Goal: Task Accomplishment & Management: Manage account settings

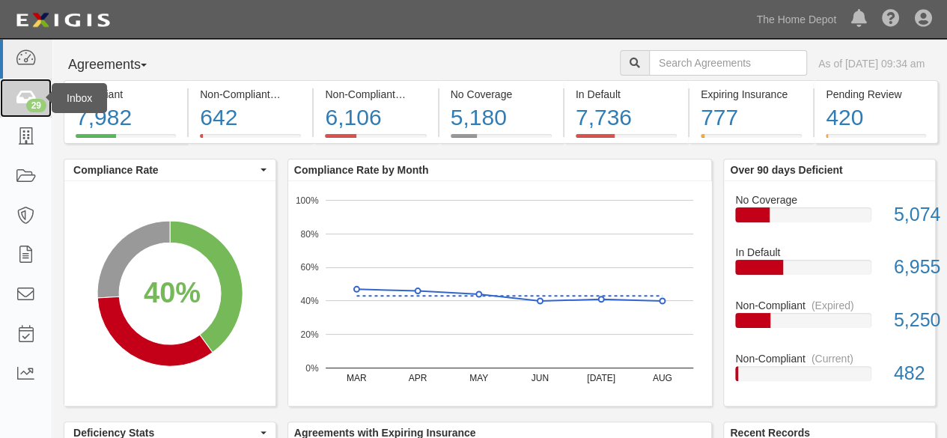
click at [37, 106] on div "29" at bounding box center [36, 105] width 20 height 13
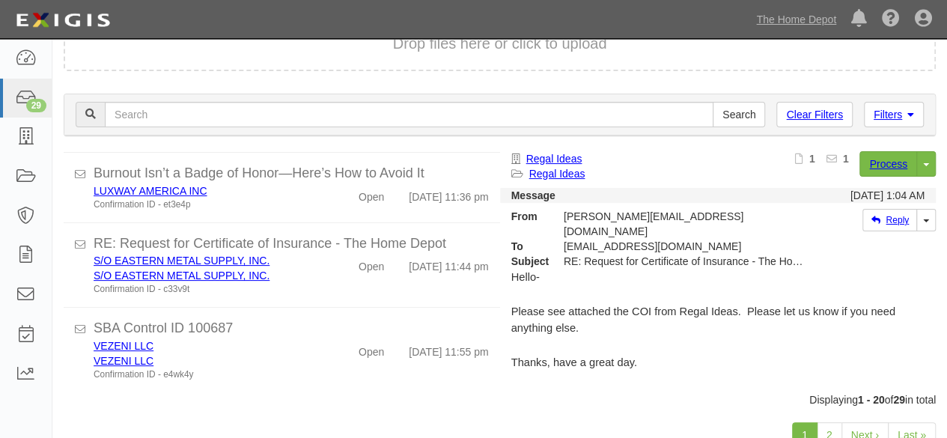
scroll to position [115, 0]
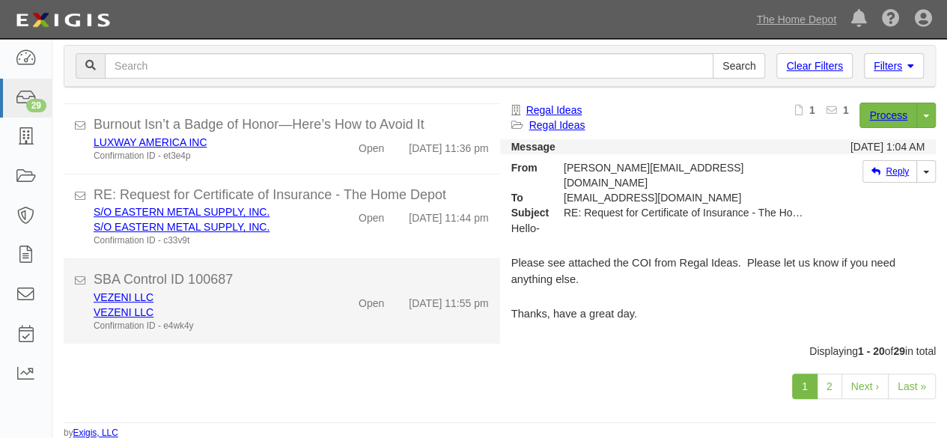
click at [317, 314] on div "VEZENI LLC VEZENI LLC Confirmation ID - e4wk4y" at bounding box center [203, 311] width 243 height 43
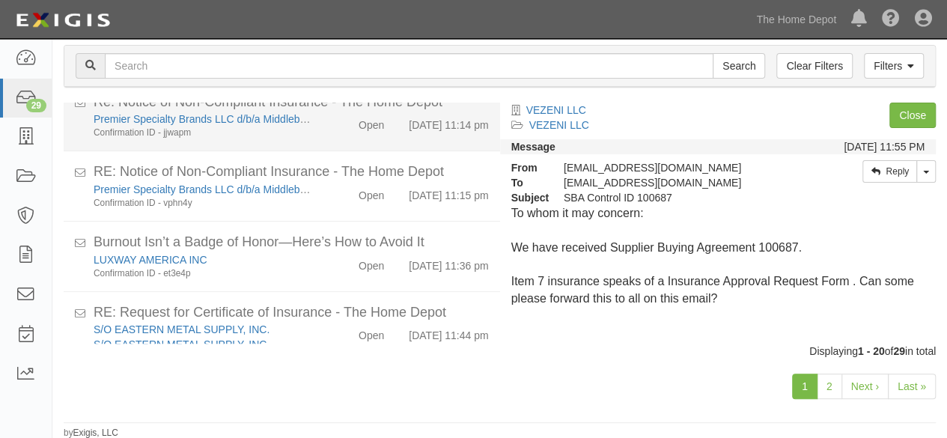
scroll to position [1068, 0]
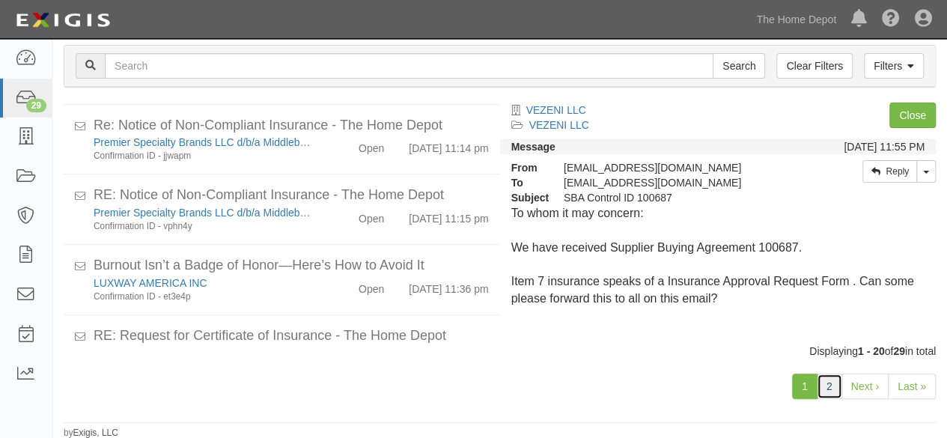
drag, startPoint x: 830, startPoint y: 385, endPoint x: 819, endPoint y: 377, distance: 13.9
click at [830, 384] on link "2" at bounding box center [829, 386] width 25 height 25
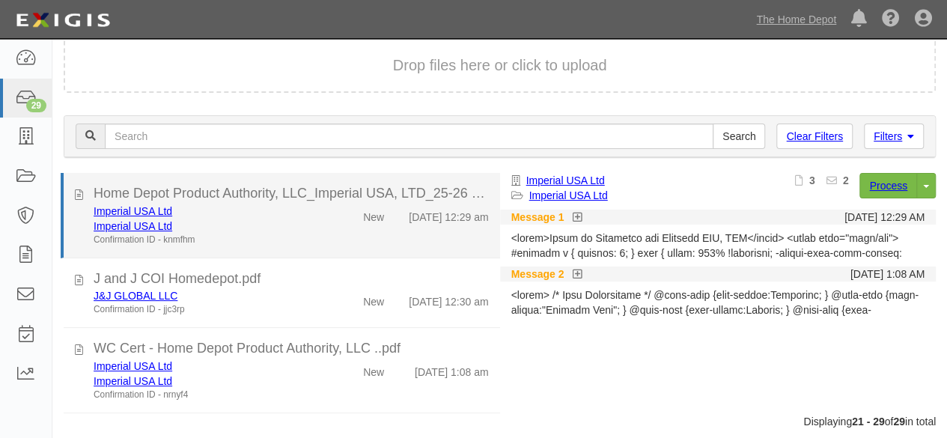
click at [321, 227] on div "Imperial USA Ltd Imperial USA Ltd Confirmation ID - knmfhm New [DATE] 12:29 am" at bounding box center [291, 225] width 418 height 43
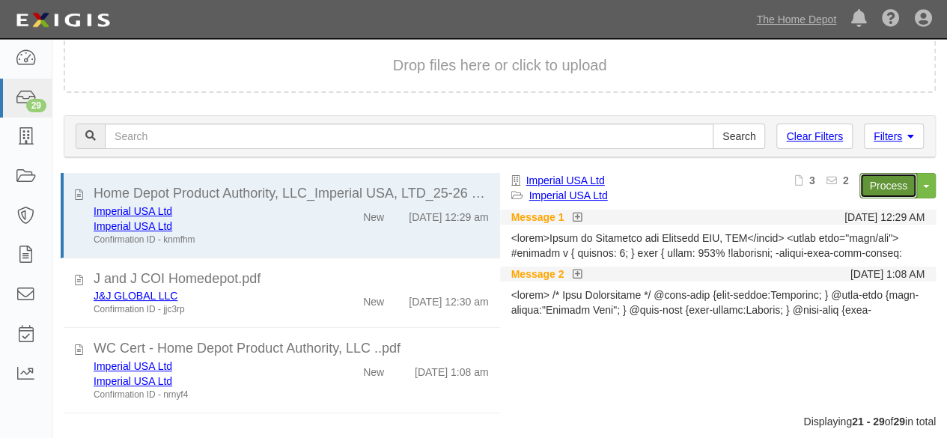
click at [888, 189] on link "Process" at bounding box center [888, 185] width 58 height 25
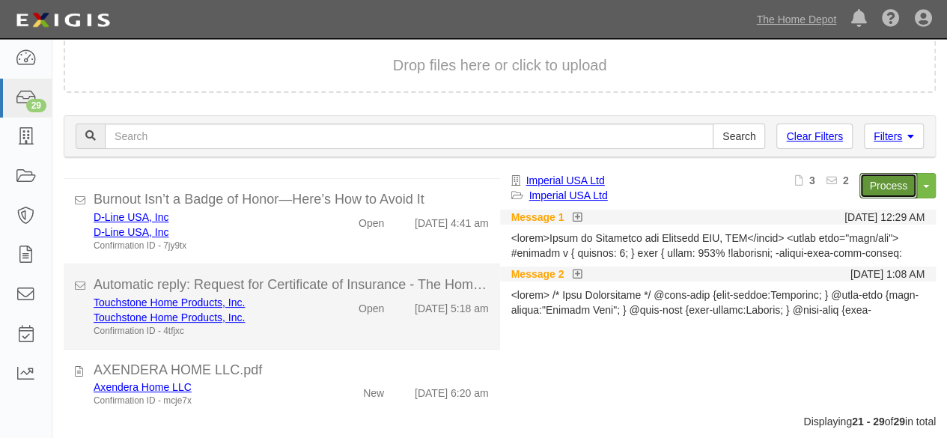
scroll to position [470, 0]
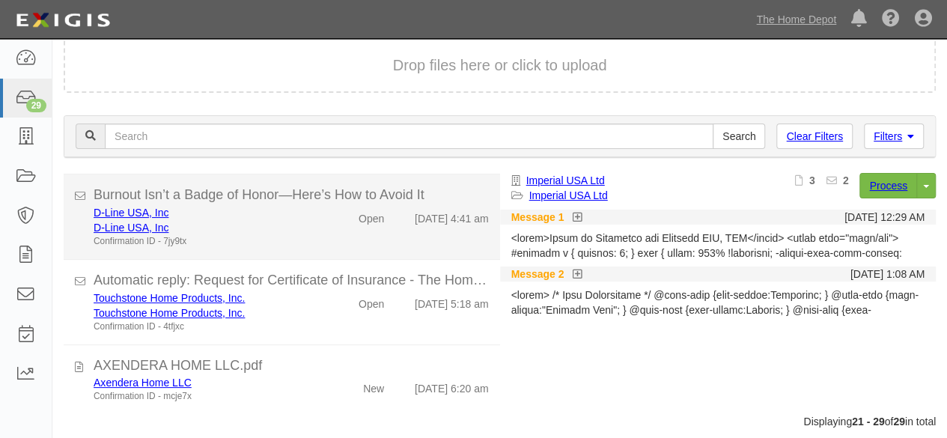
drag, startPoint x: 323, startPoint y: 383, endPoint x: 467, endPoint y: 296, distance: 168.2
click at [326, 377] on div "New" at bounding box center [361, 385] width 70 height 21
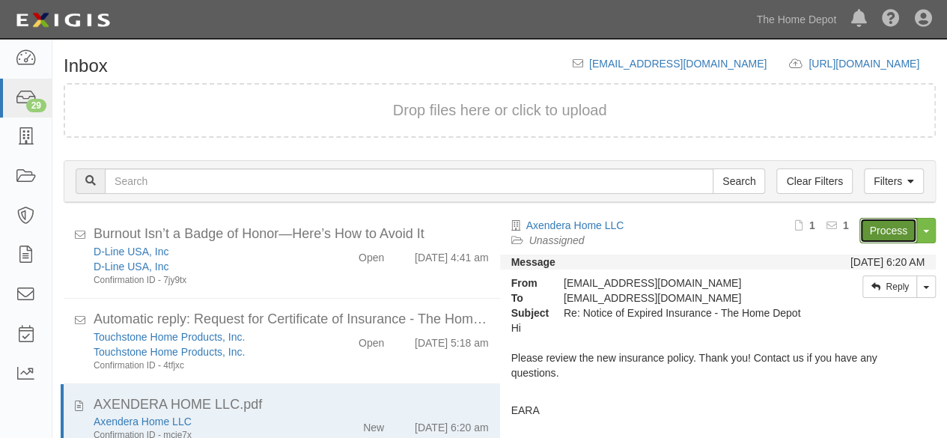
click at [861, 234] on link "Process" at bounding box center [888, 230] width 58 height 25
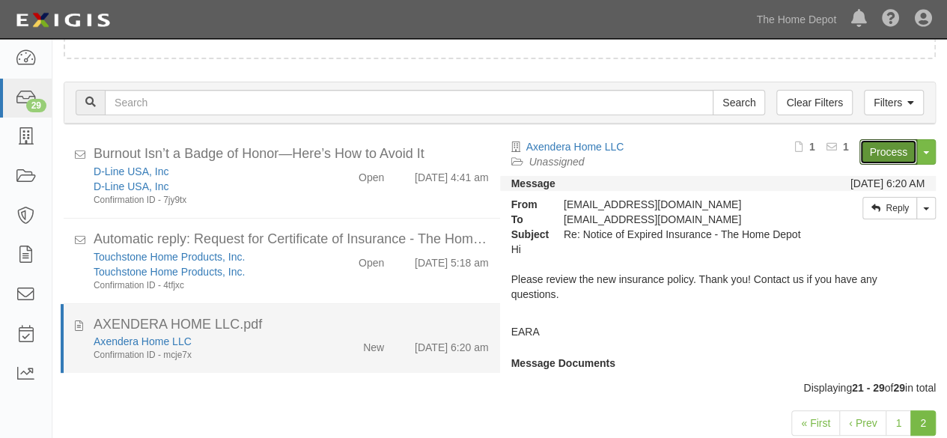
scroll to position [115, 0]
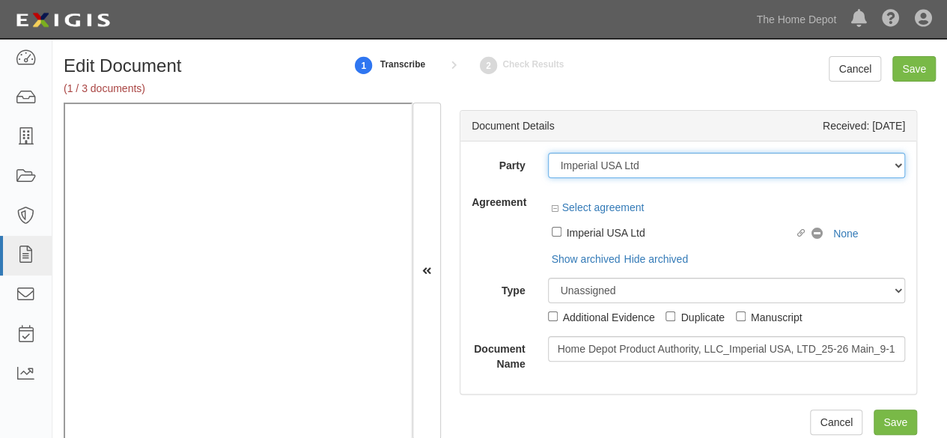
click at [659, 162] on select "1000576868 Ontario Inc. 10 STRAWBERRY STREET 115282 CANADA LTEE 11947907 Canada…" at bounding box center [727, 165] width 358 height 25
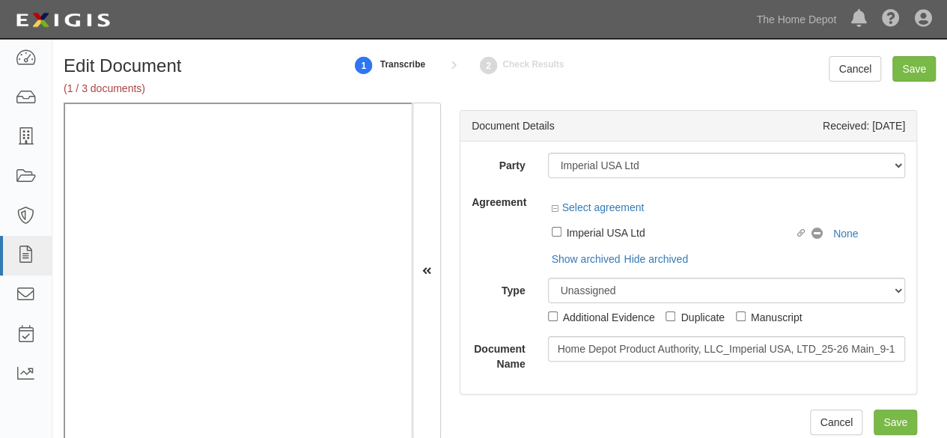
click at [542, 141] on div "Party 1000576868 Ontario Inc. 10 STRAWBERRY STREET 115282 CANADA LTEE 11947907 …" at bounding box center [688, 267] width 456 height 252
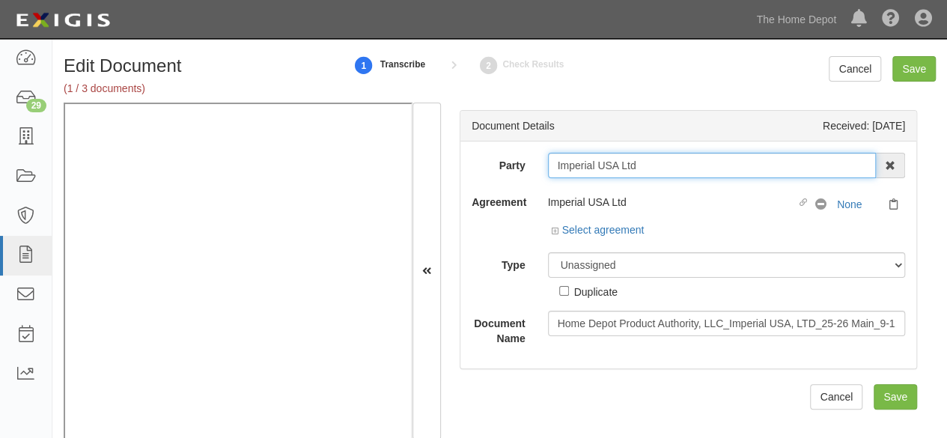
click at [650, 161] on input "Imperial USA Ltd" at bounding box center [712, 165] width 329 height 25
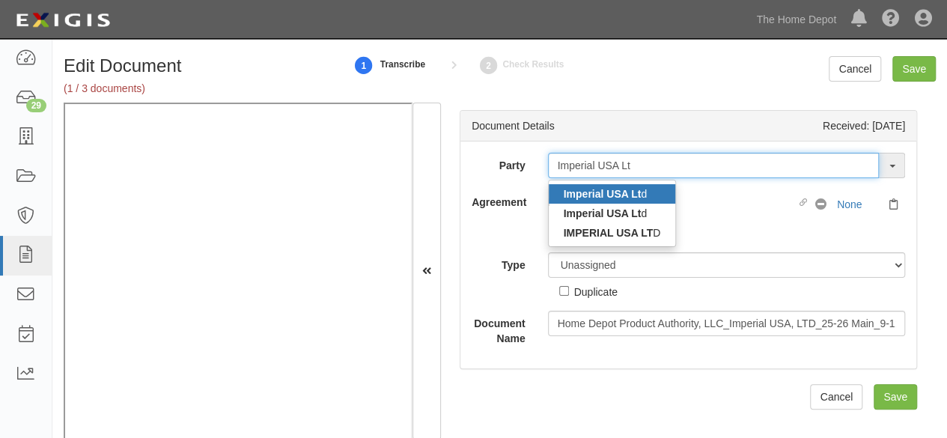
type input "Imperial USA Lt"
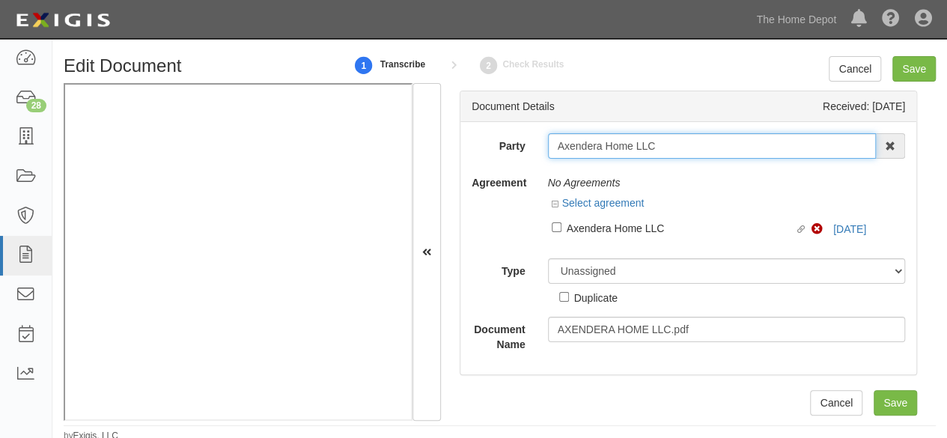
click at [656, 150] on input "Axendera Home LLC" at bounding box center [712, 145] width 329 height 25
type input "Axendera Home LL"
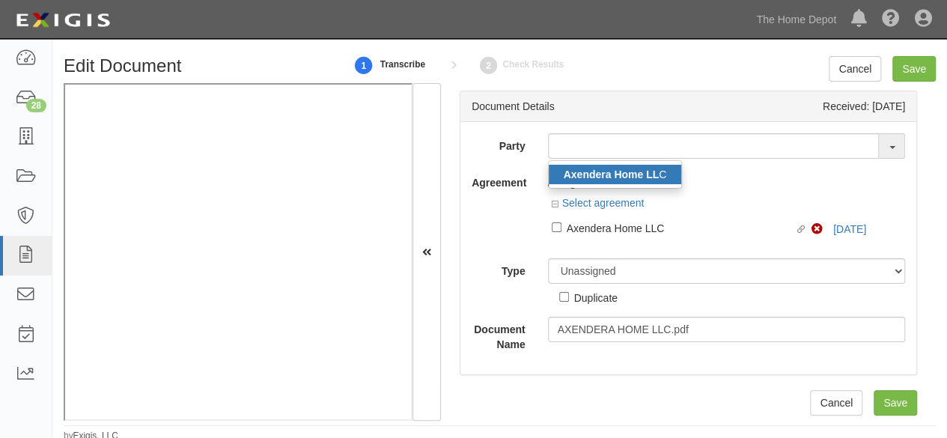
click at [639, 182] on link "Axendera Home LL C" at bounding box center [615, 174] width 133 height 19
type input "Axendera Home LLC"
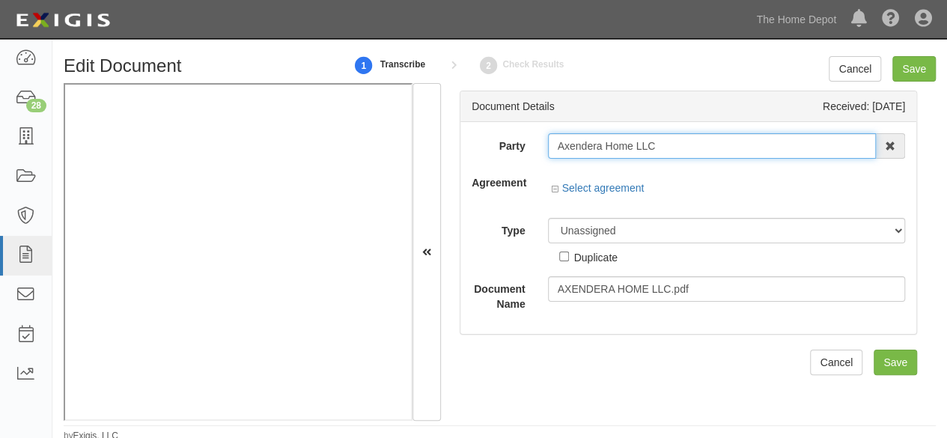
click at [599, 146] on input "Axendera Home LLC" at bounding box center [712, 145] width 329 height 25
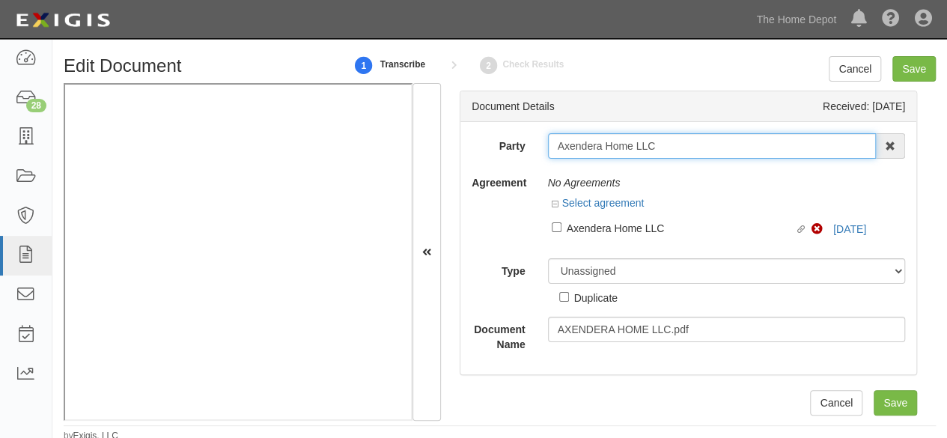
click at [599, 146] on input "Axendera Home LLC" at bounding box center [712, 145] width 329 height 25
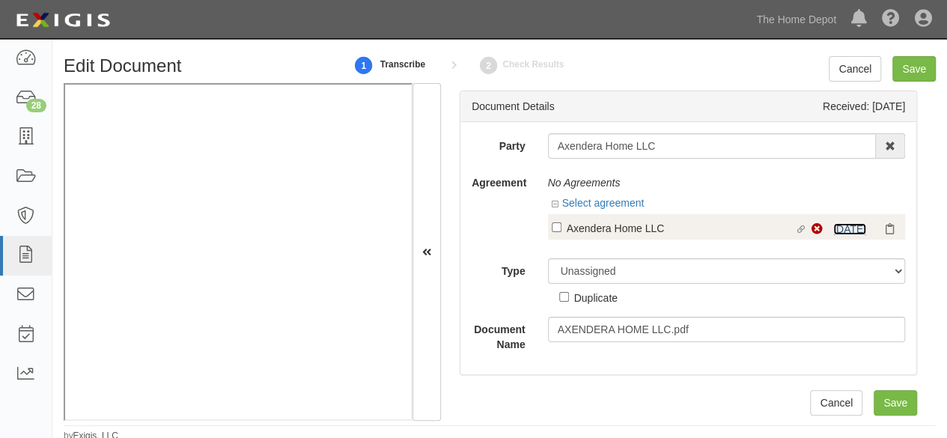
click at [841, 229] on link "8/30/25" at bounding box center [849, 229] width 33 height 12
click at [600, 228] on div "Axendera Home LLC" at bounding box center [681, 227] width 228 height 16
click at [561, 228] on input "Linked agreement Axendera Home LLC Linked agreement" at bounding box center [557, 227] width 10 height 10
checkbox input "true"
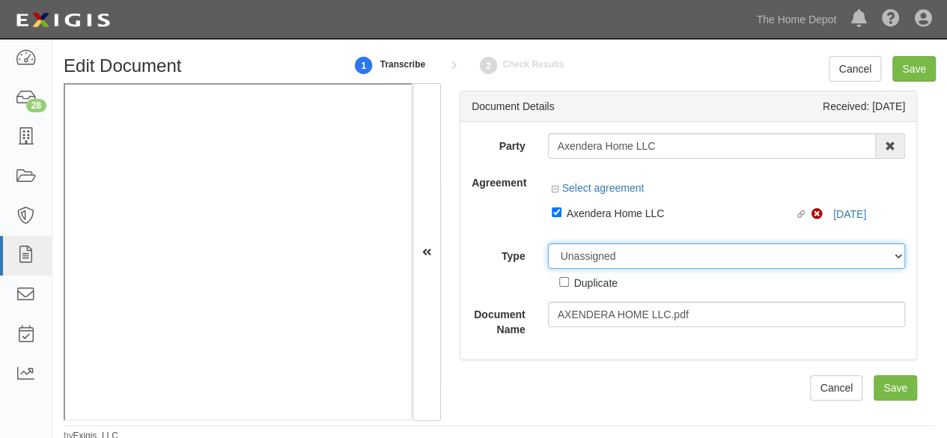
click at [590, 258] on select "Unassigned Binder Cancellation Notice Certificate Contract Endorsement Insuranc…" at bounding box center [727, 255] width 358 height 25
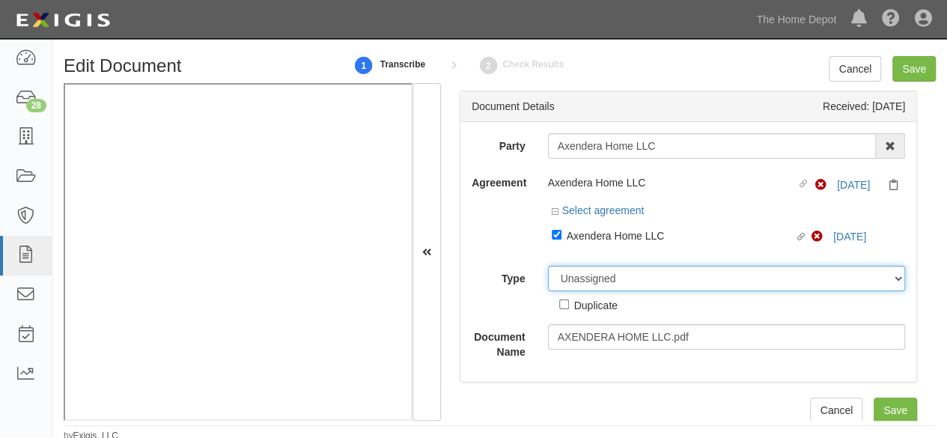
select select "CertificateDetail"
click at [548, 266] on select "Unassigned Binder Cancellation Notice Certificate Contract Endorsement Insuranc…" at bounding box center [727, 278] width 358 height 25
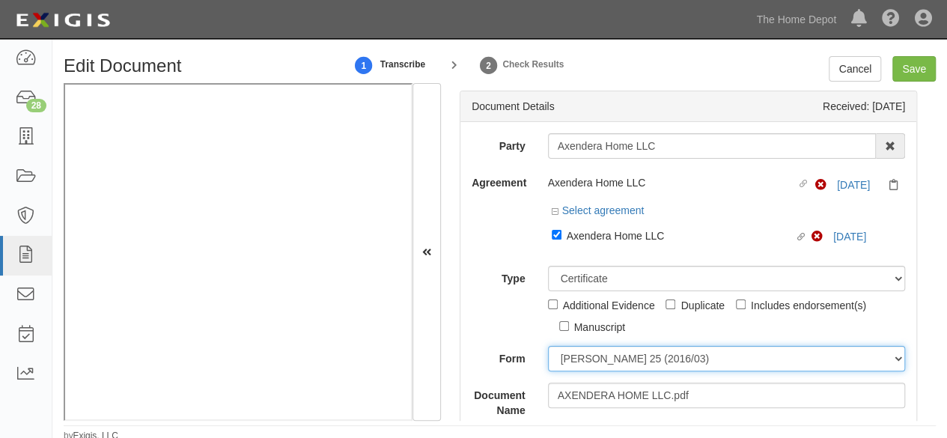
click at [593, 359] on select "[PERSON_NAME] 25 (2016/03) [PERSON_NAME] 101 [PERSON_NAME] 855 NY (2014/05) Gen…" at bounding box center [727, 358] width 358 height 25
select select "GeneralFormDetail"
click at [548, 346] on select "[PERSON_NAME] 25 (2016/03) [PERSON_NAME] 101 [PERSON_NAME] 855 NY (2014/05) Gen…" at bounding box center [727, 358] width 358 height 25
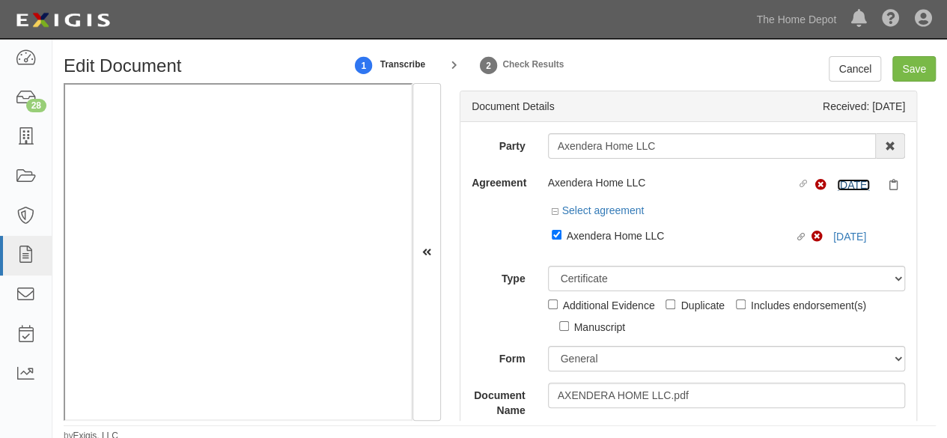
click at [837, 183] on link "8/30/25" at bounding box center [853, 185] width 33 height 12
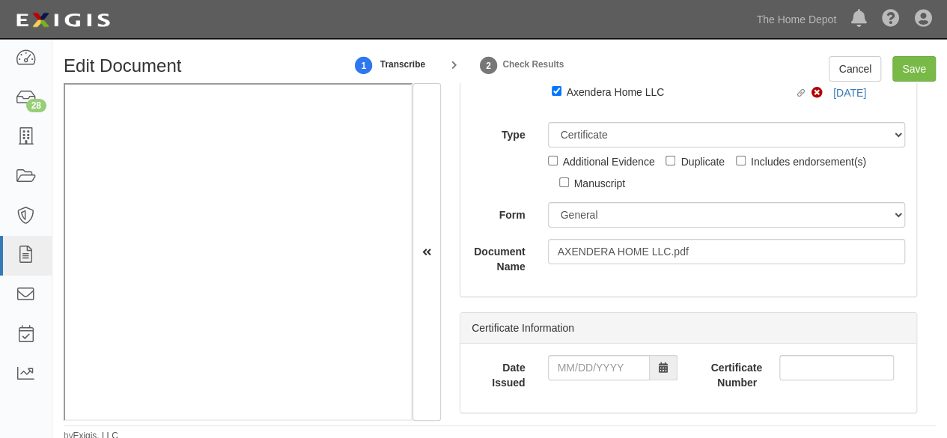
scroll to position [225, 0]
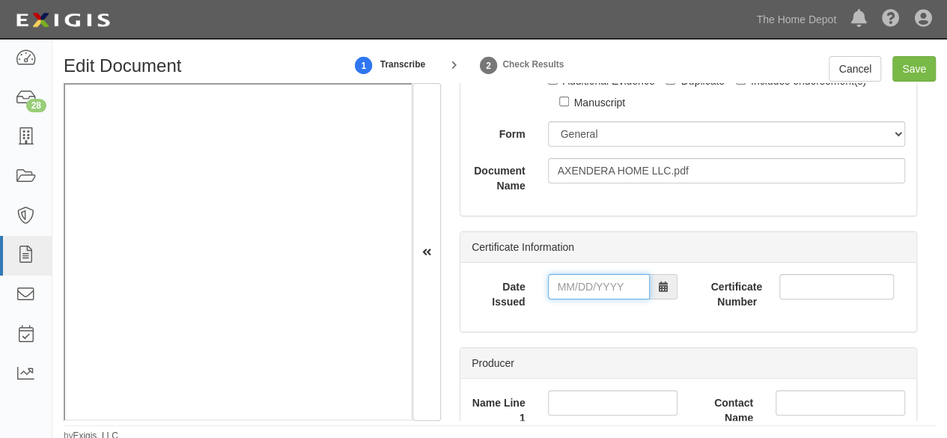
click at [563, 283] on input "Date Issued" at bounding box center [599, 286] width 102 height 25
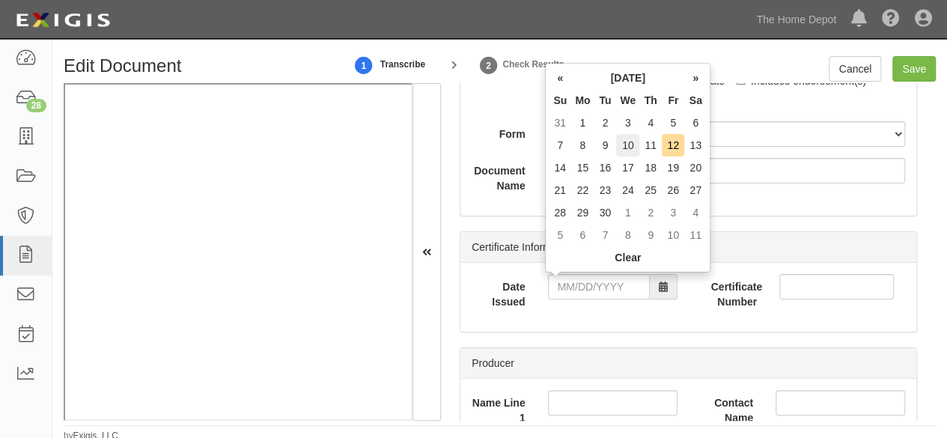
click at [624, 147] on td "10" at bounding box center [627, 145] width 23 height 22
type input "09/10/2025"
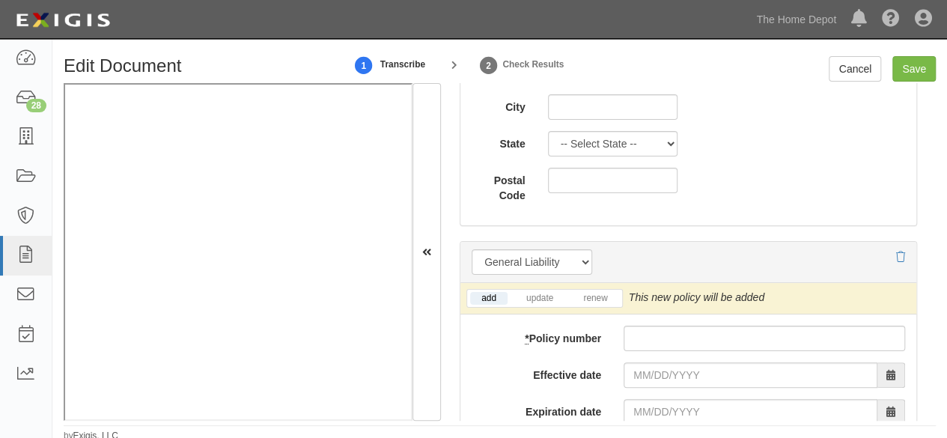
scroll to position [1198, 0]
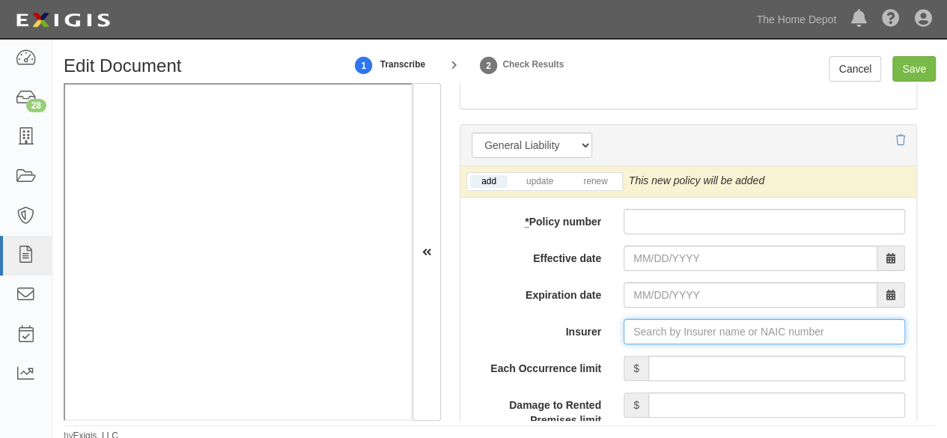
drag, startPoint x: 630, startPoint y: 332, endPoint x: 611, endPoint y: 329, distance: 19.8
click at [630, 332] on input "Insurer" at bounding box center [764, 331] width 281 height 25
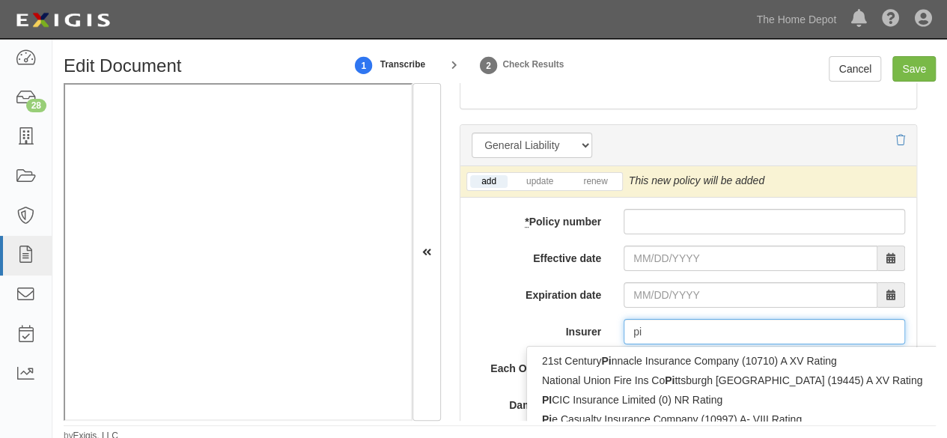
type input "pin"
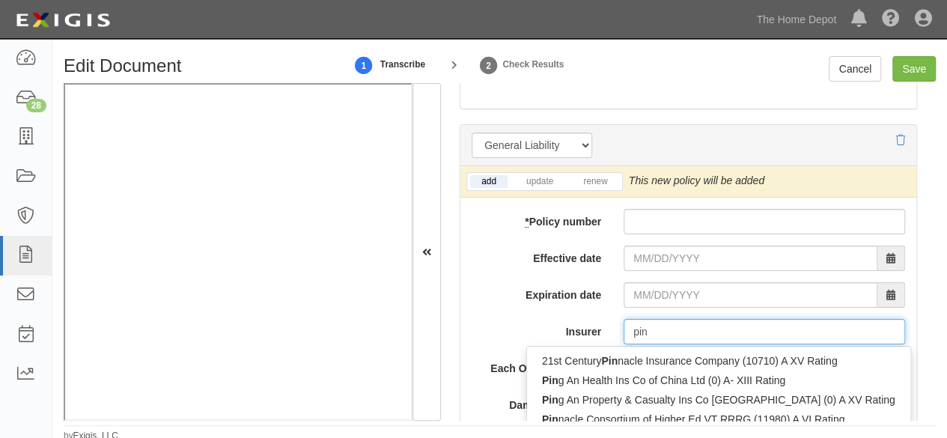
type input "ping An Health Ins Co of China Ltd (0) A- XIII Rating"
type input "ping"
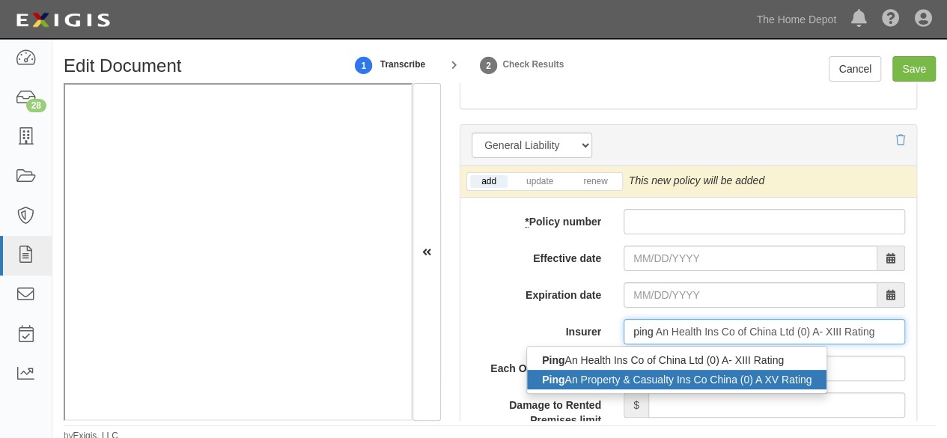
click at [592, 380] on div "Ping An Property & Casualty Ins Co China (0) A XV Rating" at bounding box center [676, 379] width 299 height 19
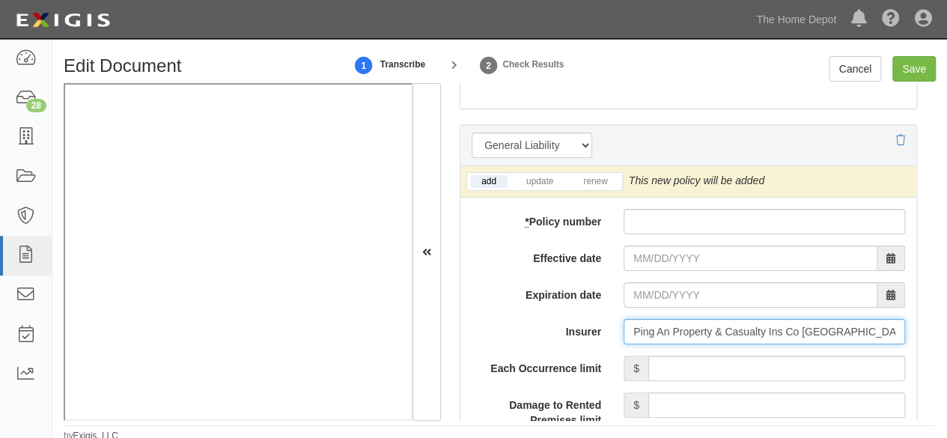
type input "Ping An Property & Casualty Ins Co China (0) A XV Rating"
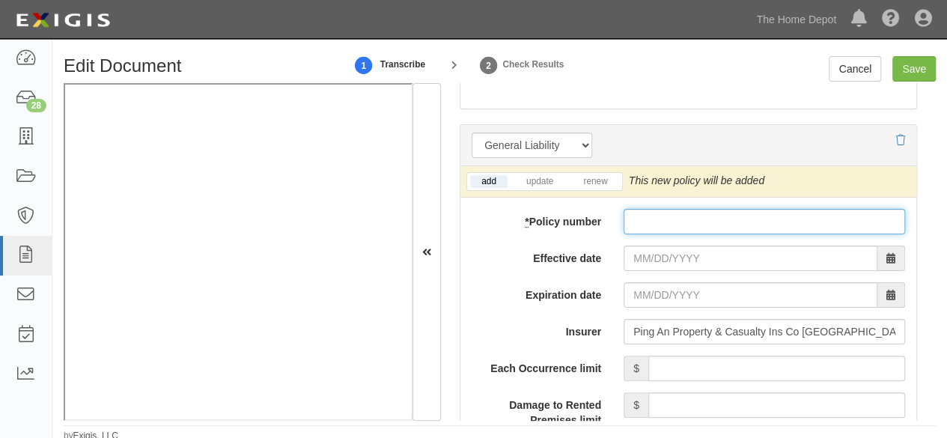
click at [645, 227] on input "* Policy number" at bounding box center [764, 221] width 281 height 25
paste input "10590076800072695233"
type input "10590076800072695233"
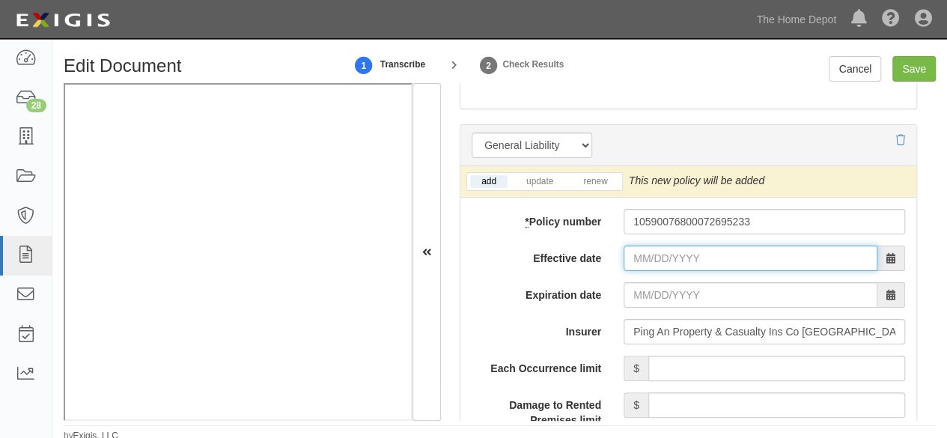
click at [648, 261] on input "Effective date" at bounding box center [751, 258] width 254 height 25
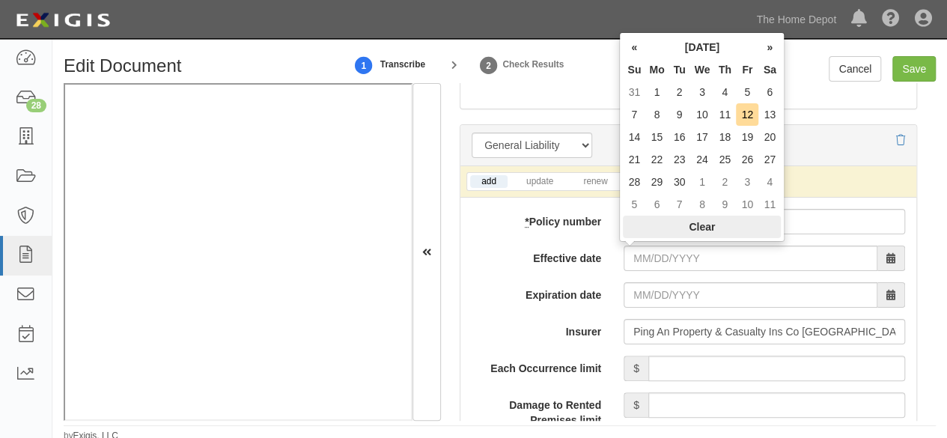
drag, startPoint x: 660, startPoint y: 118, endPoint x: 663, endPoint y: 217, distance: 99.6
click at [662, 127] on tbody "31 1 2 3 4 5 6 7 8 9 10 11 12 13 14 15 16 17 18 19 20 21 22 23 24 25 26 27 28 2…" at bounding box center [702, 148] width 158 height 135
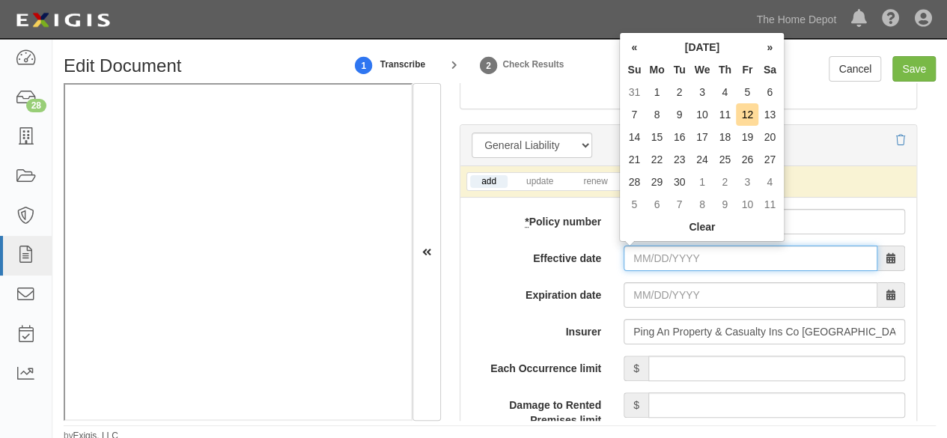
click at [651, 261] on input "Effective date" at bounding box center [751, 258] width 254 height 25
drag, startPoint x: 684, startPoint y: 122, endPoint x: 683, endPoint y: 135, distance: 13.5
click at [684, 122] on td "9" at bounding box center [680, 114] width 22 height 22
type input "09/09/2025"
type input "09/09/2026"
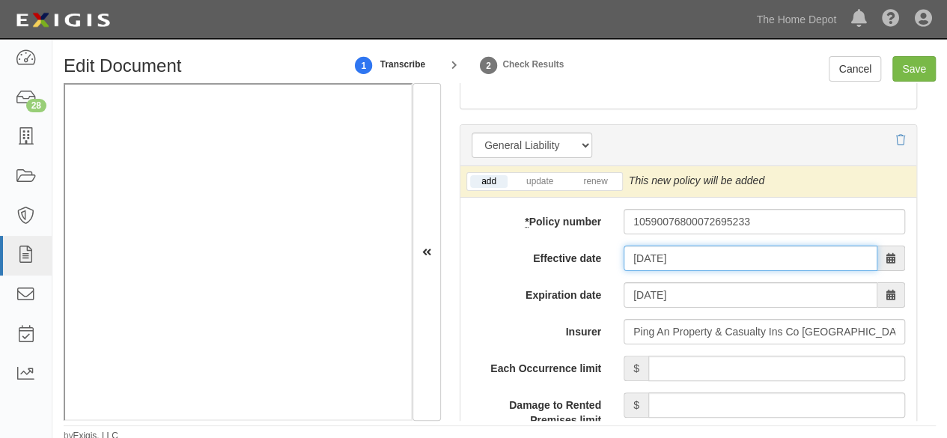
click at [654, 252] on input "09/09/2025" at bounding box center [751, 258] width 254 height 25
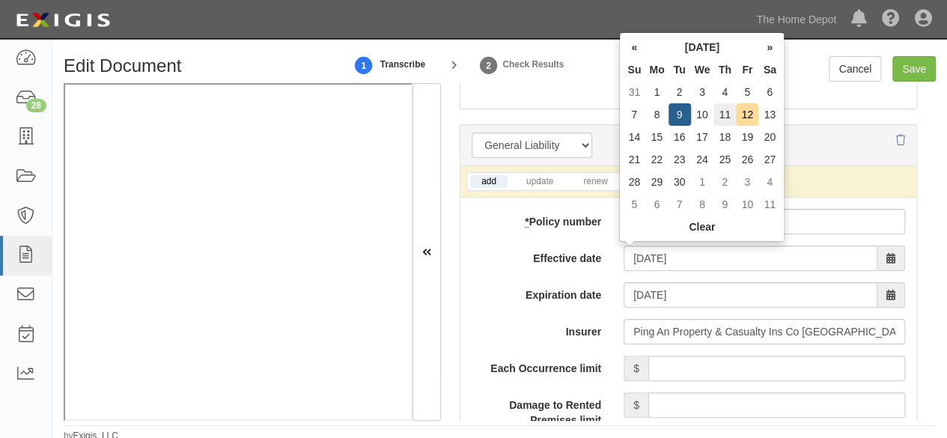
click at [725, 119] on td "11" at bounding box center [724, 114] width 22 height 22
type input "09/11/2025"
type input "09/11/2026"
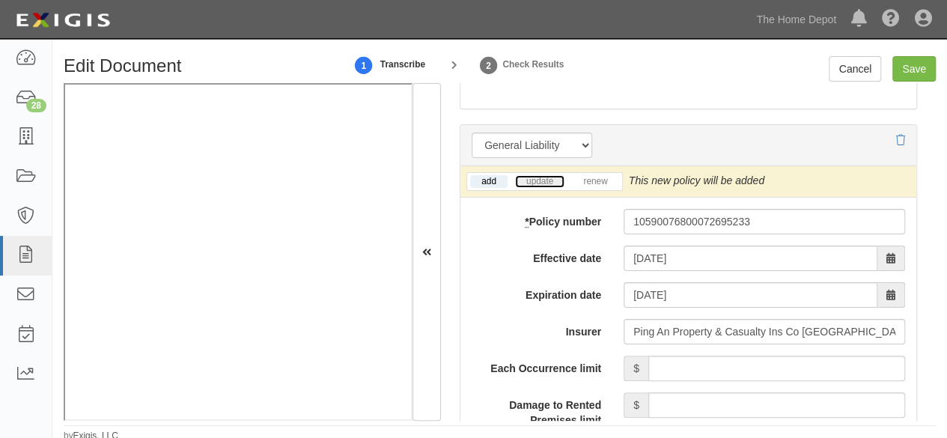
click at [548, 179] on link "update" at bounding box center [539, 181] width 49 height 13
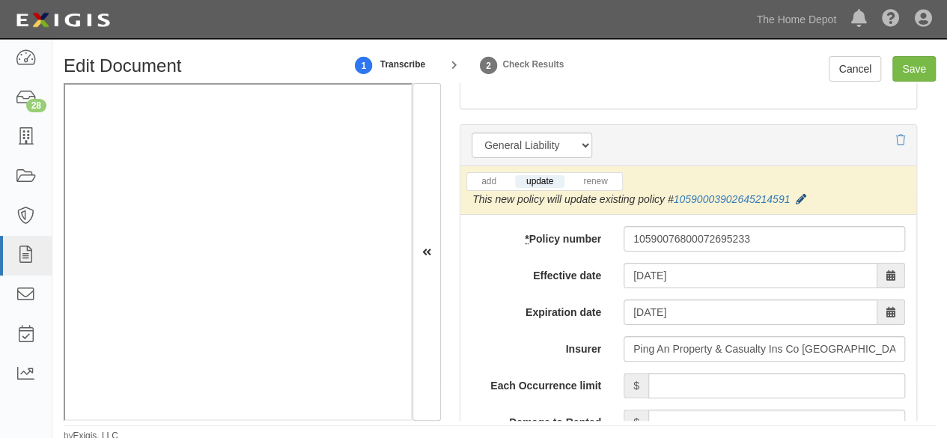
click at [800, 197] on icon at bounding box center [801, 200] width 10 height 10
click at [0, 0] on button "Save" at bounding box center [0, 0] width 0 height 0
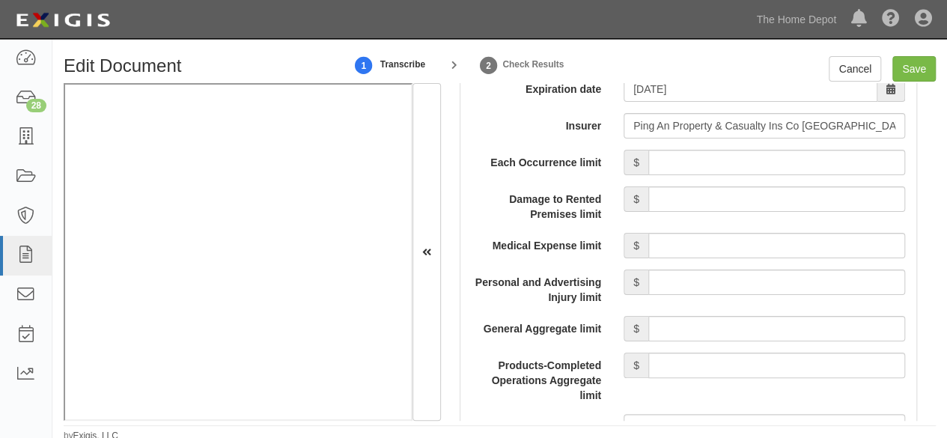
scroll to position [1422, 0]
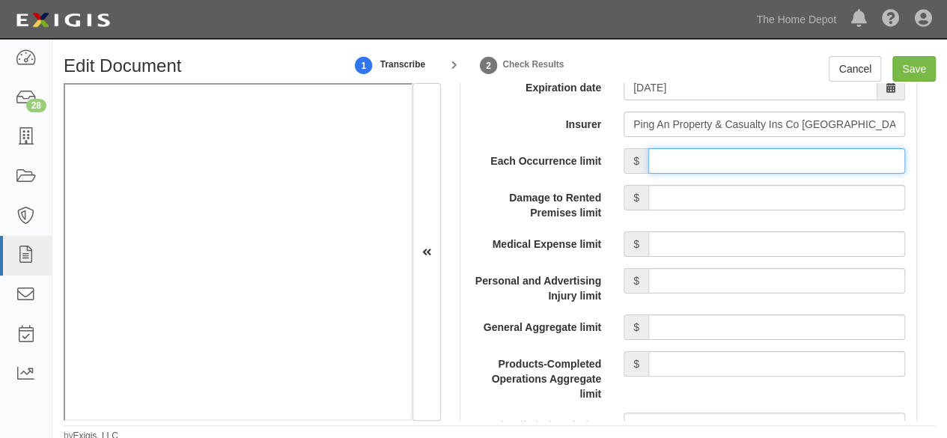
drag, startPoint x: 737, startPoint y: 161, endPoint x: 734, endPoint y: 168, distance: 8.1
click at [737, 161] on input "Each Occurrence limit" at bounding box center [776, 160] width 257 height 25
type input "8,000,000"
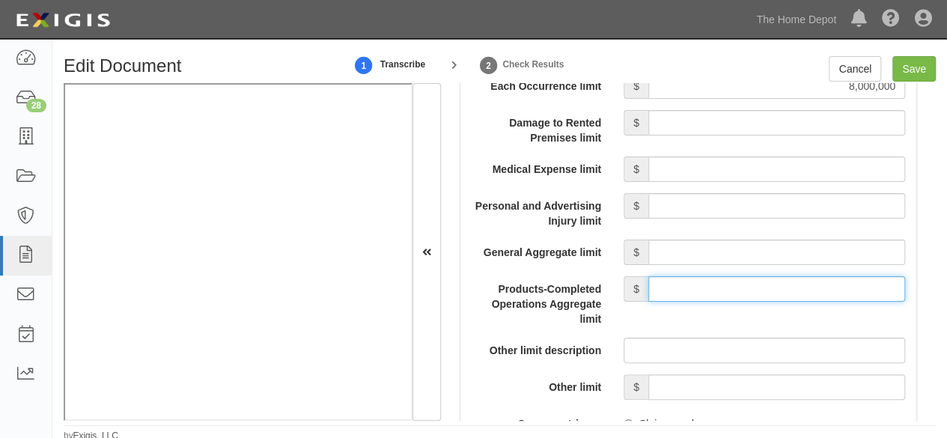
click at [735, 276] on input "Products-Completed Operations Aggregate limit" at bounding box center [776, 288] width 257 height 25
type input "8,000,000"
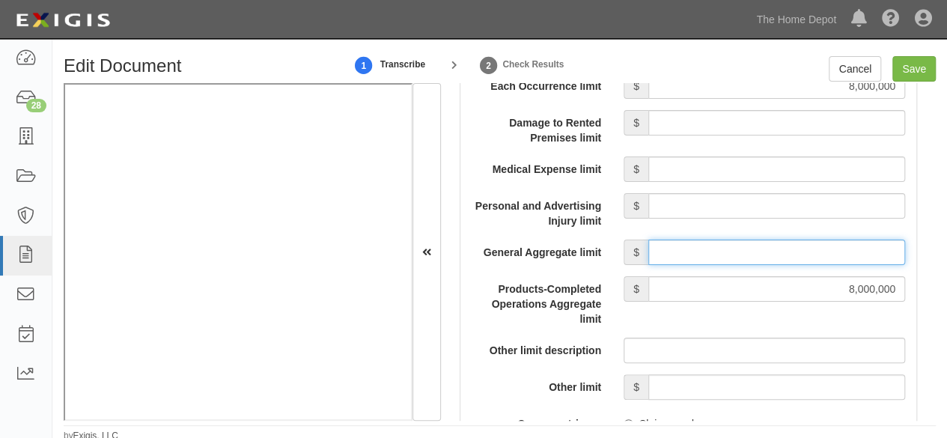
click at [726, 249] on input "General Aggregate limit" at bounding box center [776, 252] width 257 height 25
type input "8,000,000"
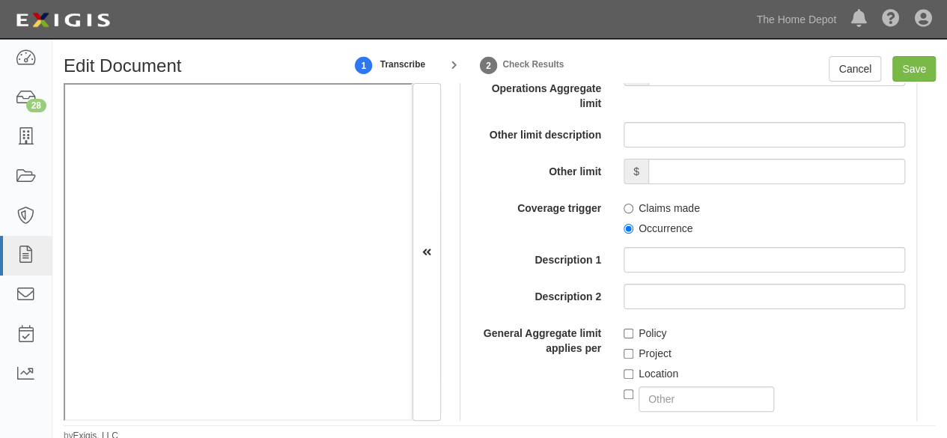
scroll to position [1722, 0]
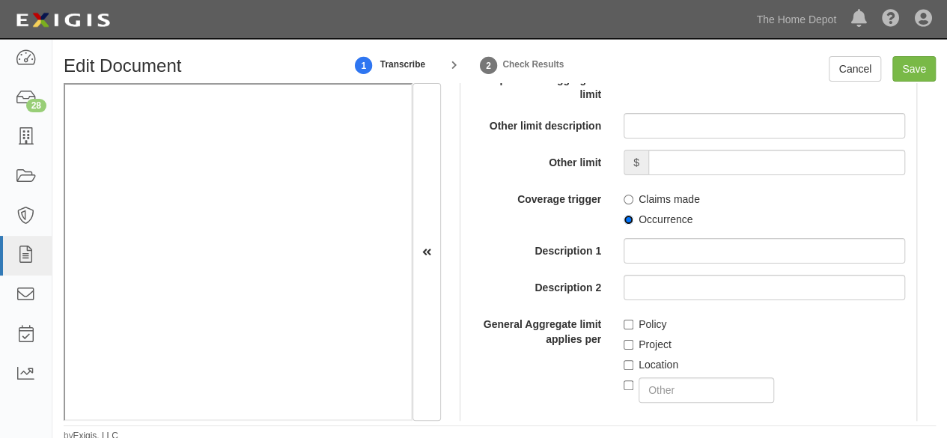
click at [624, 216] on input "Occurrence" at bounding box center [629, 220] width 10 height 10
radio input "true"
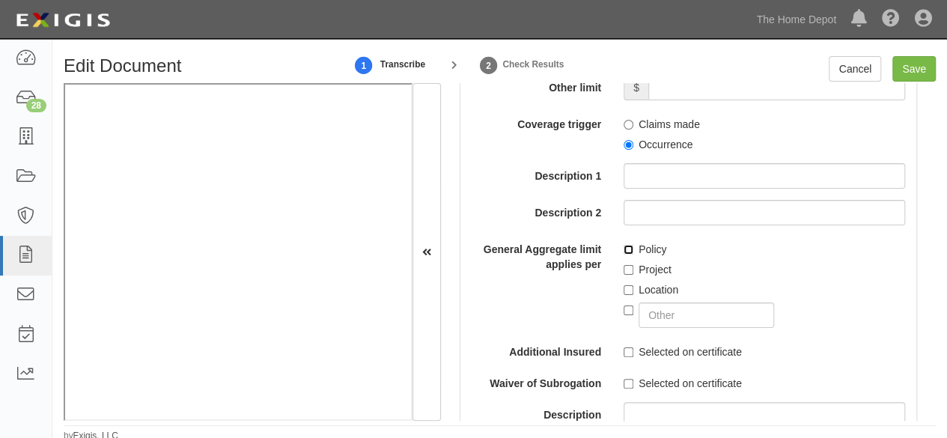
click at [626, 248] on input "Policy" at bounding box center [629, 250] width 10 height 10
checkbox input "true"
click at [912, 73] on input "Save" at bounding box center [913, 68] width 43 height 25
type input "8000000"
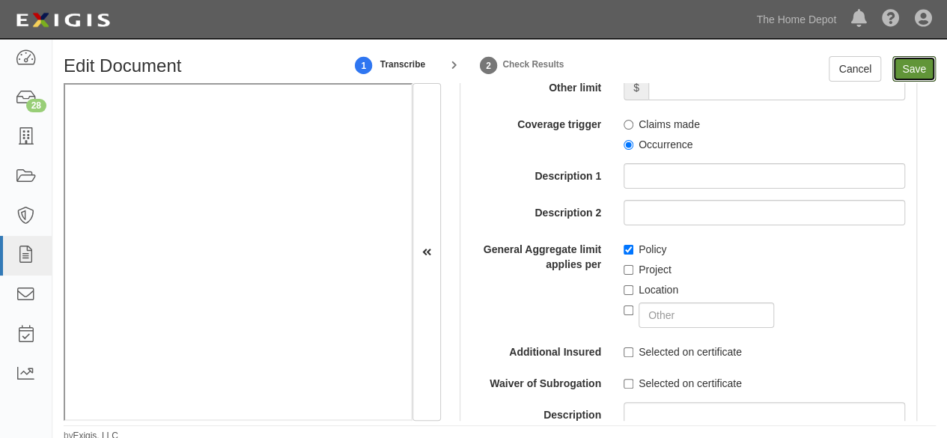
type input "8000000"
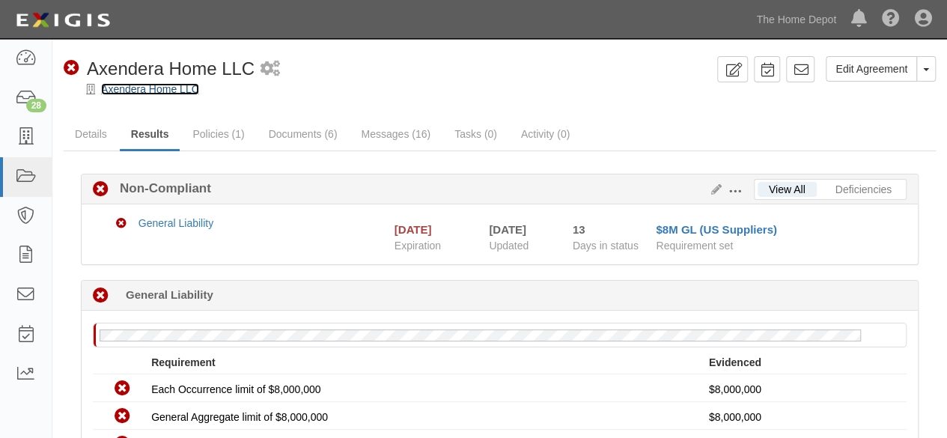
click at [147, 85] on link "Axendera Home LLC" at bounding box center [150, 89] width 98 height 12
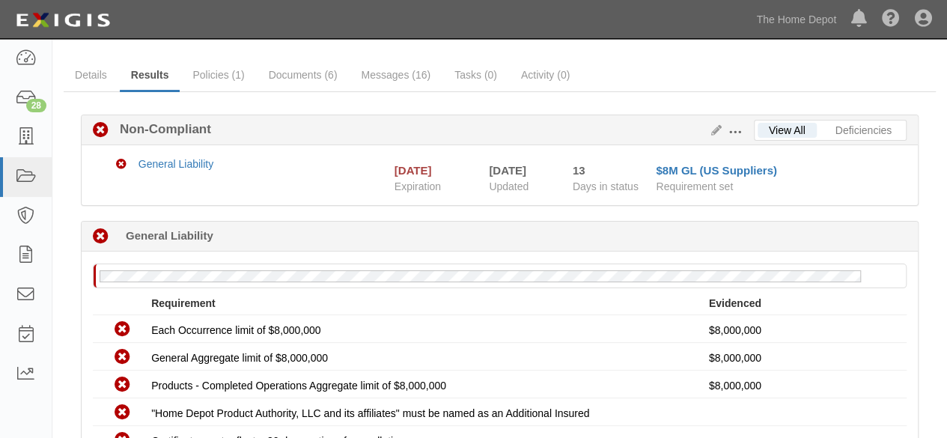
scroll to position [320, 0]
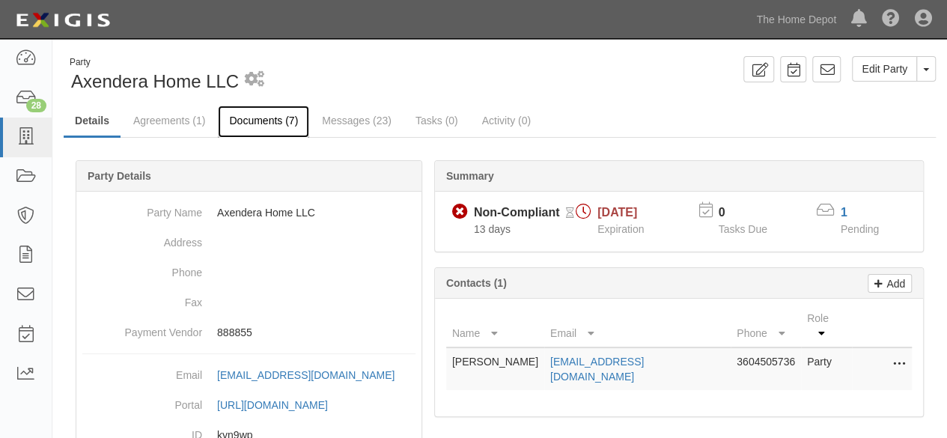
click at [243, 118] on link "Documents (7)" at bounding box center [263, 122] width 91 height 32
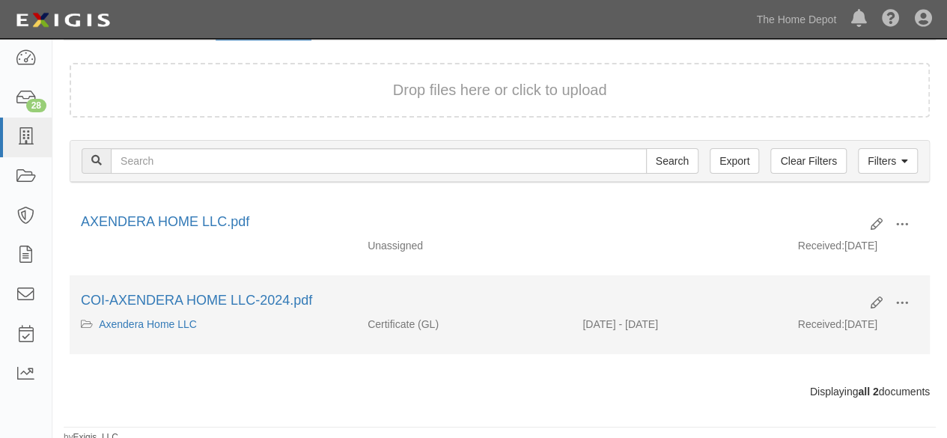
scroll to position [100, 0]
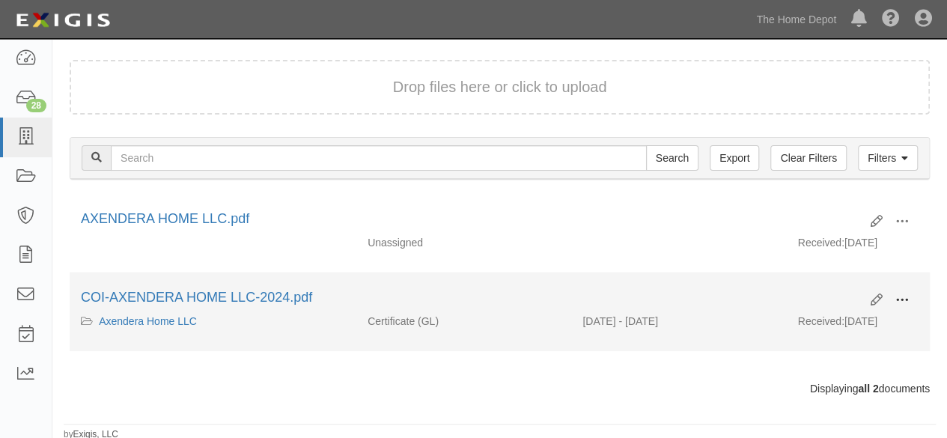
click at [909, 297] on button at bounding box center [902, 300] width 33 height 25
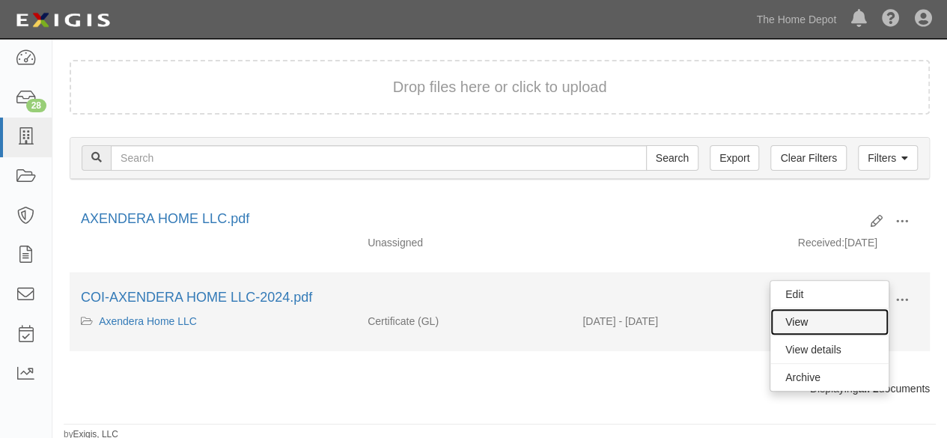
click at [844, 312] on link "View" at bounding box center [829, 321] width 118 height 27
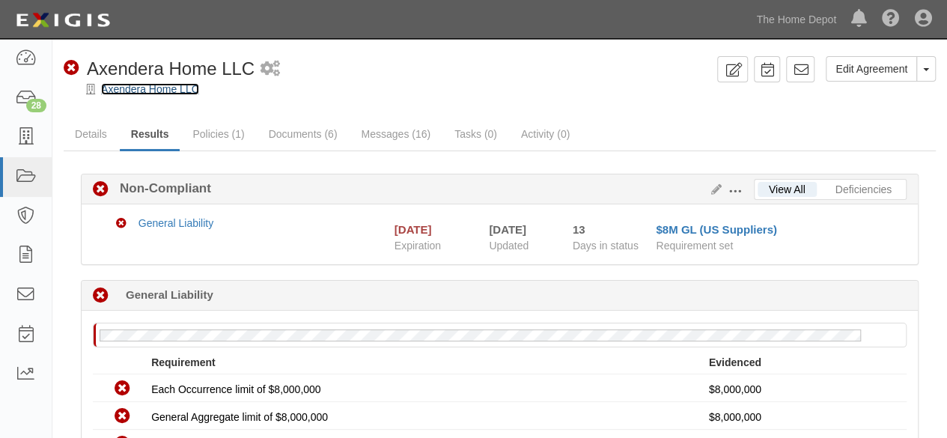
click at [179, 88] on link "Axendera Home LLC" at bounding box center [150, 89] width 98 height 12
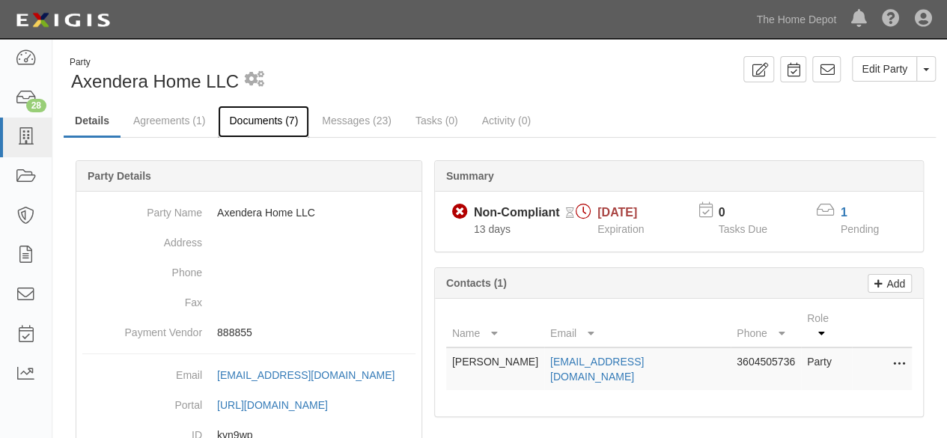
click at [270, 120] on link "Documents (7)" at bounding box center [263, 122] width 91 height 32
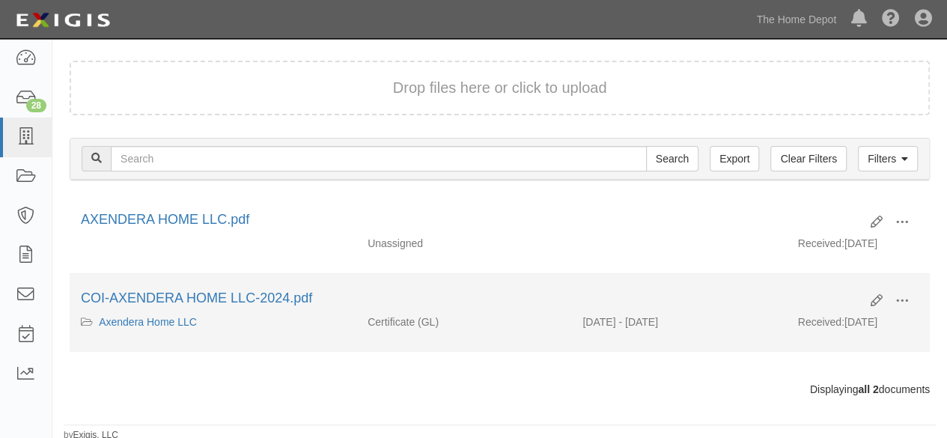
scroll to position [100, 0]
click at [895, 302] on span at bounding box center [901, 299] width 13 height 13
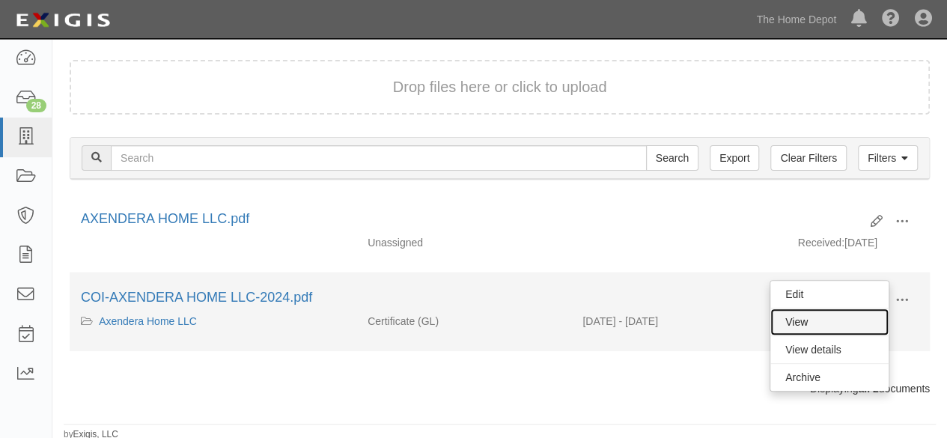
click at [846, 320] on link "View" at bounding box center [829, 321] width 118 height 27
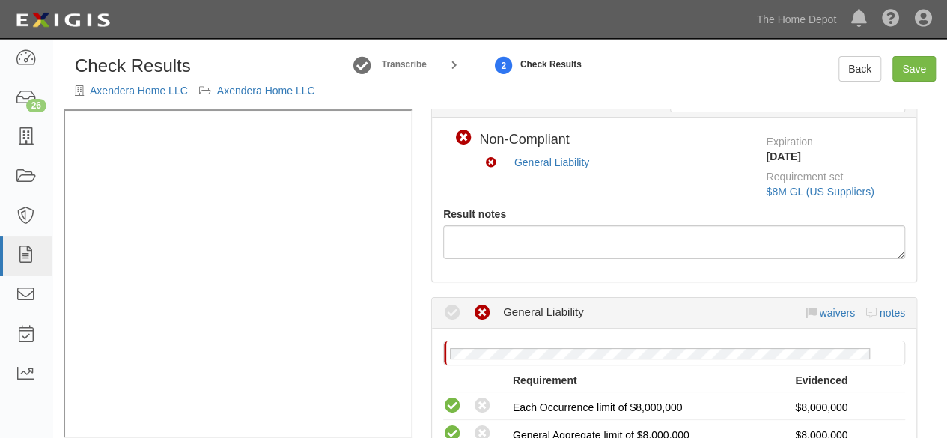
scroll to position [299, 0]
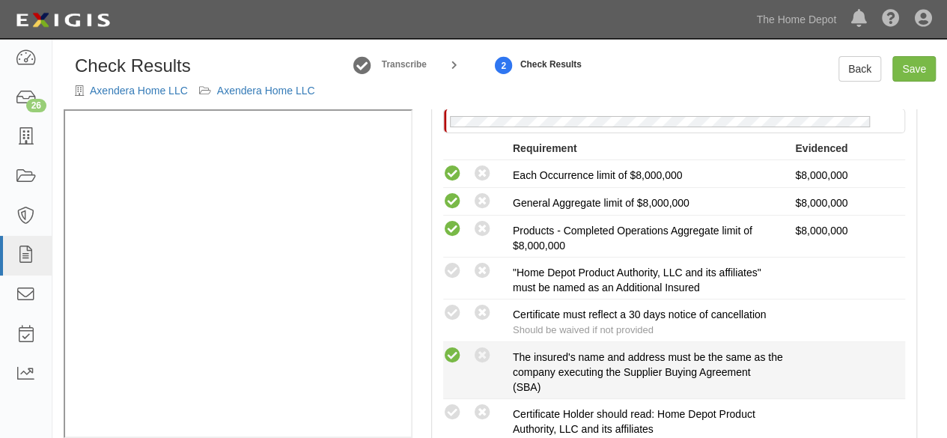
click at [447, 353] on icon at bounding box center [452, 356] width 19 height 19
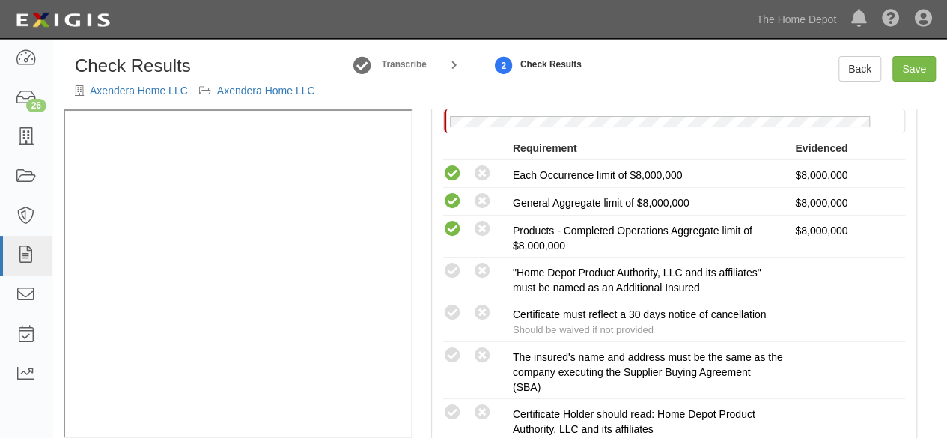
radio input "true"
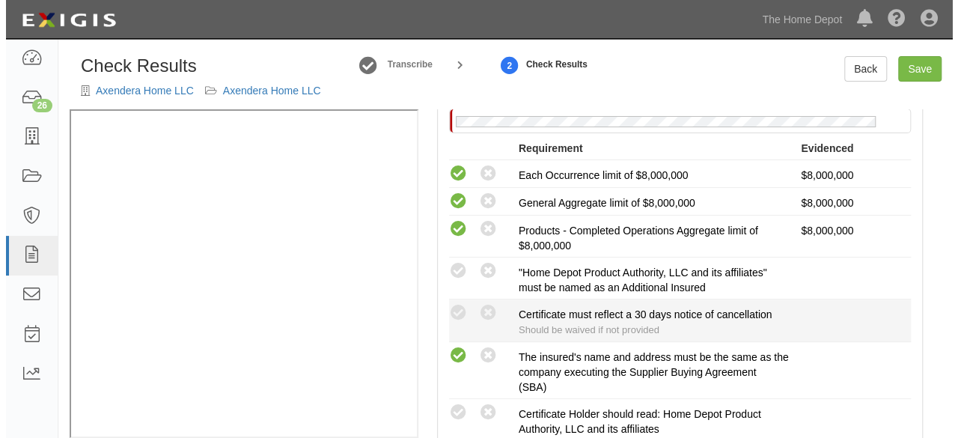
scroll to position [374, 0]
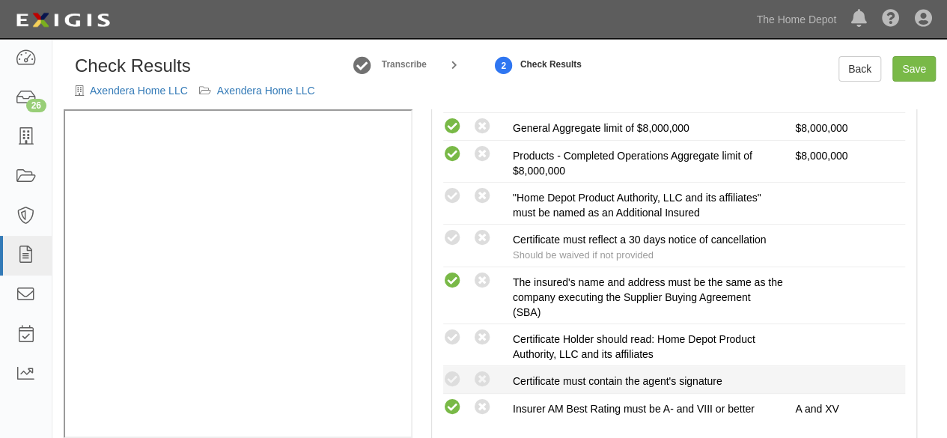
drag, startPoint x: 452, startPoint y: 377, endPoint x: 454, endPoint y: 365, distance: 12.1
click at [452, 377] on icon at bounding box center [452, 380] width 19 height 19
radio input "true"
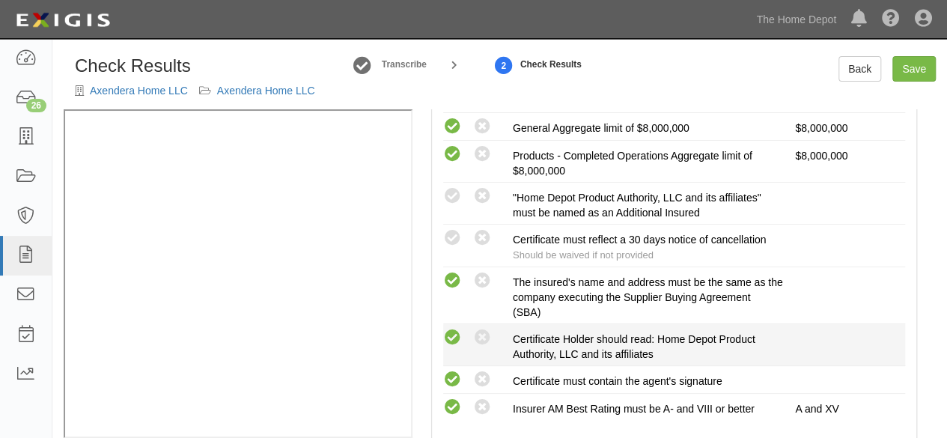
click at [451, 333] on icon at bounding box center [452, 338] width 19 height 19
radio input "true"
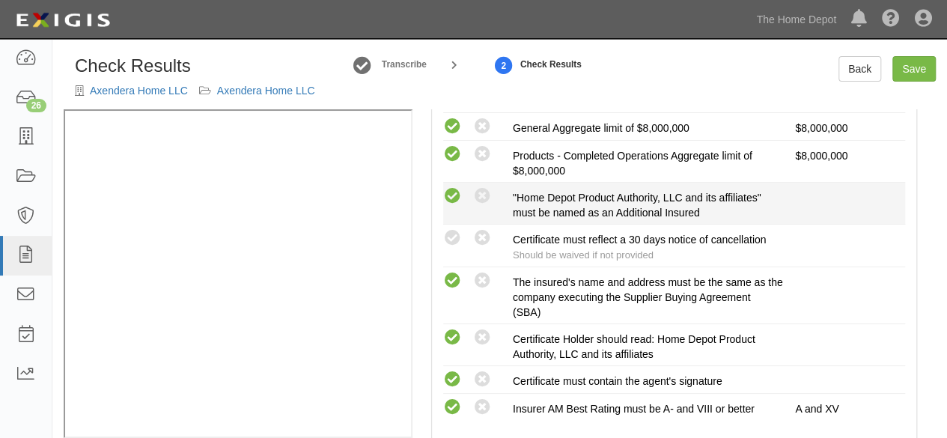
click at [455, 192] on icon at bounding box center [452, 196] width 19 height 19
radio input "true"
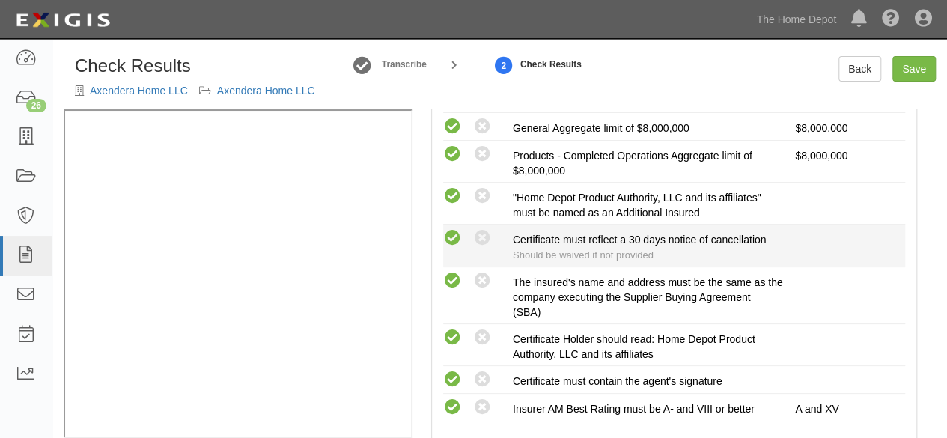
click at [454, 233] on icon at bounding box center [452, 238] width 19 height 19
radio input "true"
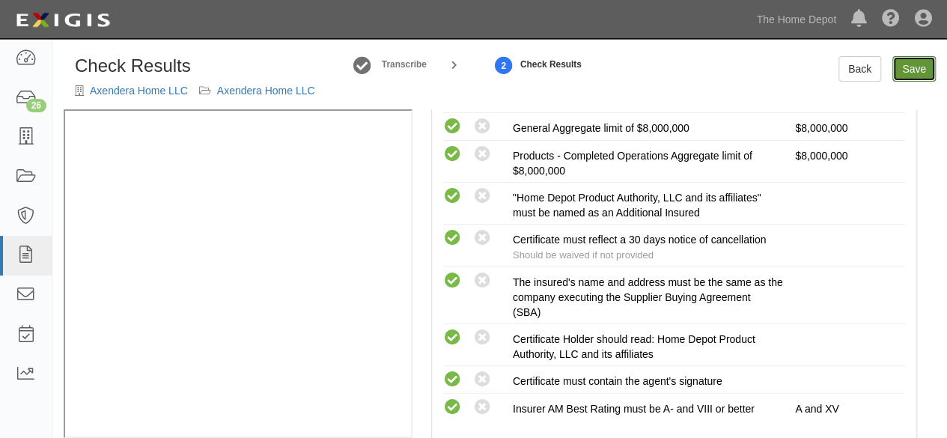
click at [918, 64] on link "Save" at bounding box center [913, 68] width 43 height 25
radio input "true"
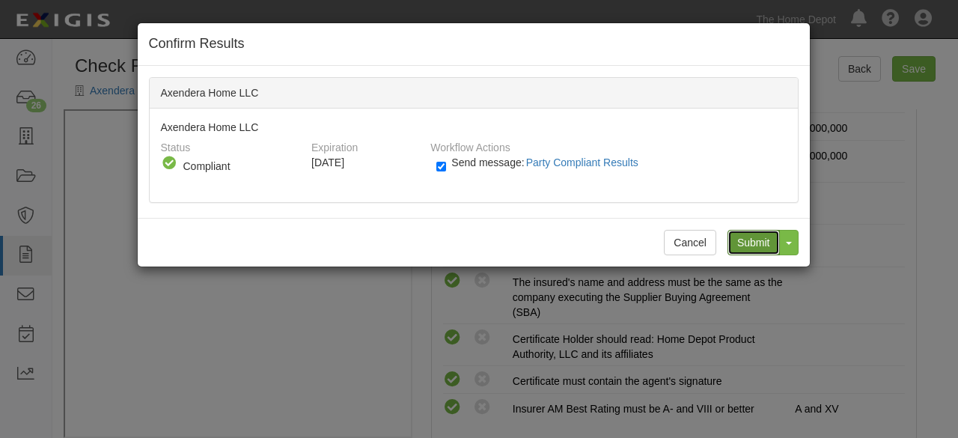
click at [772, 234] on input "Submit" at bounding box center [754, 242] width 52 height 25
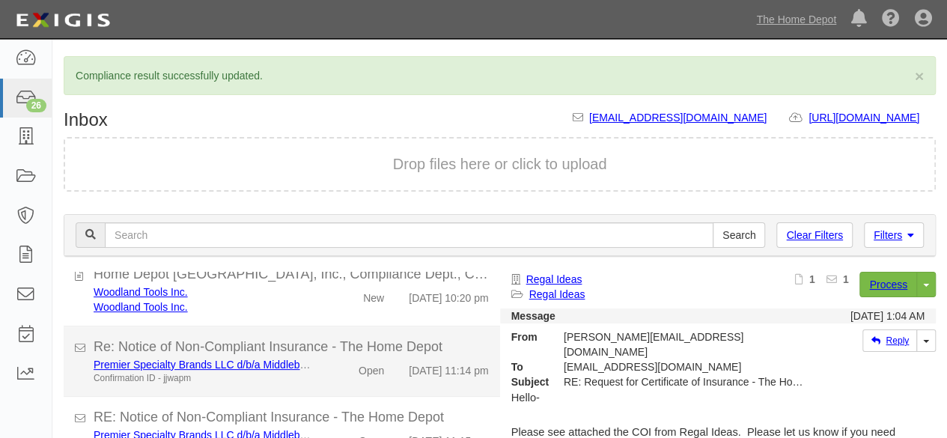
scroll to position [898, 0]
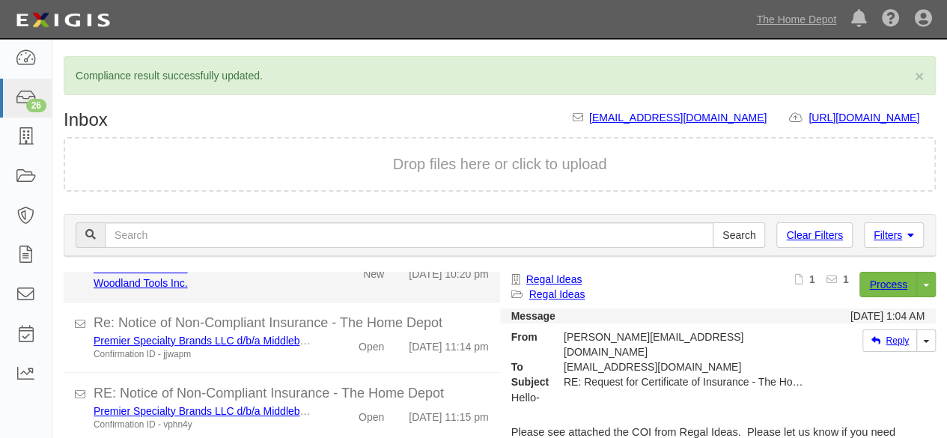
drag, startPoint x: 302, startPoint y: 329, endPoint x: 310, endPoint y: 327, distance: 7.8
click at [303, 290] on div "Woodland Tools Inc." at bounding box center [204, 282] width 221 height 15
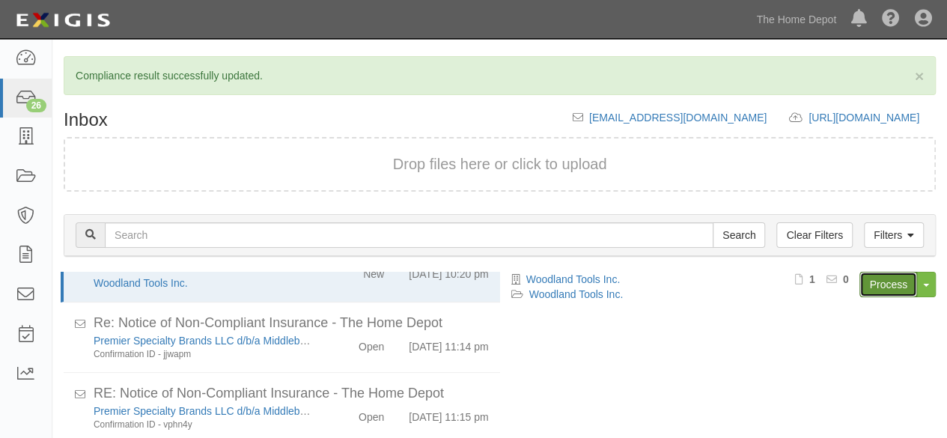
click at [895, 278] on link "Process" at bounding box center [888, 284] width 58 height 25
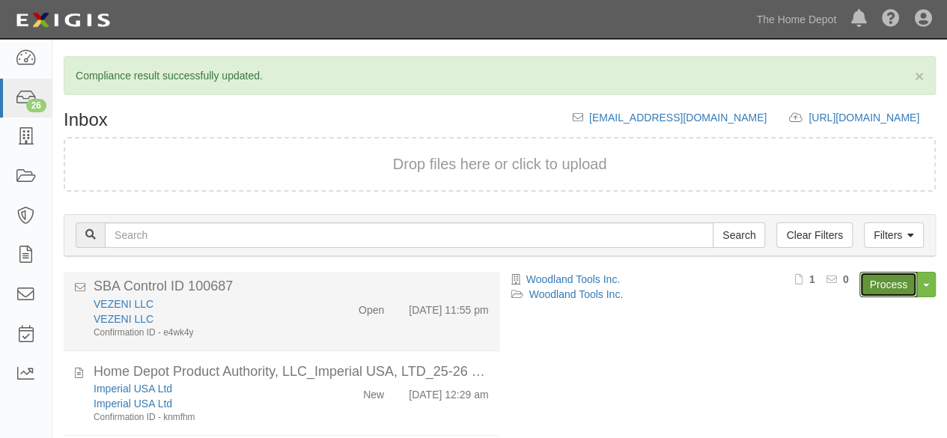
scroll to position [168, 0]
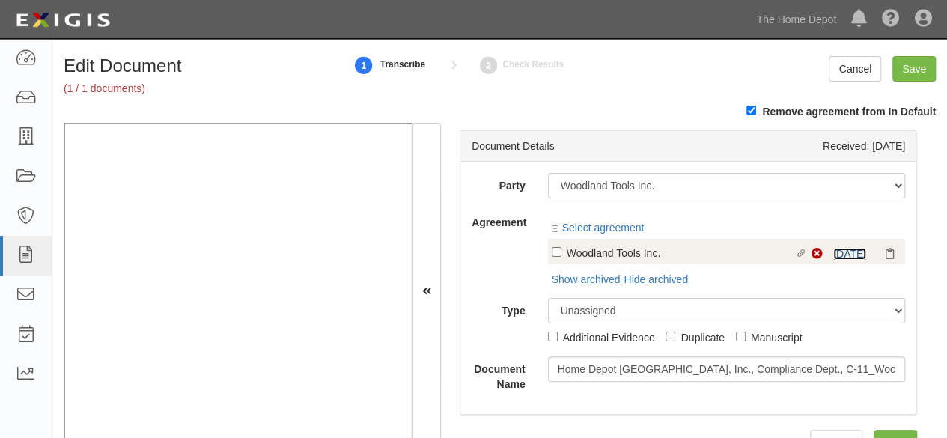
click at [833, 252] on link "9/10/23" at bounding box center [849, 254] width 33 height 12
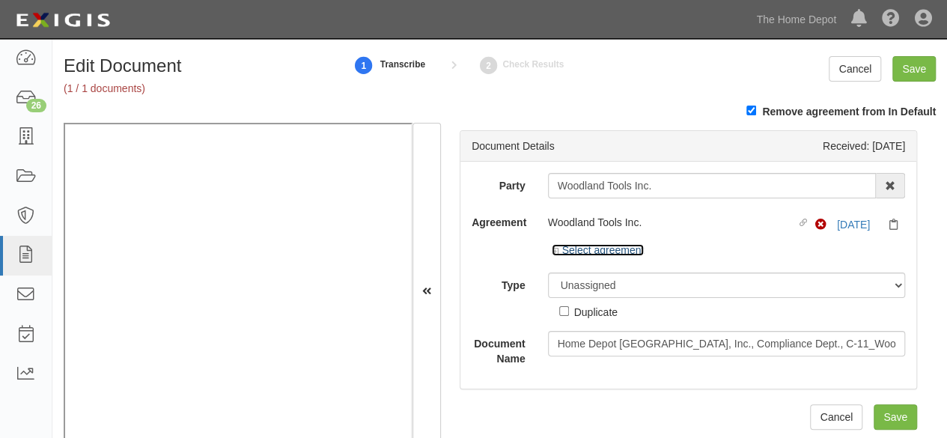
click at [618, 250] on link "Select agreement" at bounding box center [598, 250] width 93 height 12
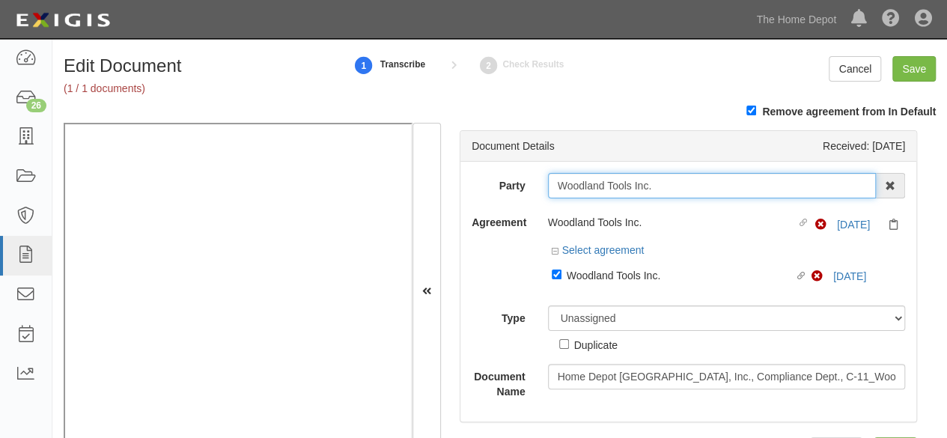
click at [579, 188] on input "Woodland Tools Inc." at bounding box center [712, 185] width 329 height 25
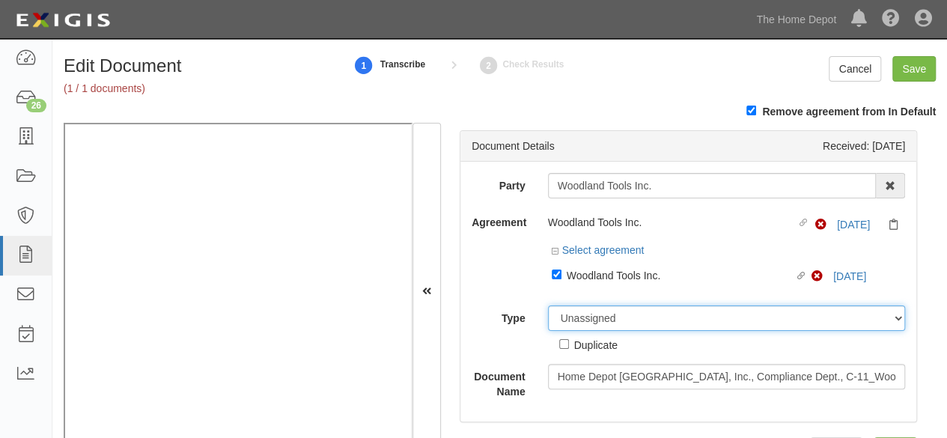
drag, startPoint x: 588, startPoint y: 319, endPoint x: 587, endPoint y: 305, distance: 13.6
click at [588, 319] on select "Unassigned Binder Cancellation Notice Certificate Contract Endorsement Insuranc…" at bounding box center [727, 317] width 358 height 25
select select "CertificateDetail"
click at [548, 305] on select "Unassigned Binder Cancellation Notice Certificate Contract Endorsement Insuranc…" at bounding box center [727, 317] width 358 height 25
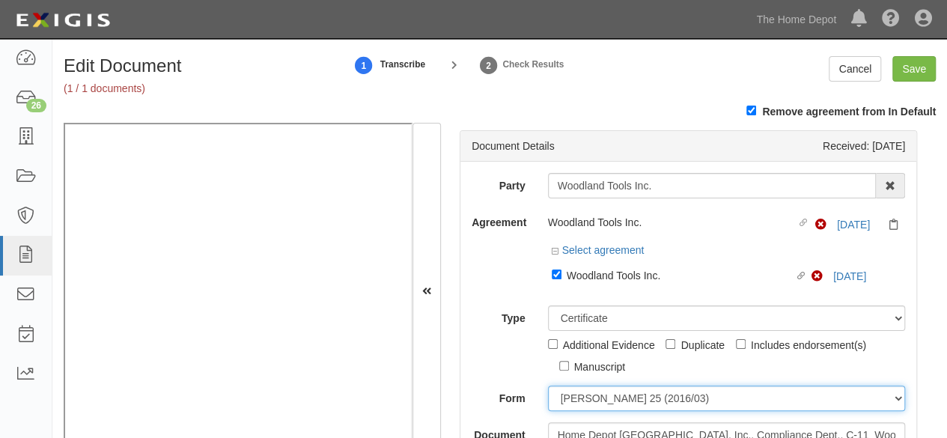
drag, startPoint x: 579, startPoint y: 401, endPoint x: 586, endPoint y: 390, distance: 12.5
click at [581, 398] on select "ACORD 25 (2016/03) ACORD 101 ACORD 855 NY (2014/05) General" at bounding box center [727, 398] width 358 height 25
select select "GeneralFormDetail"
click at [548, 386] on select "ACORD 25 (2016/03) ACORD 101 ACORD 855 NY (2014/05) General" at bounding box center [727, 398] width 358 height 25
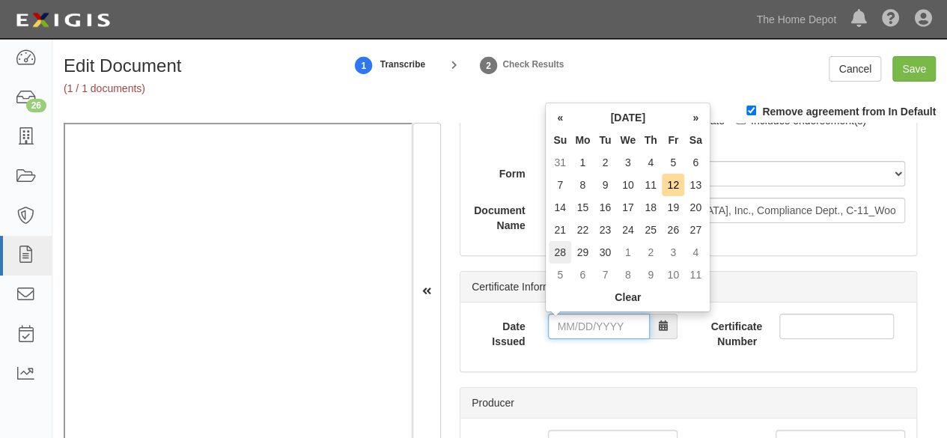
drag, startPoint x: 572, startPoint y: 320, endPoint x: 570, endPoint y: 261, distance: 58.4
click at [572, 320] on input "Date Issued" at bounding box center [599, 326] width 102 height 25
click at [632, 162] on td "3" at bounding box center [627, 162] width 23 height 22
type input "01/03/2024"
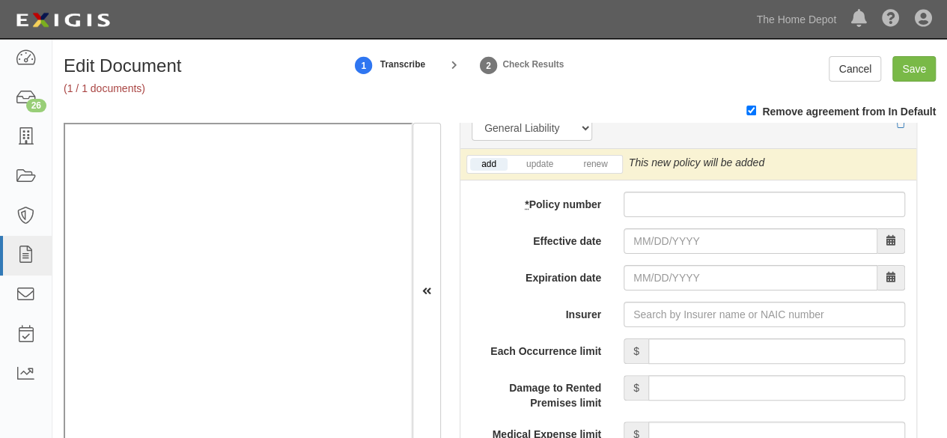
scroll to position [1273, 0]
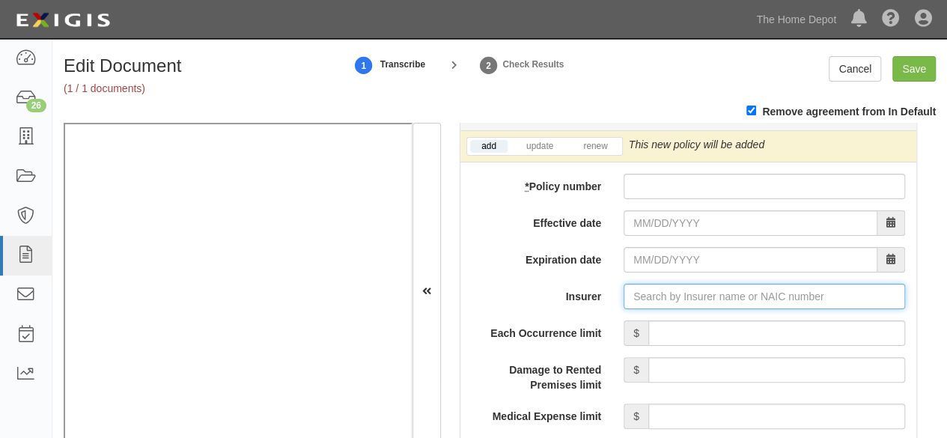
click at [653, 292] on input "Insurer" at bounding box center [764, 296] width 281 height 25
paste input "15350"
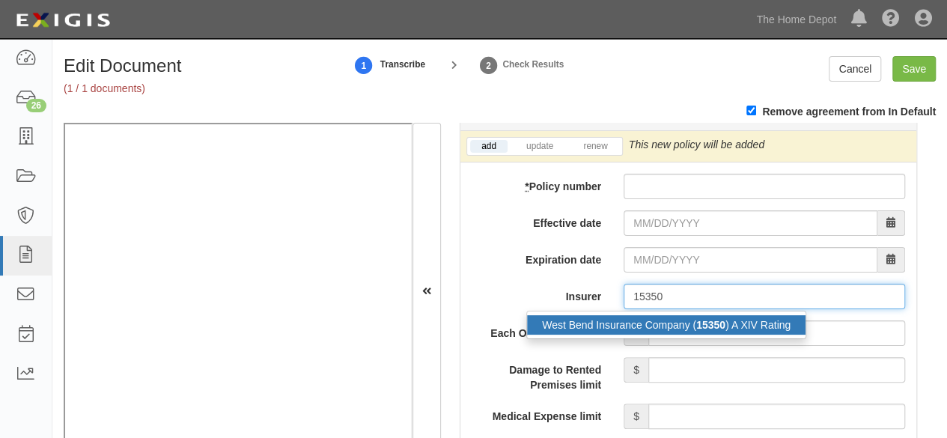
click at [635, 320] on div "West Bend Insurance Company ( 15350 ) A XIV Rating" at bounding box center [666, 324] width 278 height 19
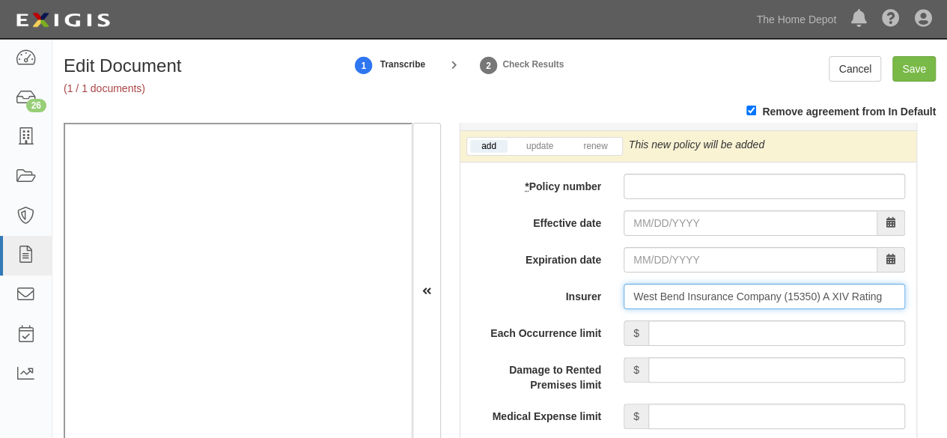
type input "West Bend Insurance Company (15350) A XIV Rating"
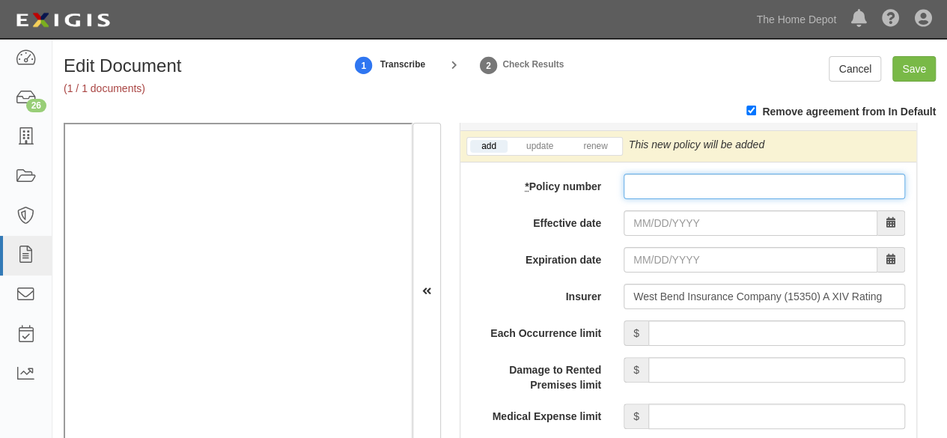
drag, startPoint x: 639, startPoint y: 183, endPoint x: 647, endPoint y: 215, distance: 32.3
click at [639, 183] on input "* Policy number" at bounding box center [764, 186] width 281 height 25
paste input "A955380"
type input "A955380"
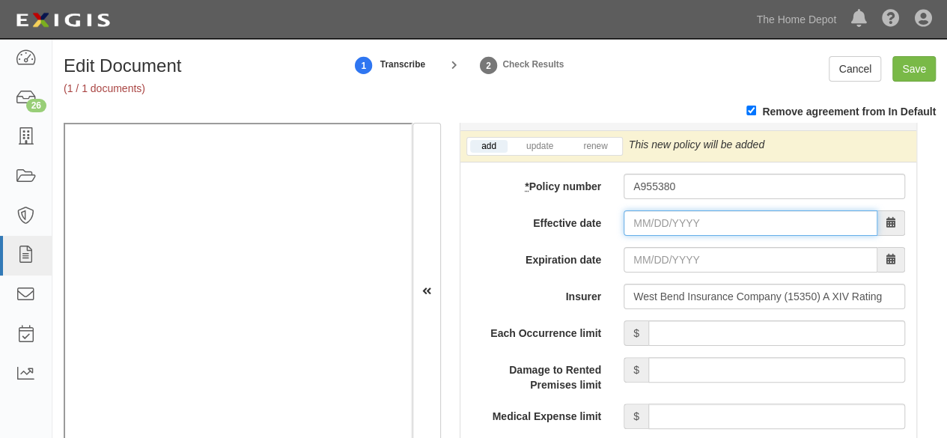
click at [645, 222] on input "Effective date" at bounding box center [751, 222] width 254 height 25
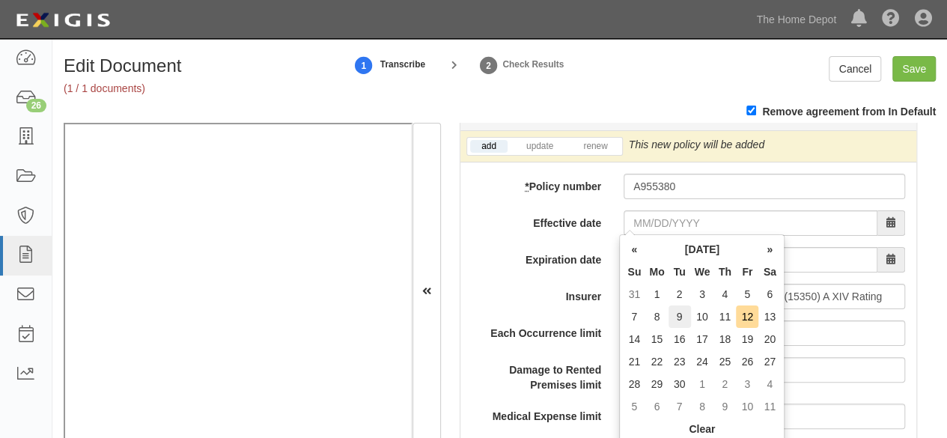
click at [680, 321] on td "9" at bounding box center [680, 316] width 22 height 22
type input "09/09/2025"
type input "09/09/2026"
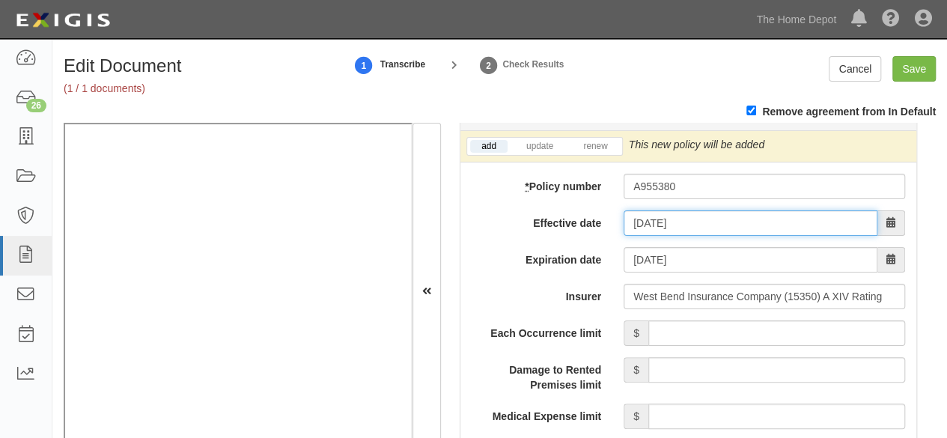
drag, startPoint x: 649, startPoint y: 214, endPoint x: 659, endPoint y: 222, distance: 12.7
click at [653, 218] on input "09/09/2025" at bounding box center [751, 222] width 254 height 25
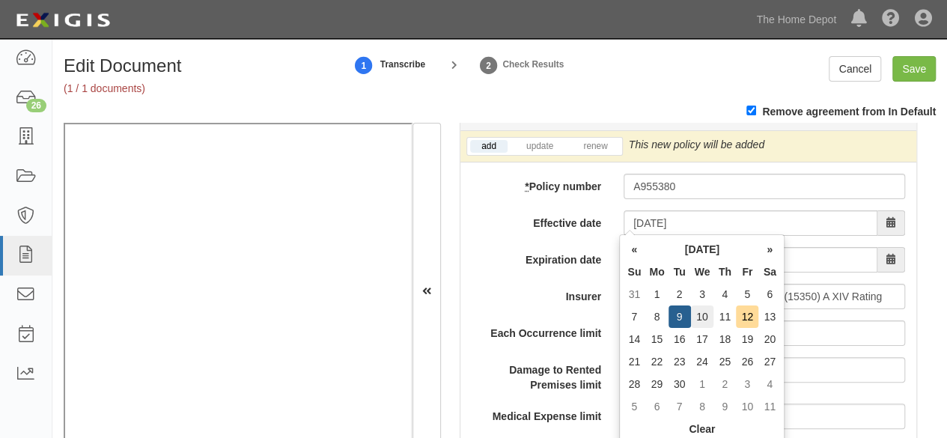
click at [704, 319] on td "10" at bounding box center [702, 316] width 23 height 22
type input "09/10/2025"
type input "09/10/2026"
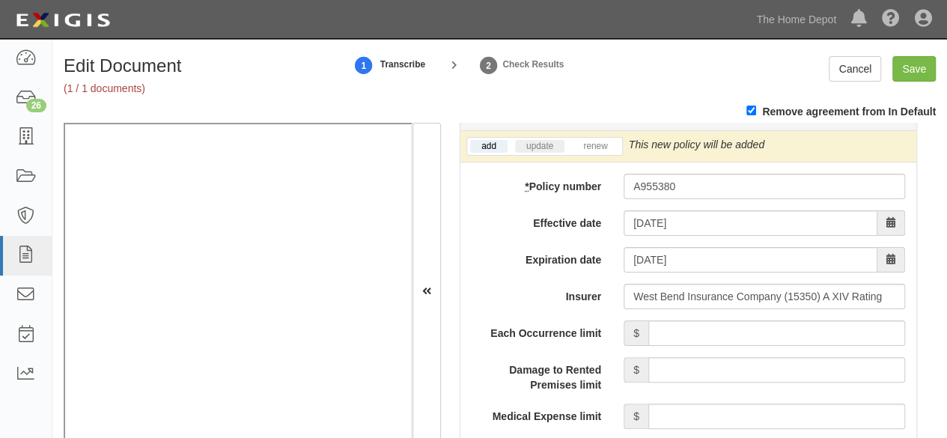
click at [529, 138] on li "update" at bounding box center [539, 146] width 55 height 17
click at [536, 140] on link "update" at bounding box center [539, 146] width 49 height 13
click at [879, 140] on icon at bounding box center [882, 145] width 10 height 10
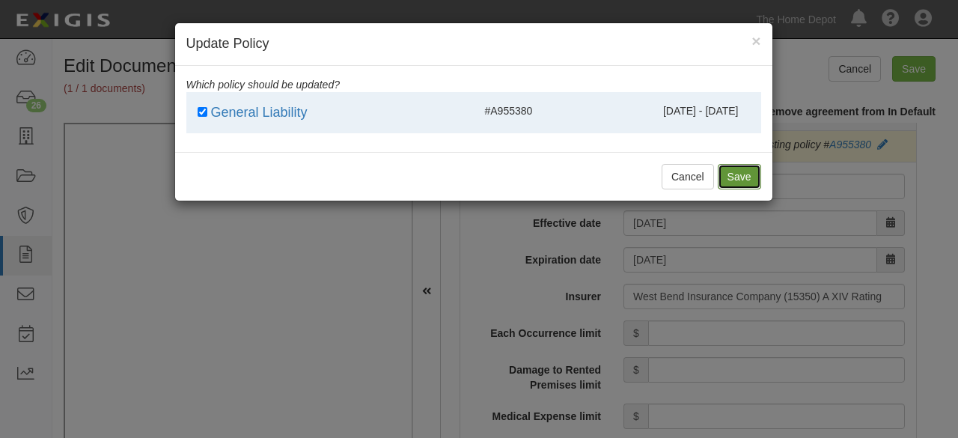
click at [741, 177] on button "Save" at bounding box center [739, 176] width 43 height 25
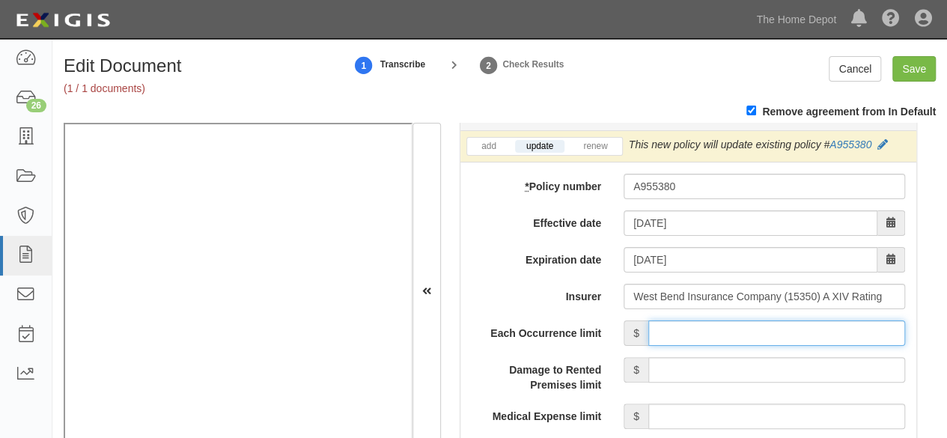
drag, startPoint x: 763, startPoint y: 331, endPoint x: 758, endPoint y: 320, distance: 12.4
click at [763, 331] on input "Each Occurrence limit" at bounding box center [776, 332] width 257 height 25
type input "1,000,000"
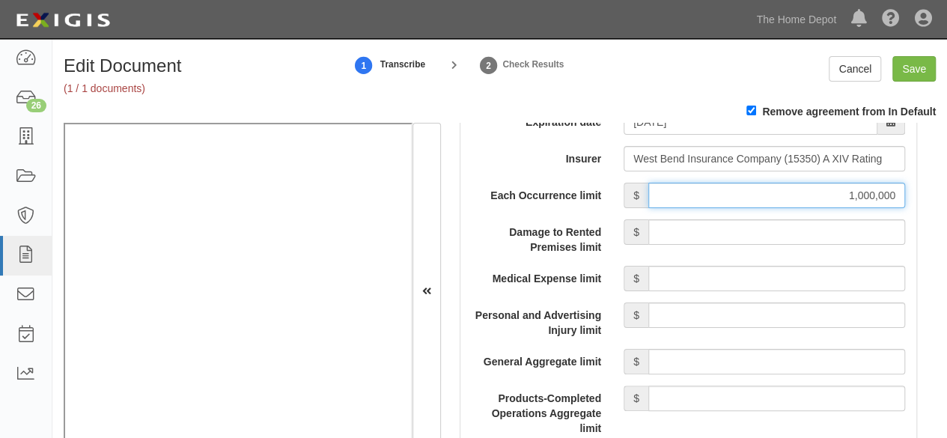
scroll to position [1422, 0]
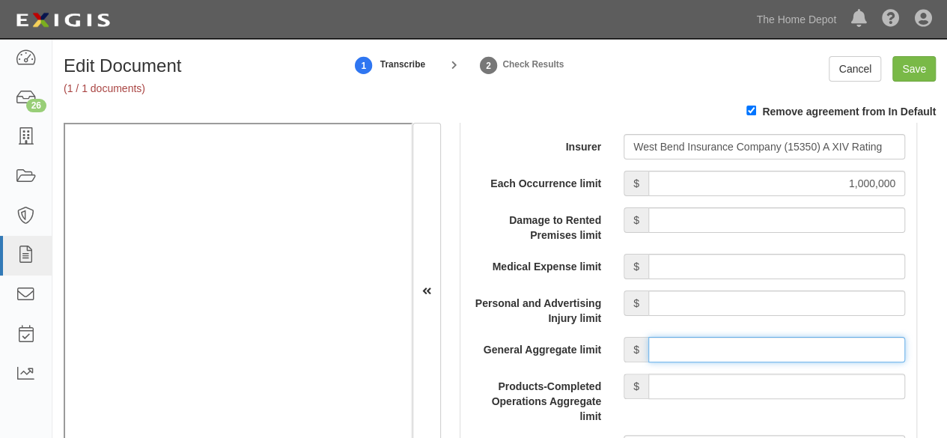
click at [724, 337] on input "General Aggregate limit" at bounding box center [776, 349] width 257 height 25
type input "2,000,000"
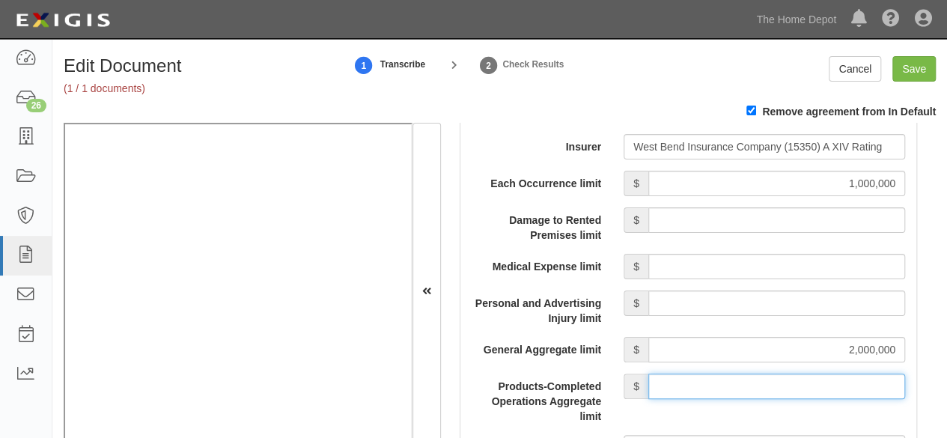
click at [743, 374] on input "Products-Completed Operations Aggregate limit" at bounding box center [776, 386] width 257 height 25
type input "2,000,000"
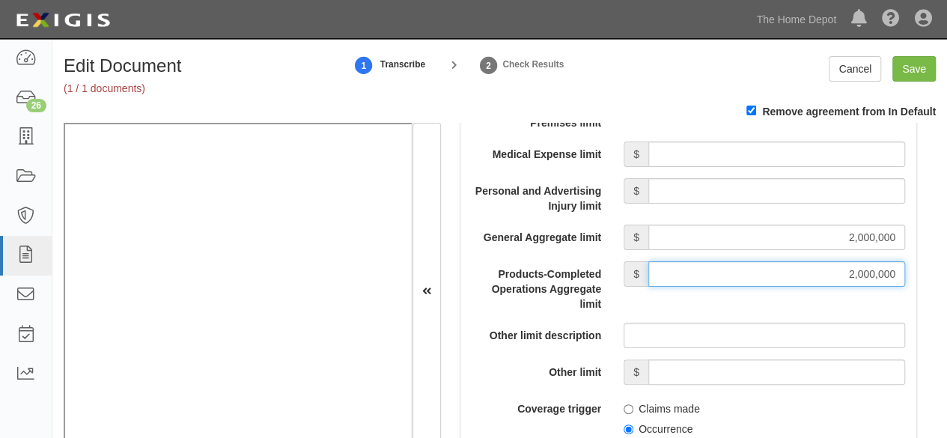
scroll to position [1647, 0]
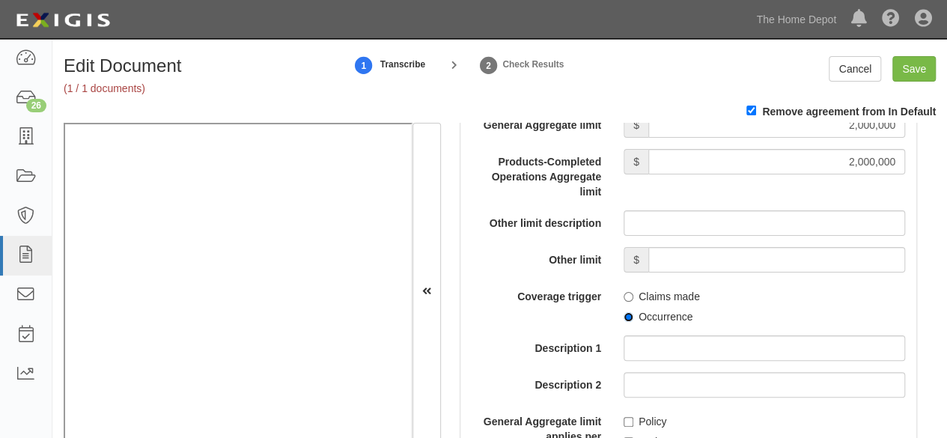
click at [624, 317] on input "Occurrence" at bounding box center [629, 317] width 10 height 10
radio input "true"
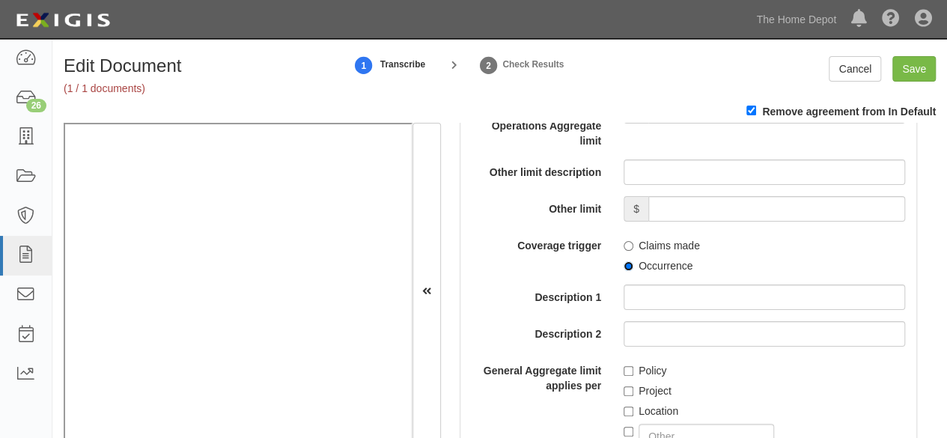
scroll to position [1722, 0]
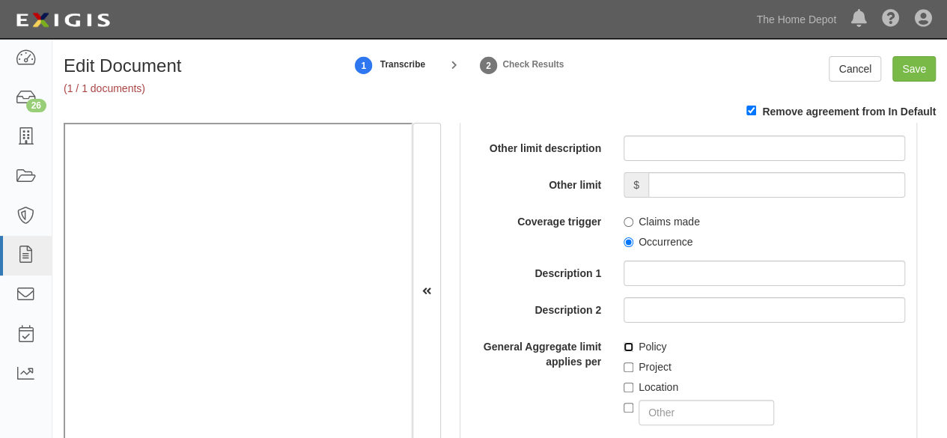
click at [629, 347] on label "Policy" at bounding box center [645, 346] width 43 height 15
click at [629, 347] on input "Policy" at bounding box center [629, 347] width 10 height 10
checkbox input "true"
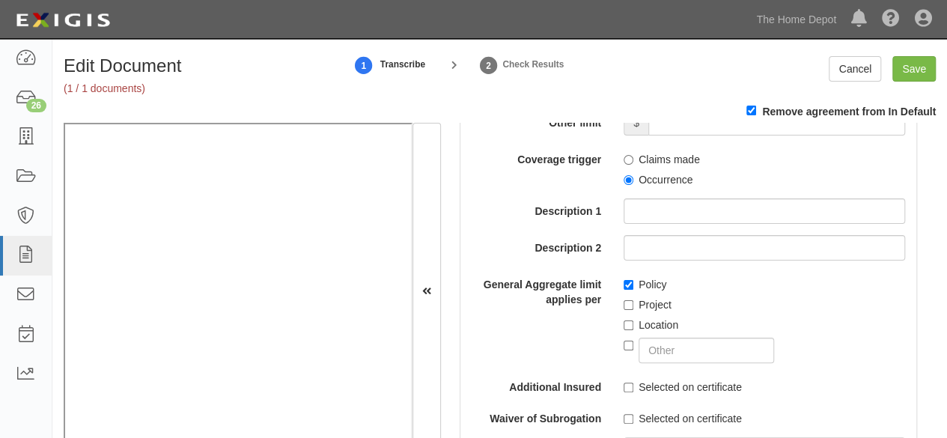
scroll to position [1872, 0]
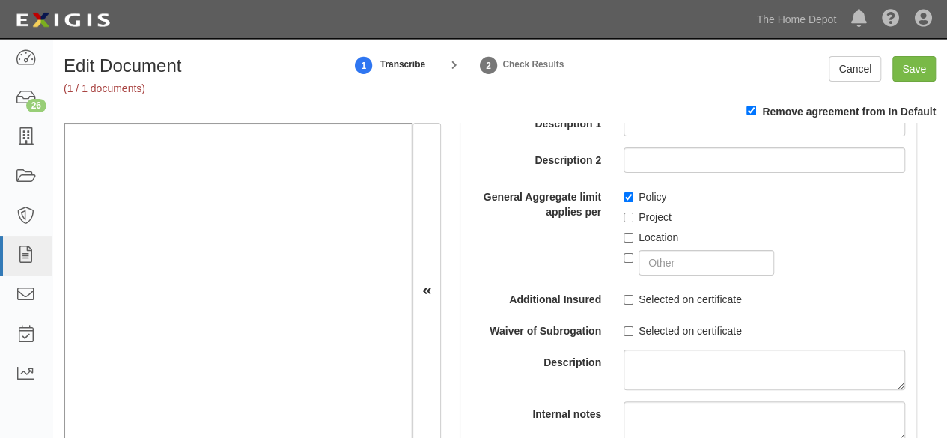
click at [624, 302] on label "Selected on certificate" at bounding box center [683, 299] width 118 height 15
click at [624, 302] on input "Selected on certificate" at bounding box center [629, 300] width 10 height 10
checkbox input "true"
click at [514, 233] on div "General Aggregate limit applies per Policy Project Location" at bounding box center [688, 229] width 456 height 91
click at [830, 406] on textarea "Internal notes" at bounding box center [764, 421] width 281 height 40
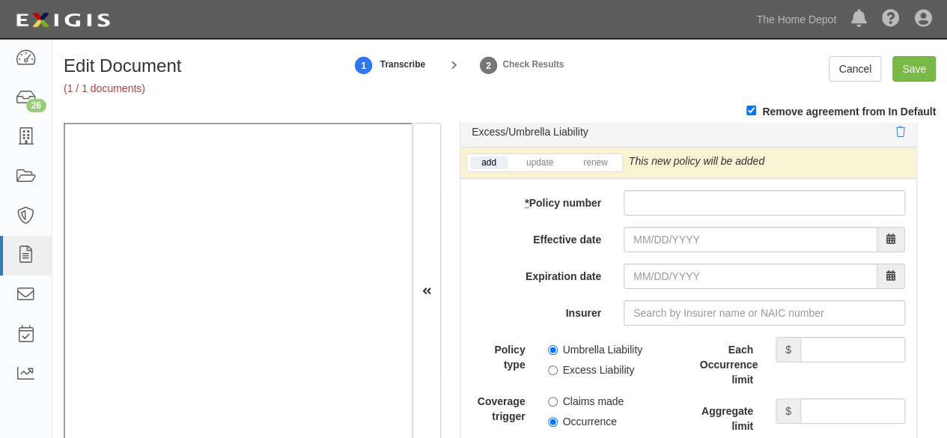
scroll to position [3219, 0]
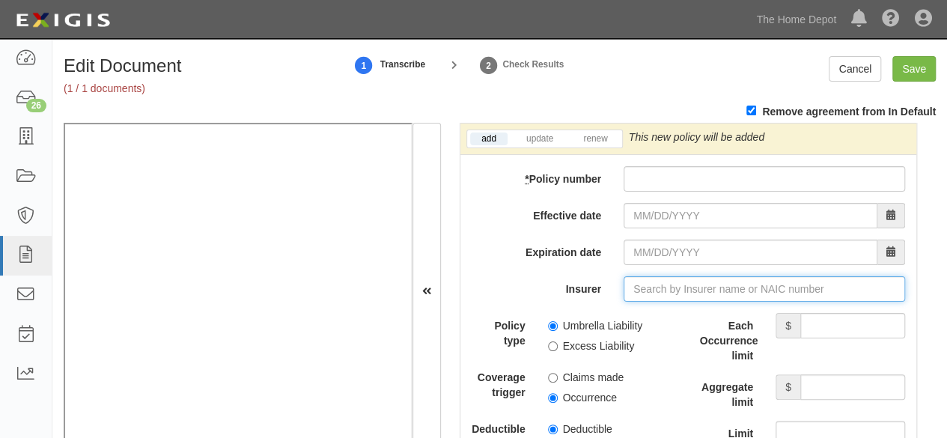
click at [654, 286] on input "Insurer" at bounding box center [764, 288] width 281 height 25
paste input "15350"
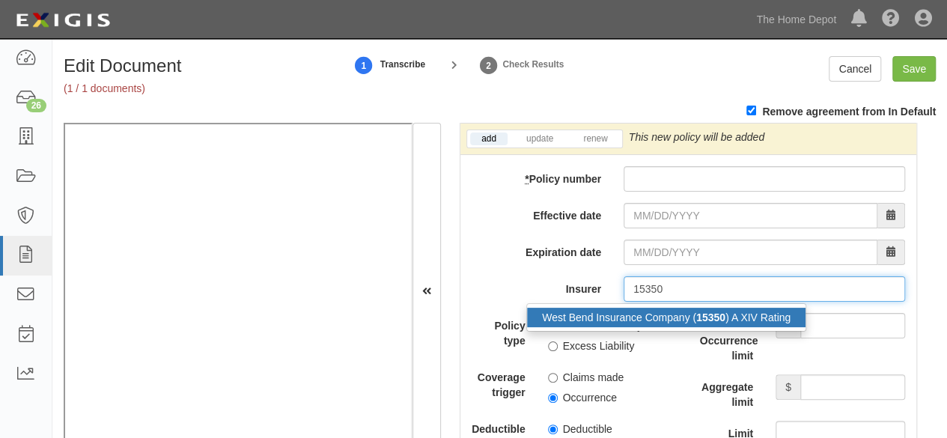
click at [654, 309] on div "West Bend Insurance Company ( 15350 ) A XIV Rating" at bounding box center [666, 317] width 278 height 19
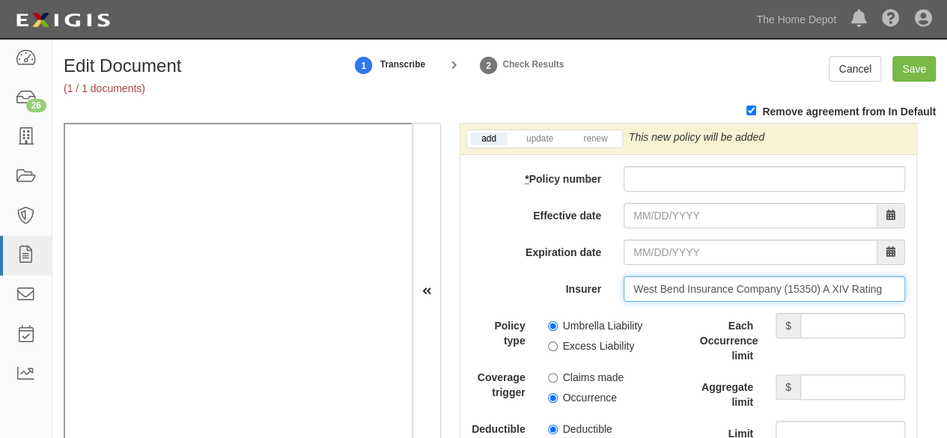
type input "West Bend Insurance Company (15350) A XIV Rating"
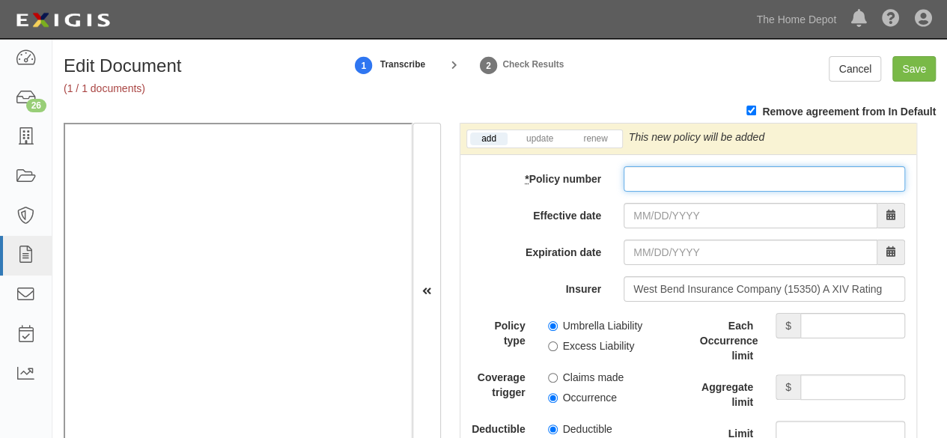
click at [635, 166] on input "* Policy number" at bounding box center [764, 178] width 281 height 25
paste input "A955380"
type input "A955380"
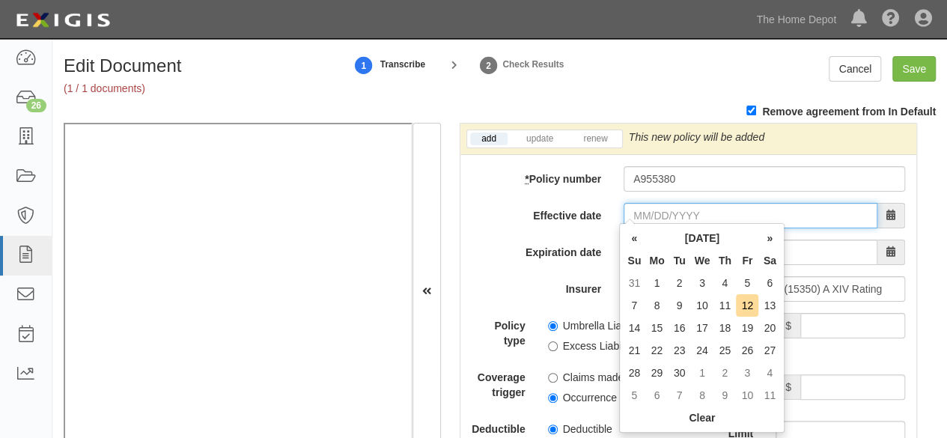
click at [647, 203] on input "Effective date" at bounding box center [751, 215] width 254 height 25
click at [704, 304] on td "10" at bounding box center [702, 305] width 23 height 22
type input "[DATE]"
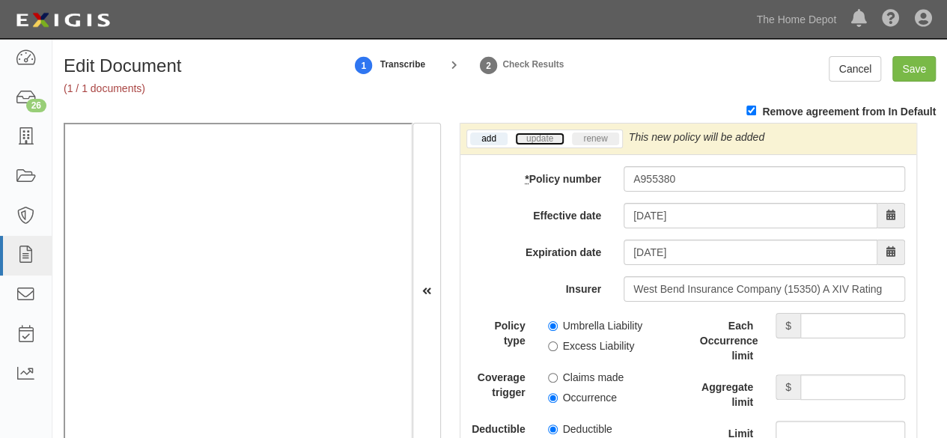
drag, startPoint x: 532, startPoint y: 134, endPoint x: 611, endPoint y: 134, distance: 79.4
click at [532, 133] on link "update" at bounding box center [539, 139] width 49 height 13
click at [878, 133] on icon at bounding box center [882, 138] width 10 height 10
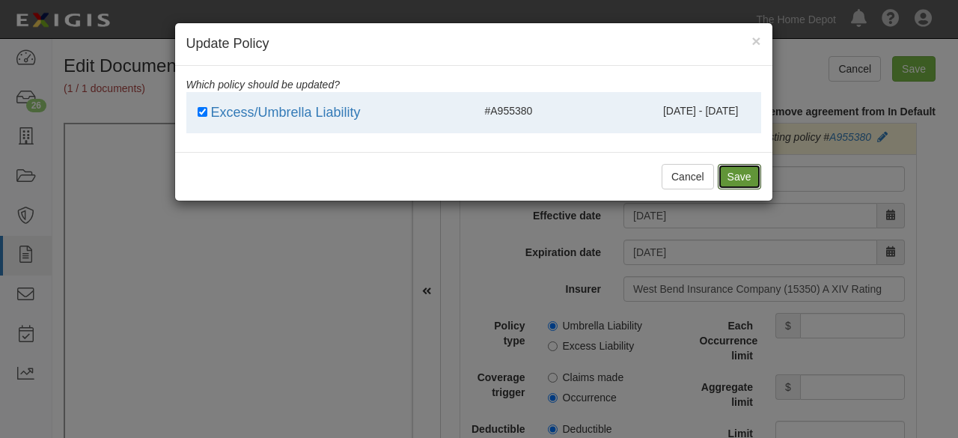
drag, startPoint x: 752, startPoint y: 180, endPoint x: 567, endPoint y: 241, distance: 193.9
click at [751, 181] on button "Save" at bounding box center [739, 176] width 43 height 25
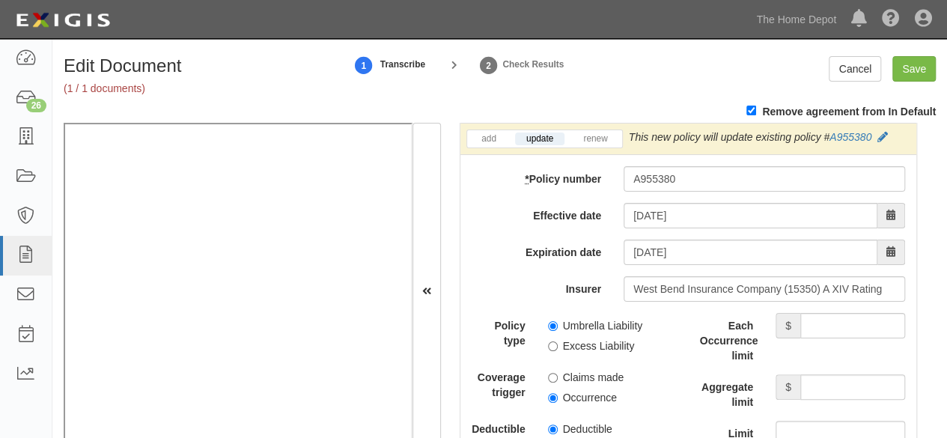
drag, startPoint x: 507, startPoint y: 242, endPoint x: 639, endPoint y: 277, distance: 137.1
click at [508, 242] on label "Expiration date" at bounding box center [536, 250] width 152 height 20
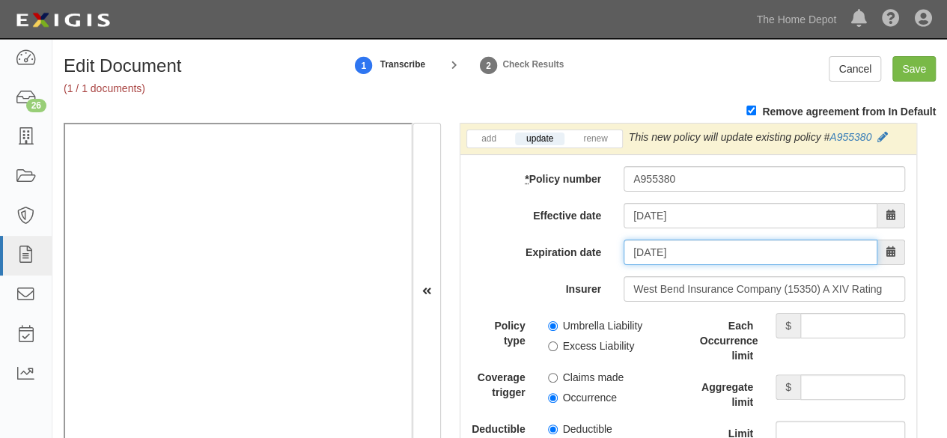
click at [624, 242] on input "[DATE]" at bounding box center [751, 252] width 254 height 25
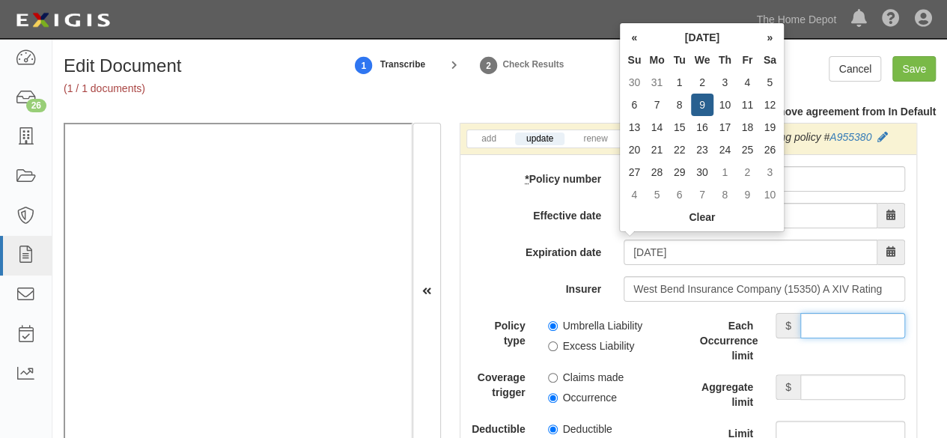
type input "09/09/2026"
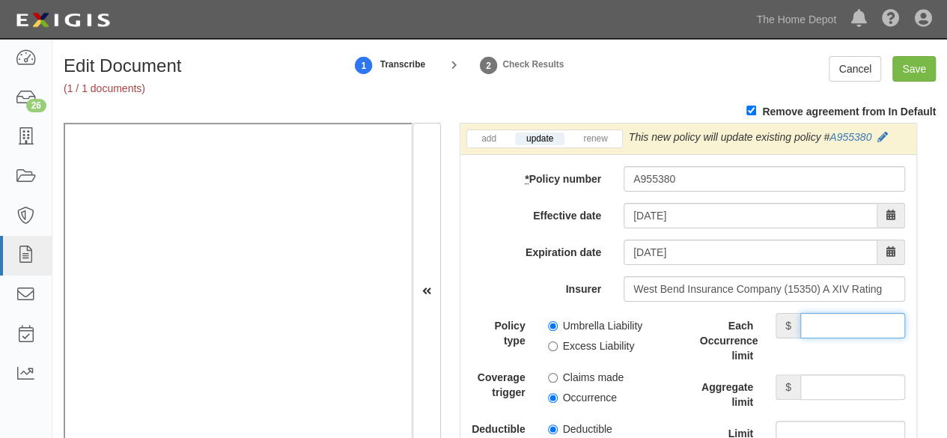
click at [845, 321] on input "Each Occurrence limit" at bounding box center [852, 325] width 105 height 25
drag, startPoint x: 833, startPoint y: 388, endPoint x: 833, endPoint y: 380, distance: 8.2
click at [833, 385] on input "Aggregate limit" at bounding box center [852, 386] width 105 height 25
type input "5,000,000"
click at [835, 314] on input "Each Occurrence limit" at bounding box center [852, 325] width 105 height 25
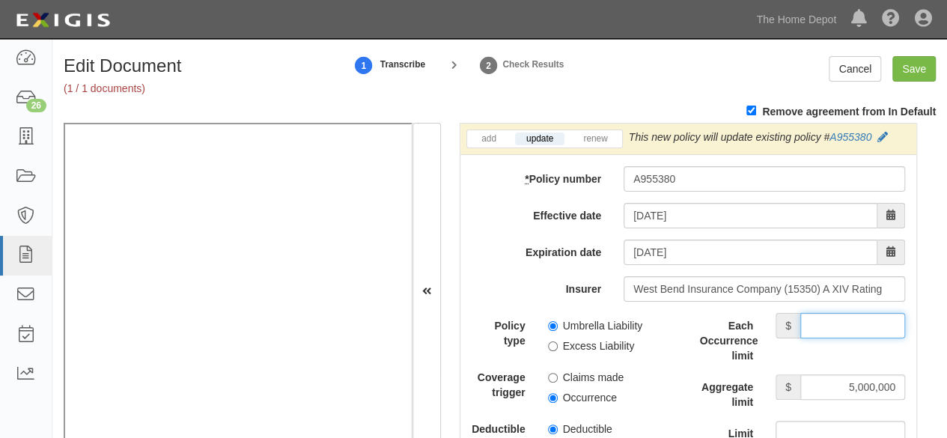
type input "5,000,000"
click at [905, 77] on input "Save" at bounding box center [913, 68] width 43 height 25
type input "1000000"
type input "2000000"
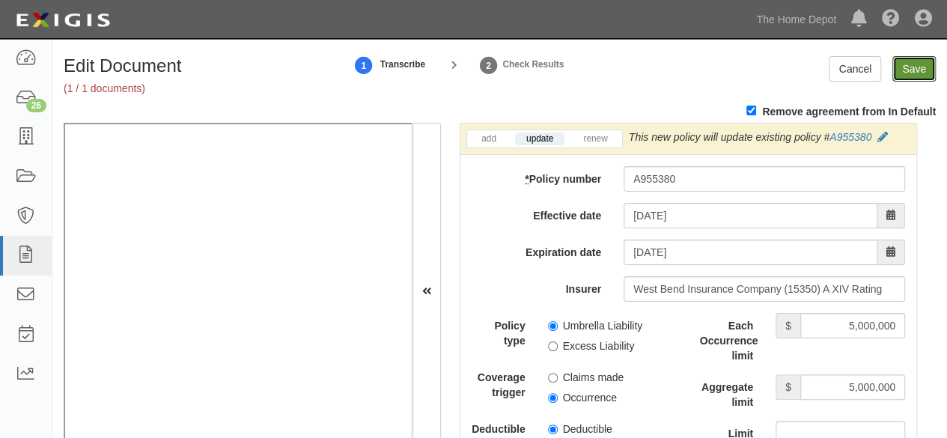
type input "5000000"
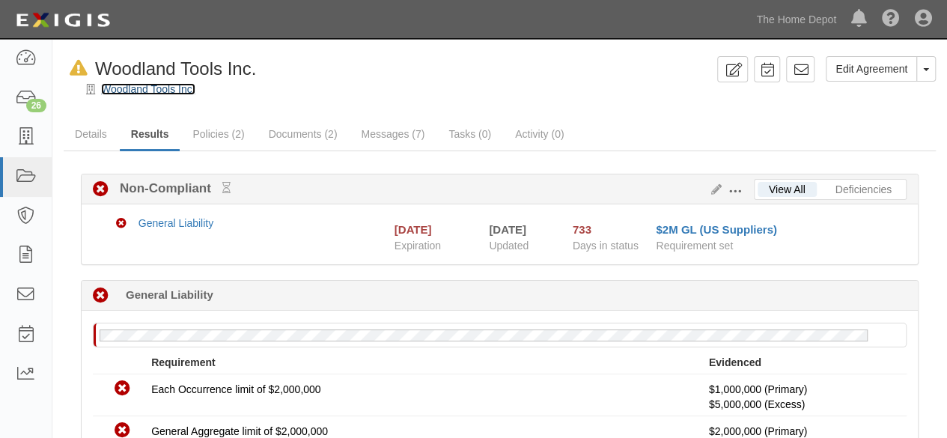
click at [135, 89] on link "Woodland Tools Inc." at bounding box center [148, 89] width 94 height 12
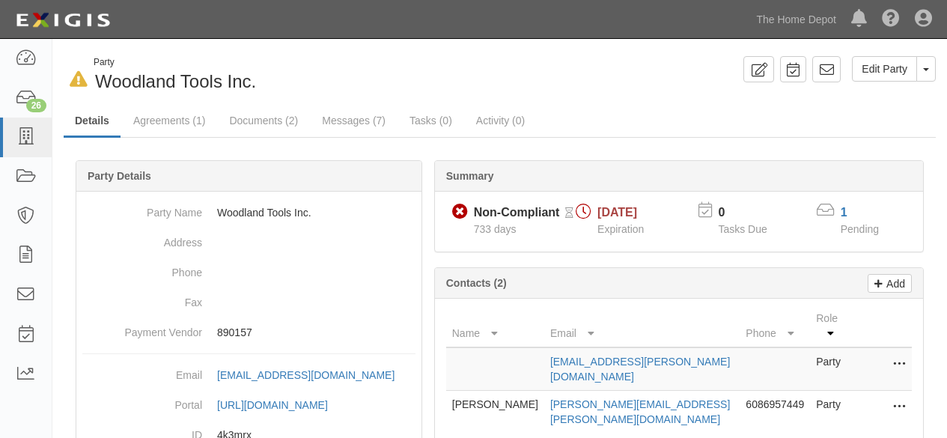
click at [174, 128] on link "Agreements (1)" at bounding box center [169, 121] width 94 height 30
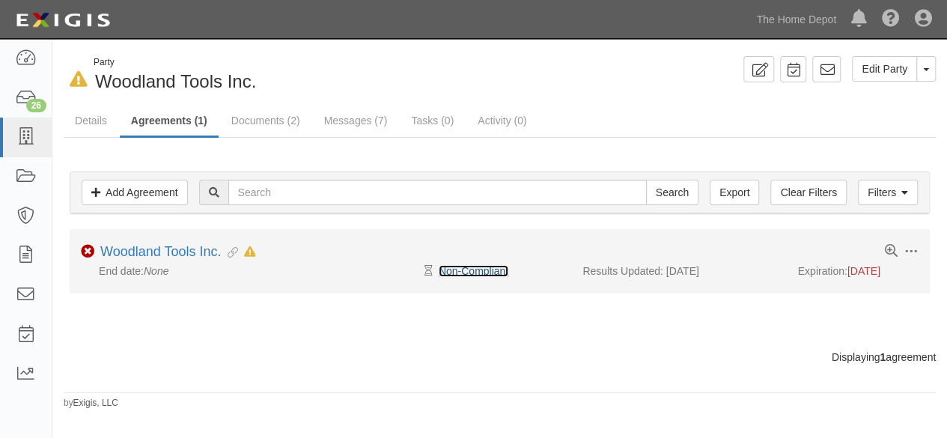
click at [466, 270] on link "Non-Compliant" at bounding box center [474, 271] width 70 height 12
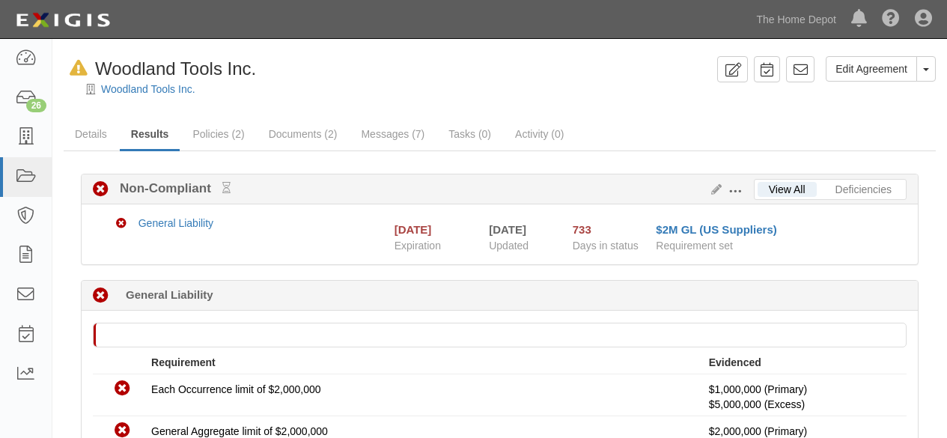
click at [925, 79] on button "Toggle Agreement Dropdown" at bounding box center [925, 68] width 19 height 25
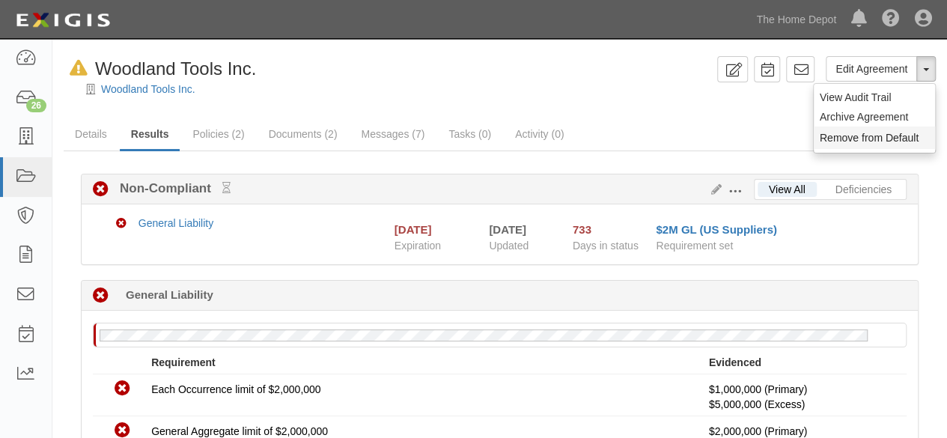
click at [852, 139] on button "Remove from Default" at bounding box center [874, 138] width 121 height 22
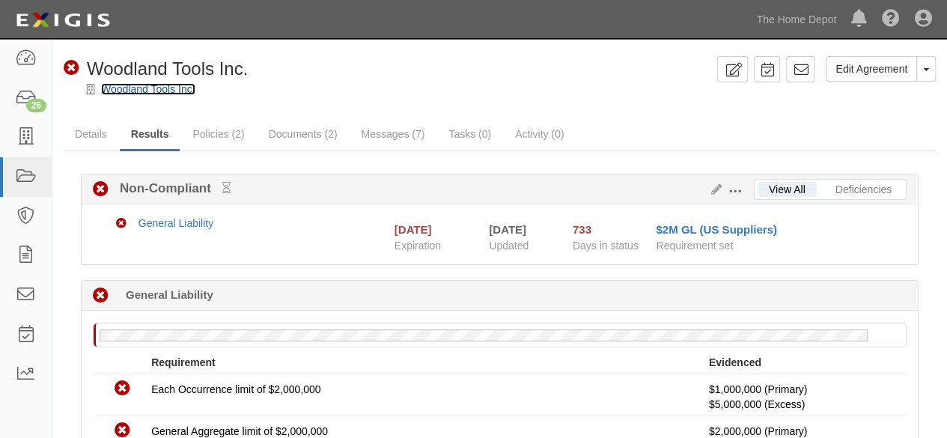
click at [154, 88] on link "Woodland Tools Inc." at bounding box center [148, 89] width 94 height 12
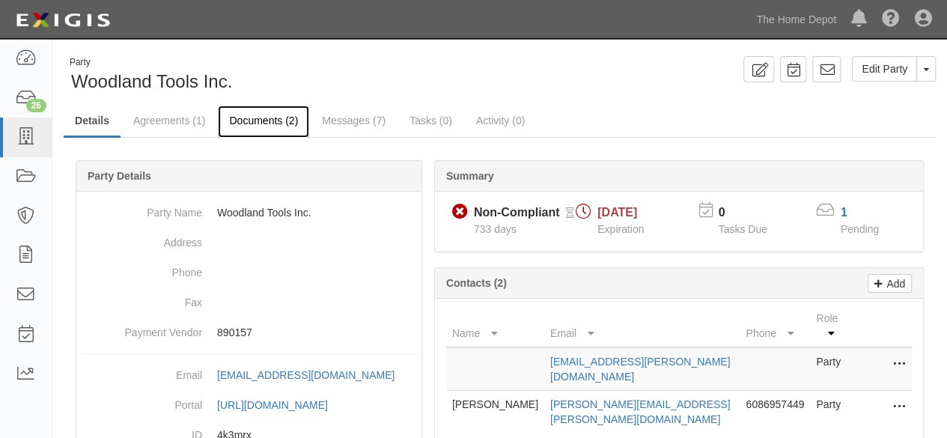
drag, startPoint x: 261, startPoint y: 119, endPoint x: 305, endPoint y: 131, distance: 46.5
click at [261, 119] on link "Documents (2)" at bounding box center [263, 122] width 91 height 32
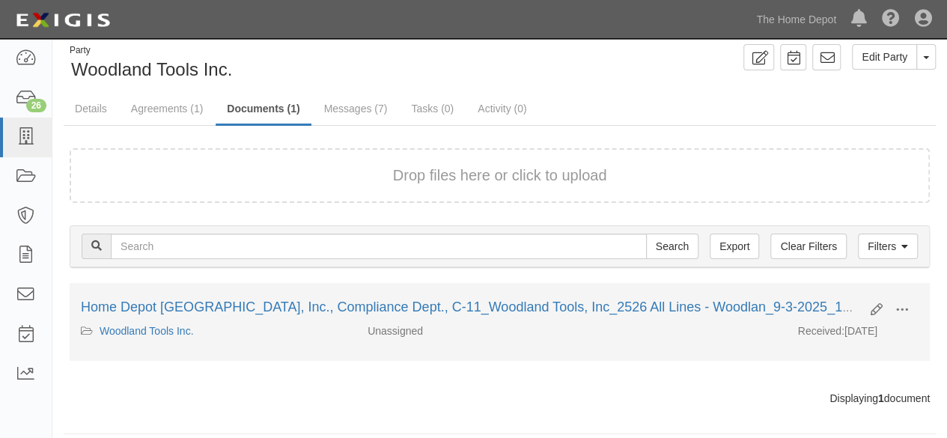
scroll to position [22, 0]
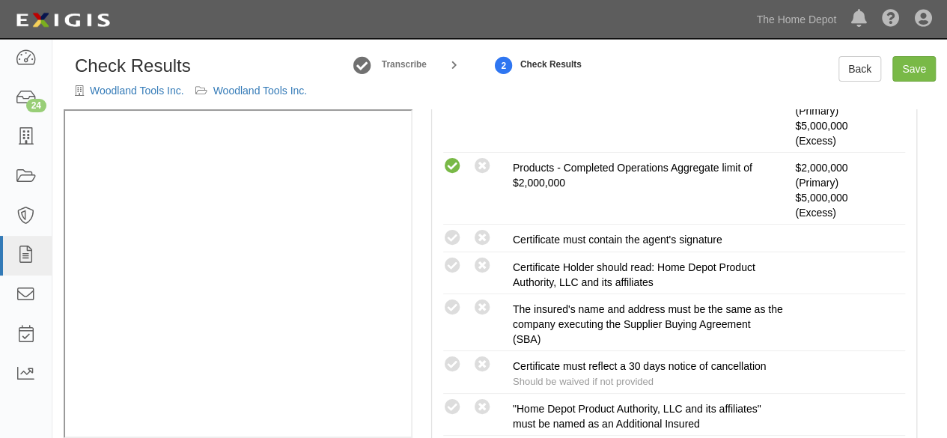
scroll to position [487, 0]
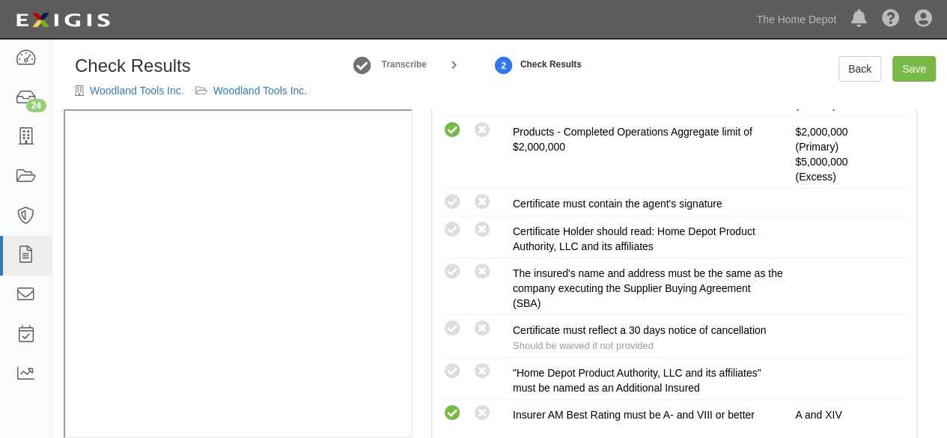
drag, startPoint x: 455, startPoint y: 272, endPoint x: 408, endPoint y: 282, distance: 48.3
click at [452, 273] on icon at bounding box center [452, 272] width 19 height 19
radio input "true"
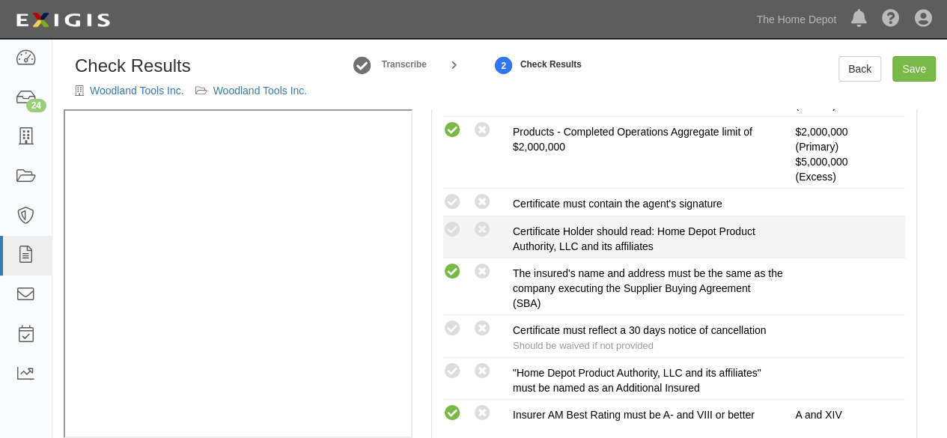
drag, startPoint x: 451, startPoint y: 202, endPoint x: 448, endPoint y: 216, distance: 14.5
click at [450, 203] on icon at bounding box center [452, 202] width 19 height 19
radio input "true"
click at [455, 227] on icon at bounding box center [452, 230] width 19 height 19
radio input "true"
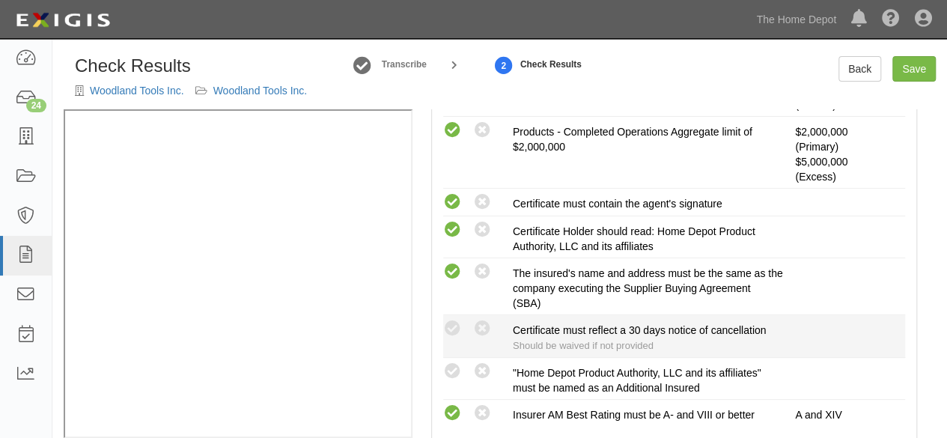
drag, startPoint x: 454, startPoint y: 373, endPoint x: 472, endPoint y: 350, distance: 29.3
click at [454, 372] on icon at bounding box center [452, 371] width 19 height 19
radio input "true"
click at [485, 324] on icon at bounding box center [482, 329] width 19 height 19
radio input "true"
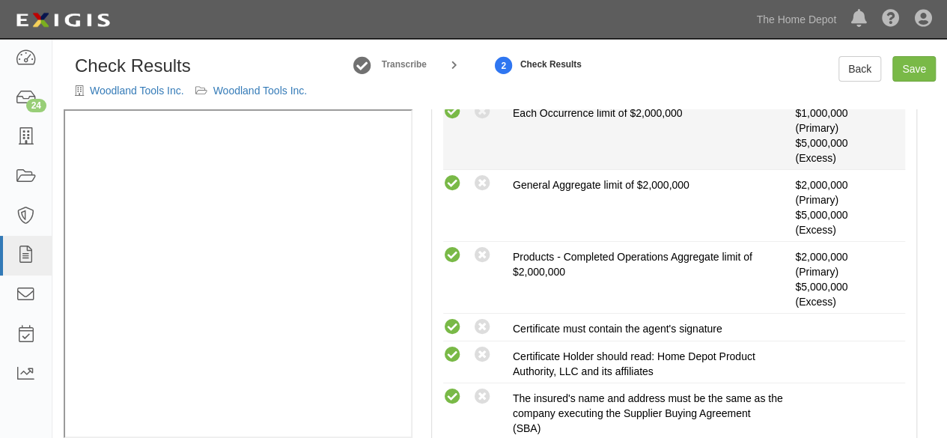
scroll to position [262, 0]
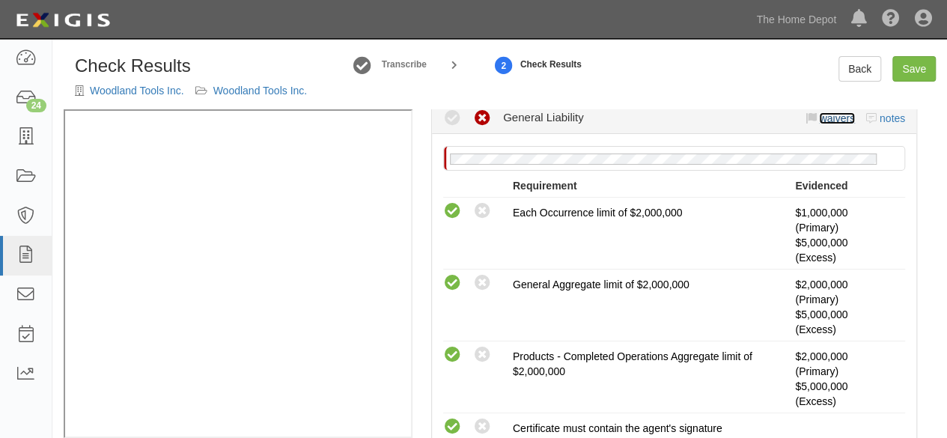
click at [820, 121] on link "waivers" at bounding box center [836, 118] width 35 height 12
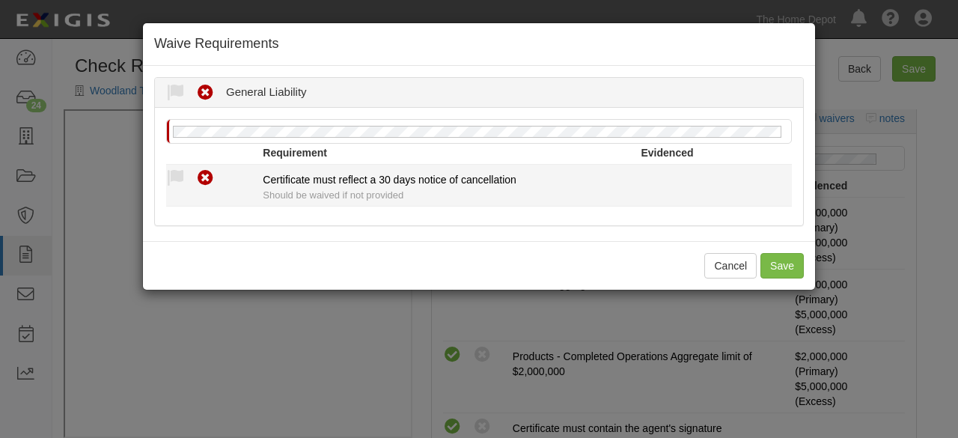
drag, startPoint x: 171, startPoint y: 175, endPoint x: 216, endPoint y: 243, distance: 81.2
click at [177, 182] on icon at bounding box center [175, 178] width 19 height 19
radio input "true"
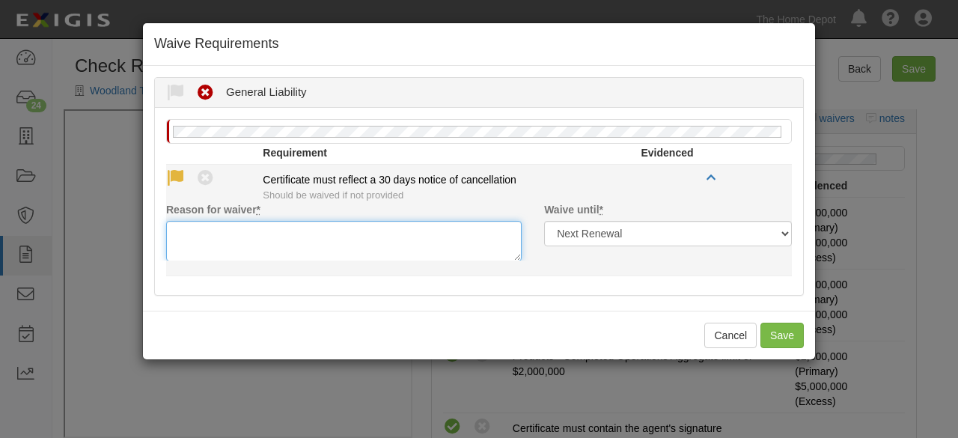
click at [214, 240] on textarea "Reason for waiver *" at bounding box center [344, 241] width 356 height 40
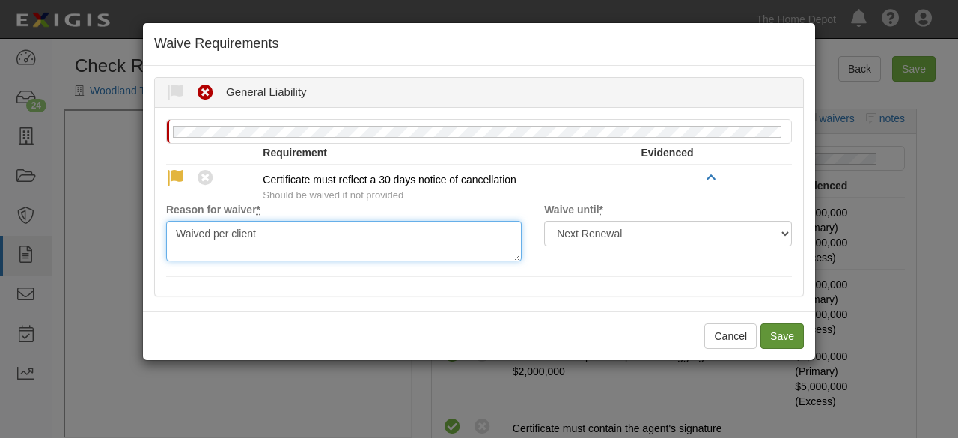
type textarea "Waived per client"
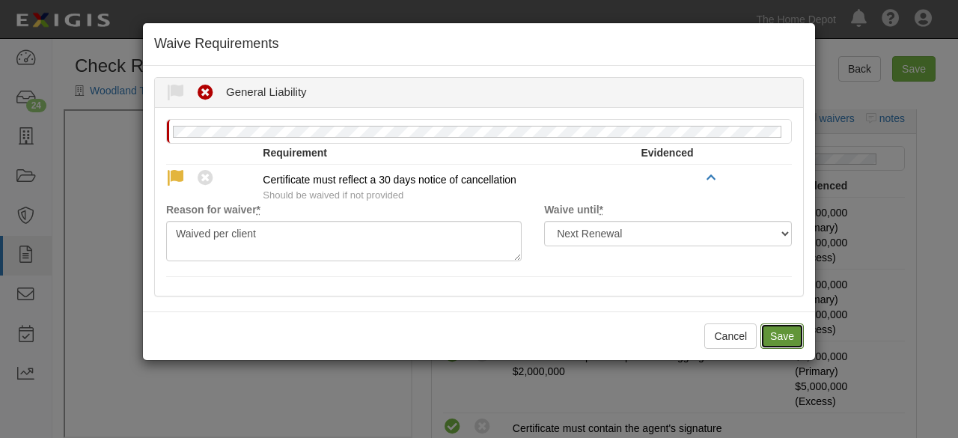
click at [792, 335] on button "Save" at bounding box center [782, 335] width 43 height 25
radio input "true"
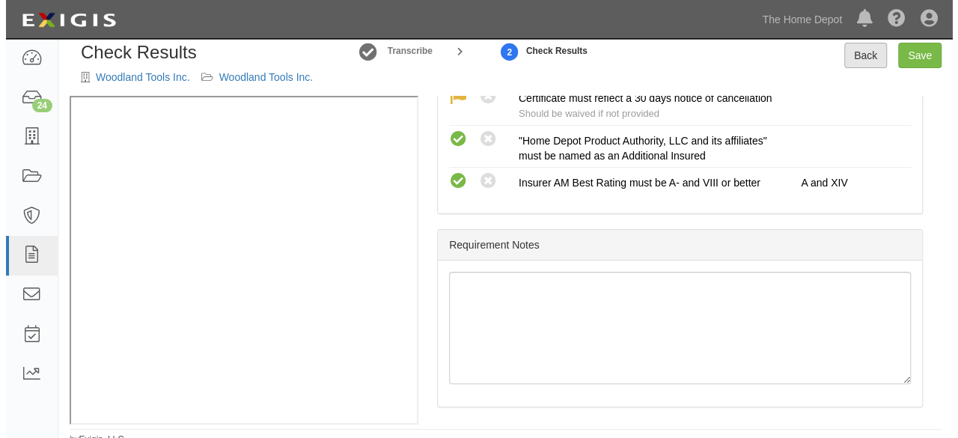
scroll to position [21, 0]
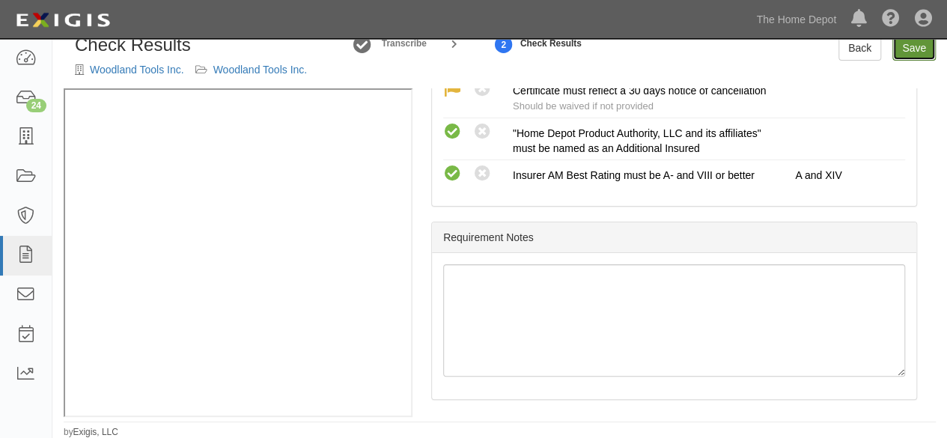
click at [916, 50] on link "Save" at bounding box center [913, 47] width 43 height 25
radio input "true"
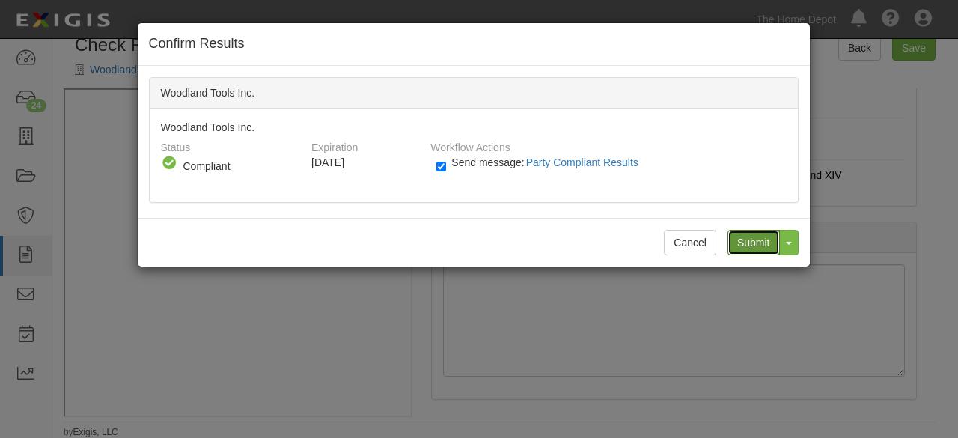
click at [753, 243] on input "Submit" at bounding box center [754, 242] width 52 height 25
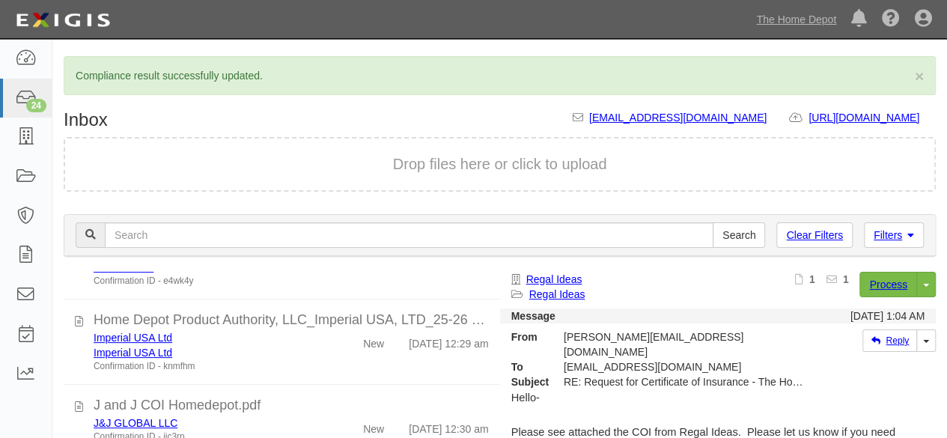
scroll to position [1273, 0]
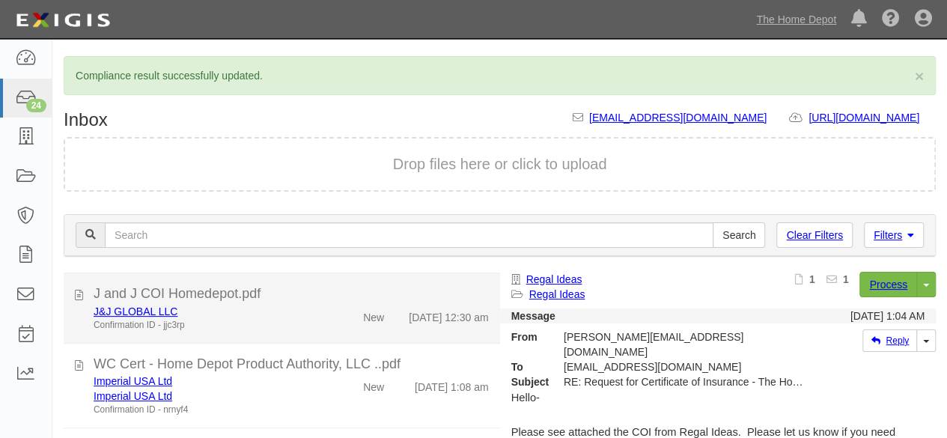
click at [308, 332] on div "J&J GLOBAL LLC Confirmation ID - jjc3rp" at bounding box center [203, 318] width 243 height 28
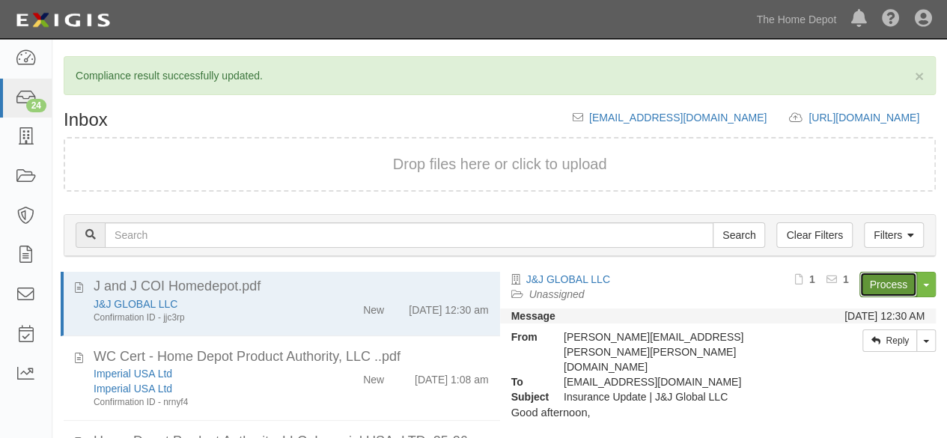
click at [864, 280] on link "Process" at bounding box center [888, 284] width 58 height 25
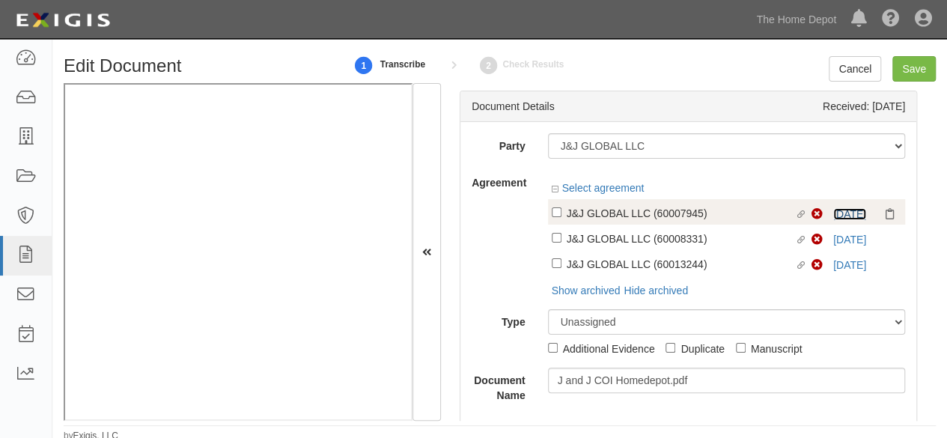
click at [844, 213] on link "8/15/25" at bounding box center [849, 214] width 33 height 12
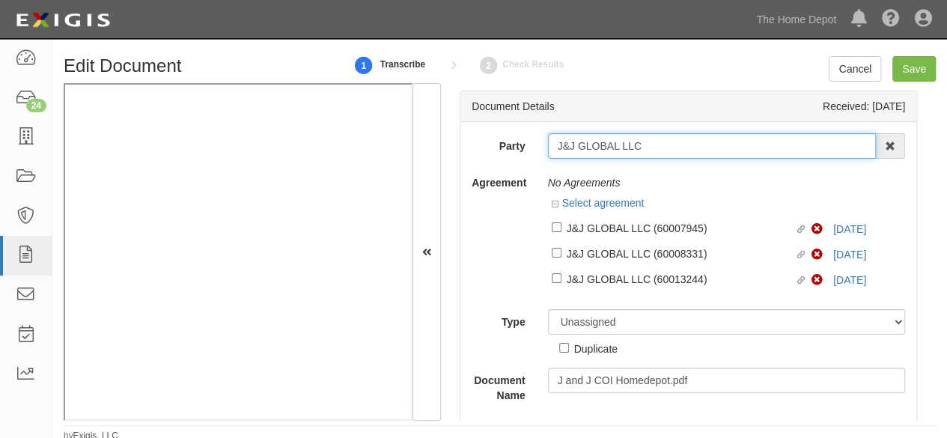
click at [660, 139] on input "J&J GLOBAL LLC" at bounding box center [712, 145] width 329 height 25
type input "J&J GLOBAL LLC"
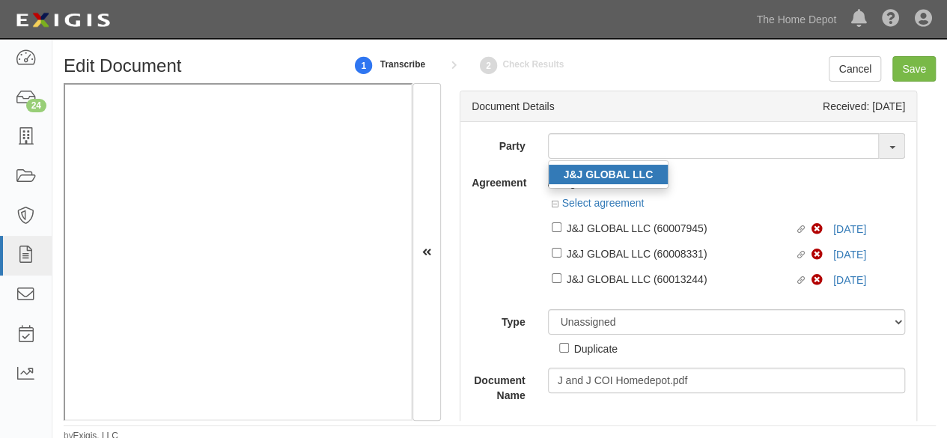
drag, startPoint x: 602, startPoint y: 177, endPoint x: 589, endPoint y: 149, distance: 31.2
click at [602, 177] on strong "J&J GLOBAL LLC" at bounding box center [609, 174] width 90 height 12
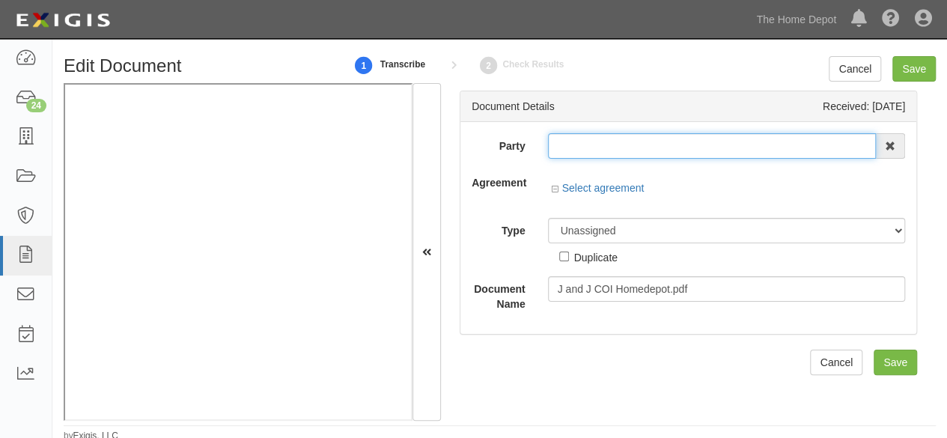
type input "J&J GLOBAL LLC"
click at [590, 144] on input "J&J GLOBAL LLC" at bounding box center [712, 145] width 329 height 25
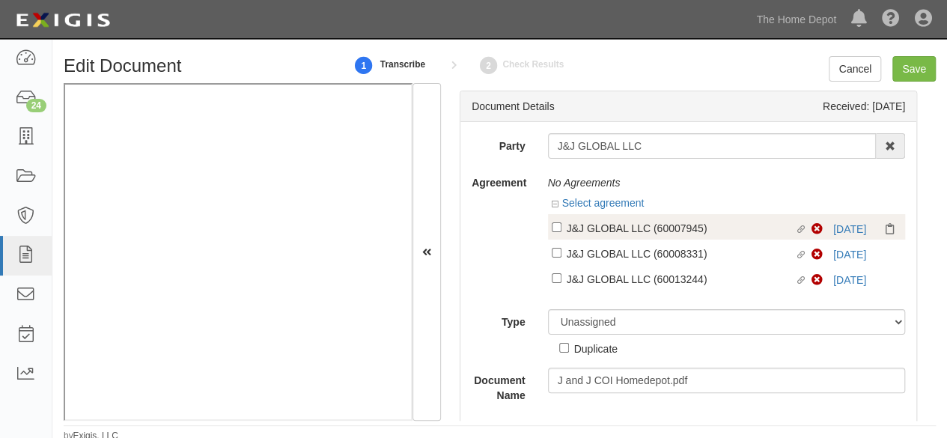
click at [578, 230] on div "J&J GLOBAL LLC (60007945)" at bounding box center [681, 227] width 228 height 16
click at [561, 230] on input "Linked agreement J&J GLOBAL LLC (60007945) Linked agreement" at bounding box center [557, 227] width 10 height 10
checkbox input "true"
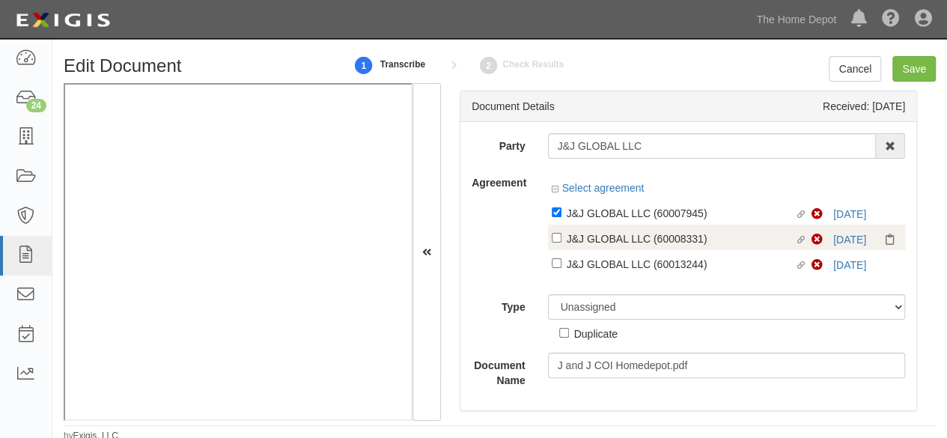
click at [583, 245] on div "J&J GLOBAL LLC (60008331)" at bounding box center [681, 238] width 228 height 16
click at [561, 243] on input "Linked agreement J&J GLOBAL LLC (60008331) Linked agreement" at bounding box center [557, 238] width 10 height 10
checkbox input "true"
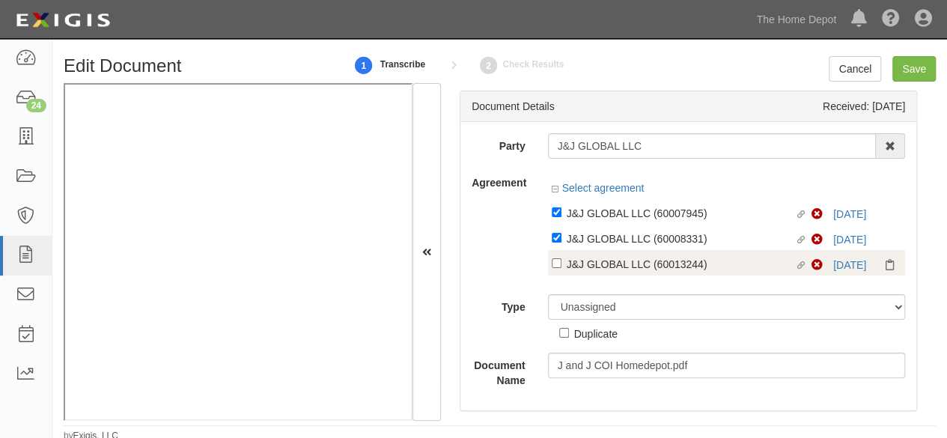
click at [593, 286] on div "Party J&J GLOBAL LLC J&J GLOBAL LLC 1000576868 Ontario Inc. 10 STRAWBERRY STREE…" at bounding box center [688, 260] width 433 height 255
click at [579, 266] on div "J&J GLOBAL LLC (60013244)" at bounding box center [681, 263] width 228 height 16
click at [561, 266] on input "Linked agreement J&J GLOBAL LLC (60013244) Linked agreement" at bounding box center [557, 263] width 10 height 10
checkbox input "true"
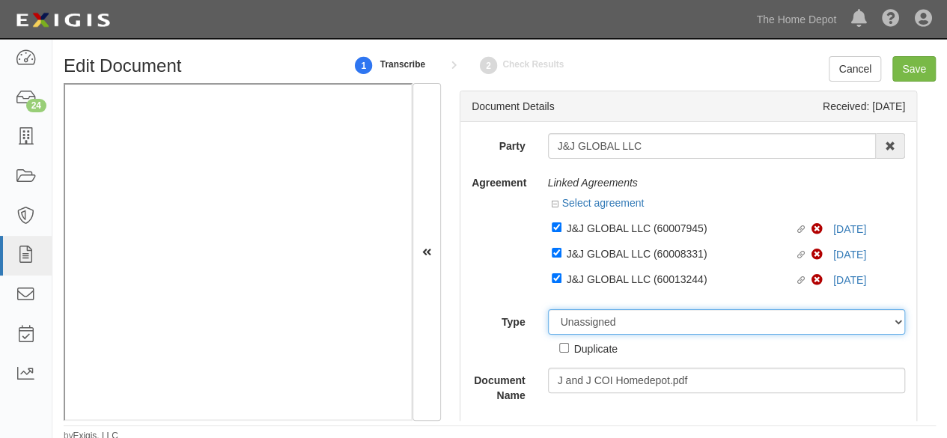
click at [578, 321] on select "Unassigned Binder Cancellation Notice Certificate Contract Endorsement Insuranc…" at bounding box center [727, 321] width 358 height 25
select select "CertificateDetail"
click at [548, 309] on select "Unassigned Binder Cancellation Notice Certificate Contract Endorsement Insuranc…" at bounding box center [727, 321] width 358 height 25
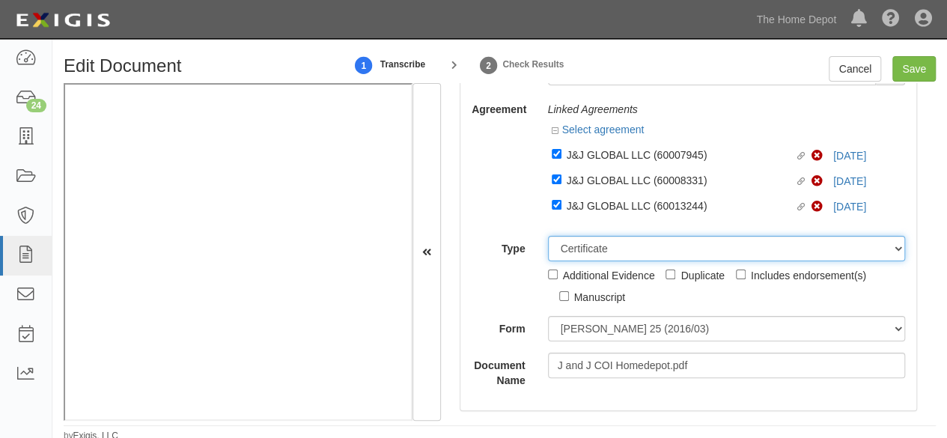
scroll to position [75, 0]
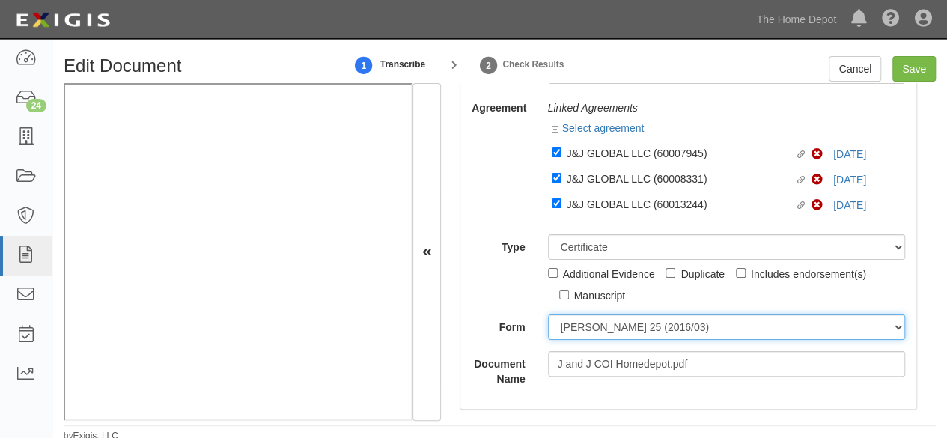
click at [618, 318] on select "[PERSON_NAME] 25 (2016/03) [PERSON_NAME] 101 [PERSON_NAME] 855 NY (2014/05) Gen…" at bounding box center [727, 326] width 358 height 25
select select "GeneralFormDetail"
click at [548, 314] on select "ACORD 25 (2016/03) ACORD 101 ACORD 855 NY (2014/05) General" at bounding box center [727, 326] width 358 height 25
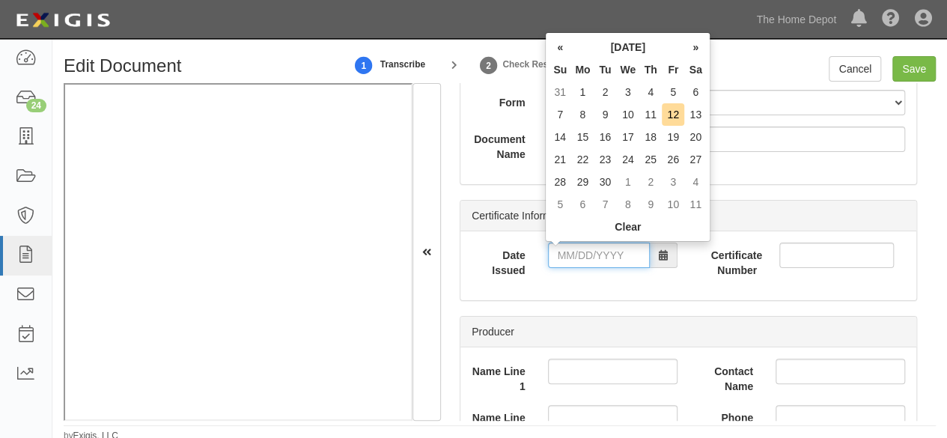
drag, startPoint x: 566, startPoint y: 261, endPoint x: 573, endPoint y: 256, distance: 8.5
click at [567, 260] on input "Date Issued" at bounding box center [599, 255] width 102 height 25
drag, startPoint x: 558, startPoint y: 46, endPoint x: 578, endPoint y: 64, distance: 27.0
click at [558, 46] on th "«" at bounding box center [560, 47] width 22 height 22
click at [650, 179] on td "28" at bounding box center [650, 182] width 22 height 22
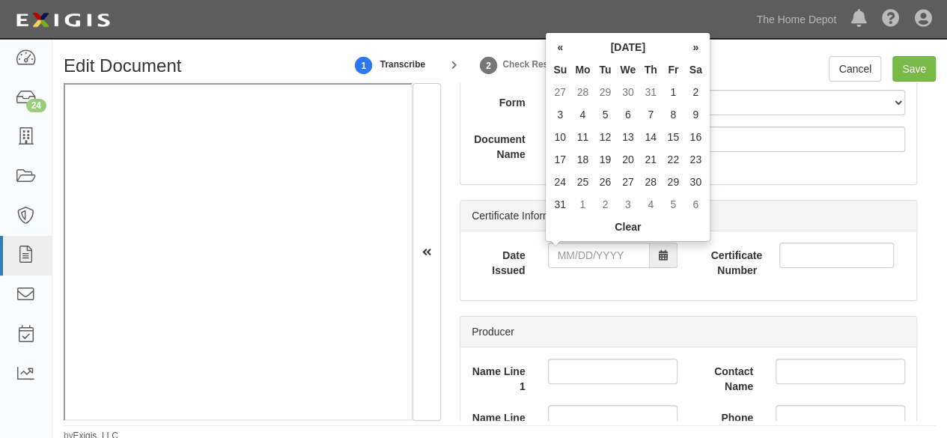
type input "08/28/2025"
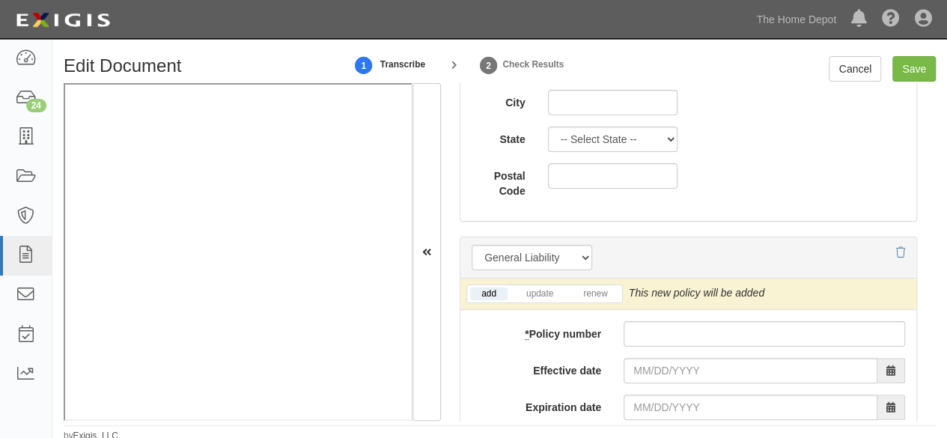
scroll to position [1198, 0]
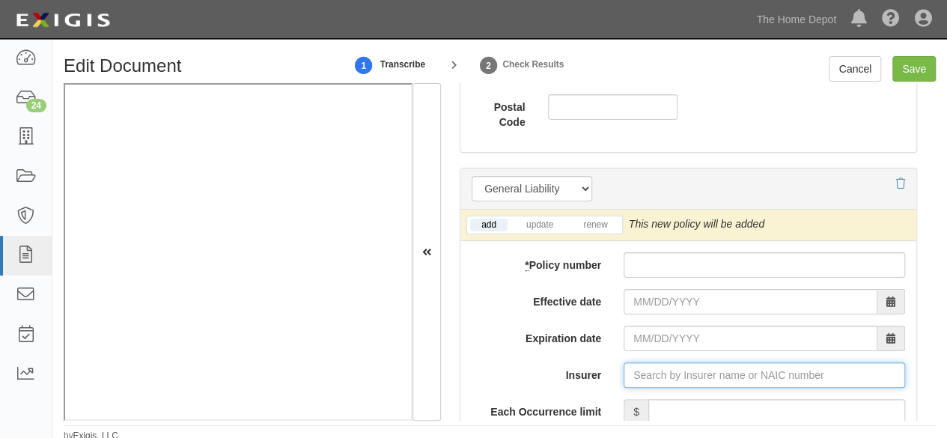
click at [649, 369] on input "Insurer" at bounding box center [764, 374] width 281 height 25
paste input "24082"
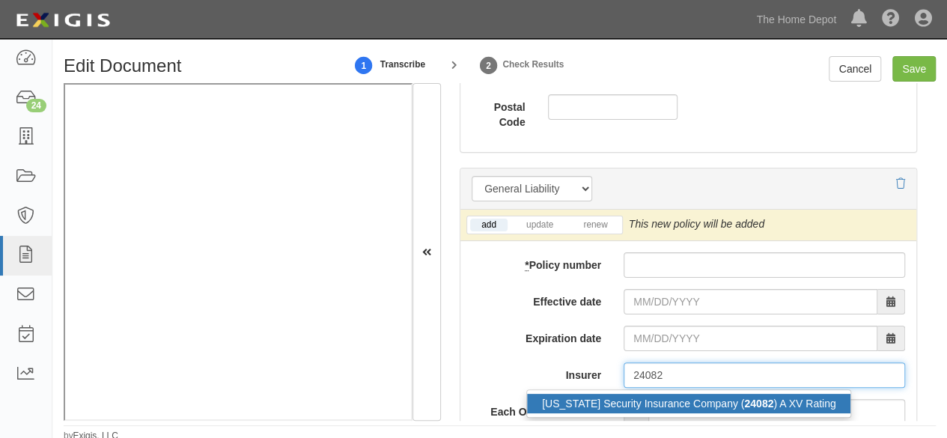
click at [642, 398] on div "Ohio Security Insurance Company ( 24082 ) A XV Rating" at bounding box center [688, 403] width 323 height 19
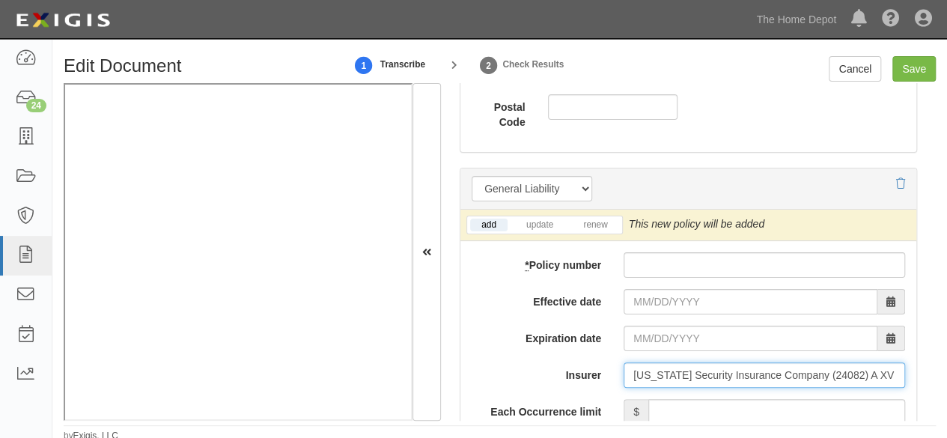
type input "Ohio Security Insurance Company (24082) A XV Rating"
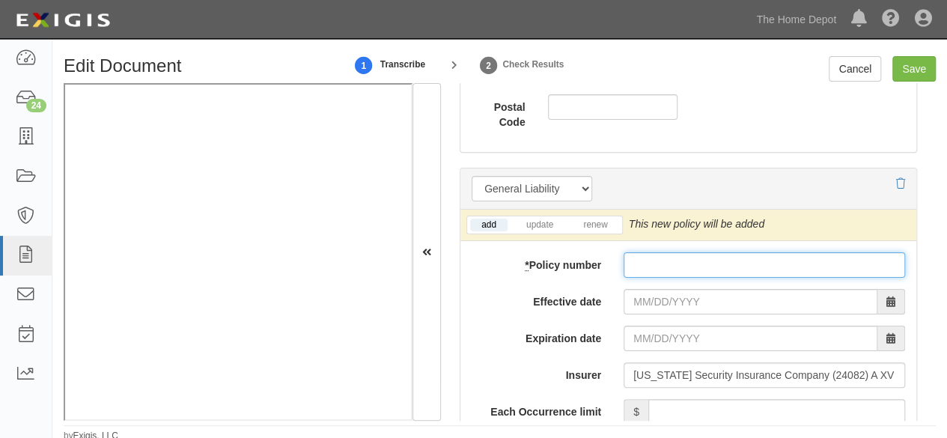
drag, startPoint x: 661, startPoint y: 261, endPoint x: 657, endPoint y: 268, distance: 8.4
click at [661, 261] on input "* Policy number" at bounding box center [764, 264] width 281 height 25
paste input "BKS69573172"
type input "BKS69573172"
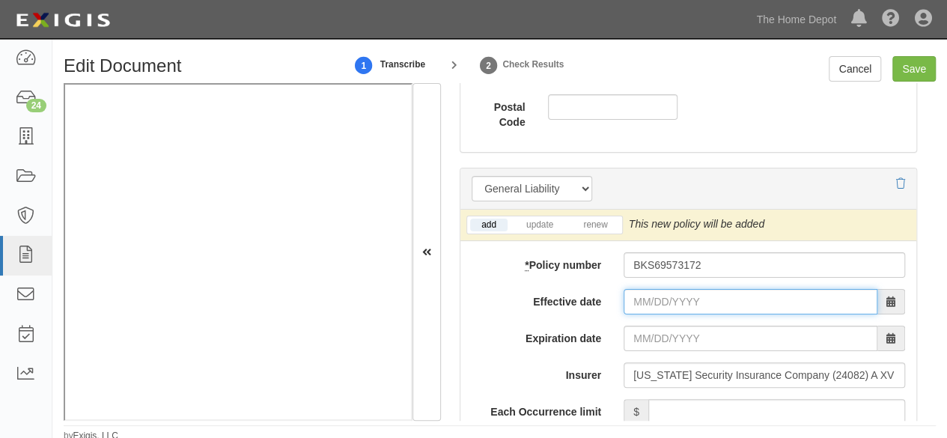
click at [645, 299] on input "Effective date" at bounding box center [751, 301] width 254 height 25
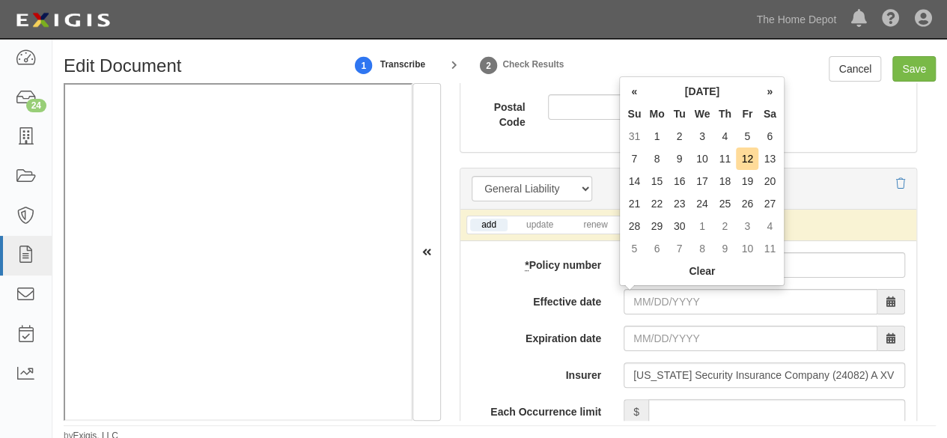
click at [763, 137] on td "6" at bounding box center [769, 136] width 22 height 22
type input "09/06/2025"
type input "09/06/2026"
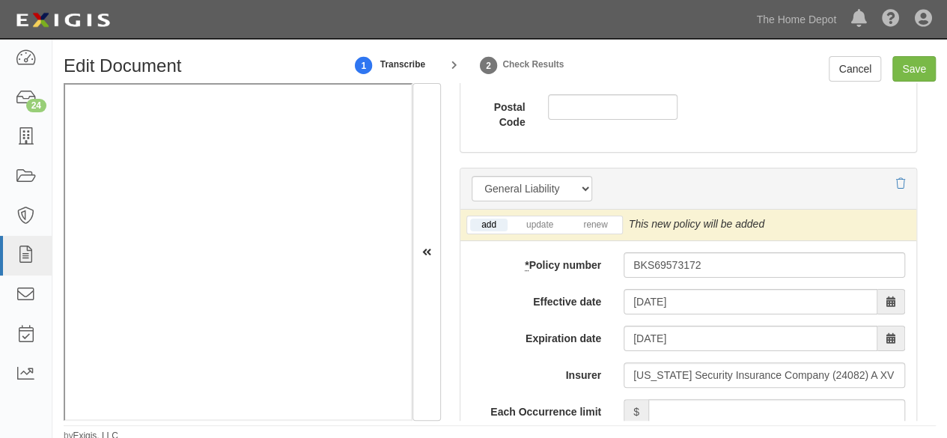
scroll to position [1273, 0]
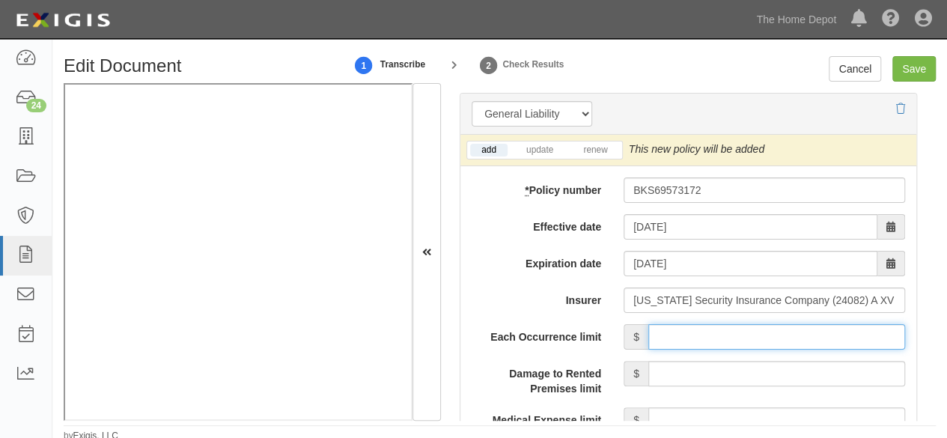
drag, startPoint x: 704, startPoint y: 330, endPoint x: 708, endPoint y: 321, distance: 10.0
click at [704, 328] on input "Each Occurrence limit" at bounding box center [776, 336] width 257 height 25
type input "1,000,000"
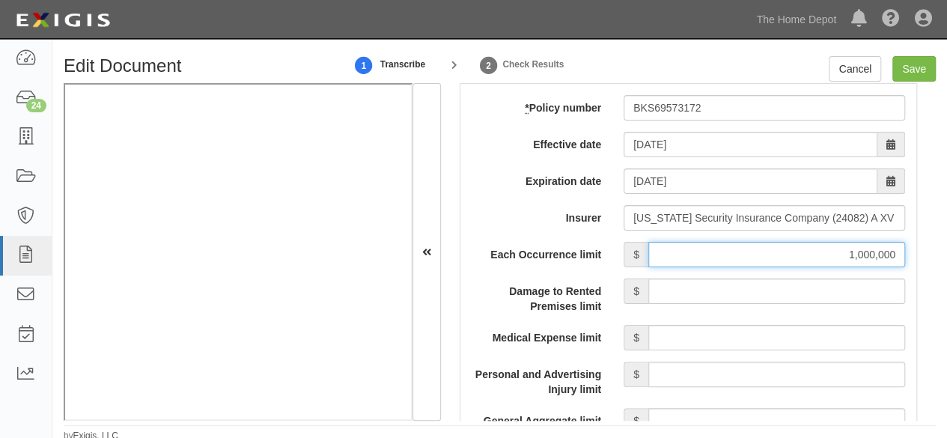
scroll to position [1422, 0]
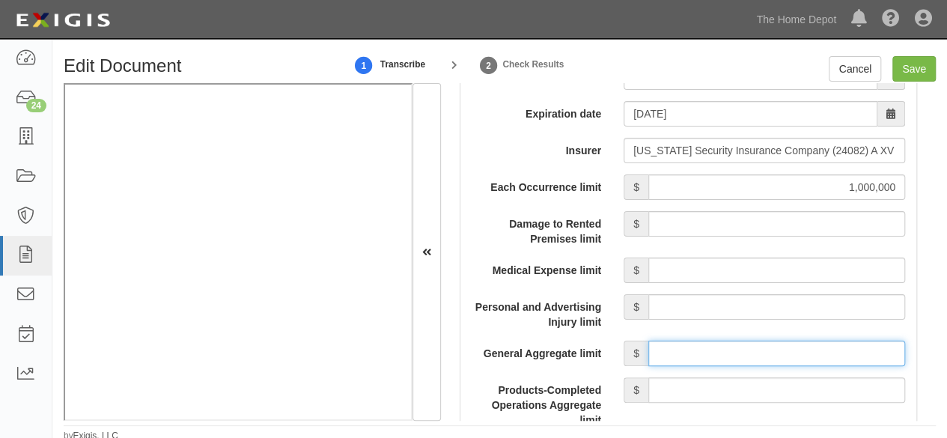
click at [723, 360] on input "General Aggregate limit" at bounding box center [776, 353] width 257 height 25
type input "2,000,000"
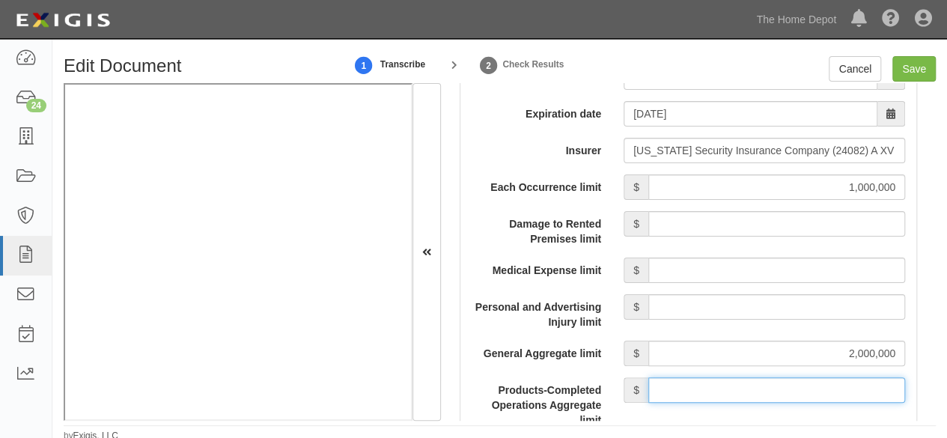
drag, startPoint x: 707, startPoint y: 383, endPoint x: 708, endPoint y: 375, distance: 7.5
click at [707, 378] on input "Products-Completed Operations Aggregate limit" at bounding box center [776, 389] width 257 height 25
type input "2,000,000"
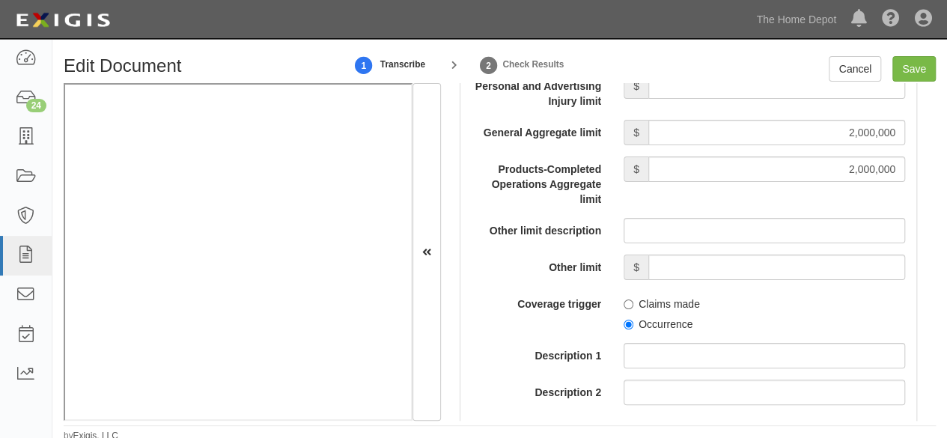
scroll to position [1647, 0]
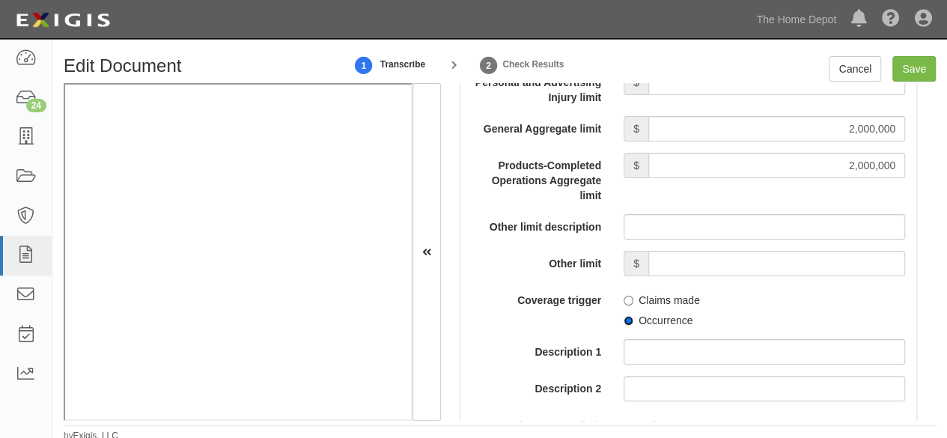
click at [624, 317] on input "Occurrence" at bounding box center [629, 321] width 10 height 10
radio input "true"
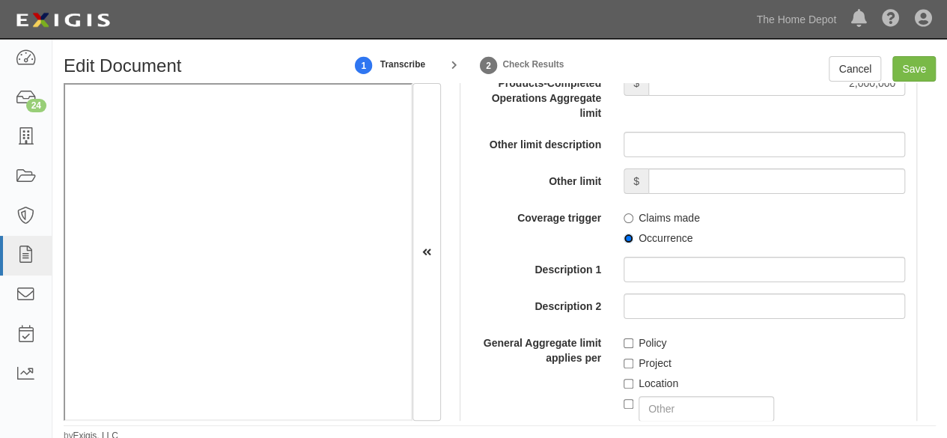
scroll to position [1797, 0]
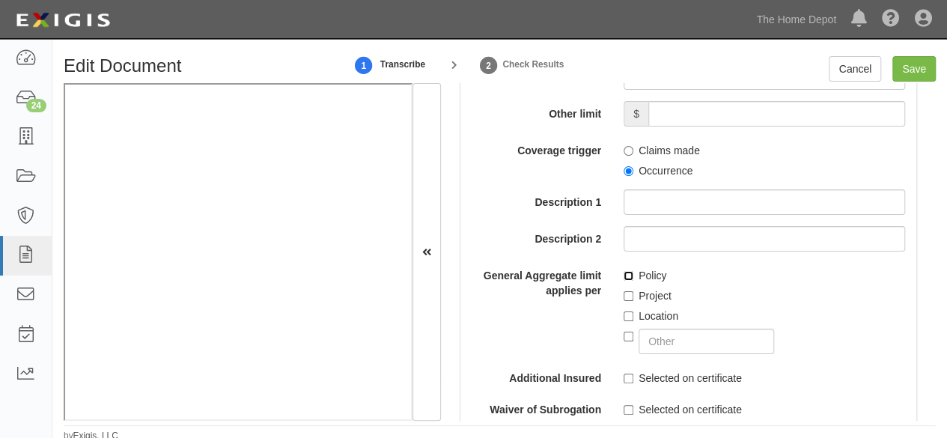
click at [626, 275] on input "Policy" at bounding box center [629, 276] width 10 height 10
checkbox input "true"
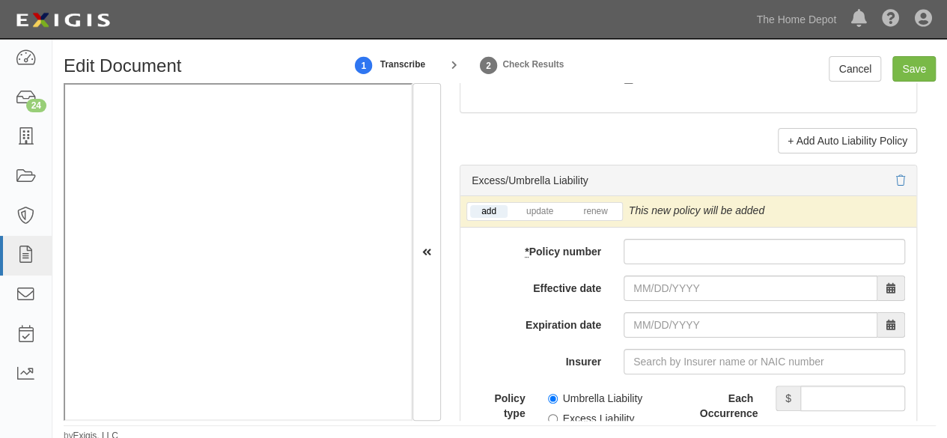
scroll to position [3219, 0]
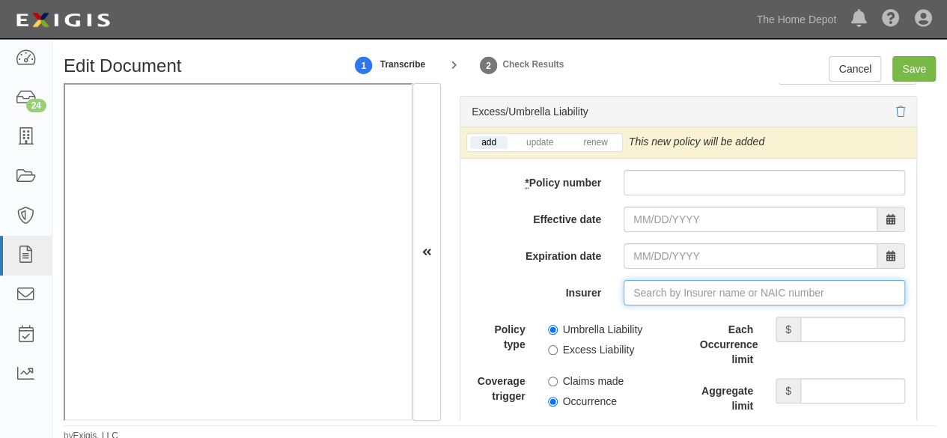
click at [645, 290] on input "Insurer" at bounding box center [764, 292] width 281 height 25
paste input "24074"
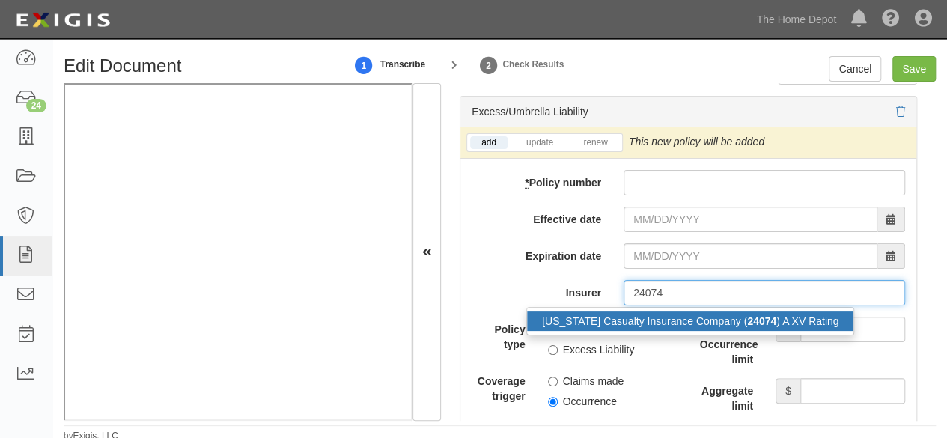
click at [628, 314] on div "Ohio Casualty Insurance Company ( 24074 ) A XV Rating" at bounding box center [690, 320] width 326 height 19
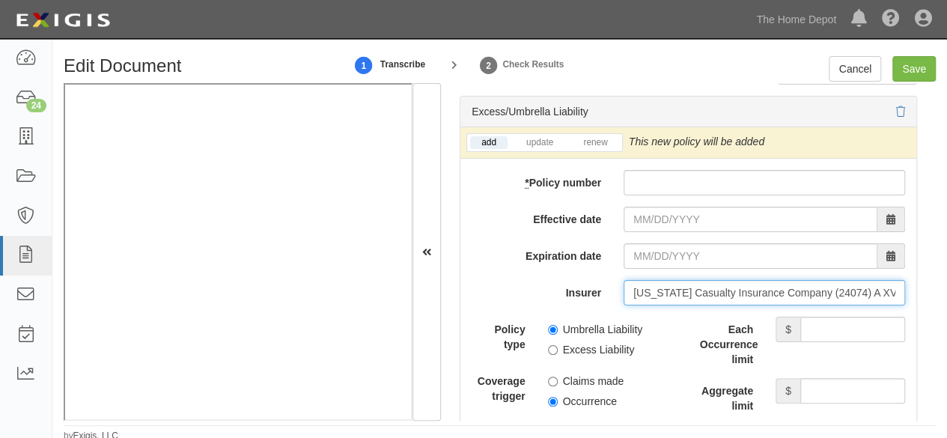
type input "Ohio Casualty Insurance Company (24074) A XV Rating"
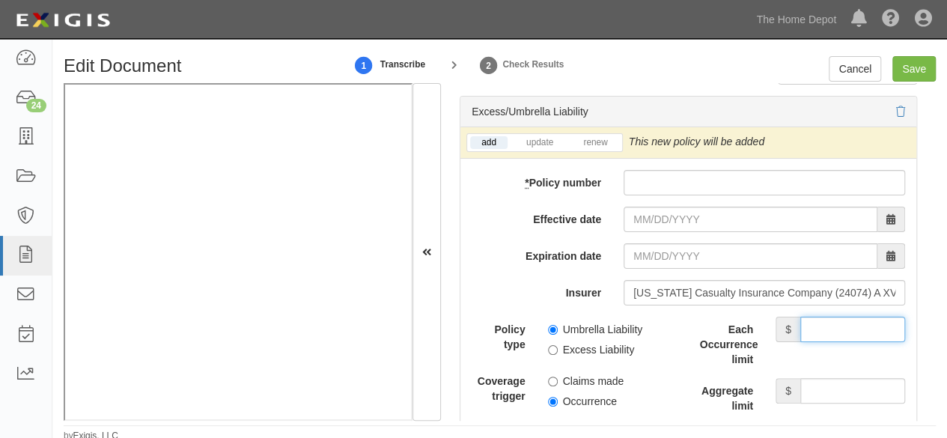
click at [820, 321] on input "Each Occurrence limit" at bounding box center [852, 329] width 105 height 25
type input "5,000,000"
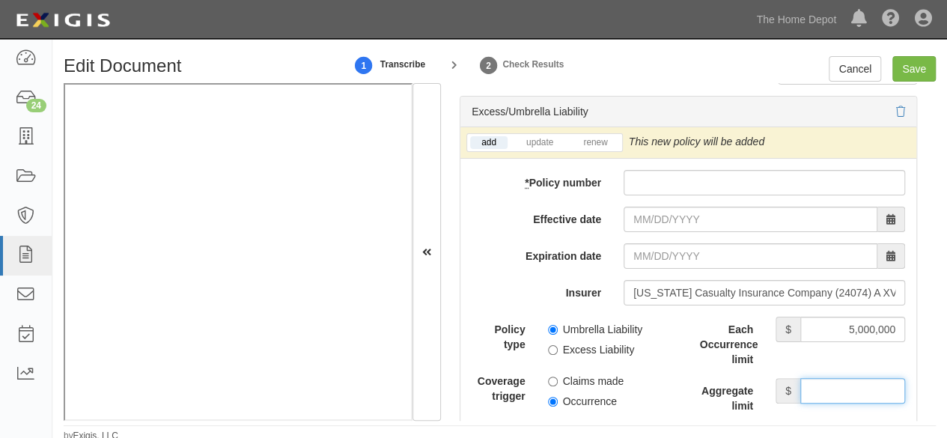
drag, startPoint x: 809, startPoint y: 382, endPoint x: 808, endPoint y: 371, distance: 11.3
click at [809, 381] on input "Aggregate limit" at bounding box center [852, 390] width 105 height 25
type input "5,000,000"
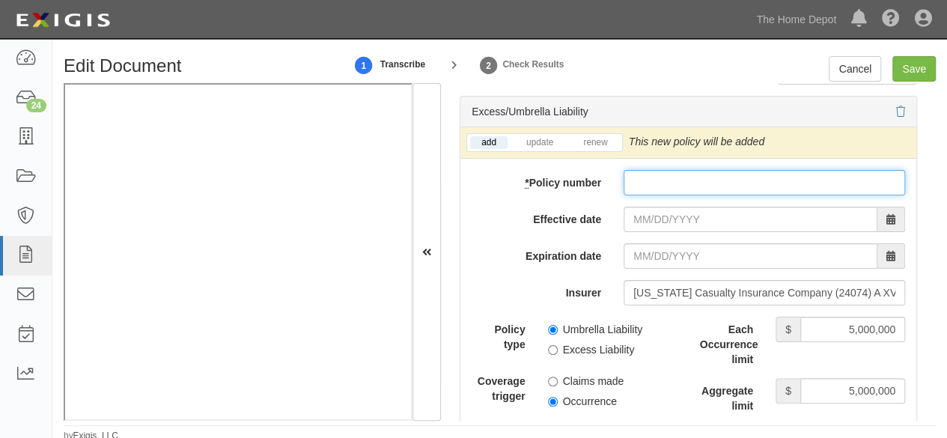
paste input "ESO69573172"
drag, startPoint x: 644, startPoint y: 174, endPoint x: 642, endPoint y: 195, distance: 21.0
click at [644, 176] on input "* Policy number" at bounding box center [764, 182] width 281 height 25
type input "ESO69573172"
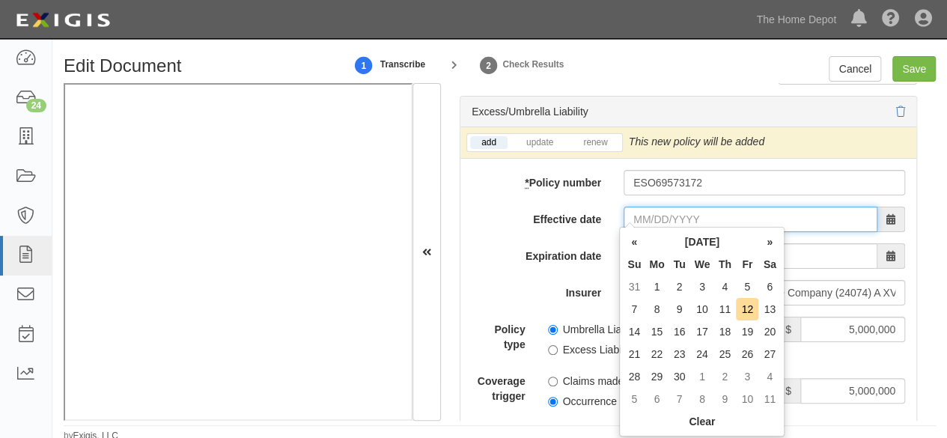
click at [650, 215] on input "Effective date" at bounding box center [751, 219] width 254 height 25
click at [767, 287] on td "6" at bounding box center [769, 286] width 22 height 22
type input "09/06/2025"
type input "09/06/2026"
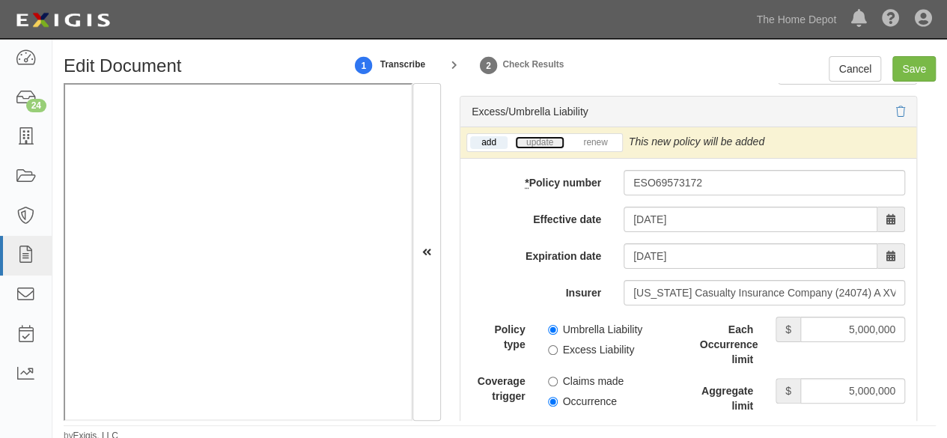
drag, startPoint x: 538, startPoint y: 138, endPoint x: 638, endPoint y: 147, distance: 100.7
click at [537, 137] on link "update" at bounding box center [539, 142] width 49 height 13
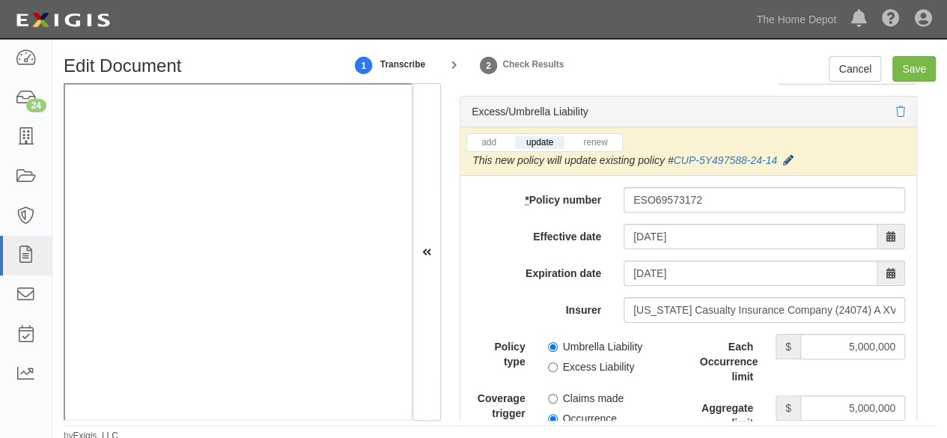
click at [785, 156] on icon at bounding box center [788, 161] width 10 height 10
click at [0, 0] on button "Save" at bounding box center [0, 0] width 0 height 0
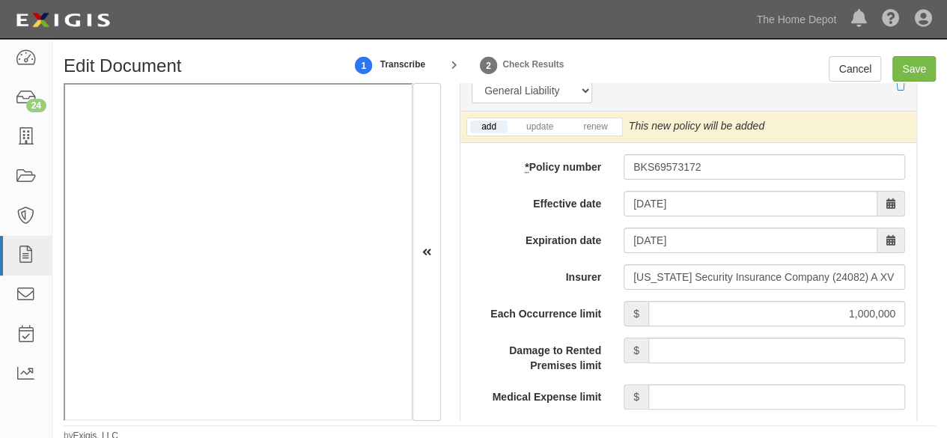
scroll to position [1198, 0]
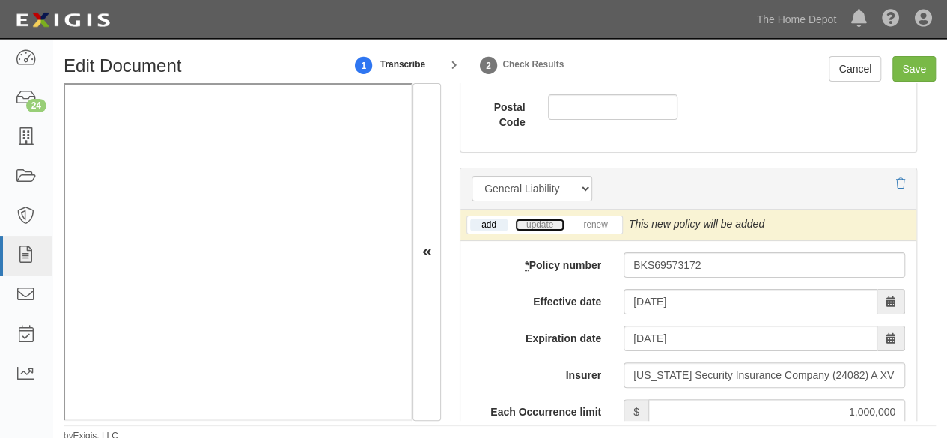
click at [546, 219] on link "update" at bounding box center [539, 225] width 49 height 13
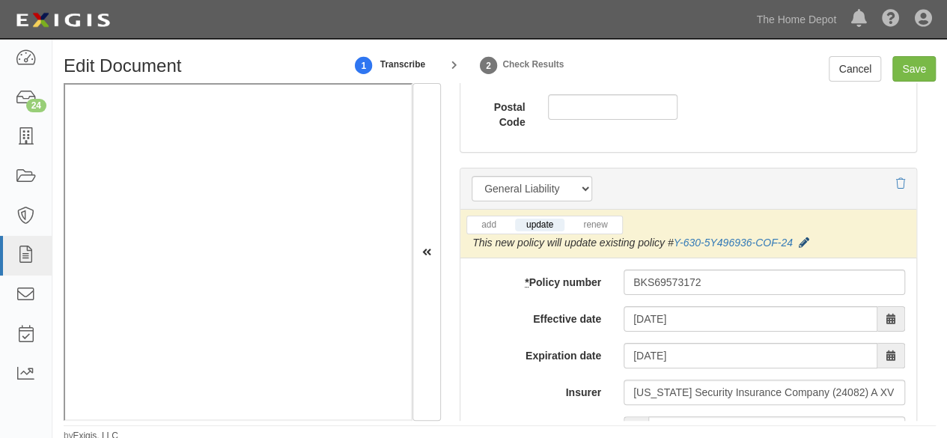
click at [809, 240] on icon at bounding box center [804, 243] width 10 height 10
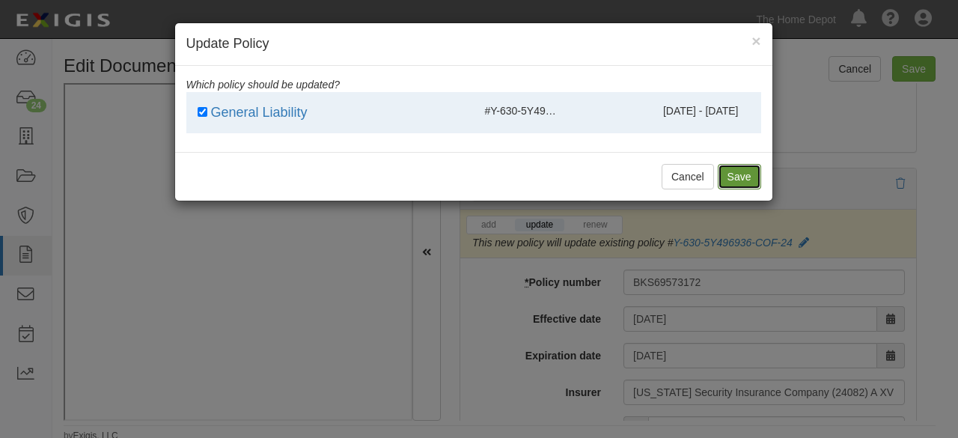
click at [743, 177] on button "Save" at bounding box center [739, 176] width 43 height 25
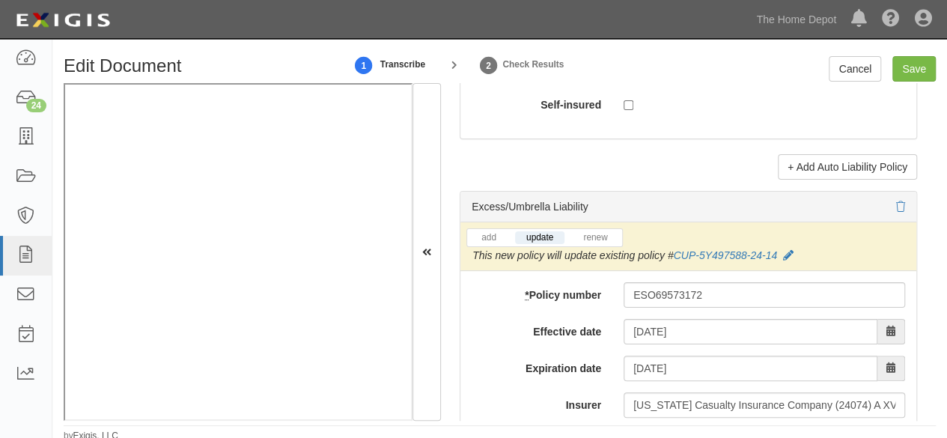
scroll to position [3294, 0]
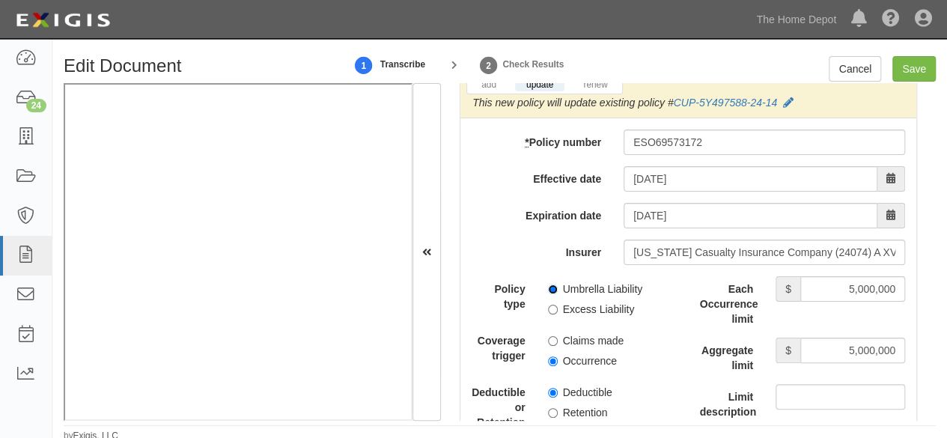
click at [551, 284] on input "Umbrella Liability" at bounding box center [553, 289] width 10 height 10
radio input "true"
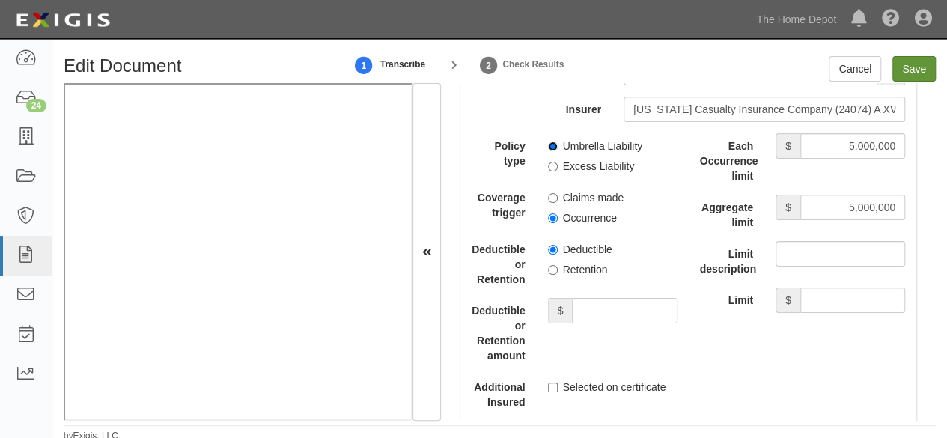
scroll to position [3444, 0]
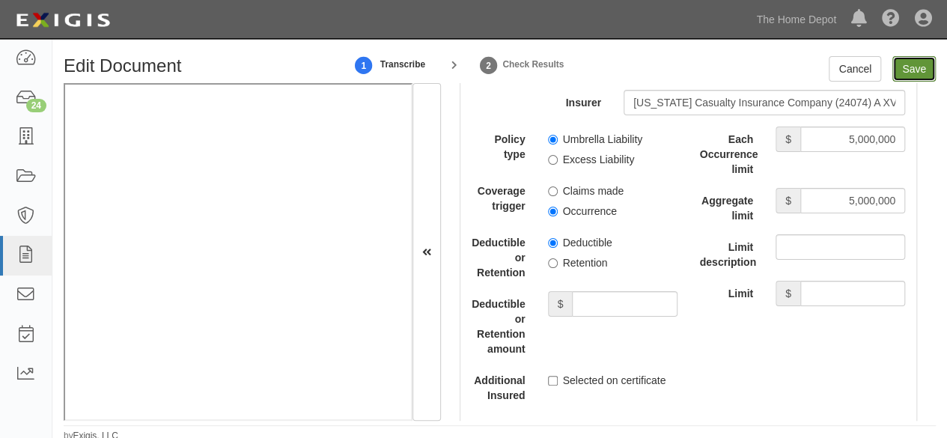
click at [913, 78] on input "Save" at bounding box center [913, 68] width 43 height 25
type input "1000000"
type input "2000000"
type input "5000000"
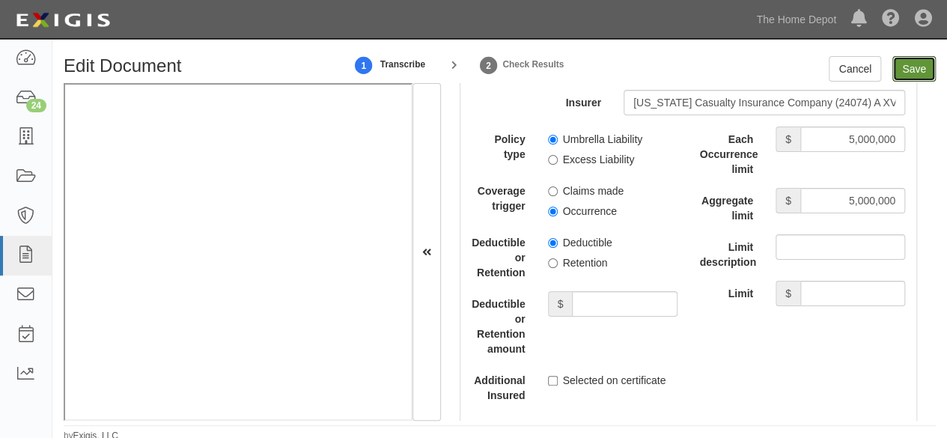
type input "5000000"
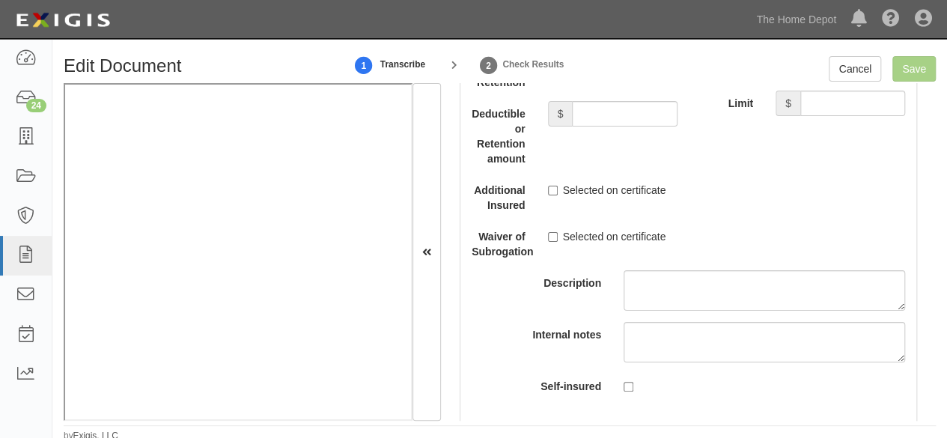
scroll to position [3743, 0]
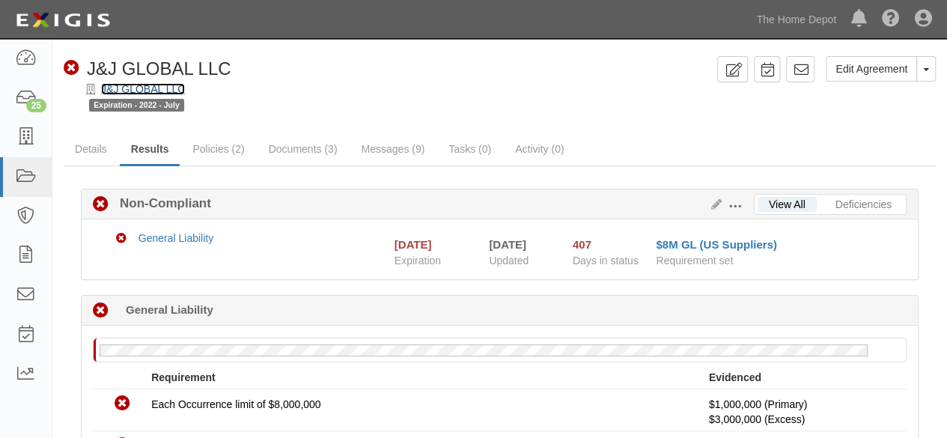
click at [121, 93] on link "J&J GLOBAL LLC" at bounding box center [143, 89] width 84 height 12
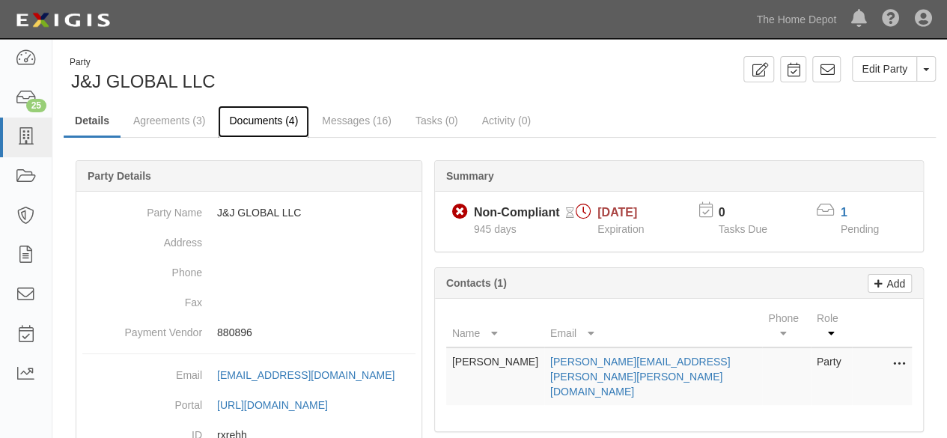
click at [235, 123] on link "Documents (4)" at bounding box center [263, 122] width 91 height 32
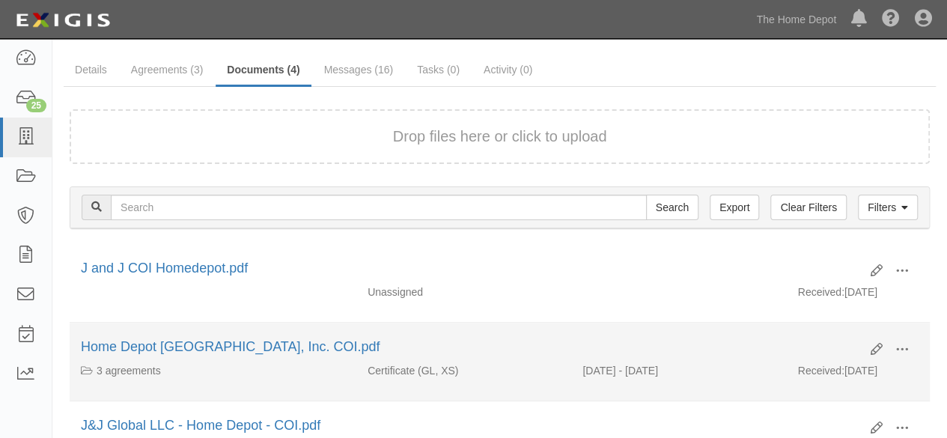
scroll to position [75, 0]
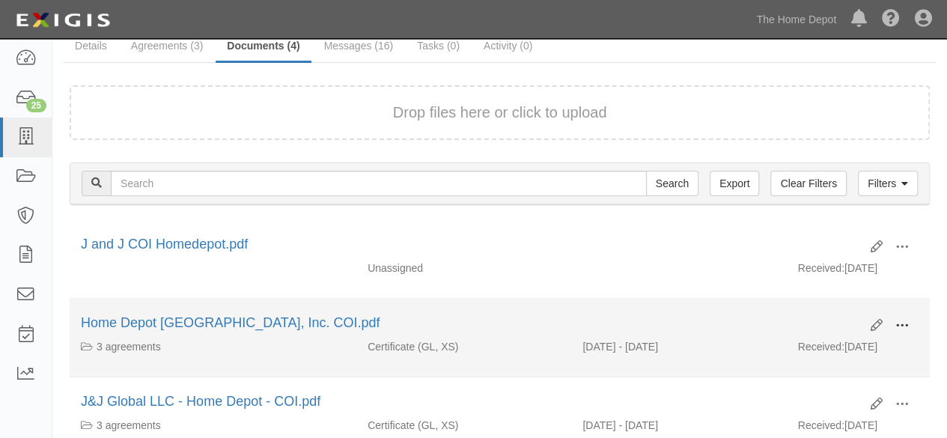
click at [906, 321] on span at bounding box center [901, 325] width 13 height 13
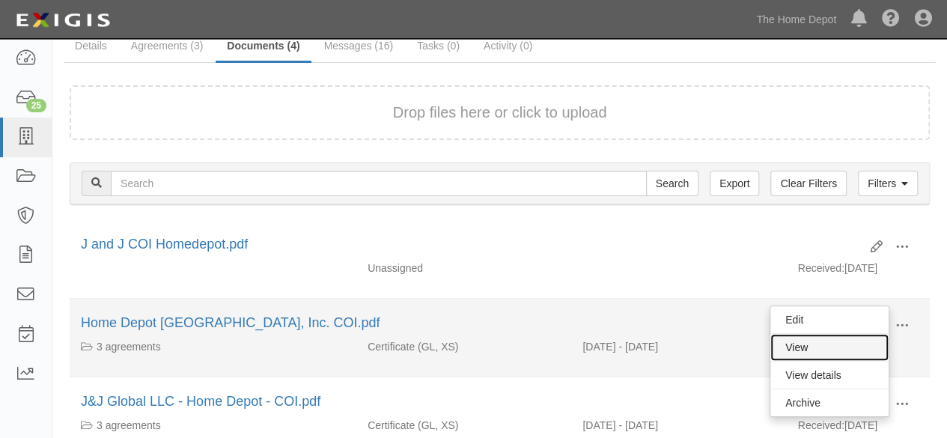
click at [826, 348] on link "View" at bounding box center [829, 347] width 118 height 27
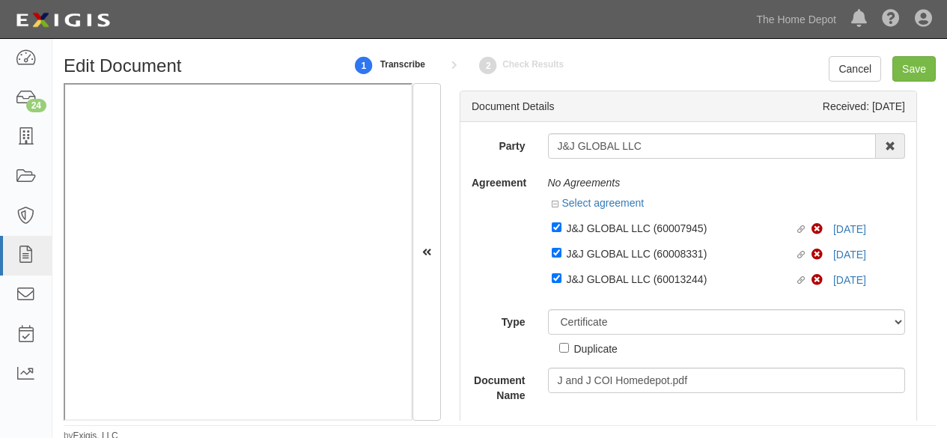
select select "CertificateDetail"
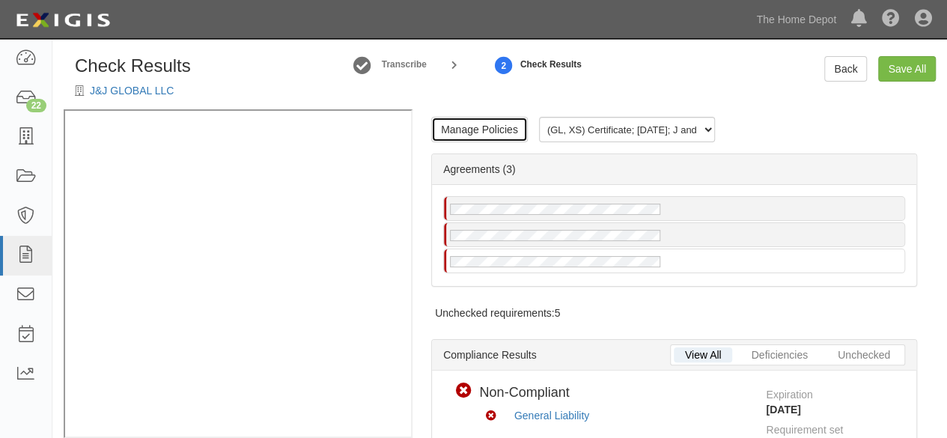
click at [478, 134] on link "Manage Policies" at bounding box center [479, 129] width 97 height 25
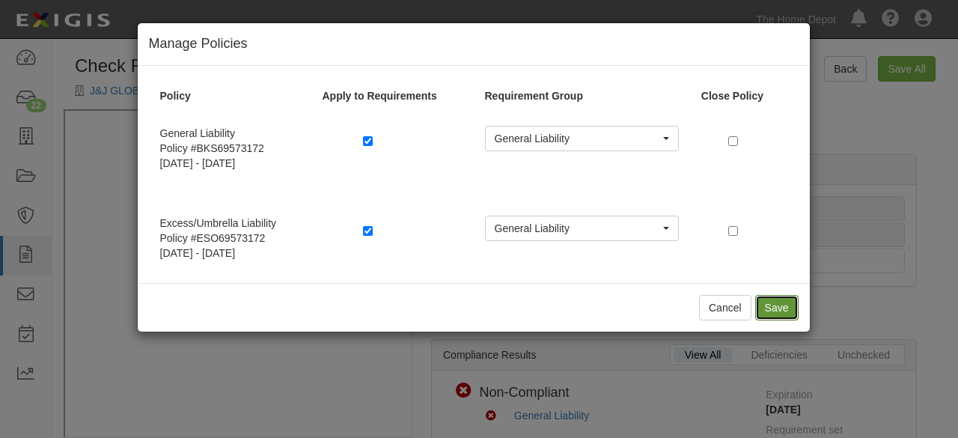
click at [774, 308] on button "Save" at bounding box center [776, 307] width 43 height 25
click at [646, 402] on div "Manage Policies Policy Apply to Requirements Requirement Group Close Policy Gen…" at bounding box center [479, 219] width 958 height 438
click at [768, 301] on button "Save" at bounding box center [776, 307] width 43 height 25
click at [771, 306] on button "Save" at bounding box center [776, 307] width 43 height 25
click at [575, 369] on div "Manage Policies Policy Apply to Requirements Requirement Group Close Policy Gen…" at bounding box center [479, 219] width 958 height 438
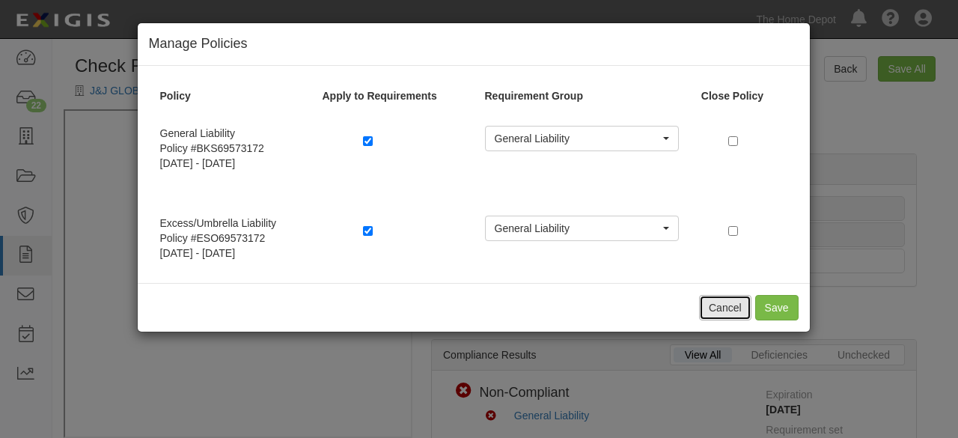
click at [725, 308] on button "Cancel" at bounding box center [725, 307] width 52 height 25
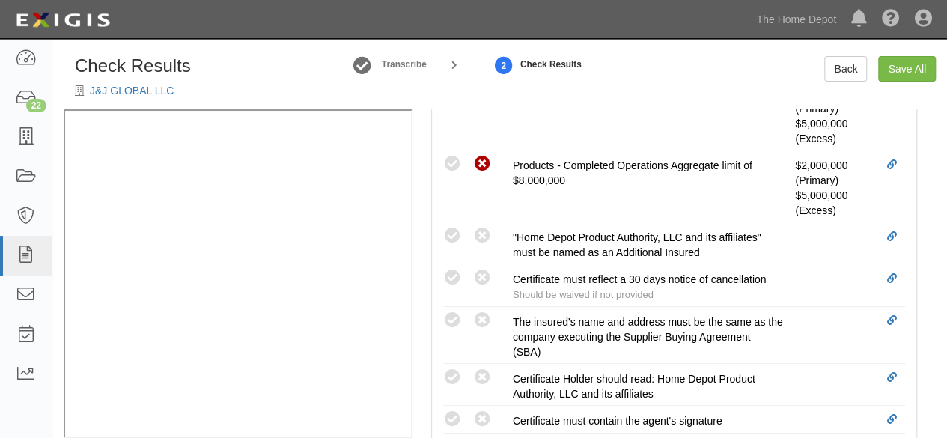
scroll to position [674, 0]
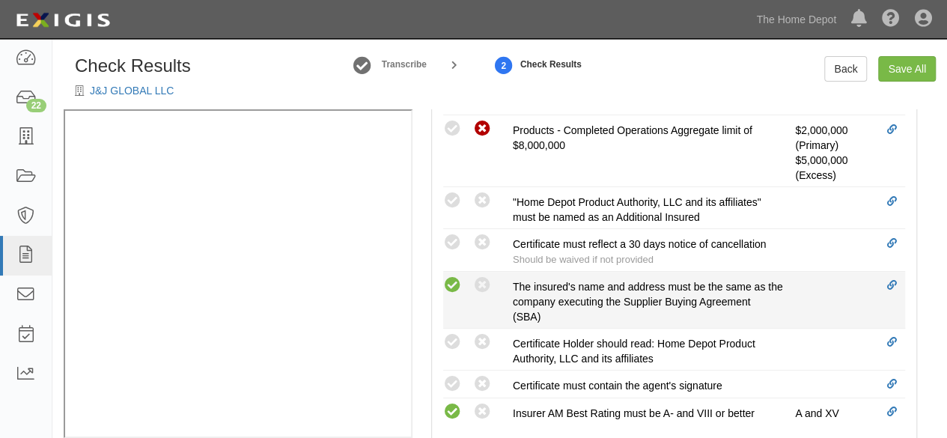
click at [446, 278] on icon at bounding box center [452, 285] width 19 height 19
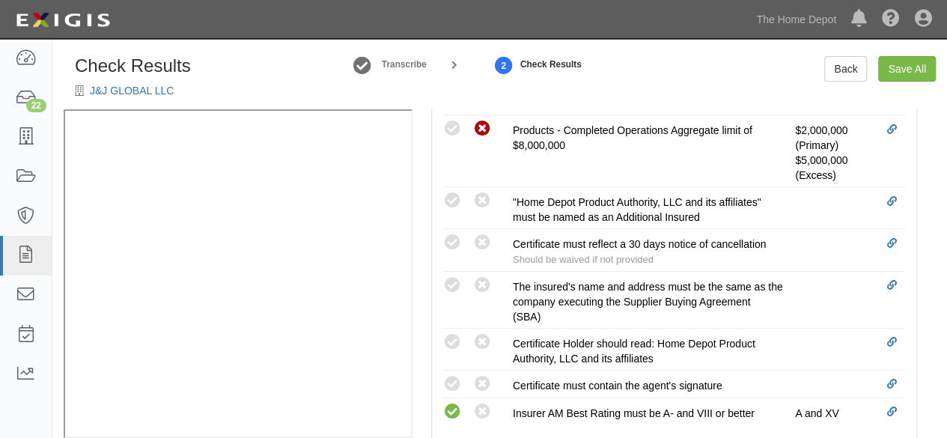
radio input "true"
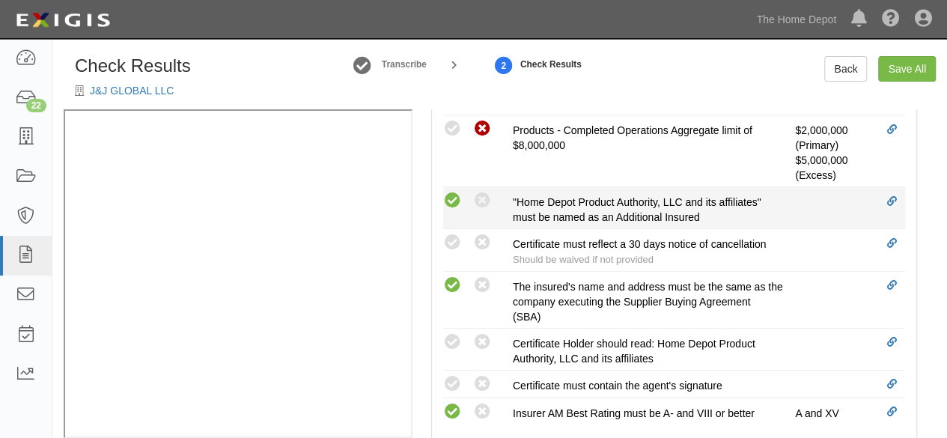
click at [453, 197] on icon at bounding box center [452, 201] width 19 height 19
radio input "true"
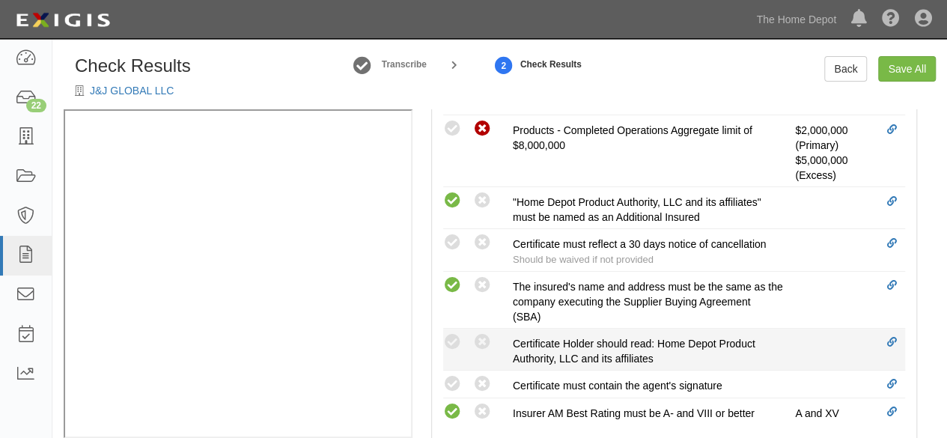
click at [461, 341] on icon at bounding box center [452, 342] width 19 height 19
radio input "true"
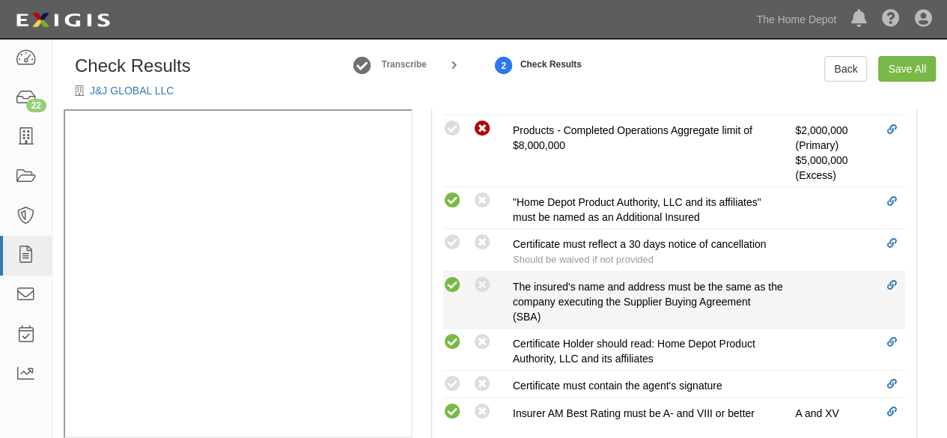
drag, startPoint x: 454, startPoint y: 244, endPoint x: 448, endPoint y: 310, distance: 66.1
click at [454, 248] on icon at bounding box center [452, 243] width 19 height 19
radio input "true"
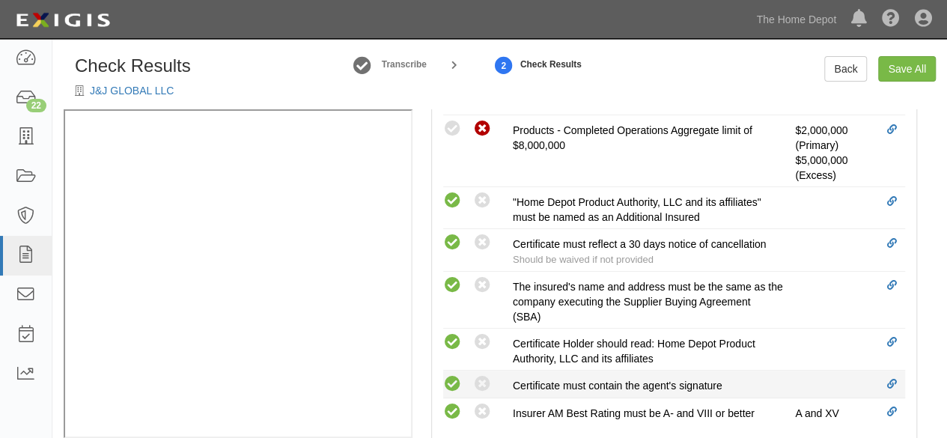
click at [452, 376] on icon at bounding box center [452, 384] width 19 height 19
radio input "true"
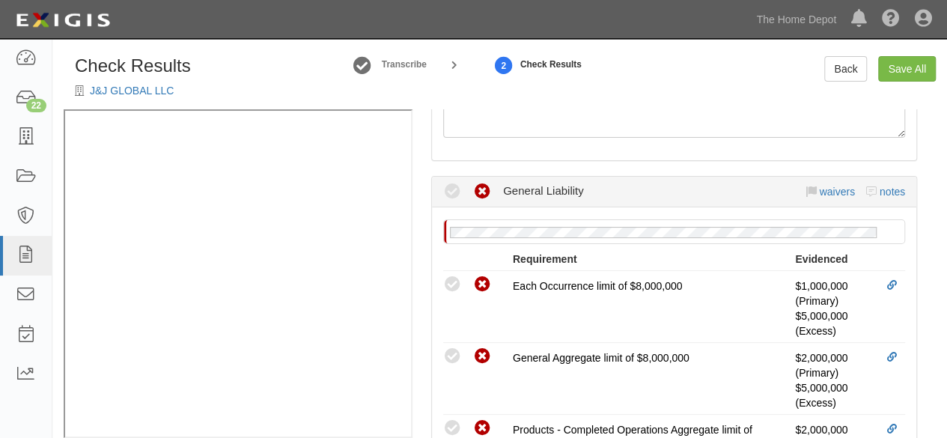
scroll to position [0, 0]
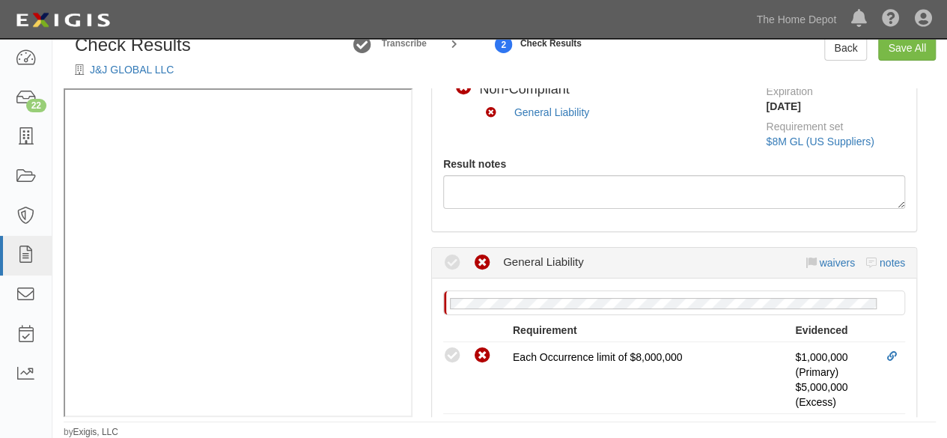
scroll to position [75, 0]
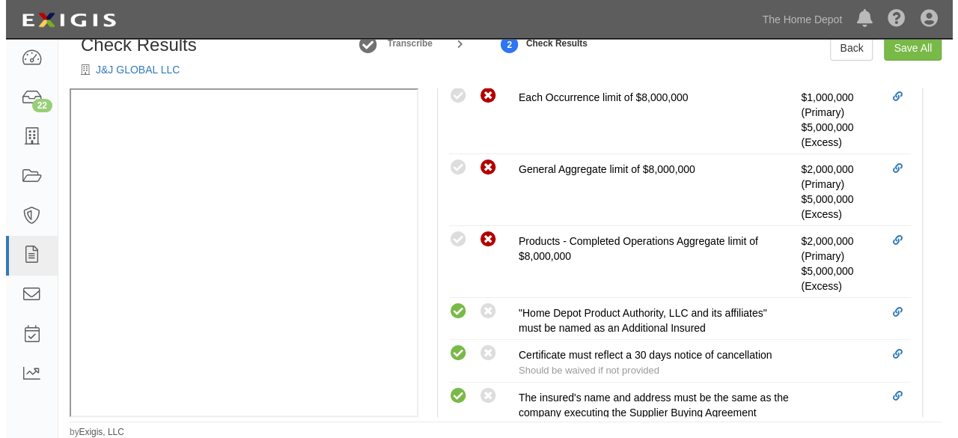
scroll to position [374, 0]
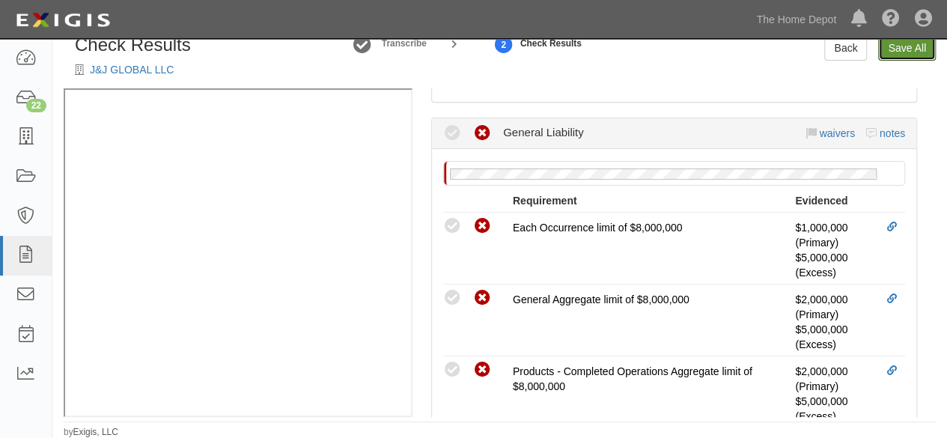
drag, startPoint x: 897, startPoint y: 46, endPoint x: 779, endPoint y: 222, distance: 212.6
click at [897, 47] on link "Save All" at bounding box center [907, 47] width 58 height 25
radio input "false"
radio input "true"
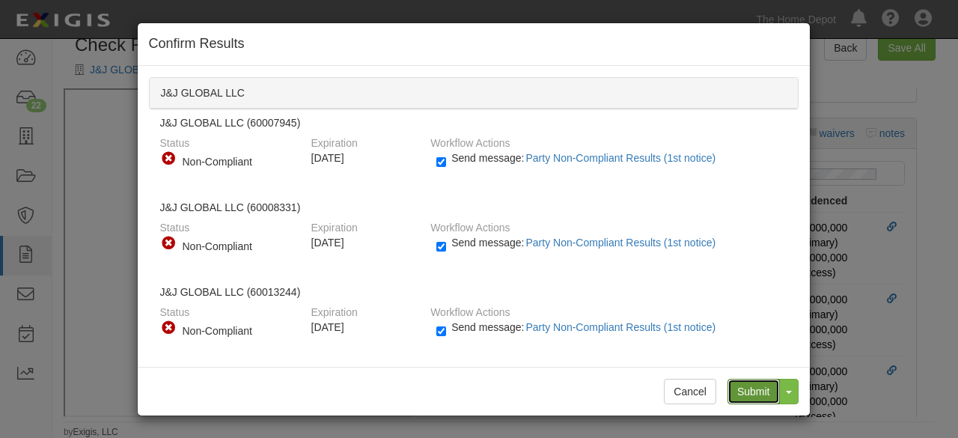
drag, startPoint x: 748, startPoint y: 393, endPoint x: 672, endPoint y: 358, distance: 83.4
click at [746, 390] on input "Submit" at bounding box center [754, 391] width 52 height 25
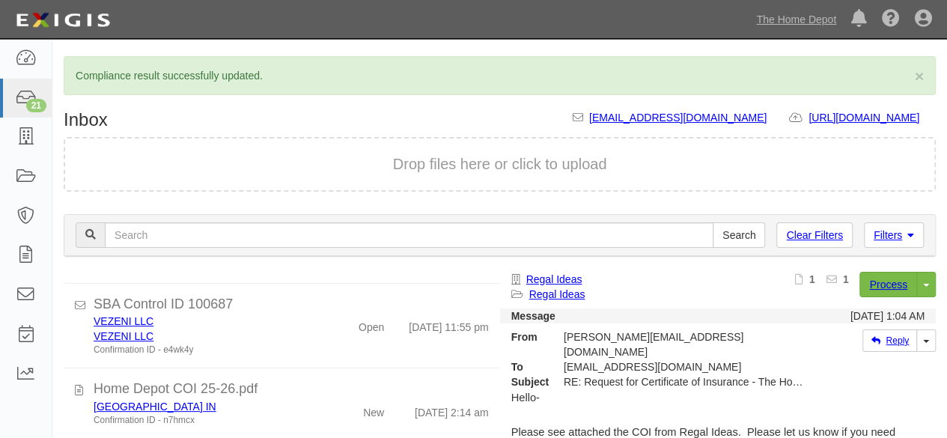
scroll to position [1273, 0]
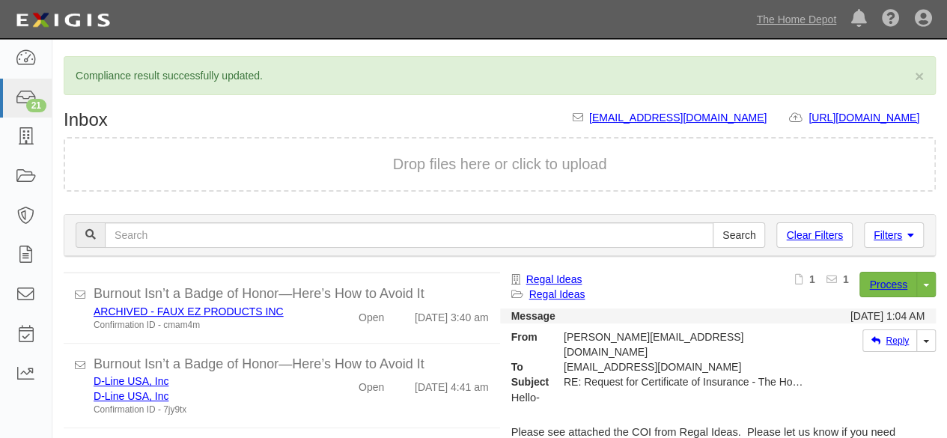
click at [290, 261] on div "Confirmation ID - n7hmcx" at bounding box center [204, 255] width 221 height 13
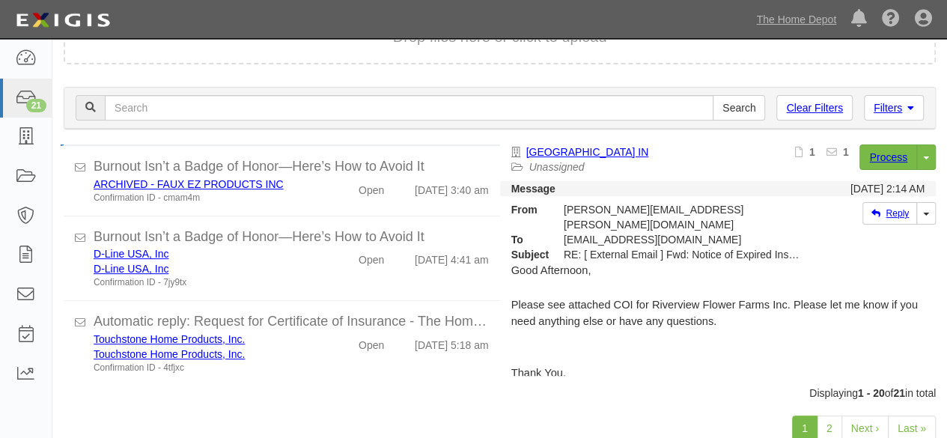
scroll to position [168, 0]
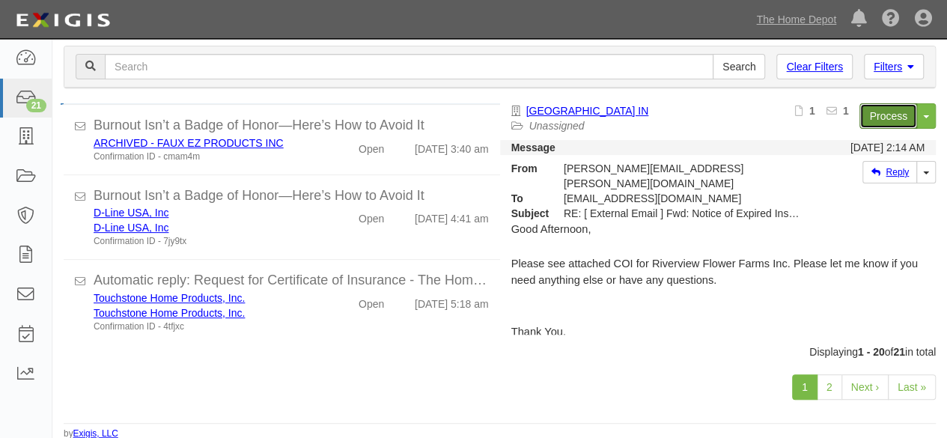
click at [879, 117] on link "Process" at bounding box center [888, 115] width 58 height 25
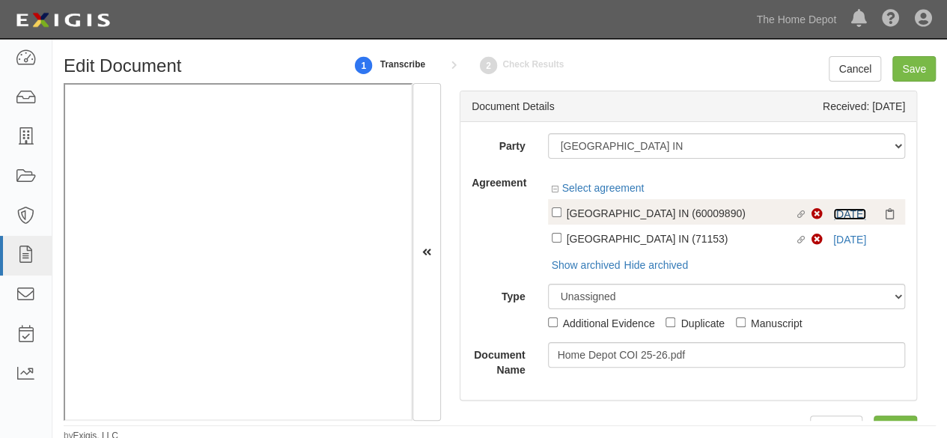
click at [833, 213] on link "[DATE]" at bounding box center [849, 214] width 33 height 12
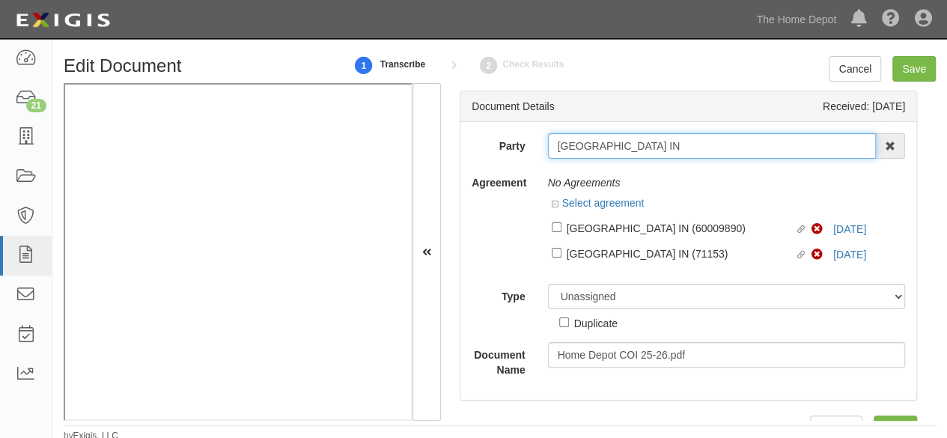
click at [594, 150] on input "[GEOGRAPHIC_DATA] IN" at bounding box center [712, 145] width 329 height 25
click at [594, 149] on input "[GEOGRAPHIC_DATA] IN" at bounding box center [712, 145] width 329 height 25
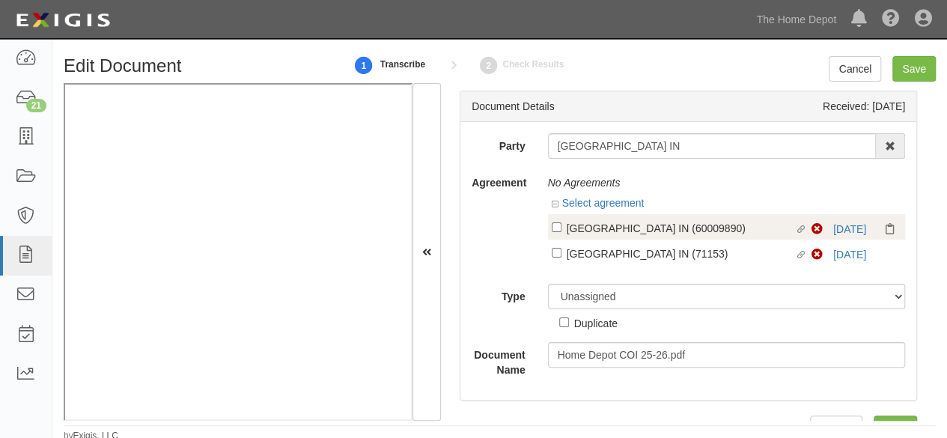
click at [589, 233] on div "[GEOGRAPHIC_DATA] IN (60009890)" at bounding box center [681, 227] width 228 height 16
click at [561, 232] on input "Linked agreement [GEOGRAPHIC_DATA] IN (60009890) Linked agreement" at bounding box center [557, 227] width 10 height 10
checkbox input "true"
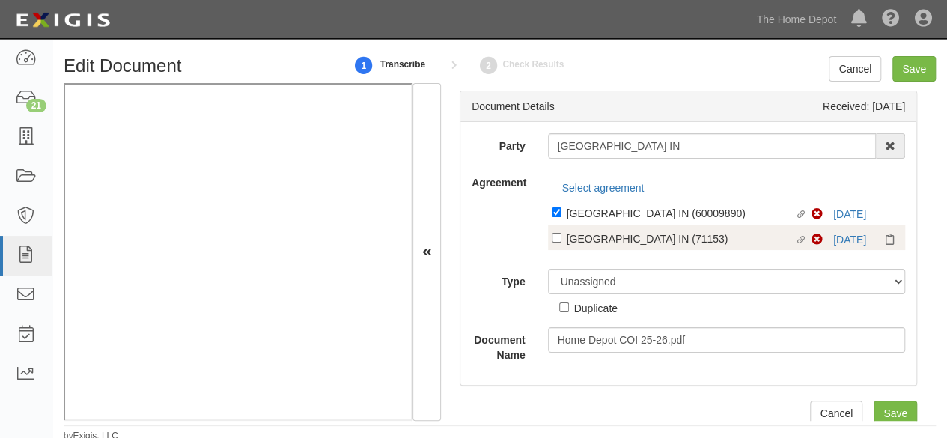
click at [597, 237] on div "[GEOGRAPHIC_DATA] IN (71153)" at bounding box center [681, 238] width 228 height 16
click at [561, 237] on input "Linked agreement RIVERVIEW FLOWER FARM IN (71153) Linked agreement" at bounding box center [557, 238] width 10 height 10
checkbox input "true"
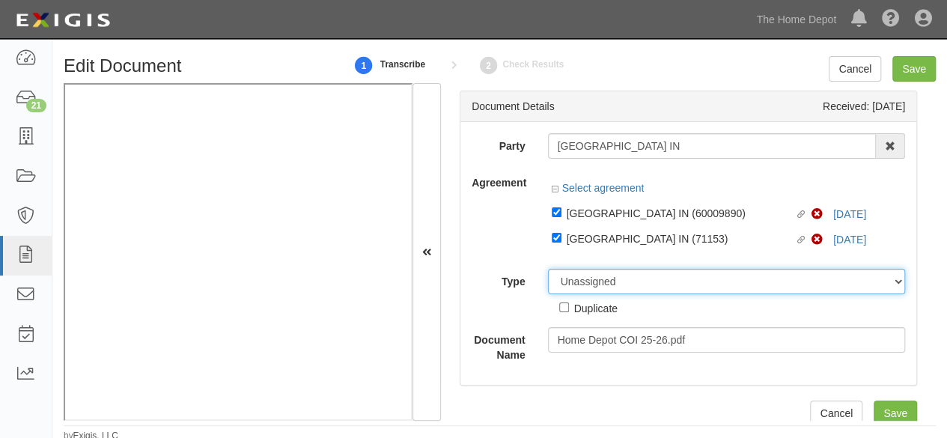
drag, startPoint x: 578, startPoint y: 286, endPoint x: 580, endPoint y: 275, distance: 10.7
click at [579, 284] on select "Unassigned Binder Cancellation Notice Certificate Contract Endorsement Insuranc…" at bounding box center [727, 281] width 358 height 25
select select "CertificateDetail"
click at [548, 269] on select "Unassigned Binder Cancellation Notice Certificate Contract Endorsement Insuranc…" at bounding box center [727, 281] width 358 height 25
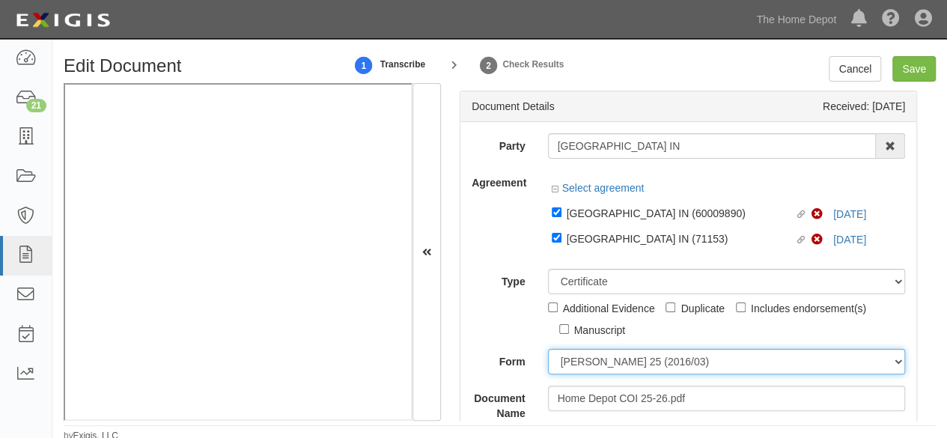
click at [585, 365] on select "[PERSON_NAME] 25 (2016/03) [PERSON_NAME] 101 [PERSON_NAME] 855 NY (2014/05) Gen…" at bounding box center [727, 361] width 358 height 25
select select "GeneralFormDetail"
click at [548, 349] on select "[PERSON_NAME] 25 (2016/03) [PERSON_NAME] 101 [PERSON_NAME] 855 NY (2014/05) Gen…" at bounding box center [727, 361] width 358 height 25
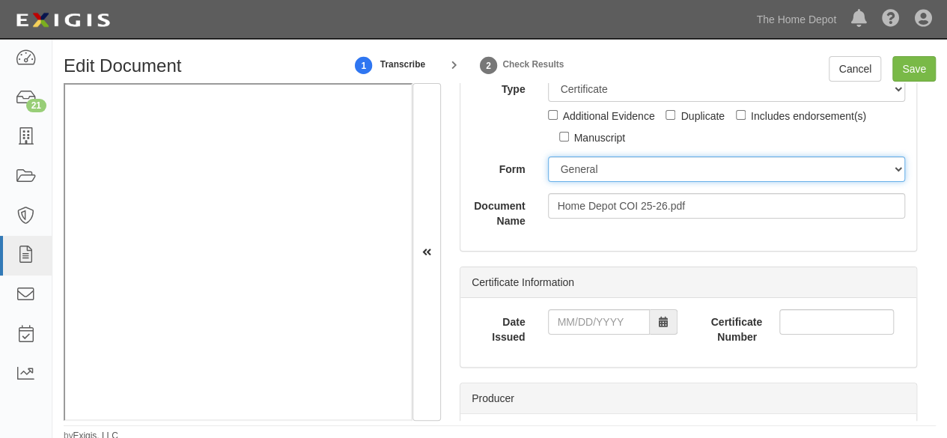
scroll to position [225, 0]
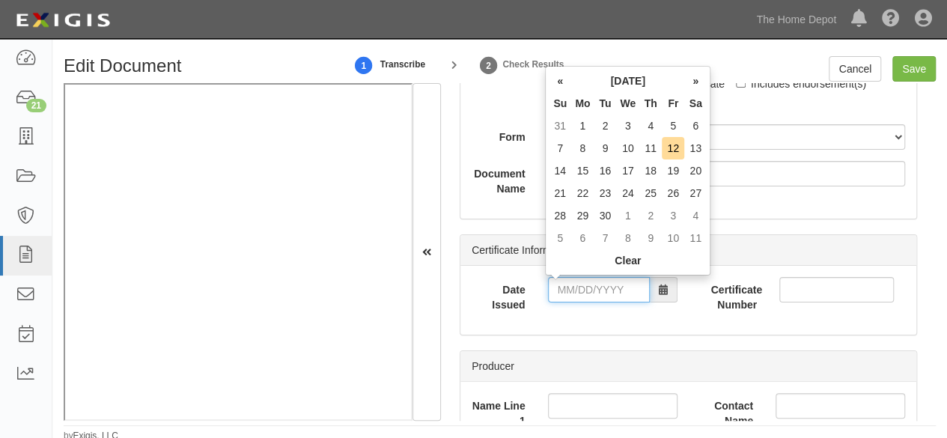
click at [583, 281] on input "Date Issued" at bounding box center [599, 289] width 102 height 25
click at [651, 122] on td "4" at bounding box center [650, 126] width 22 height 22
type input "[DATE]"
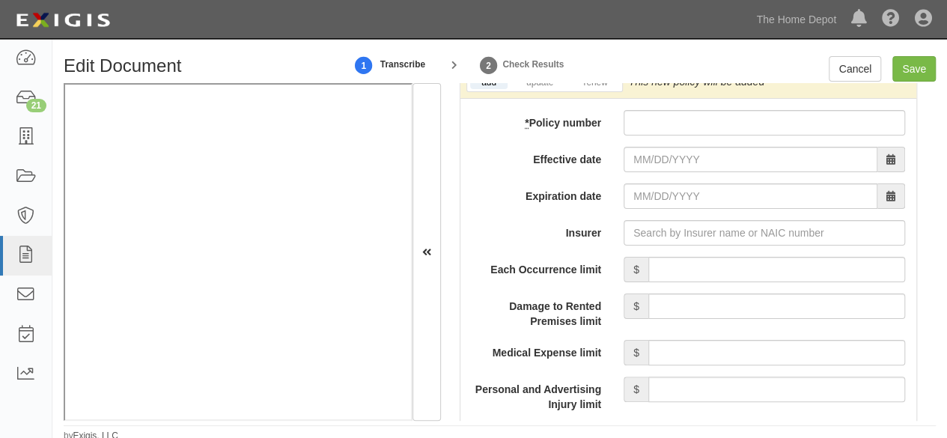
scroll to position [1198, 0]
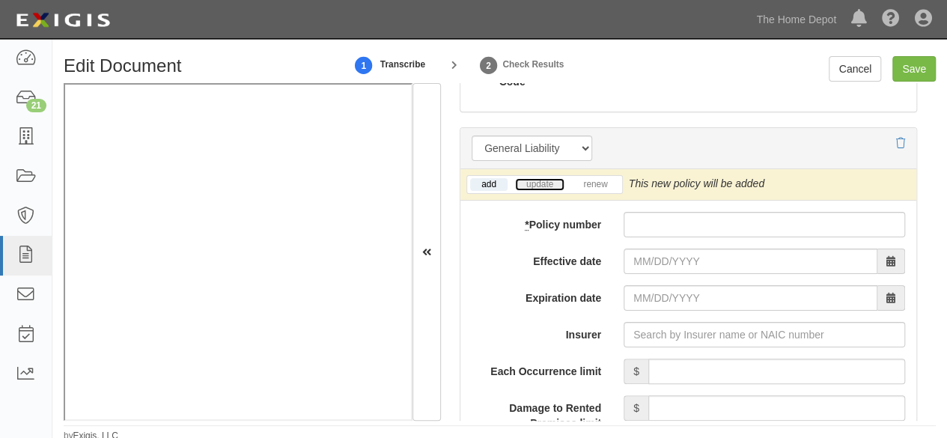
click at [546, 180] on link "update" at bounding box center [539, 184] width 49 height 13
click at [877, 180] on icon at bounding box center [882, 184] width 10 height 10
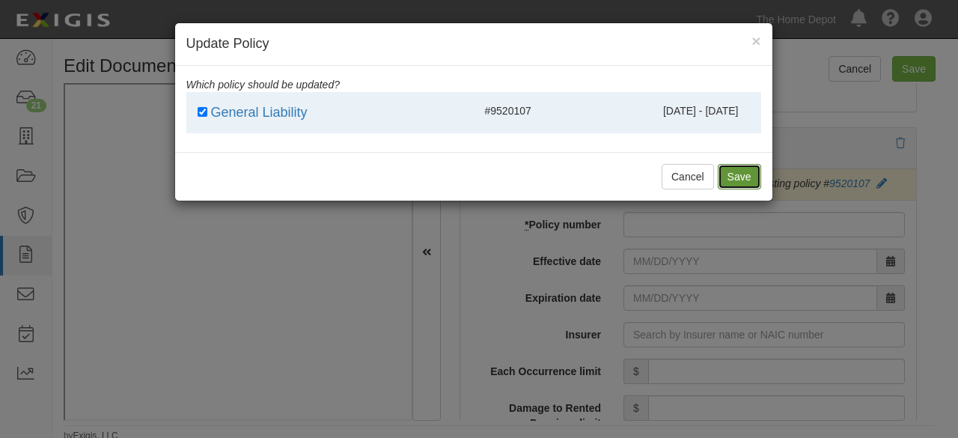
click at [738, 176] on button "Save" at bounding box center [739, 176] width 43 height 25
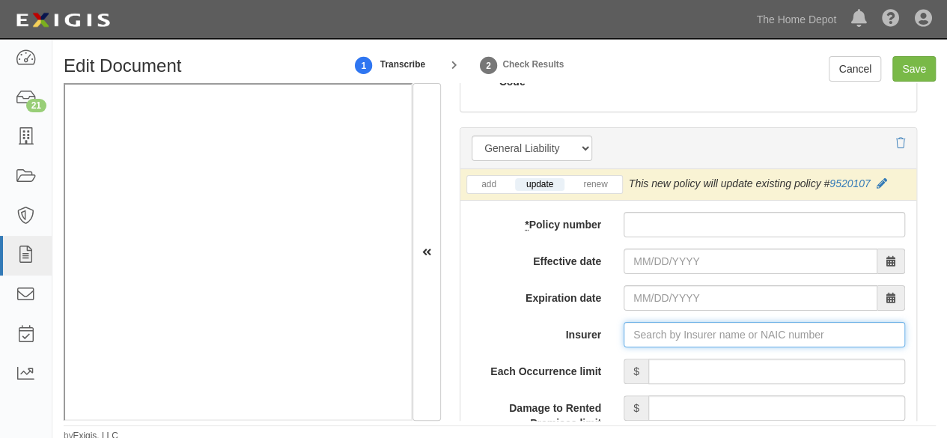
click at [650, 332] on input "Insurer" at bounding box center [764, 334] width 281 height 25
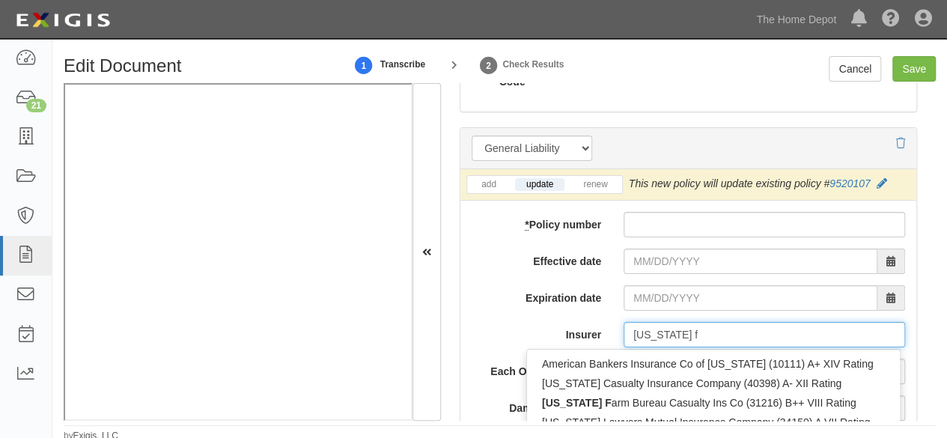
click at [596, 402] on div "[US_STATE] F arm Bureau Casualty Ins Co (31216) B++ VIII Rating" at bounding box center [713, 401] width 373 height 19
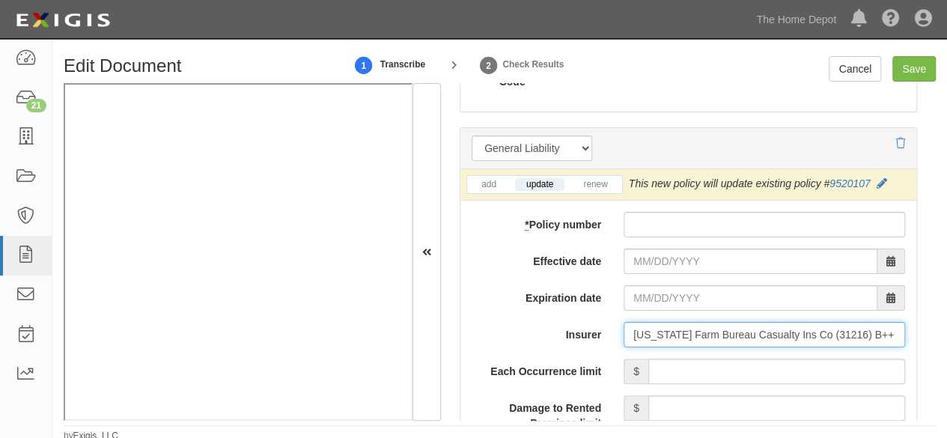
click at [822, 334] on input "[US_STATE] Farm Bureau Casualty Ins Co (31216) B++ VIII Rating" at bounding box center [764, 334] width 281 height 25
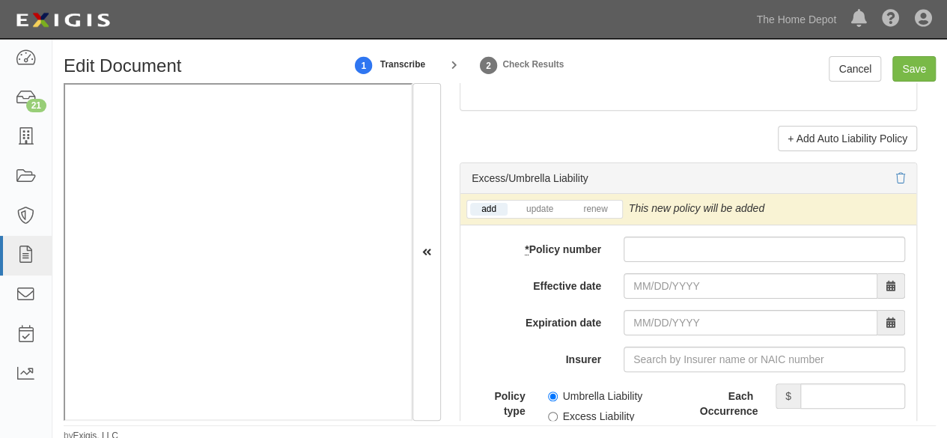
scroll to position [3219, 0]
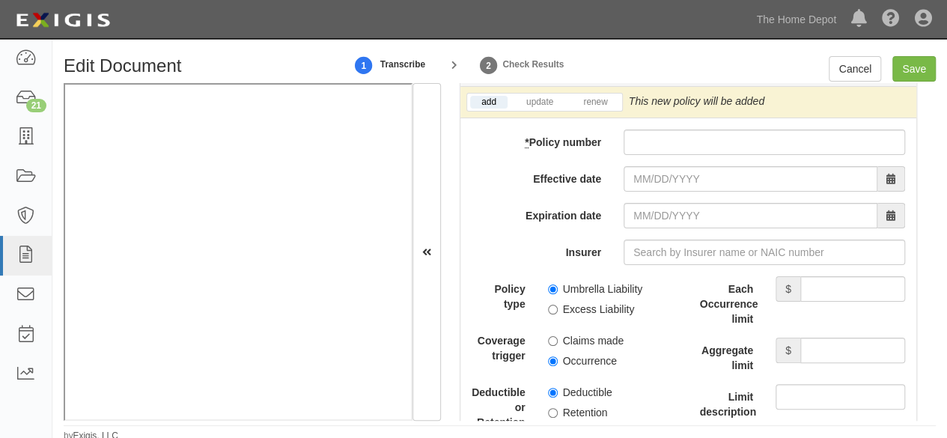
type input "[US_STATE] Farm Bureau Casualty Ins Co (31216) B++ VIII Rating"
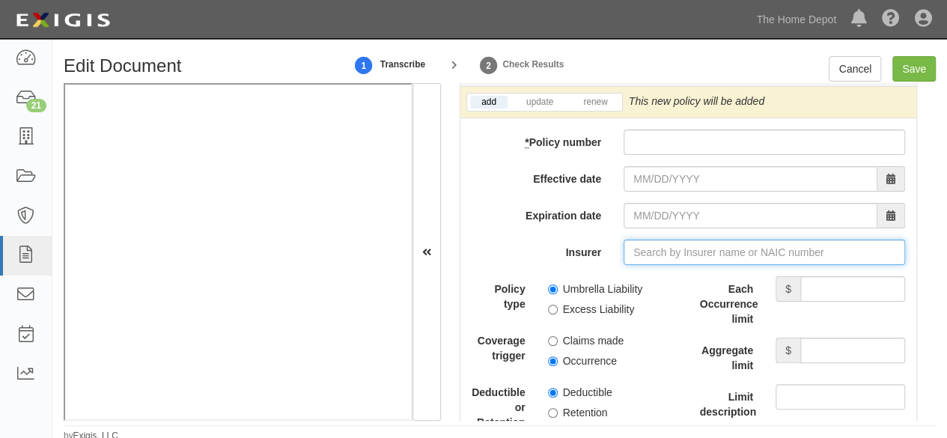
click at [643, 251] on input "Insurer" at bounding box center [764, 252] width 281 height 25
paste input "31216"
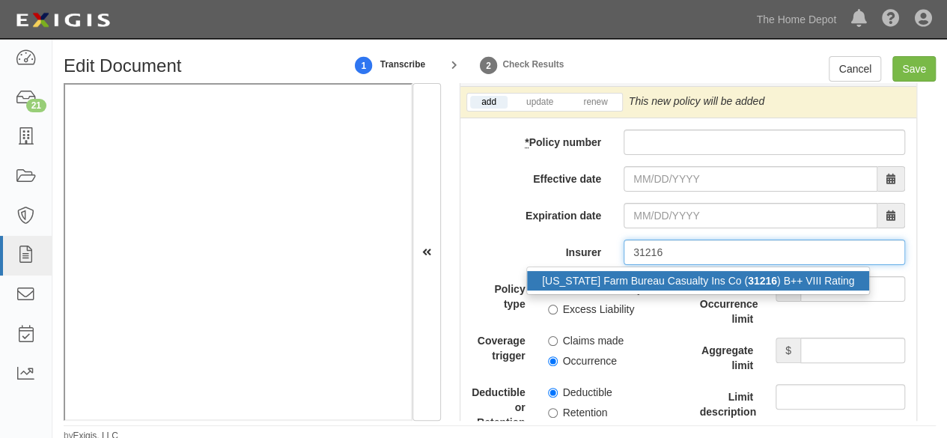
click at [644, 278] on div "[US_STATE] Farm Bureau Casualty Ins Co ( 31216 ) B++ VIII Rating" at bounding box center [698, 280] width 342 height 19
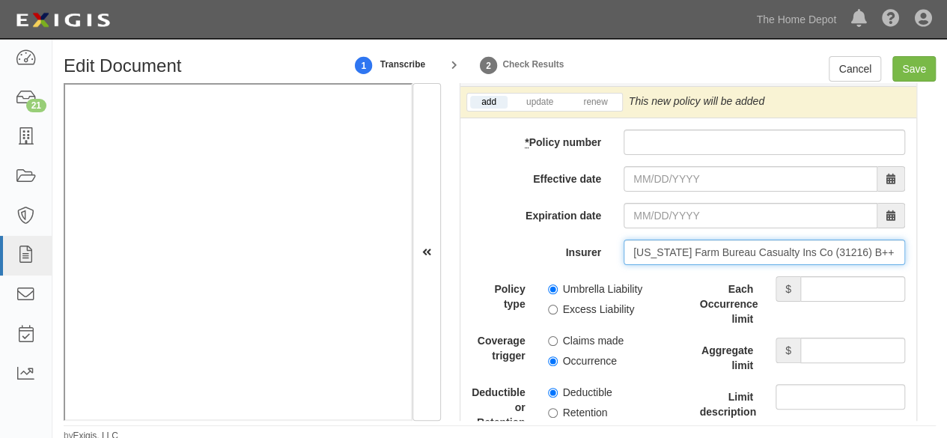
type input "[US_STATE] Farm Bureau Casualty Ins Co (31216) B++ VIII Rating"
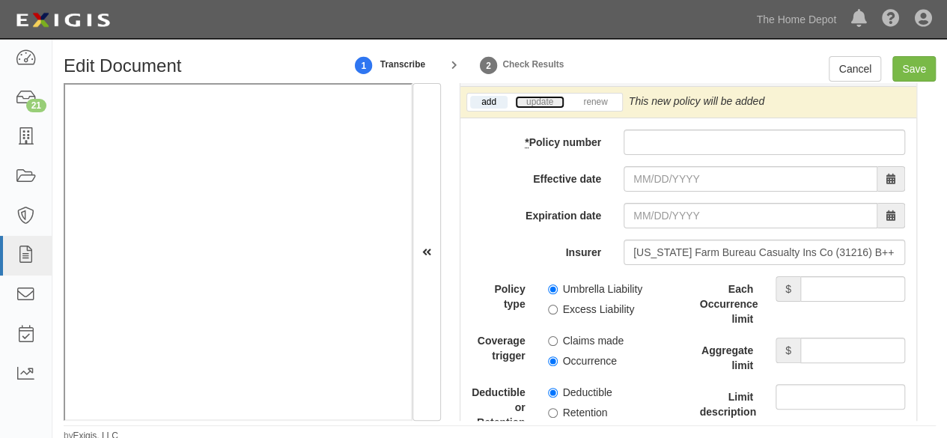
drag, startPoint x: 536, startPoint y: 92, endPoint x: 699, endPoint y: 99, distance: 163.3
click at [536, 96] on link "update" at bounding box center [539, 102] width 49 height 13
click at [879, 97] on icon at bounding box center [882, 102] width 10 height 10
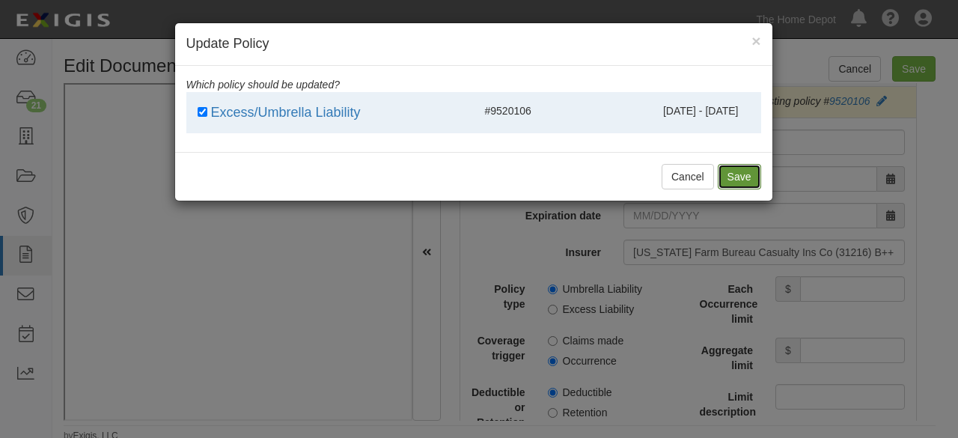
click at [734, 176] on button "Save" at bounding box center [739, 176] width 43 height 25
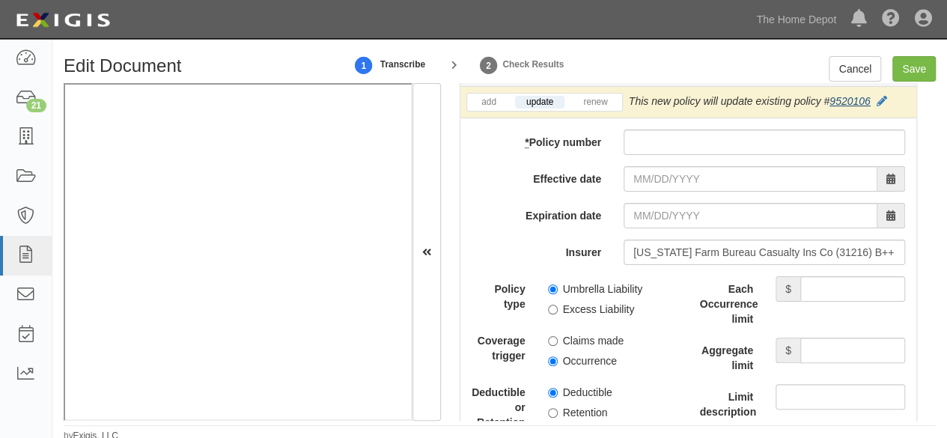
scroll to position [3213, 0]
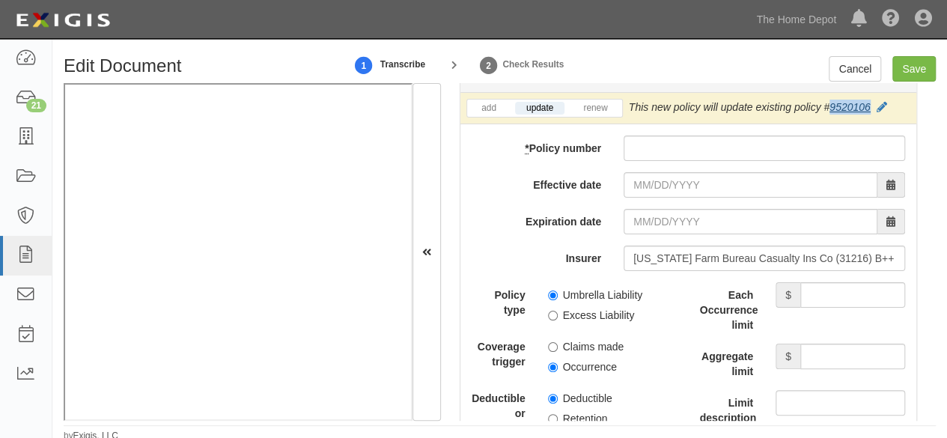
drag, startPoint x: 871, startPoint y: 89, endPoint x: 828, endPoint y: 103, distance: 45.5
click at [828, 103] on div "This new policy will update existing policy # 9520106" at bounding box center [758, 107] width 258 height 15
copy link "9520106"
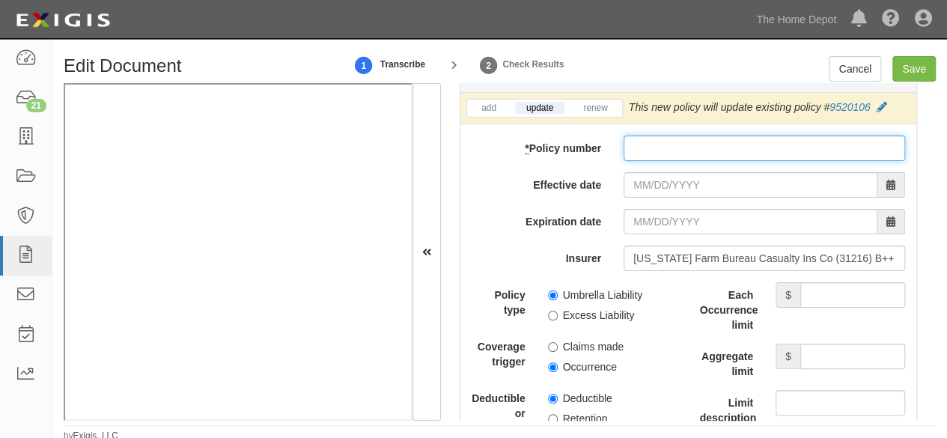
drag, startPoint x: 688, startPoint y: 142, endPoint x: 676, endPoint y: 161, distance: 22.2
click at [688, 142] on input "* Policy number" at bounding box center [764, 147] width 281 height 25
paste input "9520106"
type input "9520106"
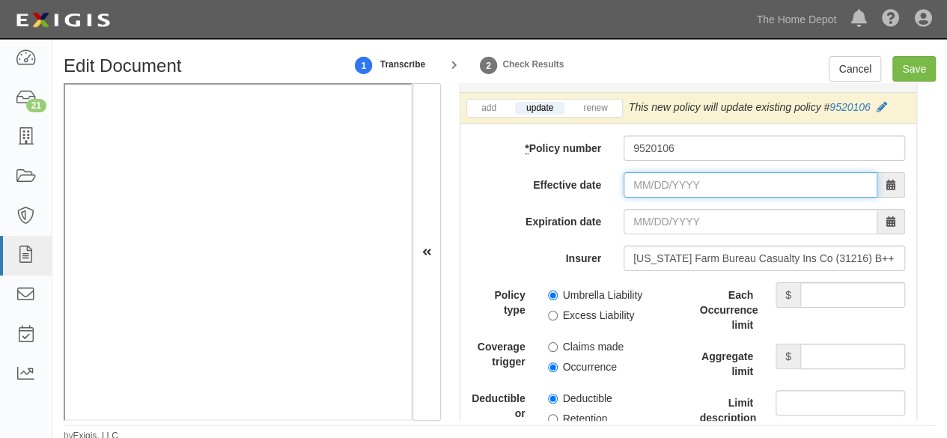
click at [663, 176] on input "Effective date" at bounding box center [751, 184] width 254 height 25
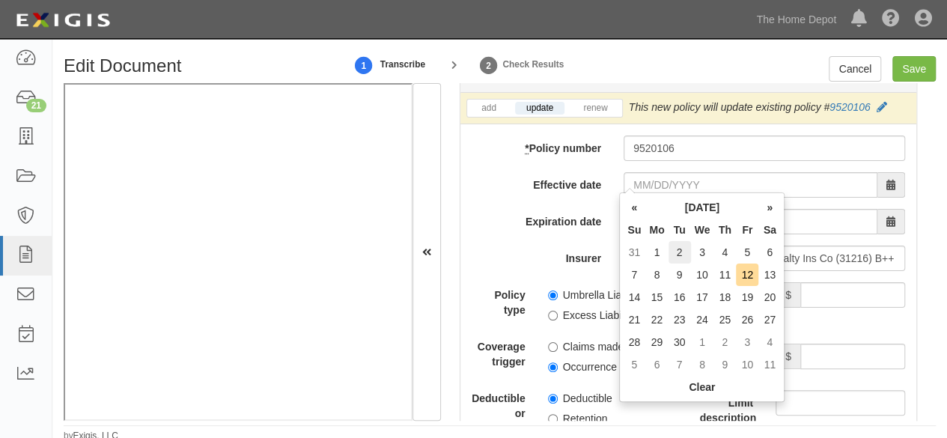
click at [680, 251] on td "2" at bounding box center [680, 252] width 22 height 22
type input "[DATE]"
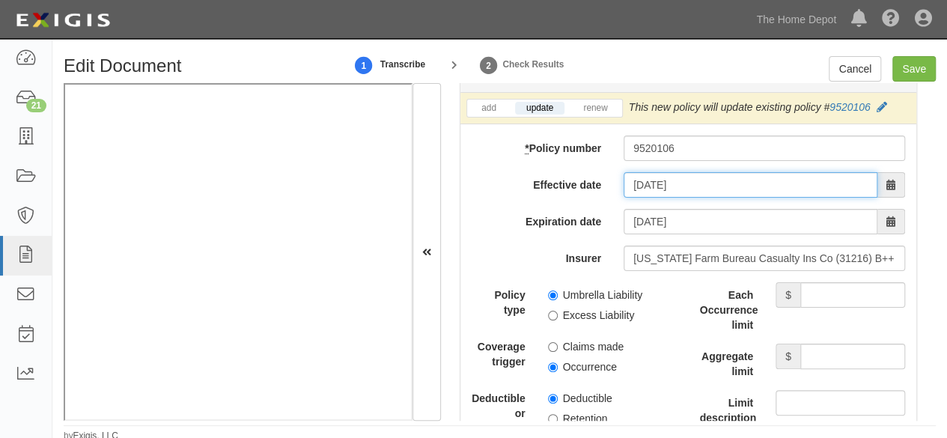
click at [659, 179] on input "[DATE]" at bounding box center [751, 184] width 254 height 25
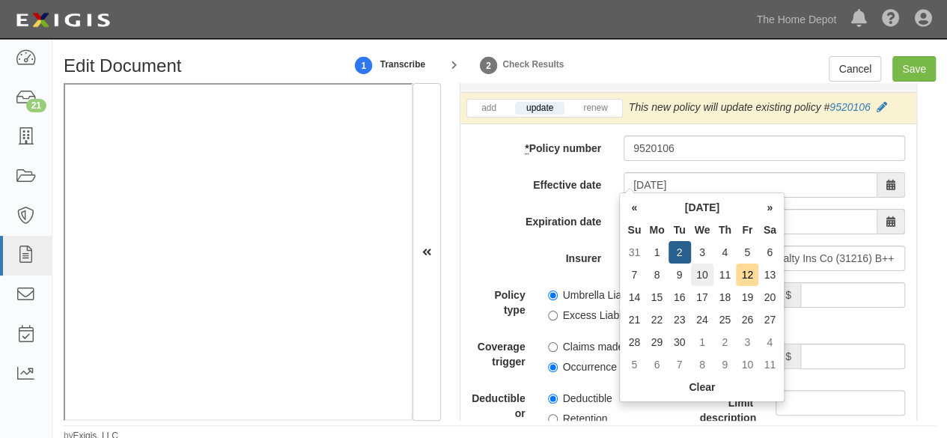
click at [708, 272] on td "10" at bounding box center [702, 275] width 23 height 22
type input "[DATE]"
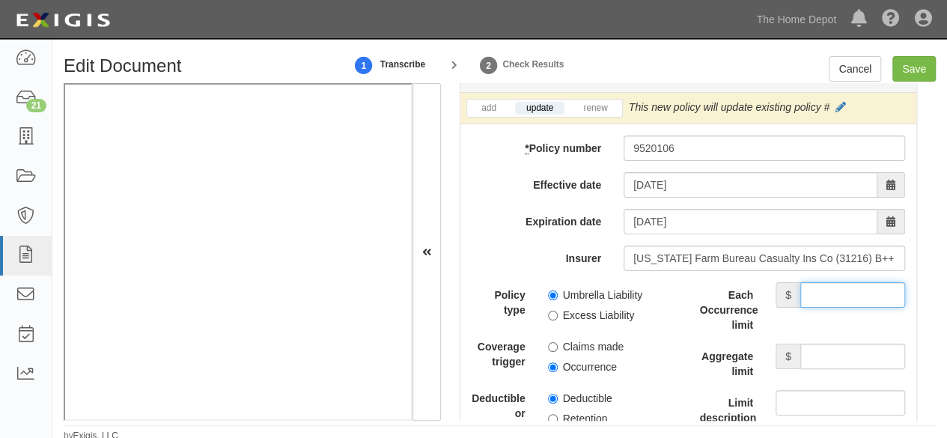
click at [827, 285] on input "Each Occurrence limit" at bounding box center [852, 294] width 105 height 25
type input "5,000,000"
drag, startPoint x: 803, startPoint y: 345, endPoint x: 801, endPoint y: 338, distance: 7.8
click at [803, 345] on input "Aggregate limit" at bounding box center [852, 356] width 105 height 25
type input "5,000,000"
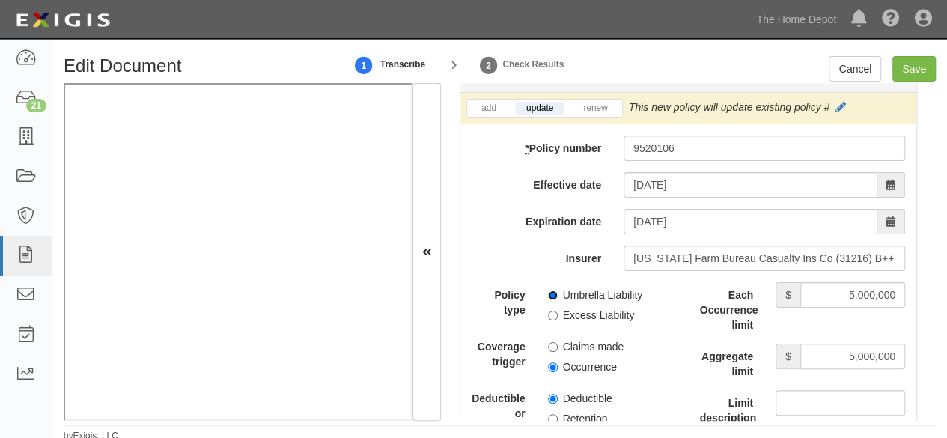
click at [549, 290] on input "Umbrella Liability" at bounding box center [553, 295] width 10 height 10
radio input "true"
click at [548, 362] on input "Occurrence" at bounding box center [553, 367] width 10 height 10
radio input "true"
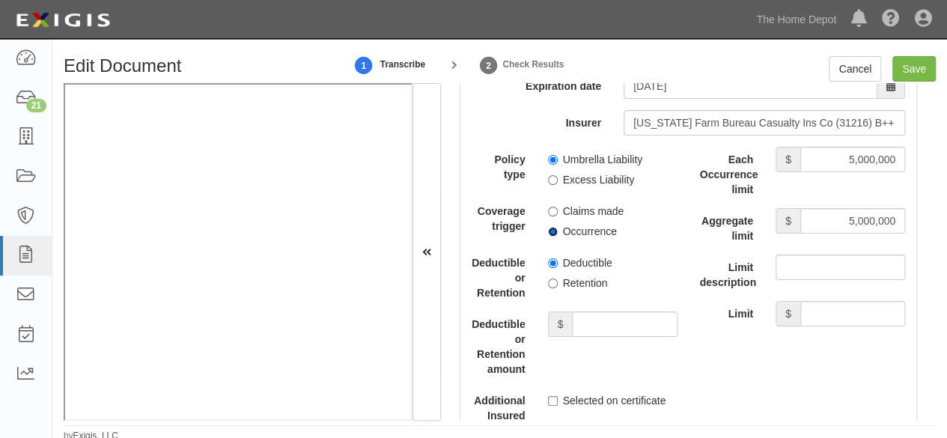
scroll to position [3363, 0]
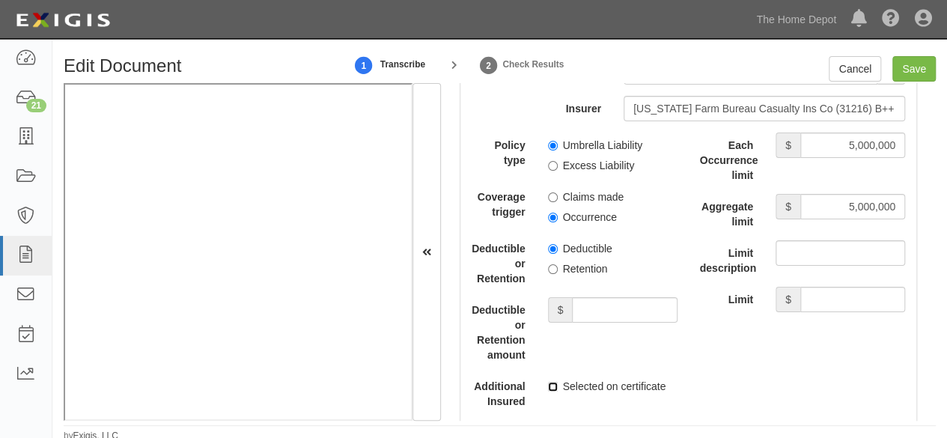
click at [552, 382] on input "Selected on certificate" at bounding box center [553, 387] width 10 height 10
checkbox input "true"
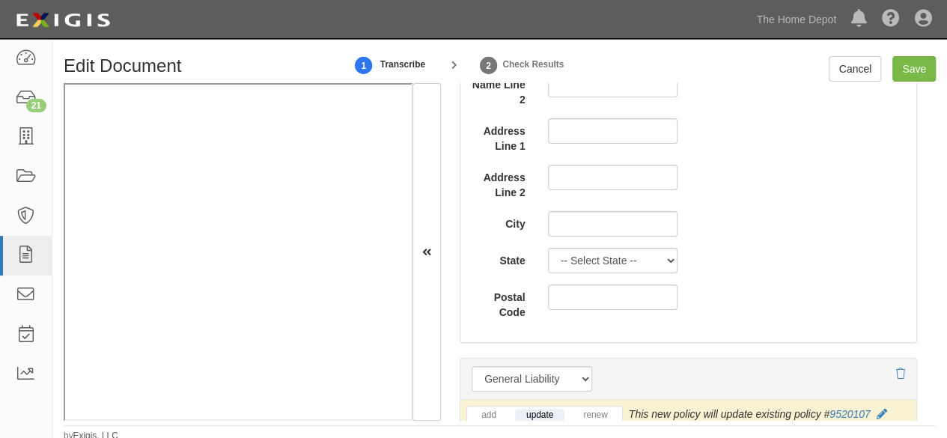
scroll to position [1117, 0]
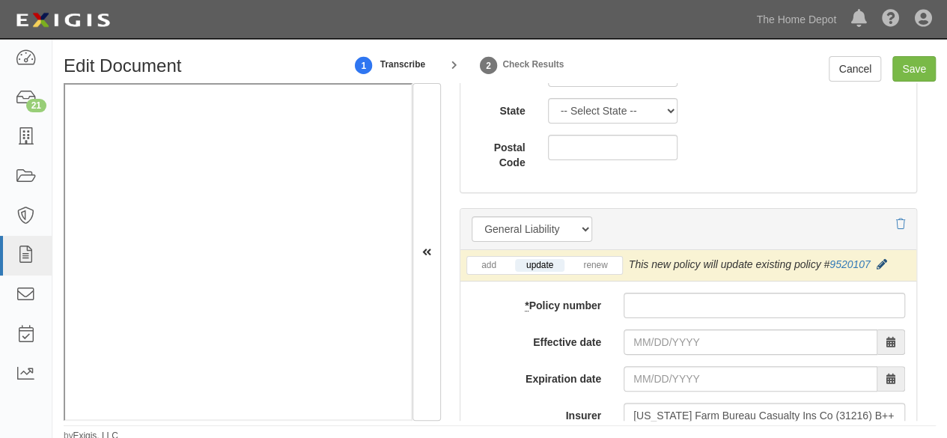
click at [874, 257] on div "This new policy will update existing policy # 9520107" at bounding box center [758, 264] width 258 height 15
click at [879, 260] on icon at bounding box center [882, 265] width 10 height 10
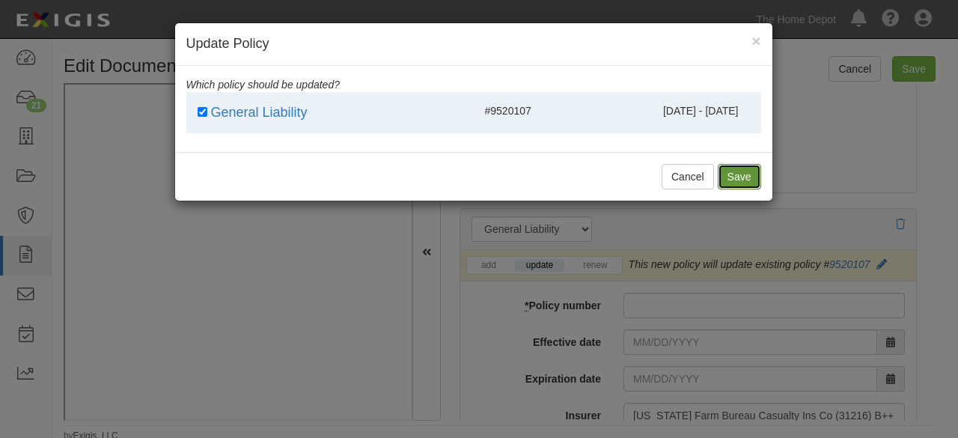
click at [737, 173] on button "Save" at bounding box center [739, 176] width 43 height 25
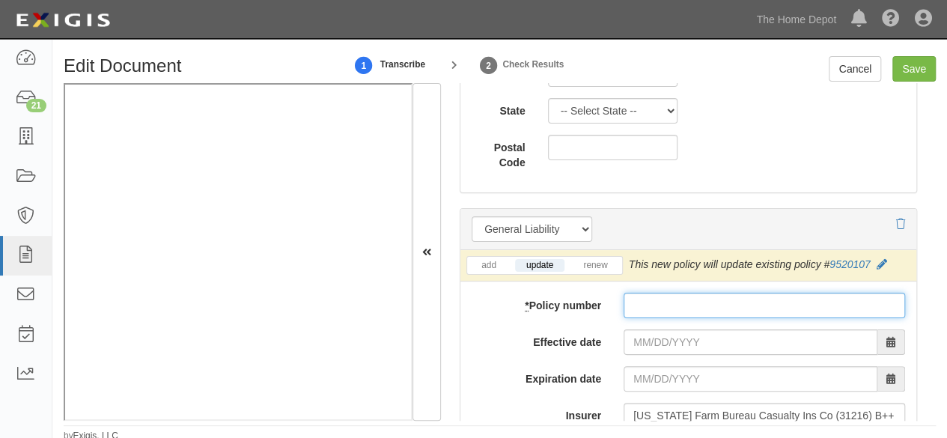
click at [668, 306] on input "* Policy number" at bounding box center [764, 305] width 281 height 25
type input "090600000811"
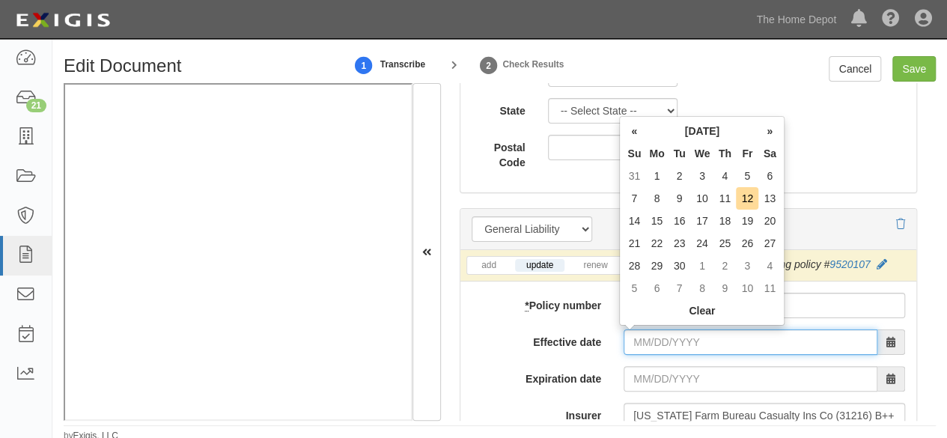
drag, startPoint x: 666, startPoint y: 337, endPoint x: 671, endPoint y: 330, distance: 8.5
click at [666, 337] on input "Effective date" at bounding box center [751, 341] width 254 height 25
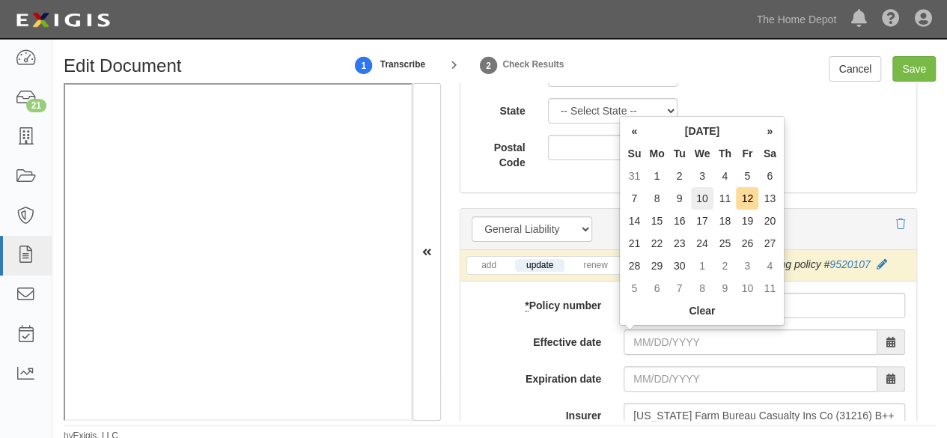
click at [702, 196] on td "10" at bounding box center [702, 198] width 23 height 22
type input "09/10/2025"
type input "09/10/2026"
click at [499, 311] on div "* Policy number 090600000811" at bounding box center [688, 305] width 456 height 25
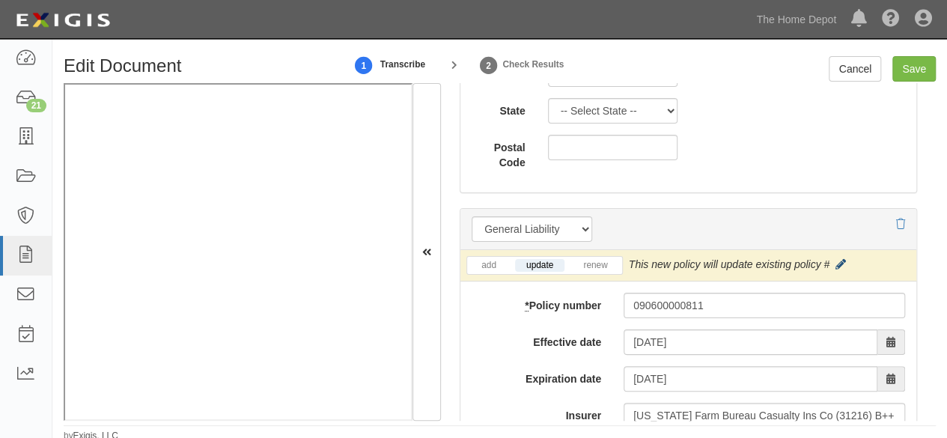
click at [837, 261] on icon at bounding box center [840, 265] width 10 height 10
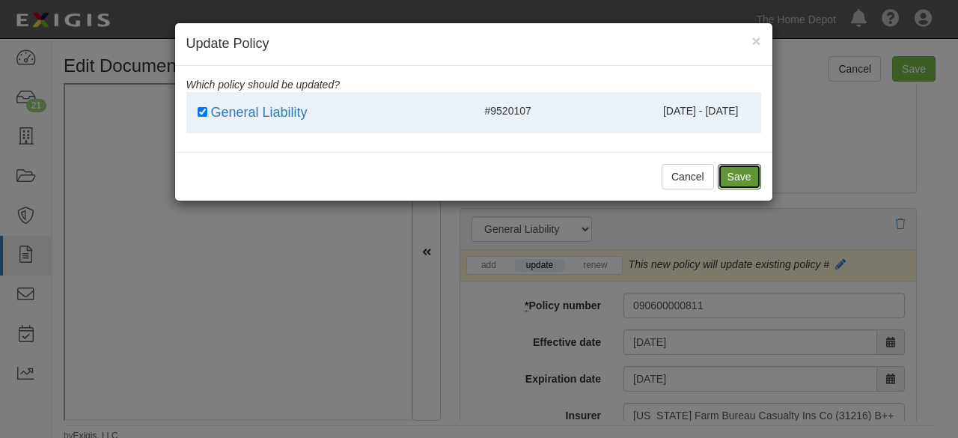
drag, startPoint x: 744, startPoint y: 171, endPoint x: 676, endPoint y: 305, distance: 149.7
click at [746, 171] on button "Save" at bounding box center [739, 176] width 43 height 25
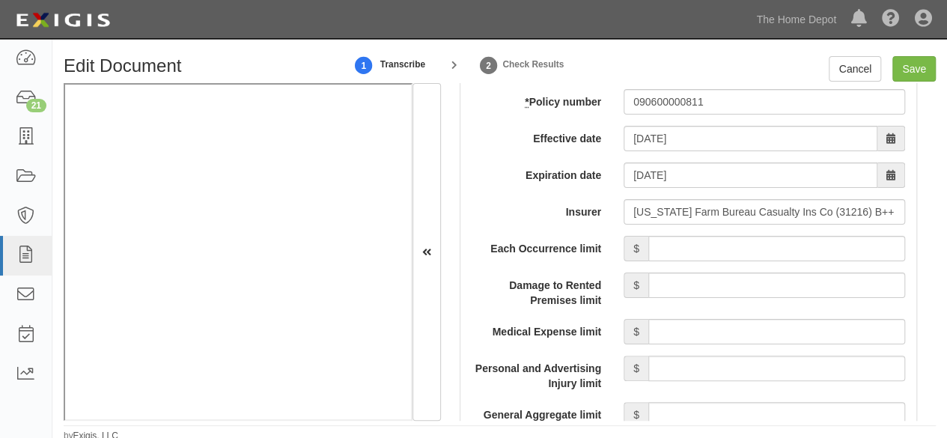
scroll to position [1342, 0]
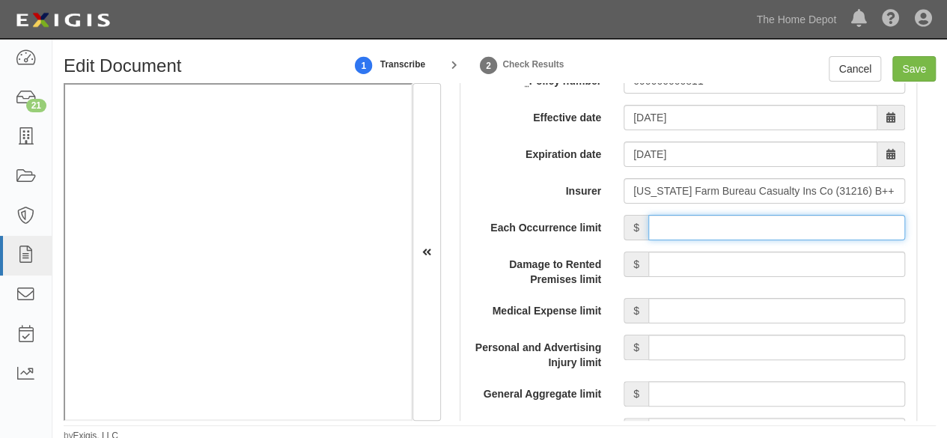
click at [813, 218] on input "Each Occurrence limit" at bounding box center [776, 227] width 257 height 25
type input "1,000,000"
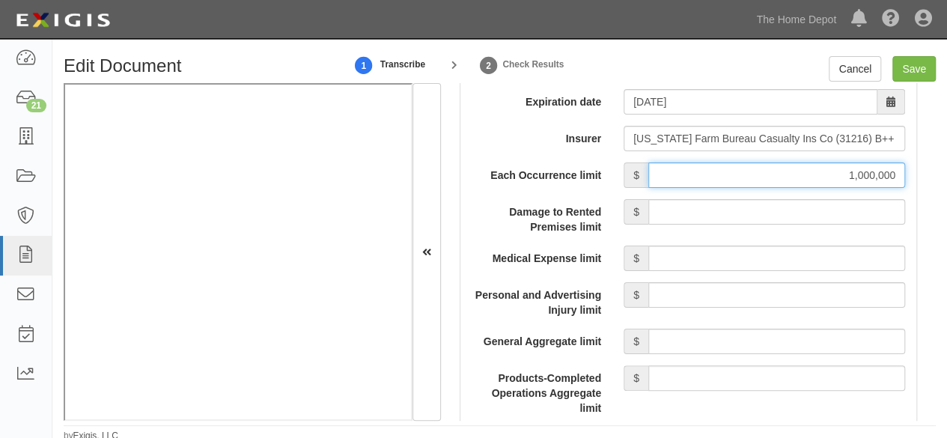
scroll to position [1416, 0]
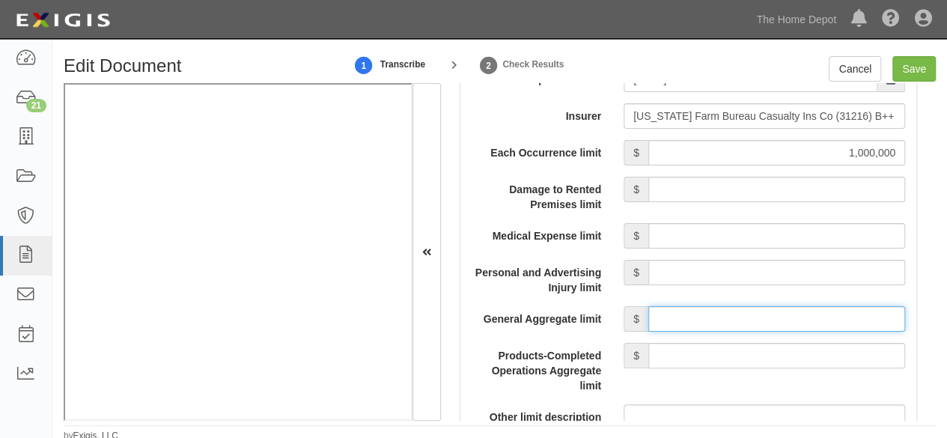
click at [707, 315] on input "General Aggregate limit" at bounding box center [776, 318] width 257 height 25
type input "2,000,000"
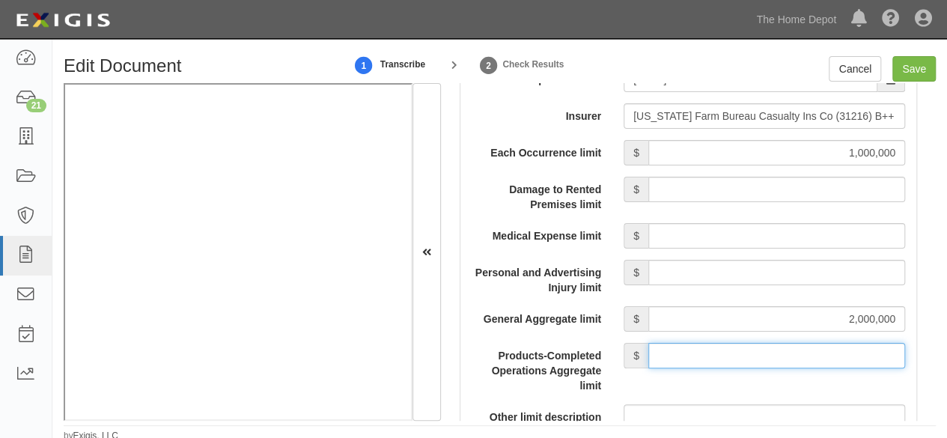
click at [728, 349] on input "Products-Completed Operations Aggregate limit" at bounding box center [776, 355] width 257 height 25
type input "2,000,000"
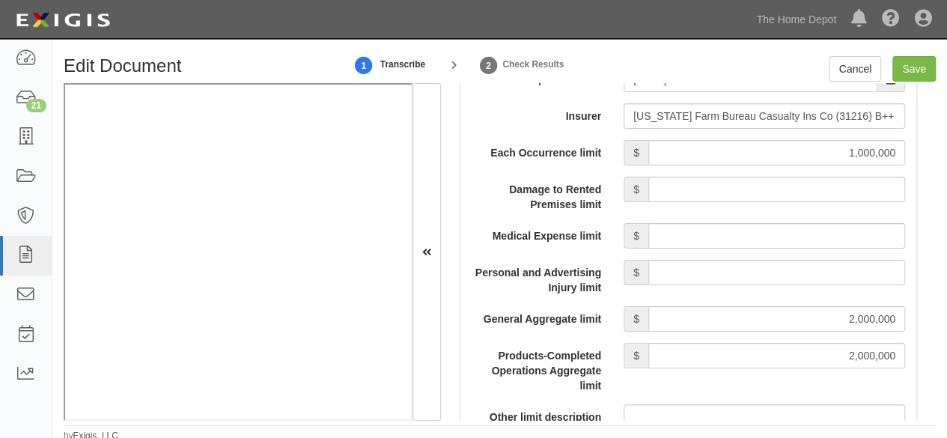
scroll to position [1641, 0]
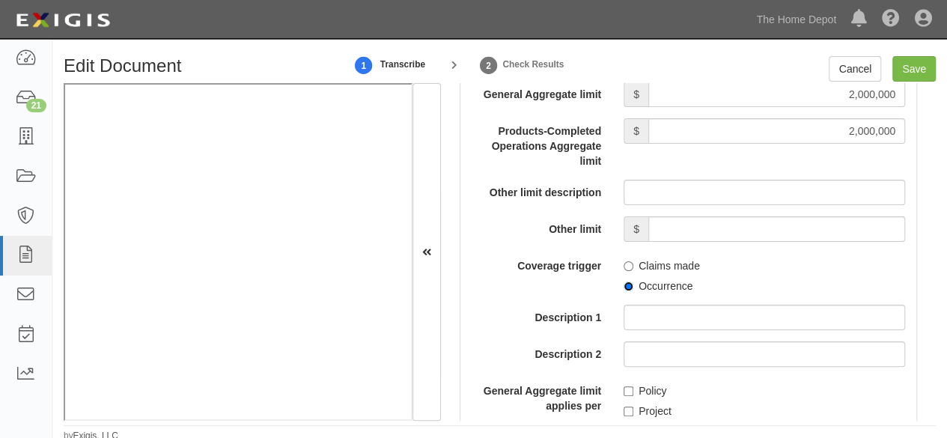
click at [626, 284] on input "Occurrence" at bounding box center [629, 286] width 10 height 10
radio input "true"
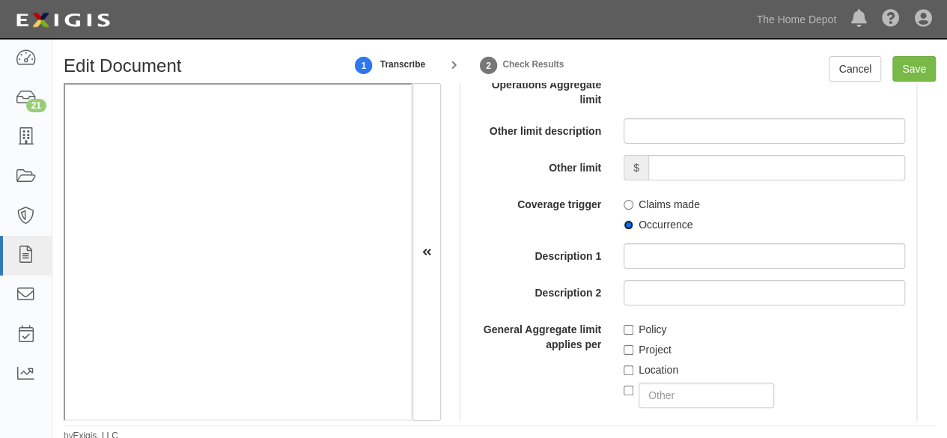
scroll to position [1791, 0]
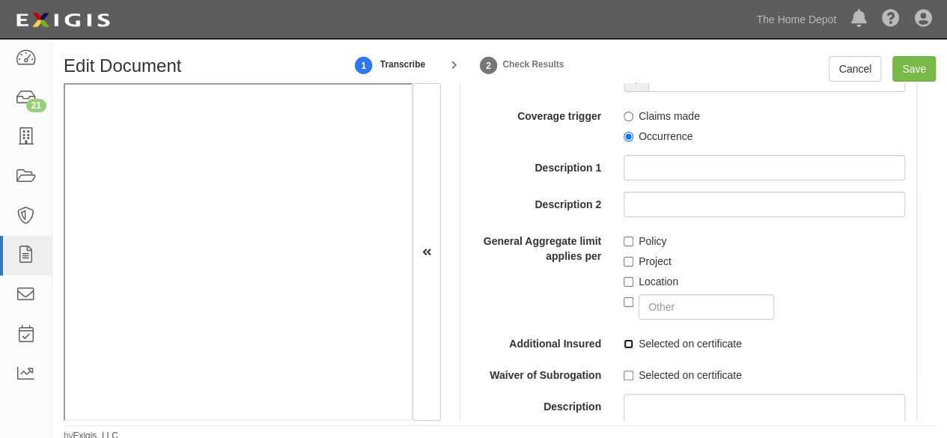
click at [627, 341] on input "Selected on certificate" at bounding box center [629, 344] width 10 height 10
checkbox input "true"
drag, startPoint x: 916, startPoint y: 73, endPoint x: 815, endPoint y: 66, distance: 100.5
click at [916, 73] on input "Save" at bounding box center [913, 68] width 43 height 25
type input "1000000"
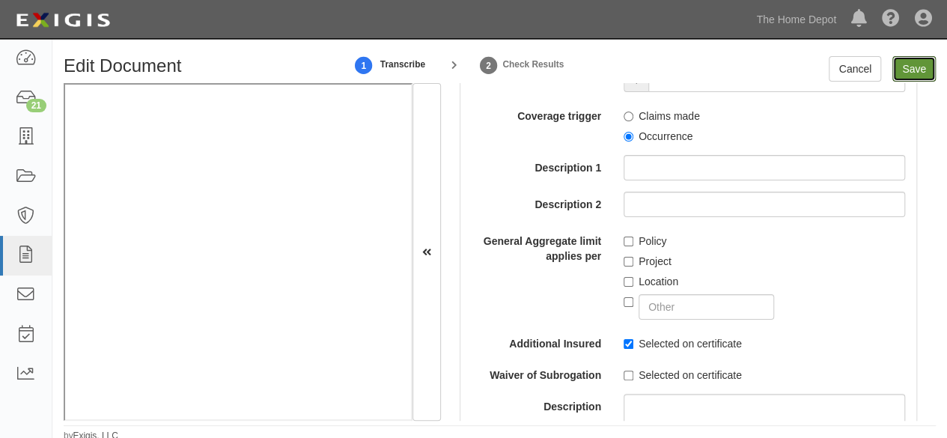
type input "2000000"
type input "5000000"
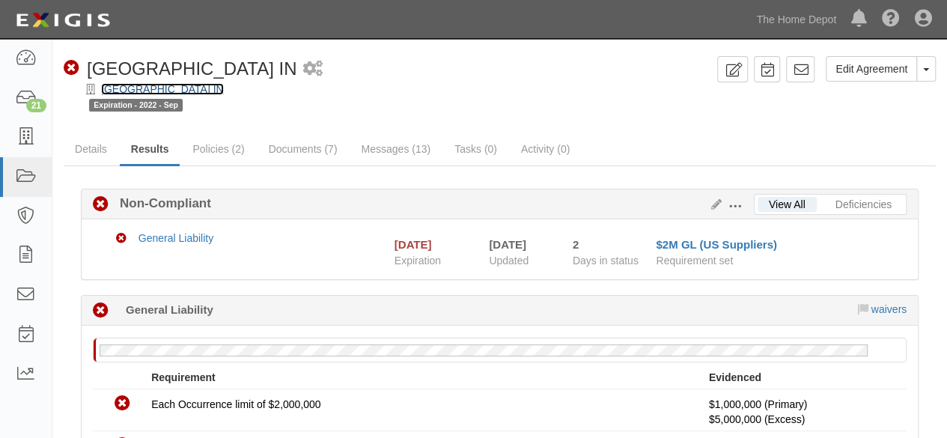
click at [208, 86] on link "[GEOGRAPHIC_DATA] IN" at bounding box center [162, 89] width 123 height 12
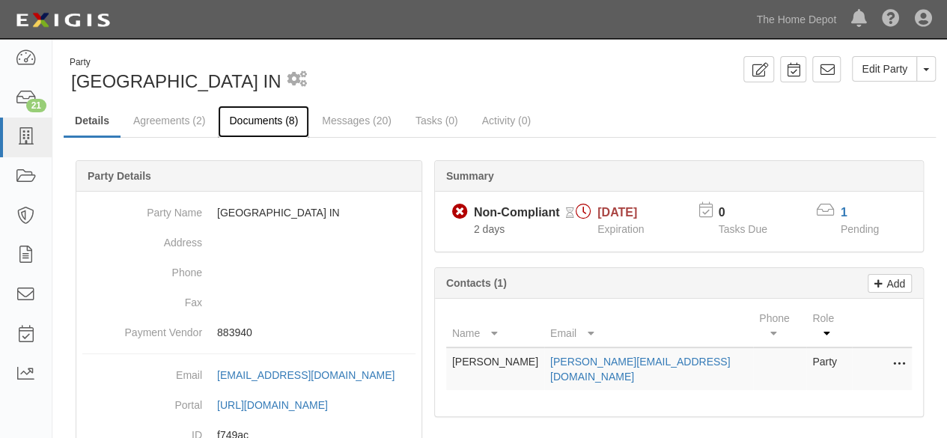
click at [250, 120] on link "Documents (8)" at bounding box center [263, 122] width 91 height 32
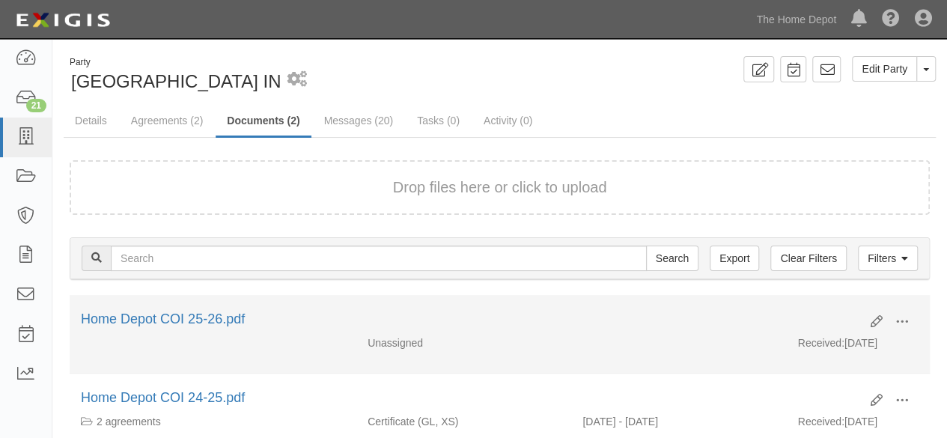
scroll to position [75, 0]
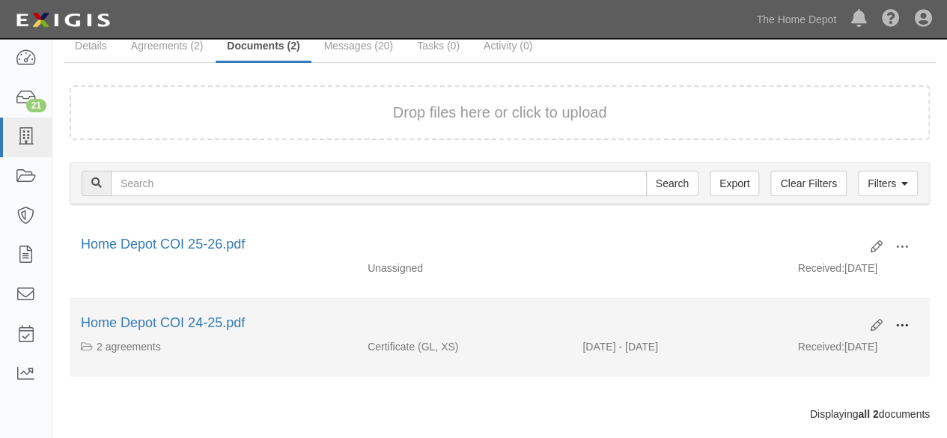
click at [906, 323] on span at bounding box center [901, 325] width 13 height 13
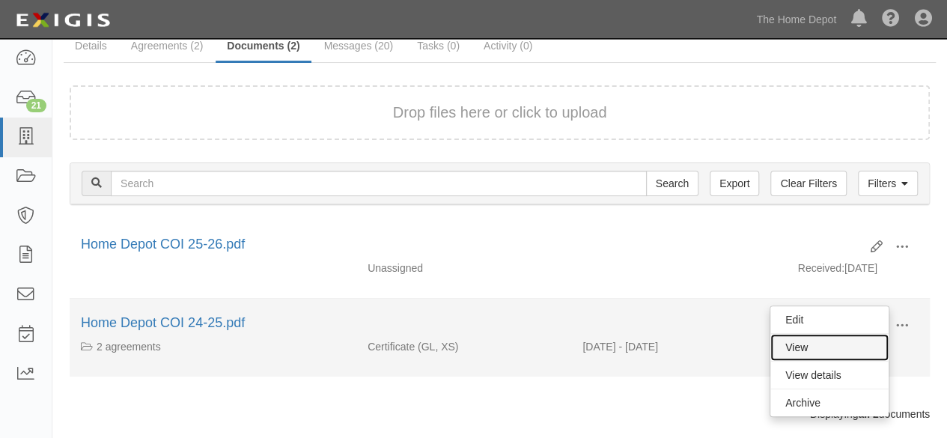
click at [850, 339] on link "View" at bounding box center [829, 347] width 118 height 27
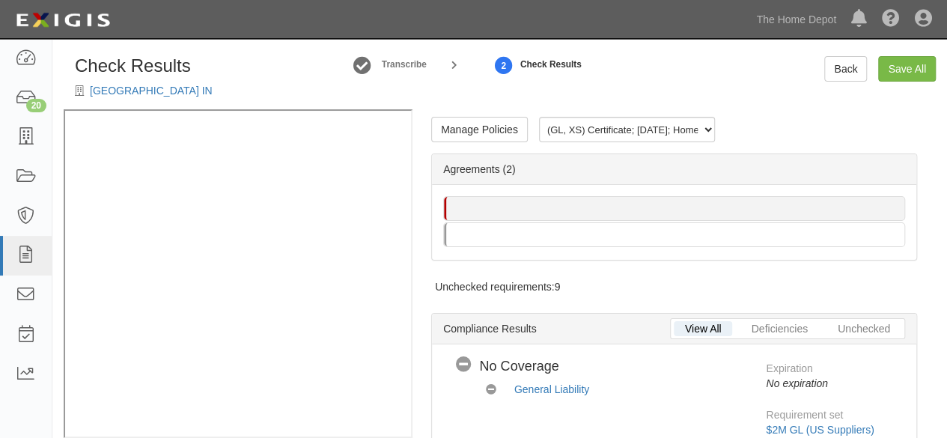
scroll to position [280, 0]
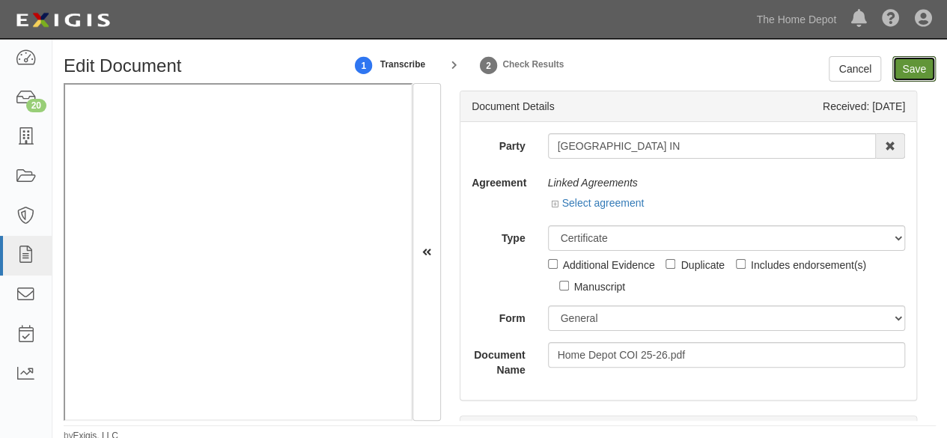
click at [925, 67] on input "Save" at bounding box center [913, 68] width 43 height 25
type input "1000000"
type input "2000000"
type input "5000000"
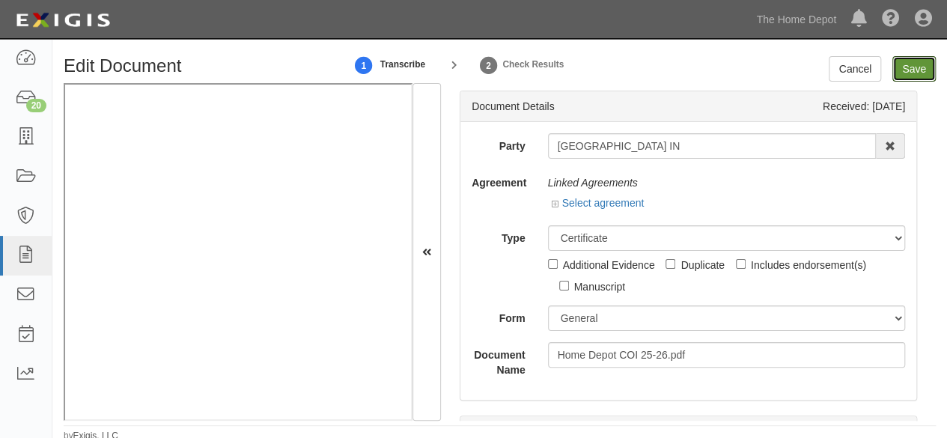
type input "5000000"
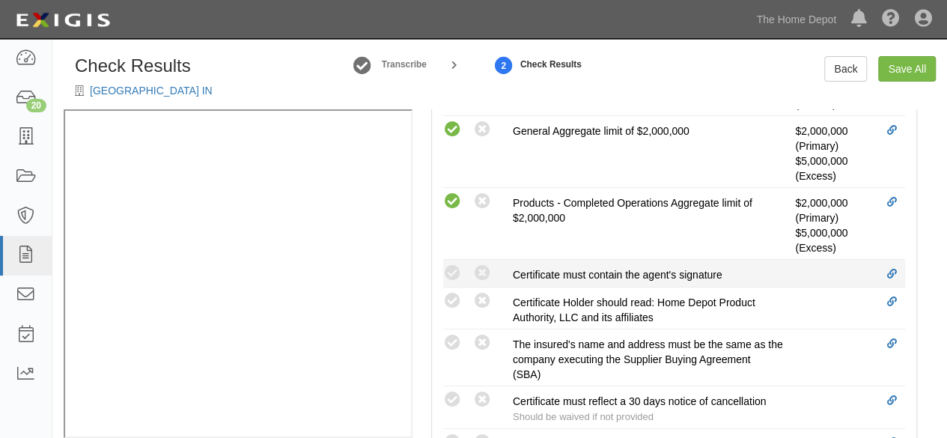
scroll to position [599, 0]
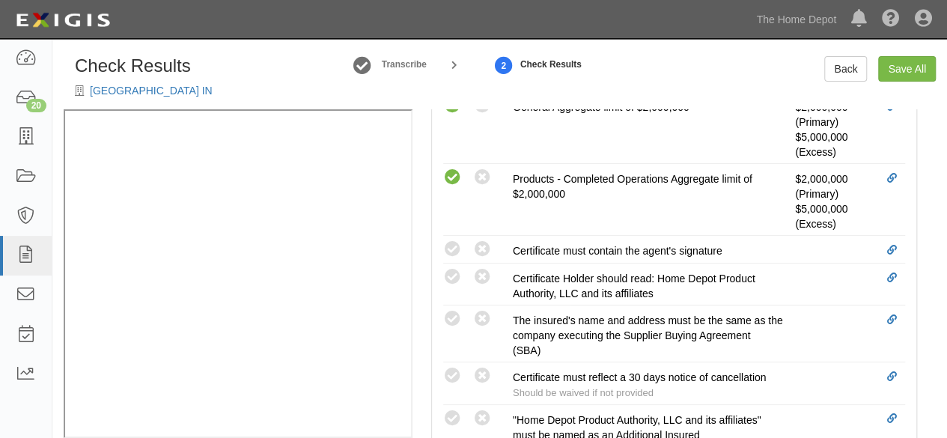
drag, startPoint x: 451, startPoint y: 311, endPoint x: 378, endPoint y: 323, distance: 73.5
click at [451, 312] on icon at bounding box center [452, 319] width 19 height 19
radio input "true"
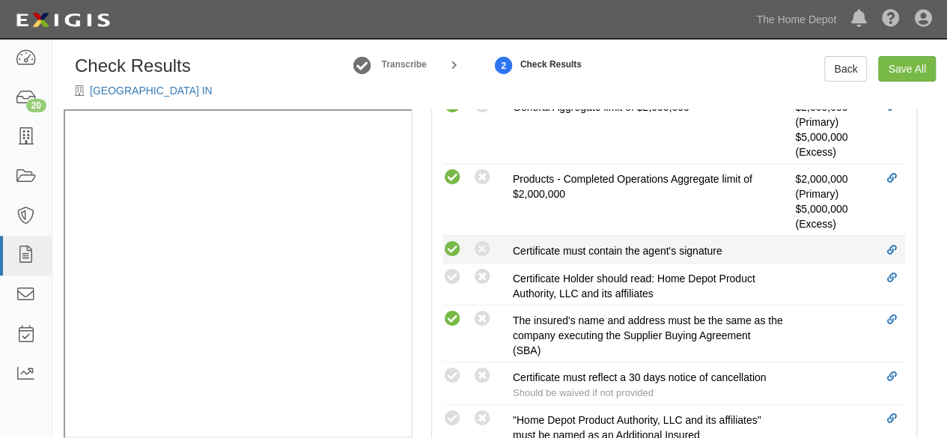
click at [455, 243] on icon at bounding box center [452, 249] width 19 height 19
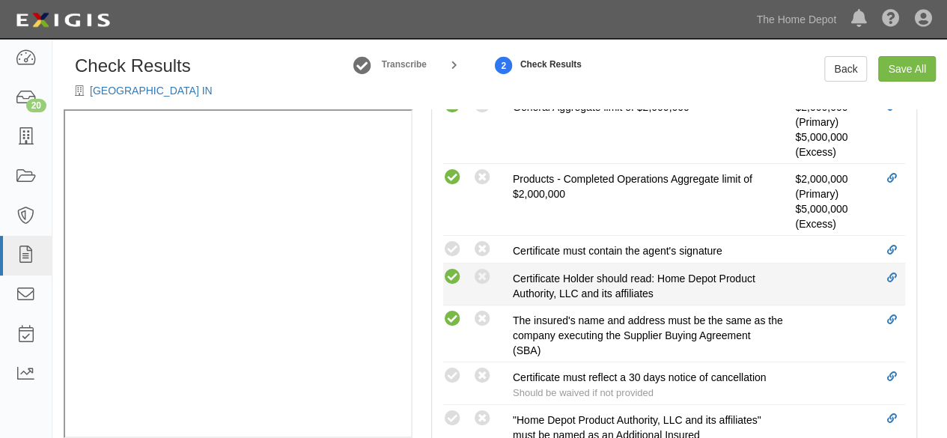
radio input "true"
click at [454, 272] on icon at bounding box center [452, 277] width 19 height 19
radio input "true"
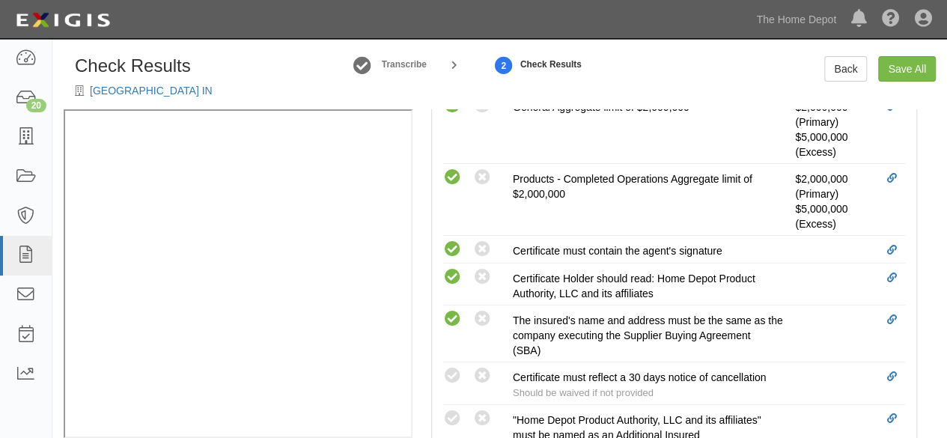
scroll to position [749, 0]
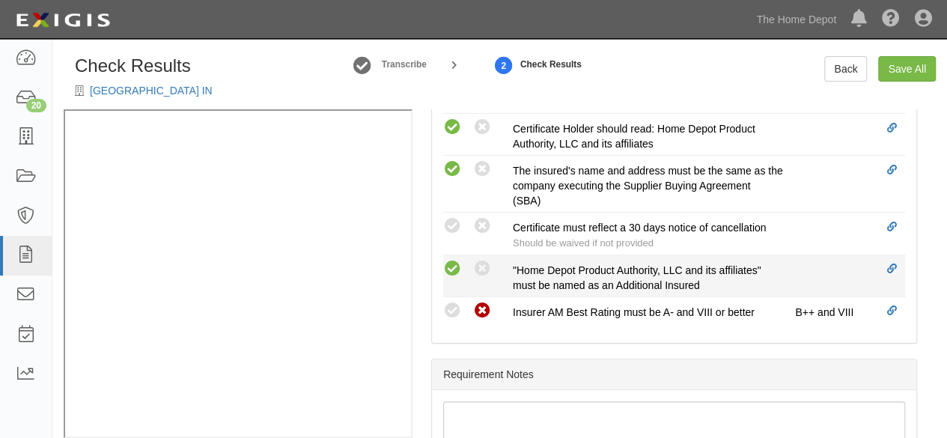
click at [449, 264] on icon at bounding box center [452, 269] width 19 height 19
radio input "true"
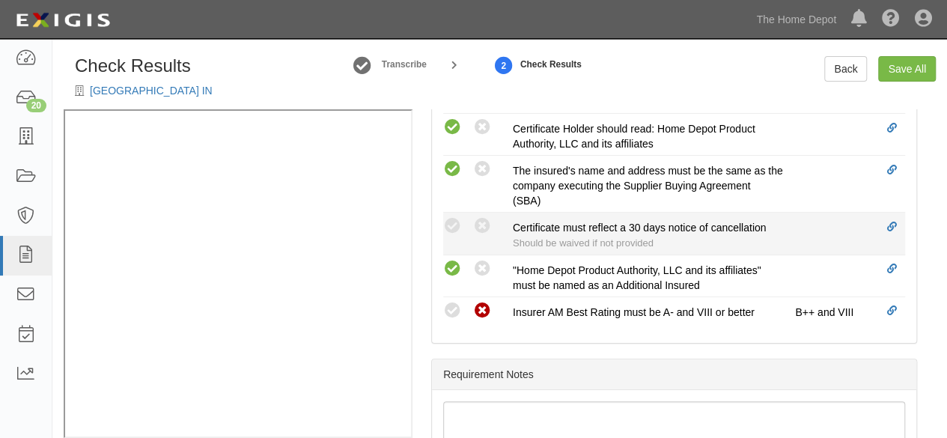
drag, startPoint x: 482, startPoint y: 225, endPoint x: 639, endPoint y: 225, distance: 157.2
click at [484, 225] on icon at bounding box center [482, 226] width 19 height 19
radio input "true"
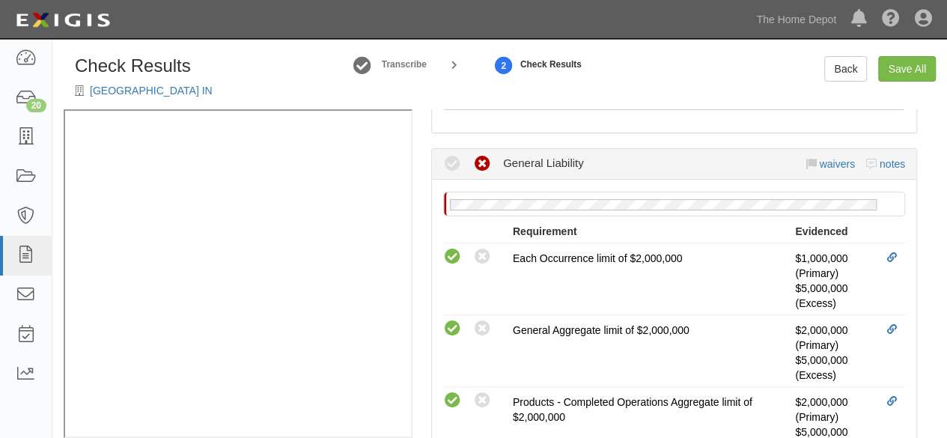
scroll to position [337, 0]
click at [834, 162] on link "waivers" at bounding box center [836, 165] width 35 height 12
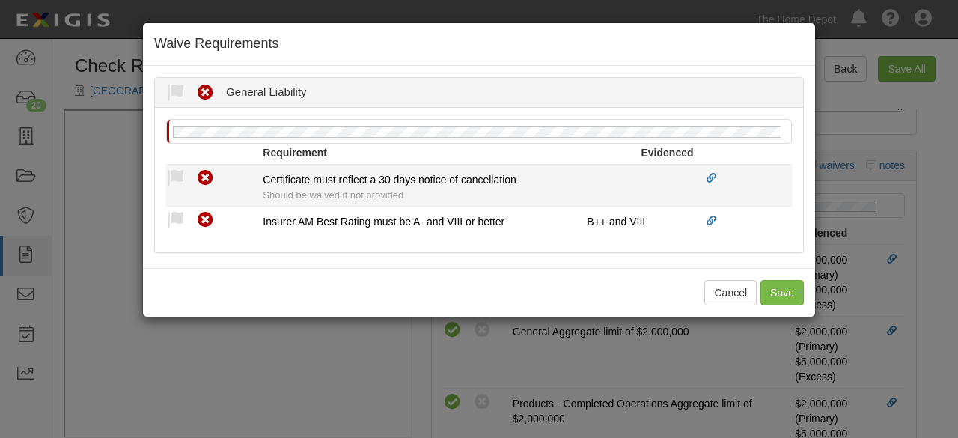
drag, startPoint x: 171, startPoint y: 177, endPoint x: 195, endPoint y: 207, distance: 38.3
click at [172, 179] on icon at bounding box center [175, 178] width 19 height 19
radio input "true"
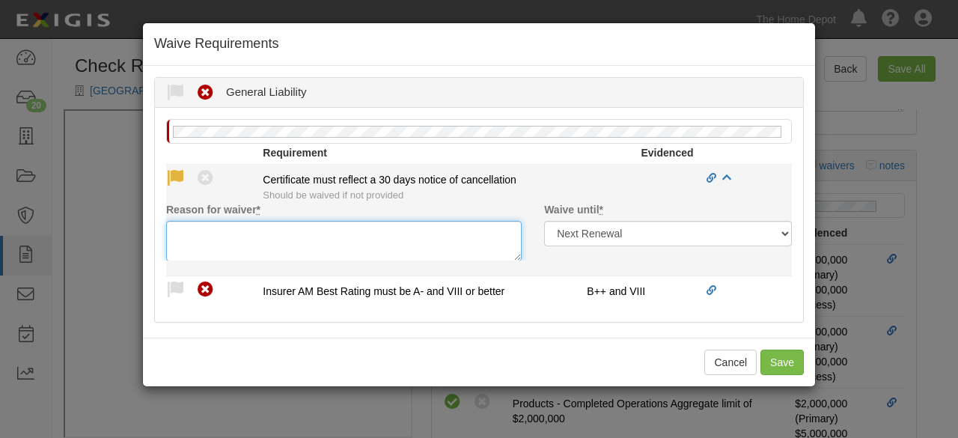
click at [210, 234] on textarea "Reason for waiver *" at bounding box center [344, 241] width 356 height 40
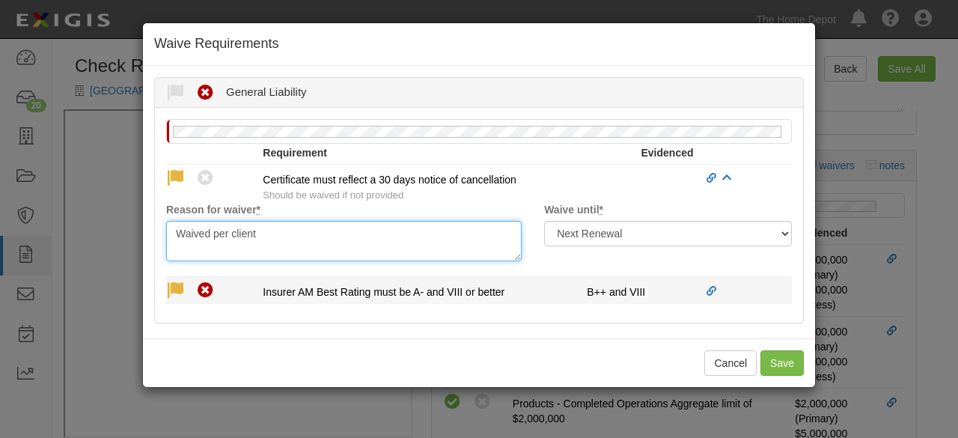
type textarea "Waived per client"
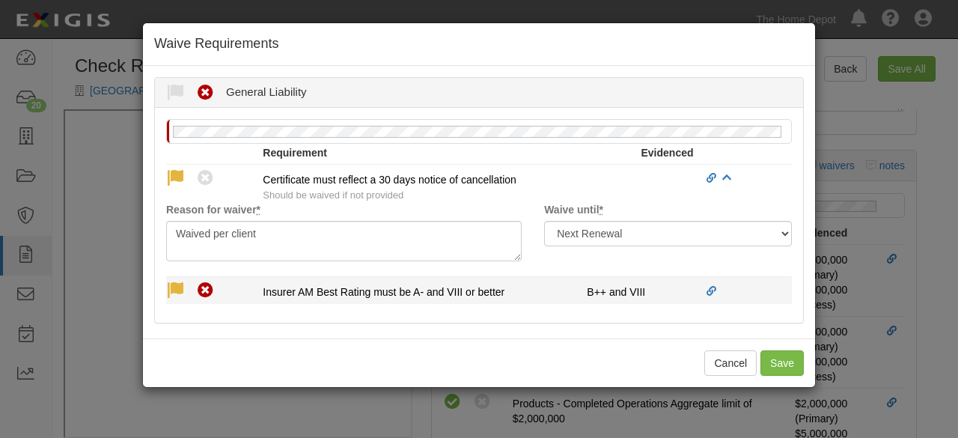
click at [175, 288] on icon at bounding box center [175, 290] width 19 height 19
radio input "true"
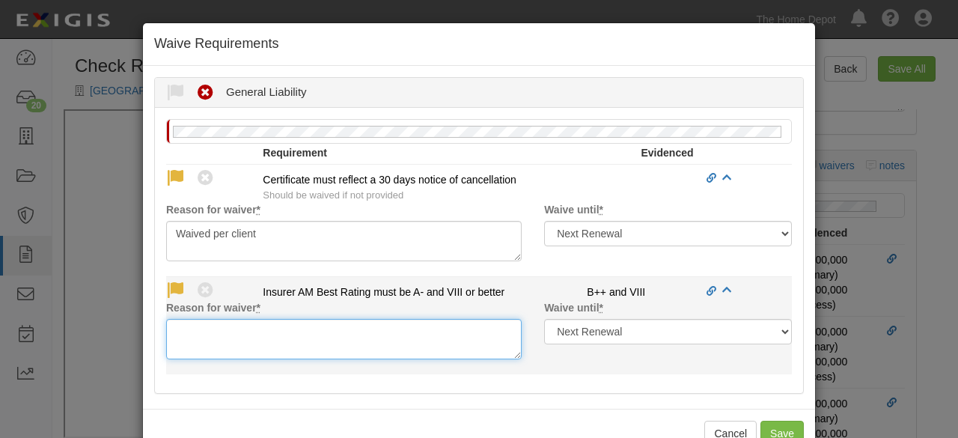
click at [208, 350] on textarea "Reason for waiver *" at bounding box center [344, 339] width 356 height 40
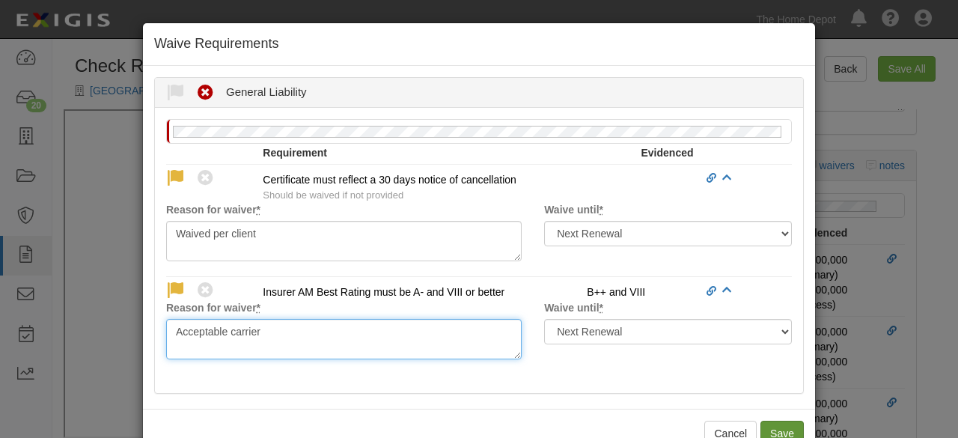
type textarea "Acceptable carrier"
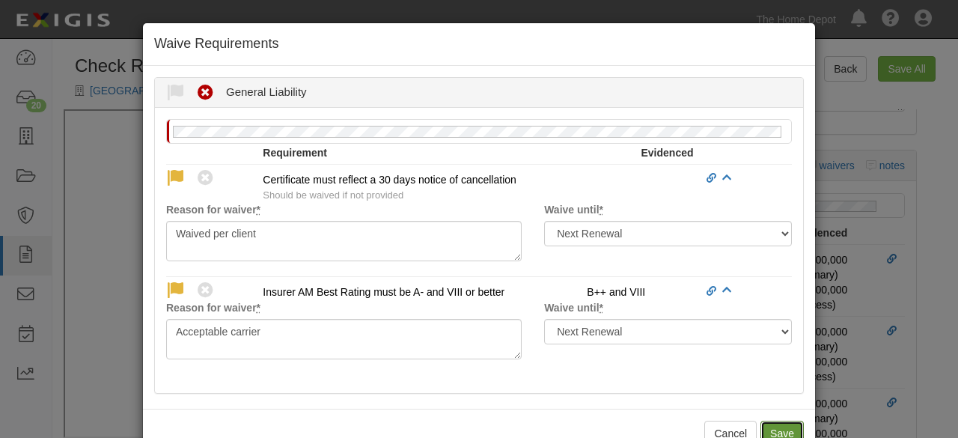
click at [772, 430] on button "Save" at bounding box center [782, 433] width 43 height 25
radio input "true"
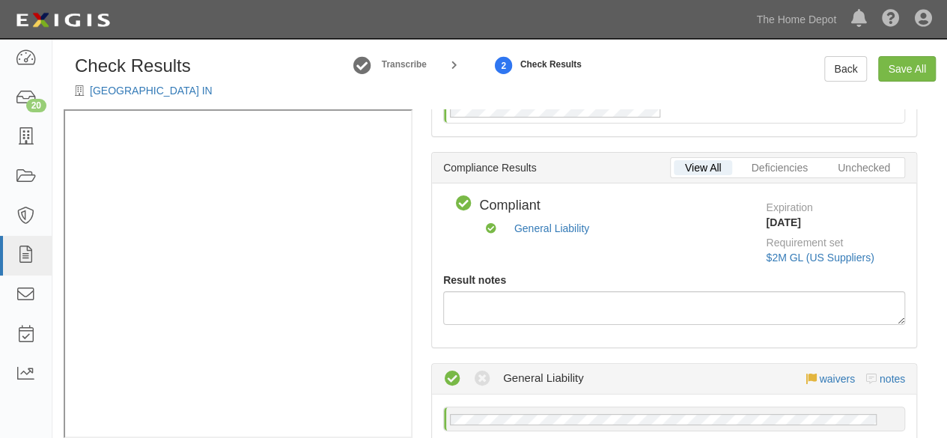
scroll to position [0, 0]
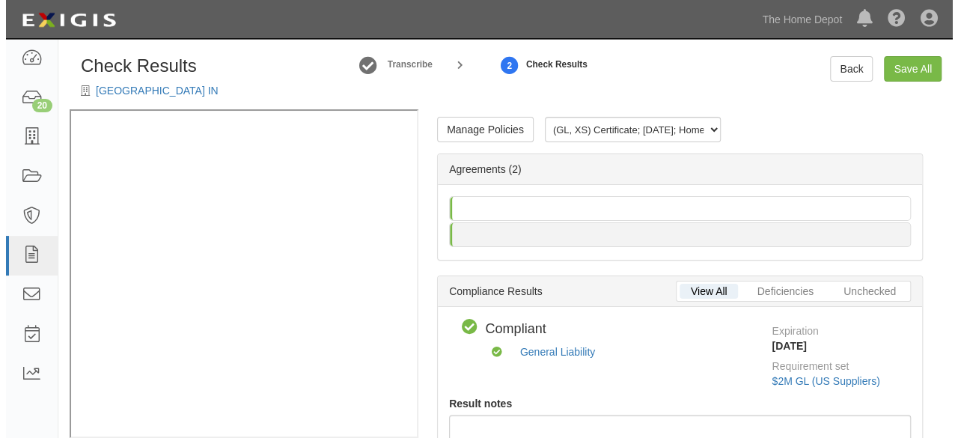
scroll to position [21, 0]
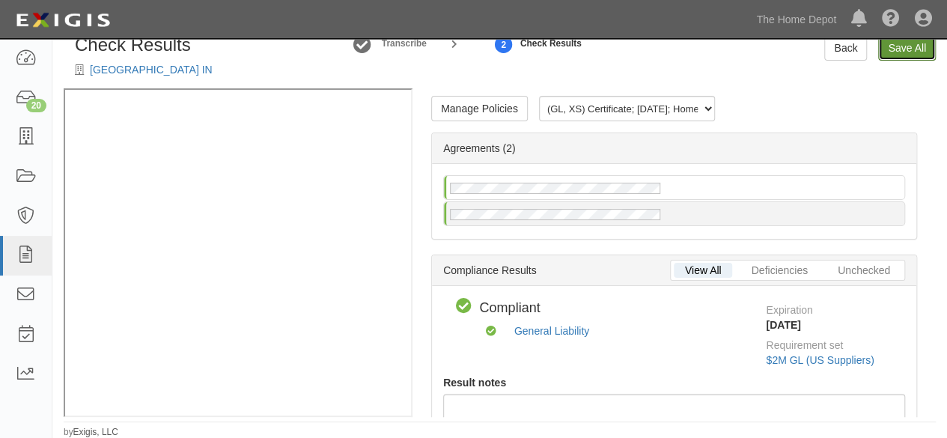
click at [906, 53] on link "Save All" at bounding box center [907, 47] width 58 height 25
radio input "false"
radio input "true"
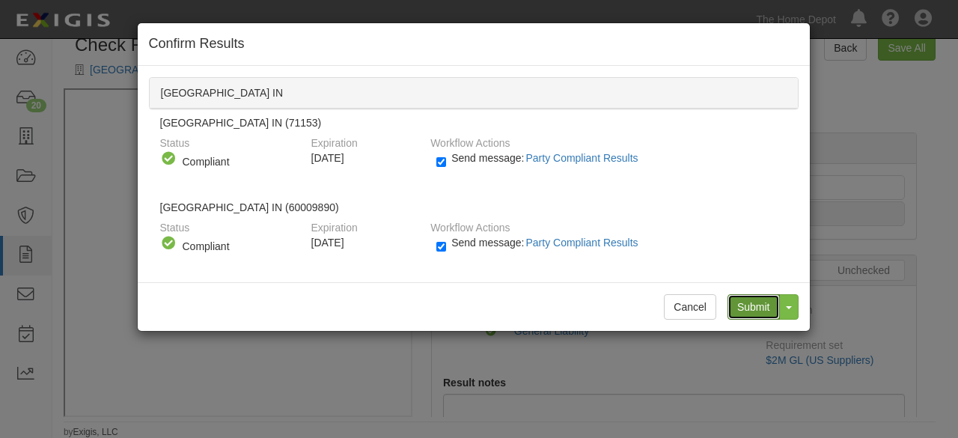
click at [759, 311] on input "Submit" at bounding box center [754, 306] width 52 height 25
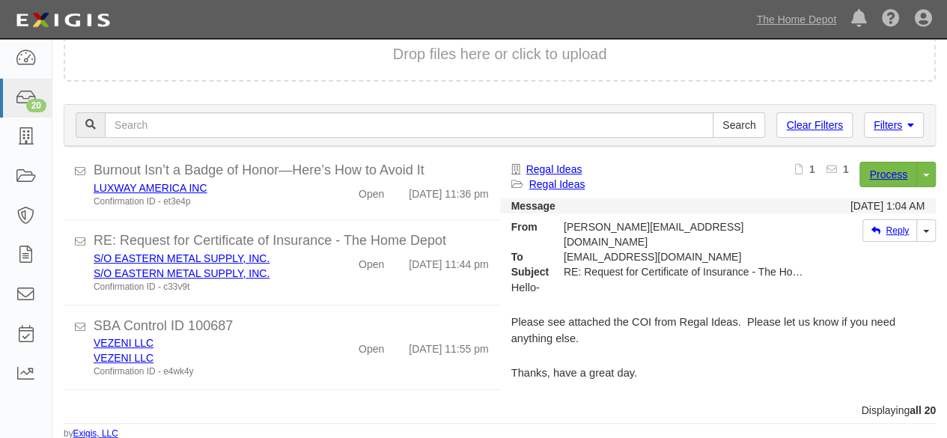
scroll to position [1313, 0]
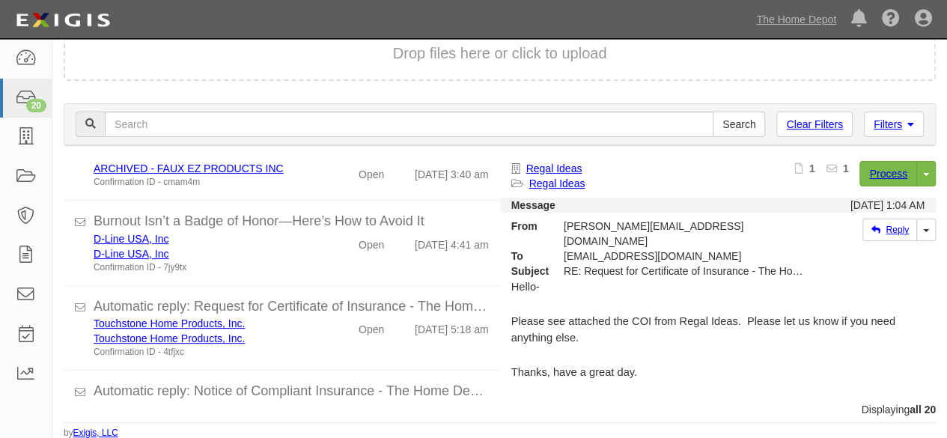
scroll to position [1313, 0]
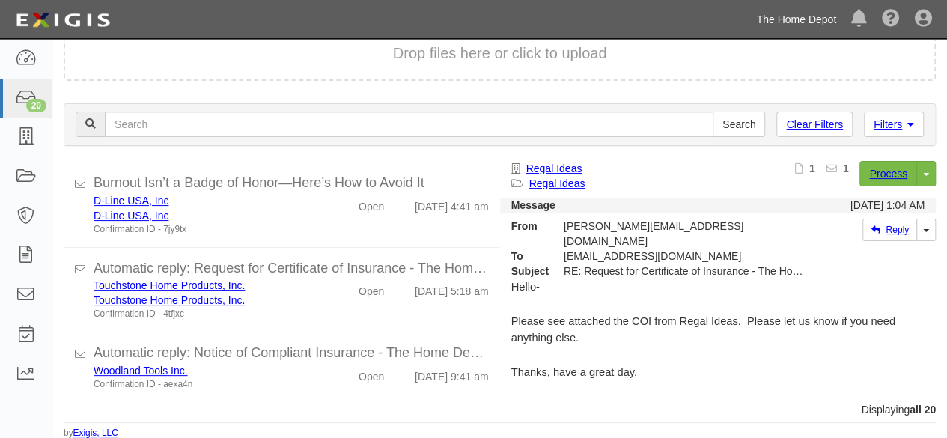
click at [771, 22] on link "The Home Depot" at bounding box center [796, 19] width 95 height 30
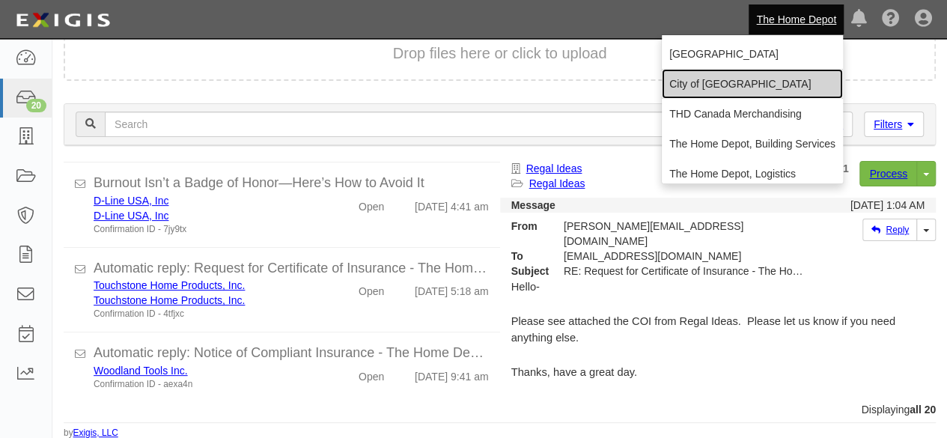
click at [692, 84] on link "City of [GEOGRAPHIC_DATA]" at bounding box center [752, 84] width 181 height 30
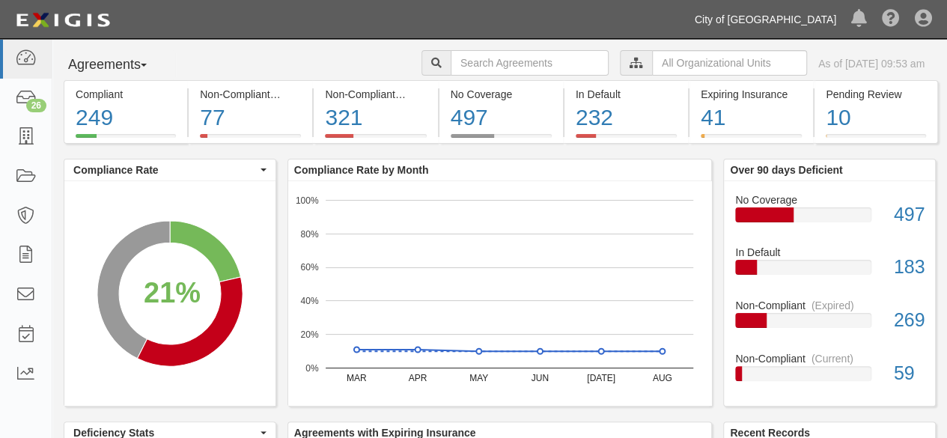
click at [783, 22] on link "City of [GEOGRAPHIC_DATA]" at bounding box center [765, 19] width 156 height 30
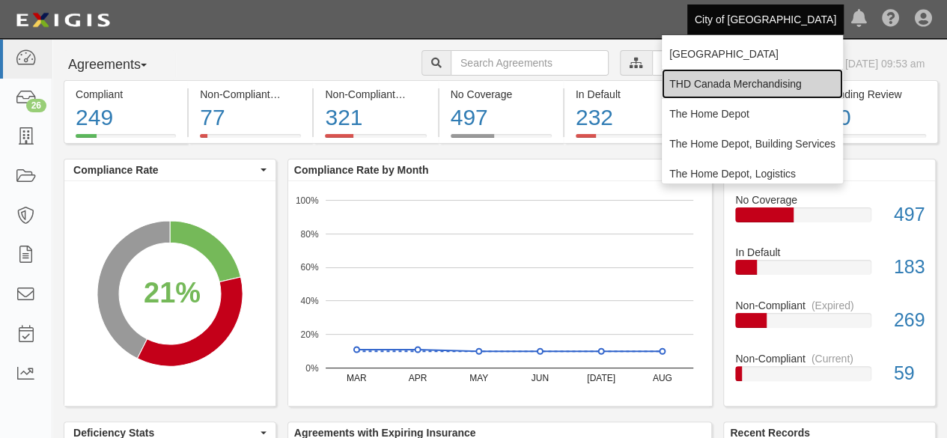
click at [713, 79] on link "THD Canada Merchandising" at bounding box center [752, 84] width 181 height 30
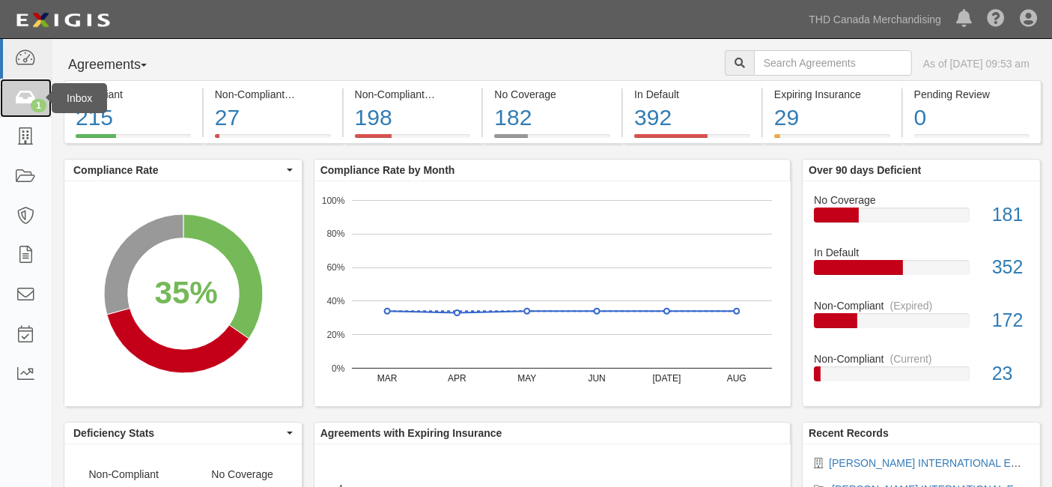
click at [21, 100] on icon at bounding box center [25, 98] width 21 height 17
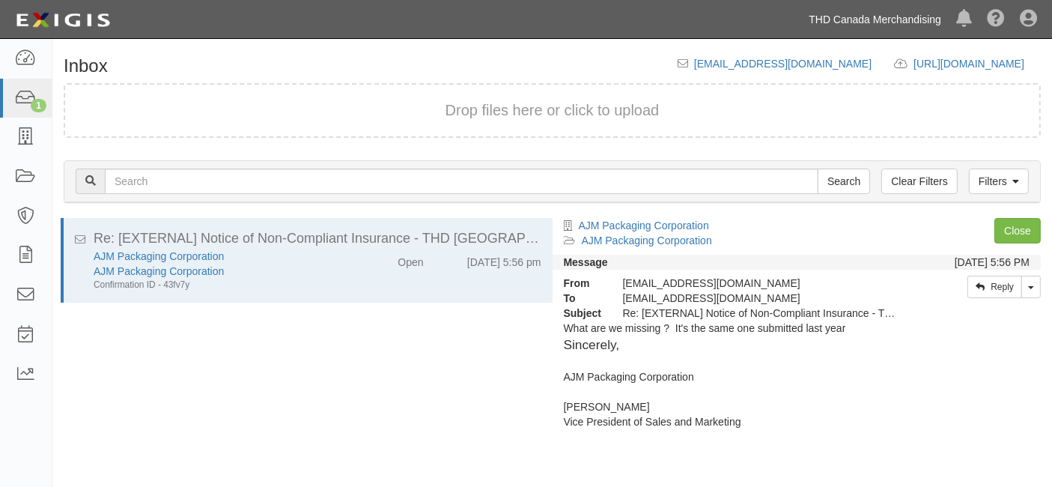
drag, startPoint x: 833, startPoint y: 12, endPoint x: 846, endPoint y: 88, distance: 76.7
click at [833, 13] on link "THD Canada Merchandising" at bounding box center [874, 19] width 147 height 30
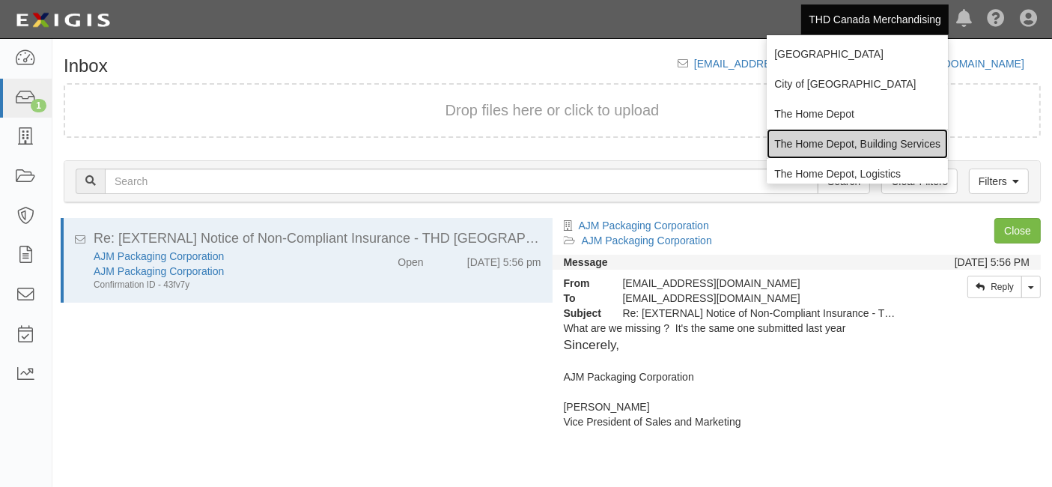
click at [828, 144] on link "The Home Depot, Building Services" at bounding box center [857, 144] width 181 height 30
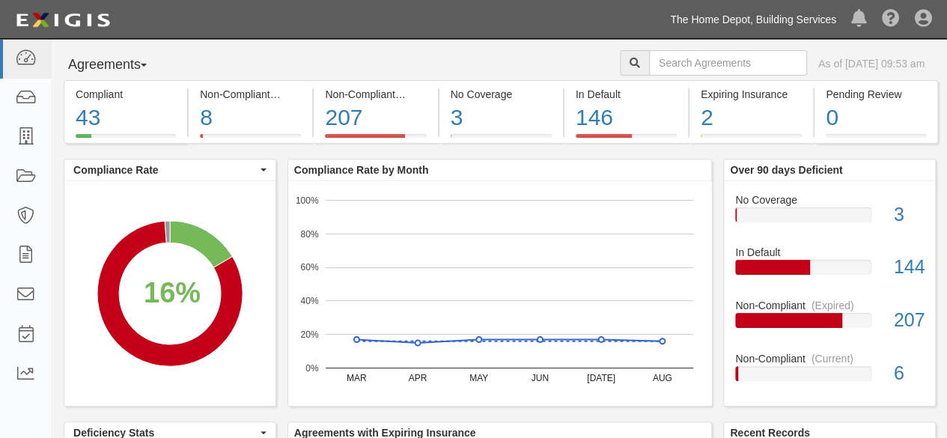
click at [803, 29] on link "The Home Depot, Building Services" at bounding box center [753, 19] width 181 height 30
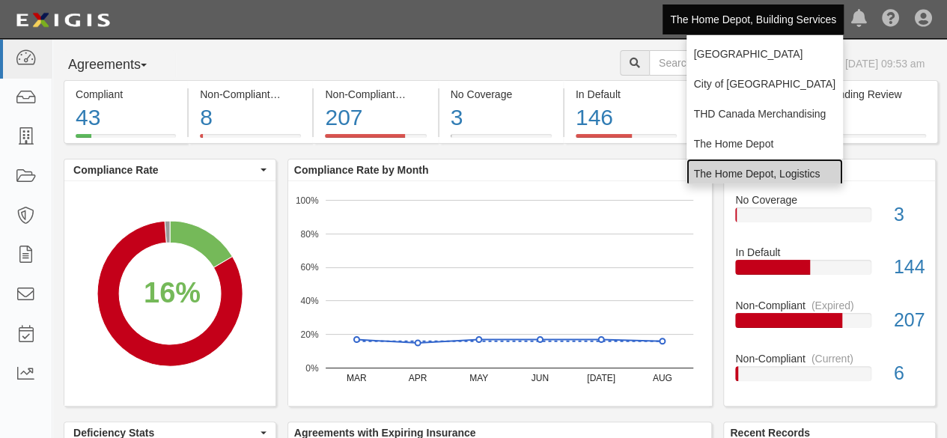
click at [759, 171] on link "The Home Depot, Logistics" at bounding box center [764, 174] width 156 height 30
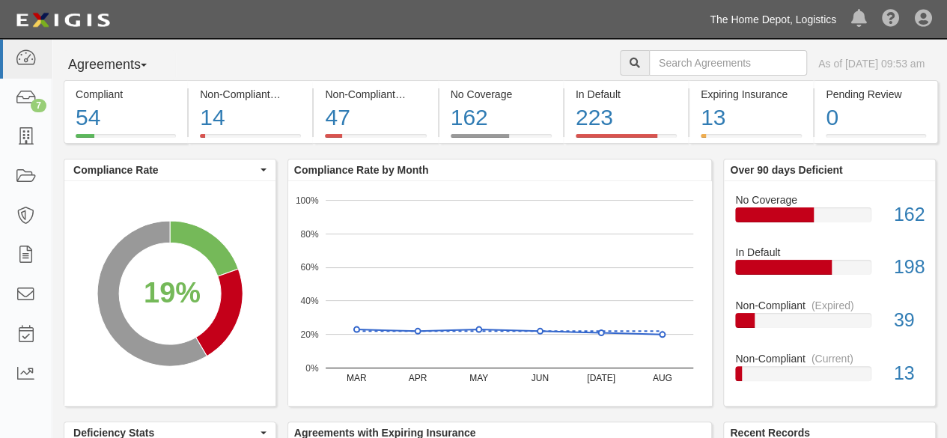
click at [777, 20] on link "The Home Depot, Logistics" at bounding box center [772, 19] width 141 height 30
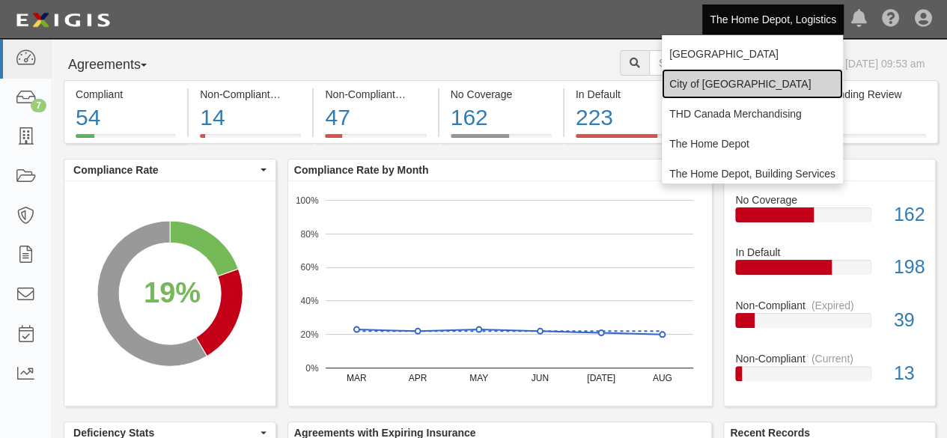
click at [737, 86] on link "City of [GEOGRAPHIC_DATA]" at bounding box center [752, 84] width 181 height 30
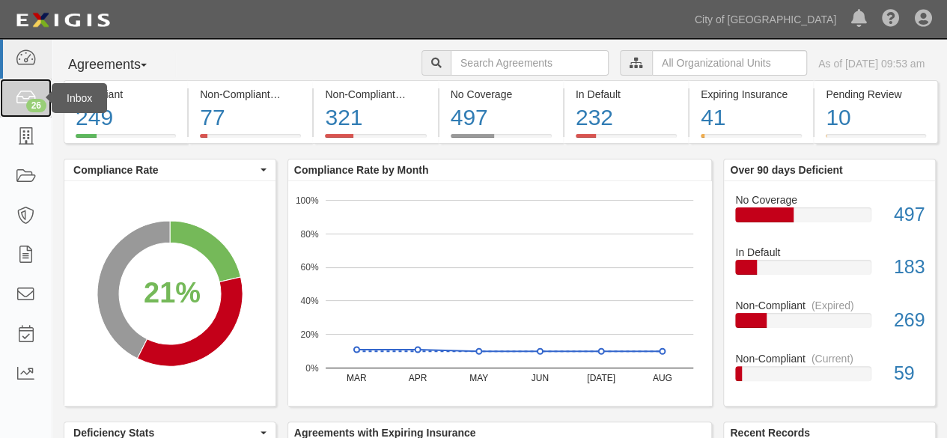
click at [26, 106] on div "26" at bounding box center [36, 105] width 20 height 13
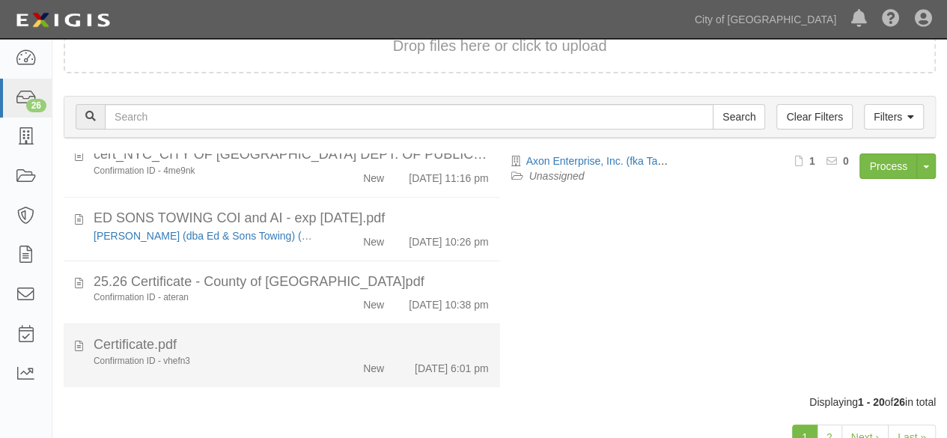
scroll to position [115, 0]
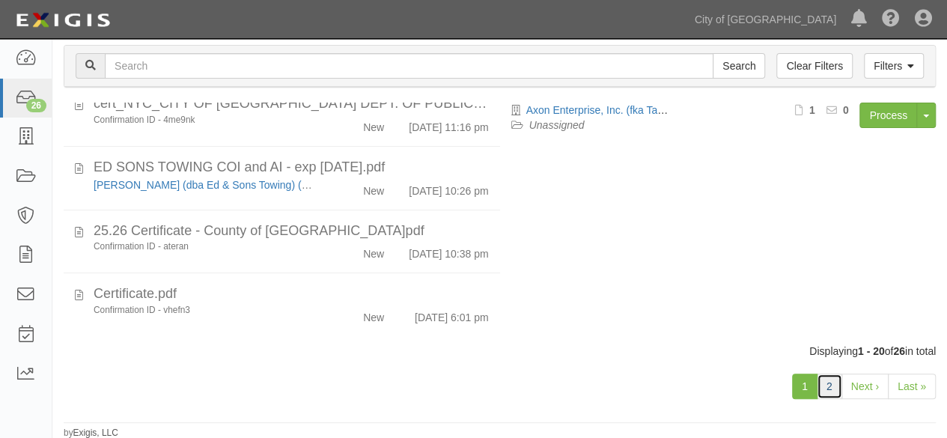
click at [825, 386] on link "2" at bounding box center [829, 386] width 25 height 25
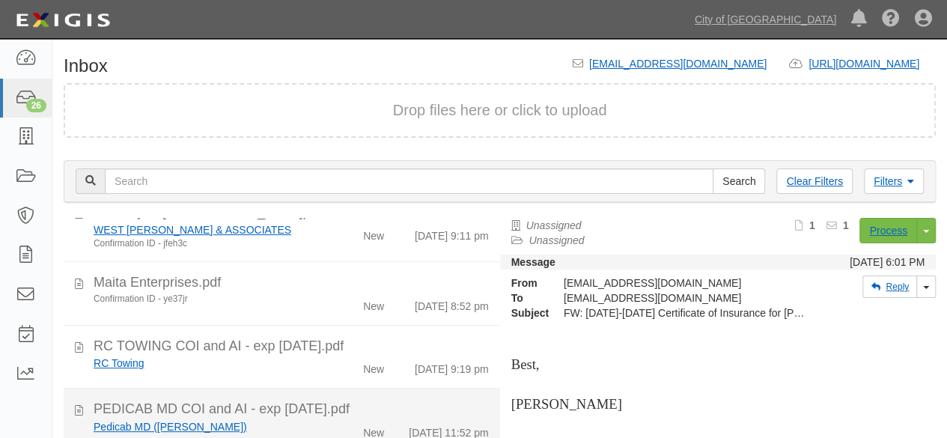
scroll to position [115, 0]
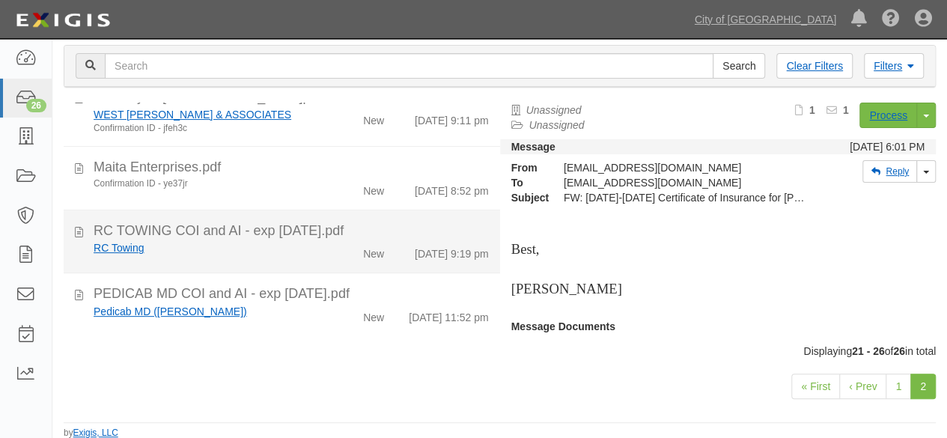
click at [282, 240] on div "RC Towing" at bounding box center [204, 247] width 221 height 15
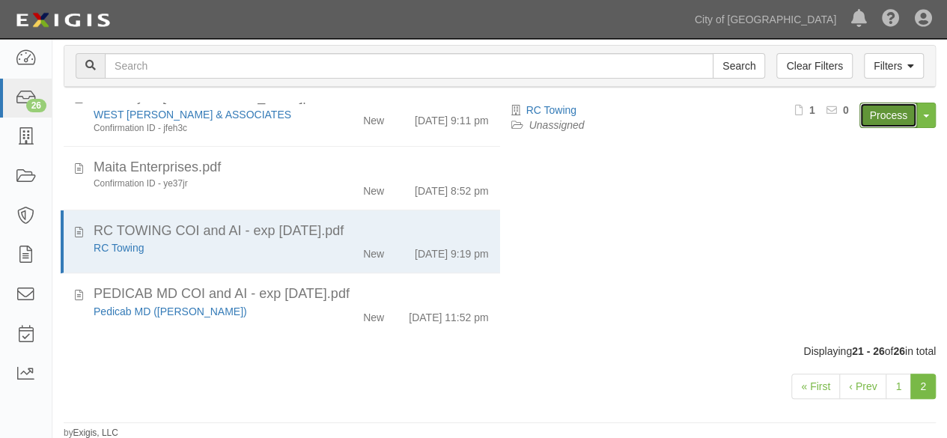
click at [879, 118] on link "Process" at bounding box center [888, 115] width 58 height 25
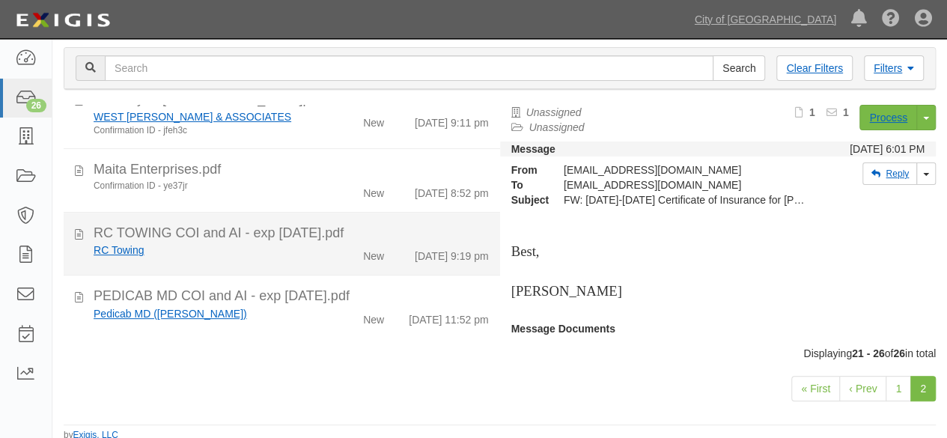
scroll to position [115, 0]
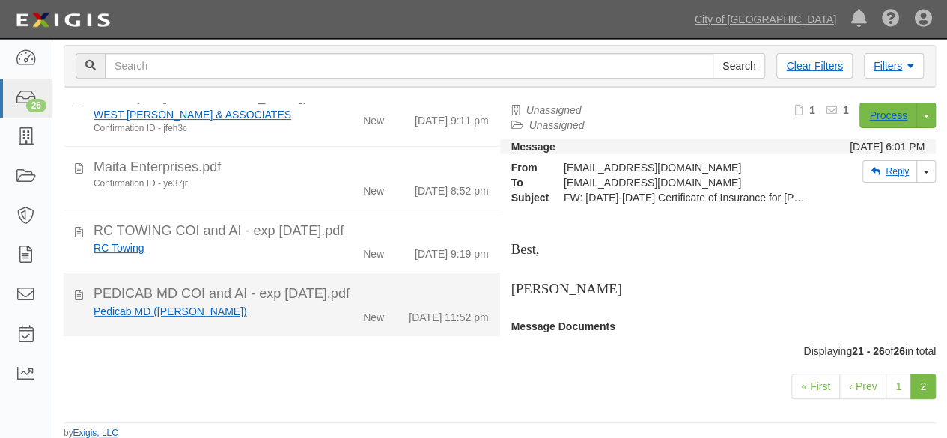
click at [306, 304] on div "Pedicab MD ([PERSON_NAME])" at bounding box center [204, 311] width 221 height 15
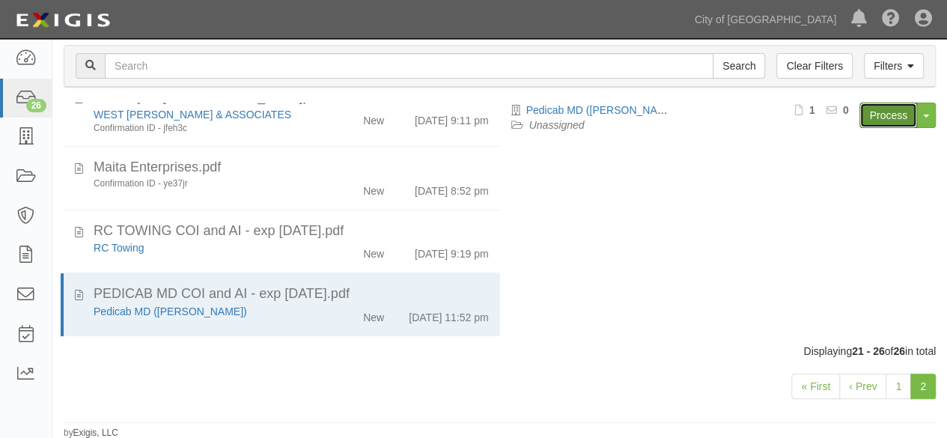
click at [880, 115] on link "Process" at bounding box center [888, 115] width 58 height 25
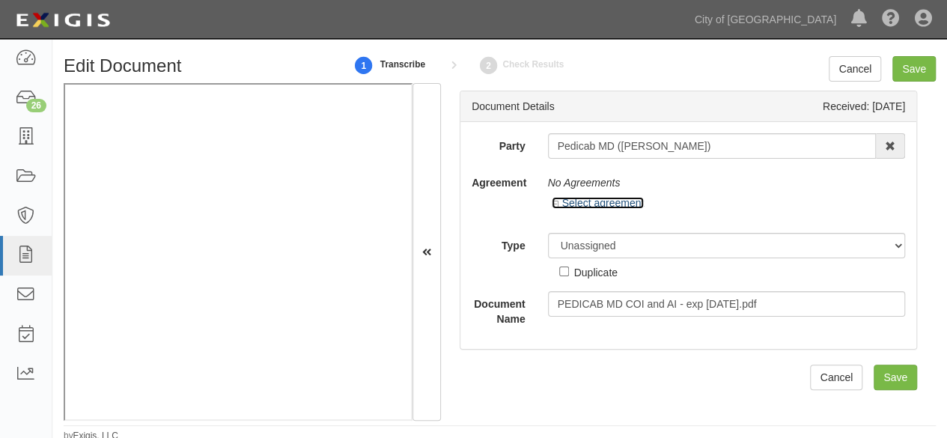
click at [612, 202] on link "Select agreement" at bounding box center [598, 203] width 93 height 12
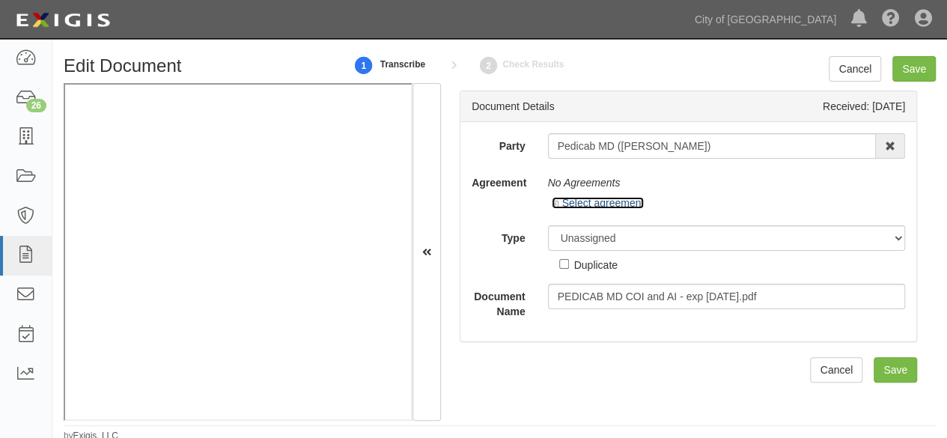
click at [612, 202] on link "Select agreement" at bounding box center [598, 203] width 93 height 12
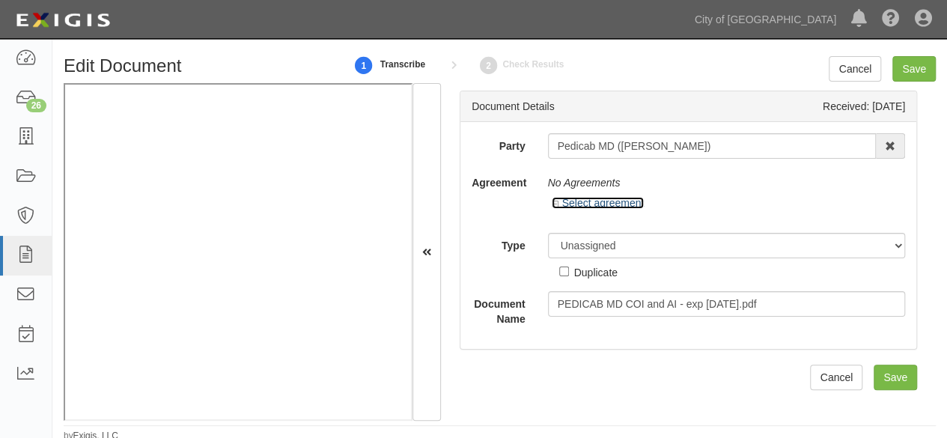
click at [612, 202] on link "Select agreement" at bounding box center [598, 203] width 93 height 12
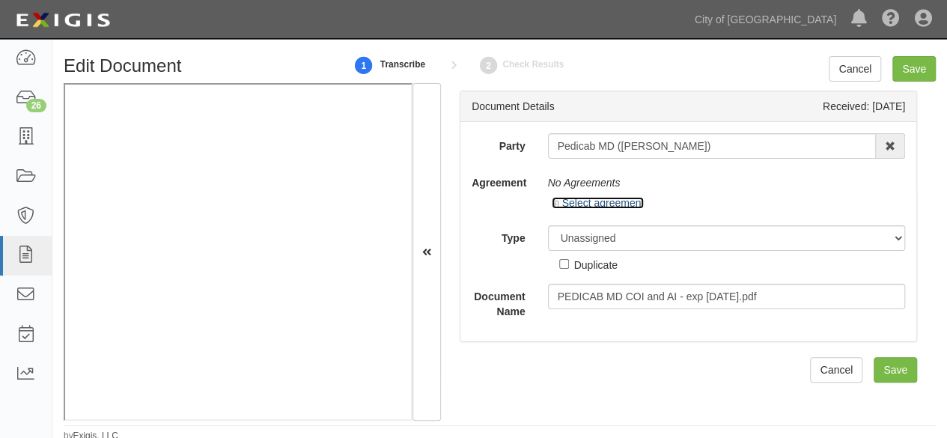
click at [612, 202] on link "Select agreement" at bounding box center [598, 203] width 93 height 12
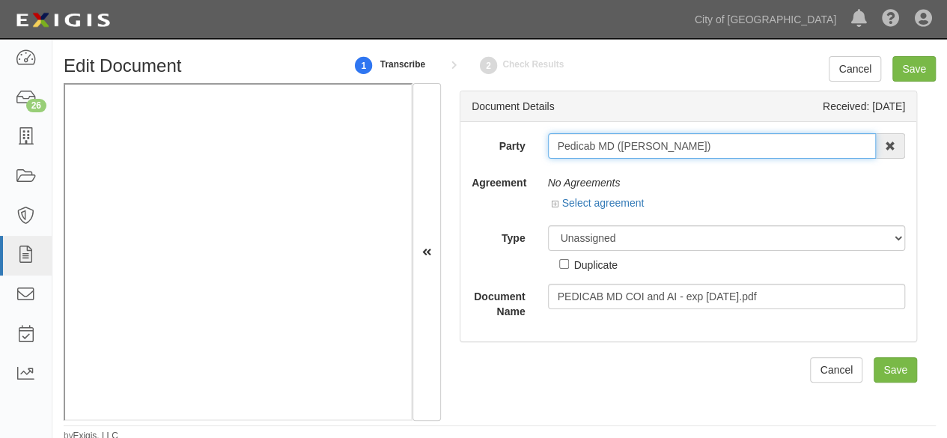
drag, startPoint x: 682, startPoint y: 149, endPoint x: 554, endPoint y: 164, distance: 128.9
click at [520, 166] on div "Party Pedicab MD ([PERSON_NAME]) 16th & O Gateway (dba Ravel [PERSON_NAME] Prop…" at bounding box center [688, 226] width 433 height 186
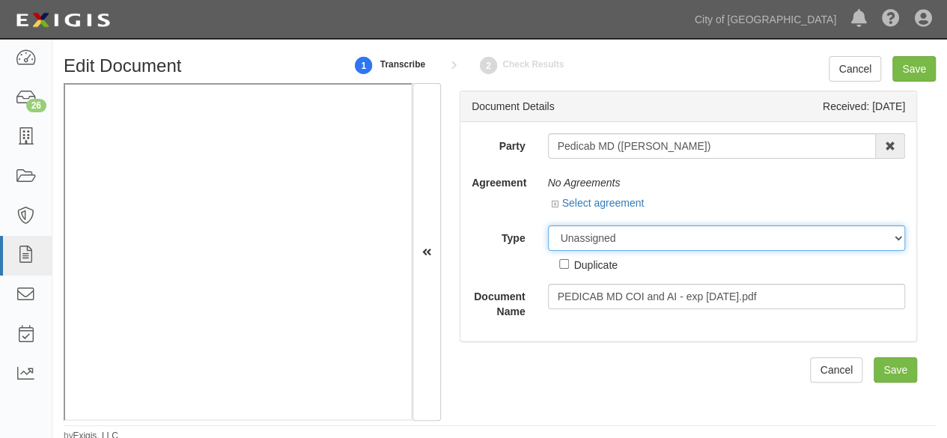
click at [585, 243] on select "Unassigned Binder Cancellation Notice Certificate Contract Endorsement Insuranc…" at bounding box center [727, 237] width 358 height 25
select select "OtherDetail"
click at [548, 225] on select "Unassigned Binder Cancellation Notice Certificate Contract Endorsement Insuranc…" at bounding box center [727, 237] width 358 height 25
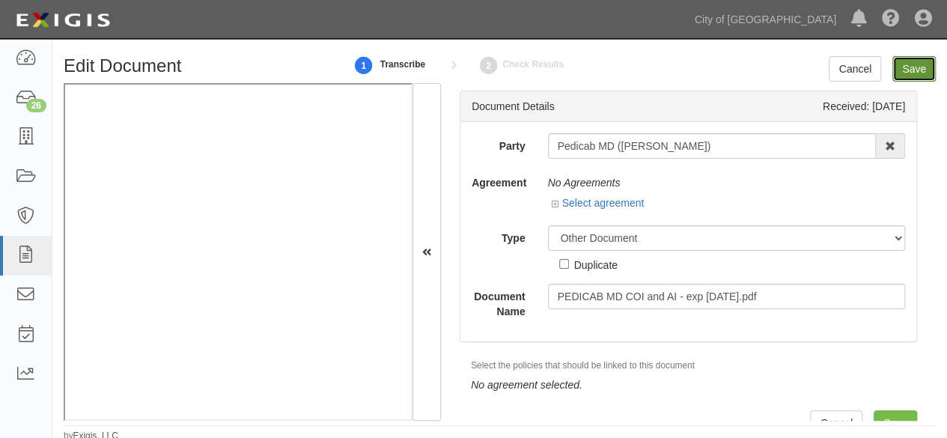
click at [922, 71] on input "Save" at bounding box center [913, 68] width 43 height 25
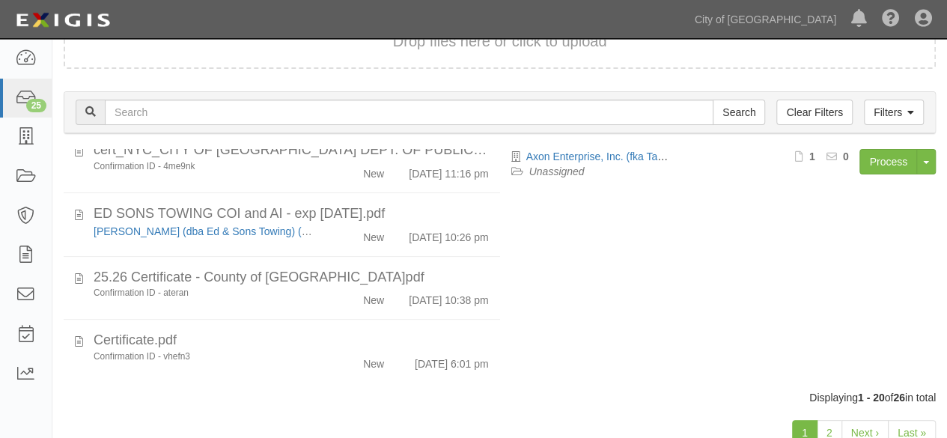
scroll to position [115, 0]
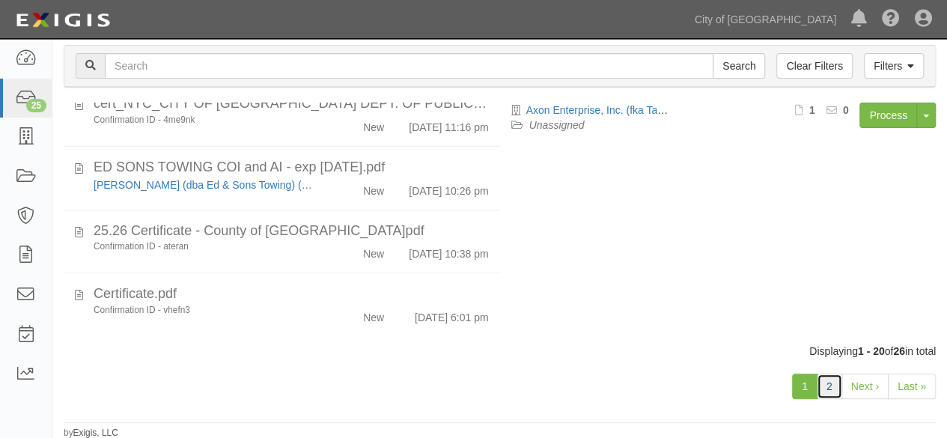
click at [833, 381] on link "2" at bounding box center [829, 386] width 25 height 25
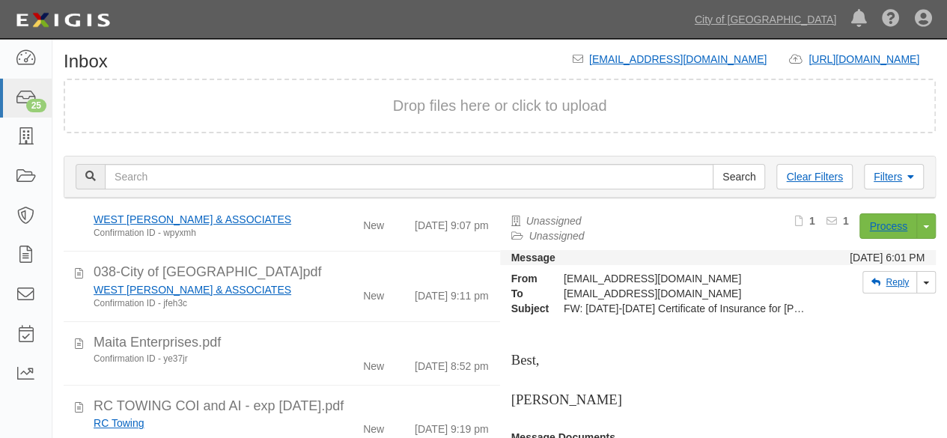
scroll to position [115, 0]
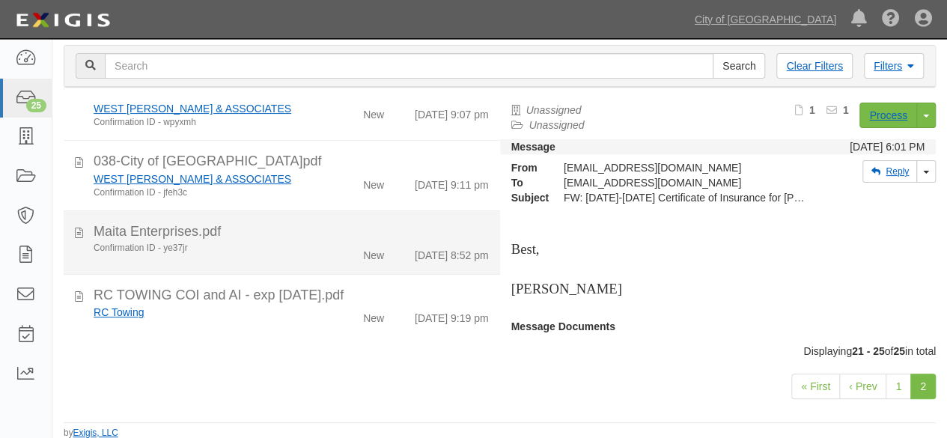
click at [298, 247] on div "Confirmation ID - ye37jr" at bounding box center [204, 248] width 221 height 13
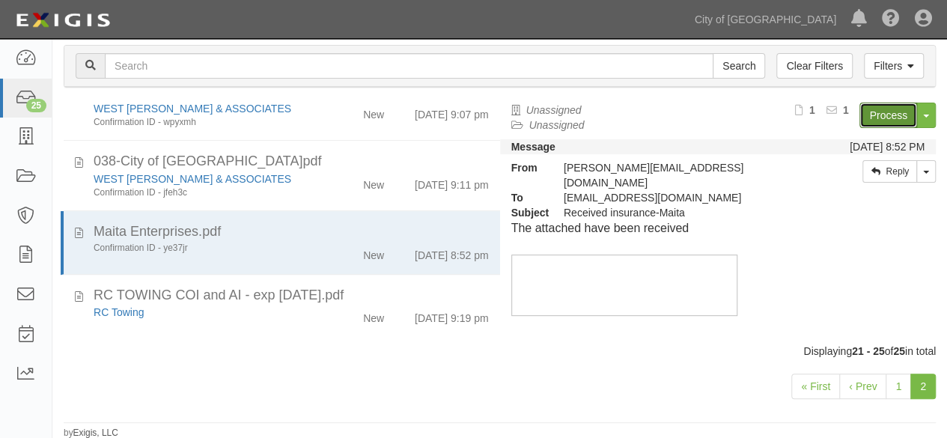
click at [862, 113] on link "Process" at bounding box center [888, 115] width 58 height 25
click at [816, 20] on link "City of [GEOGRAPHIC_DATA]" at bounding box center [765, 19] width 156 height 30
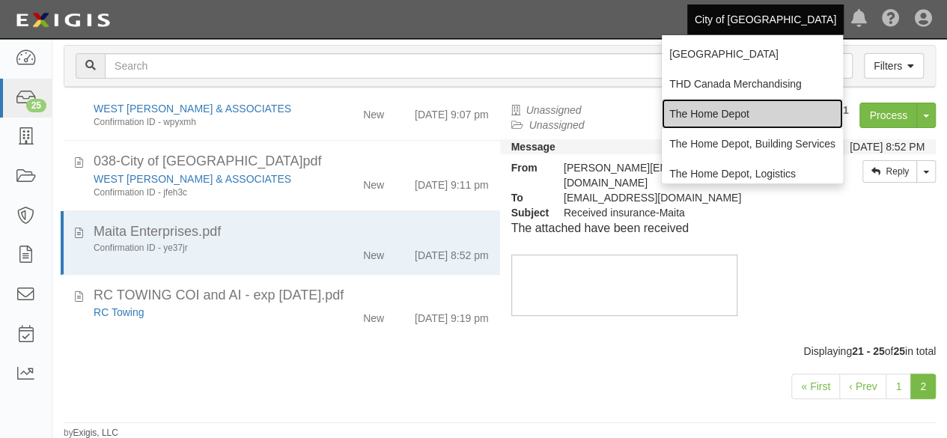
drag, startPoint x: 723, startPoint y: 118, endPoint x: 716, endPoint y: 100, distance: 19.5
click at [724, 118] on link "The Home Depot" at bounding box center [752, 114] width 181 height 30
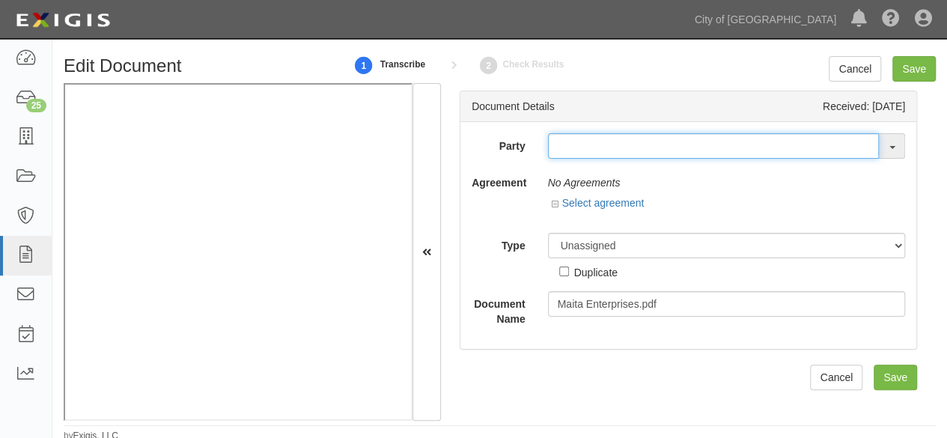
click at [575, 135] on input "text" at bounding box center [714, 145] width 332 height 25
paste input "MAITA ENTERPRISES, INC."
type input "MAI"
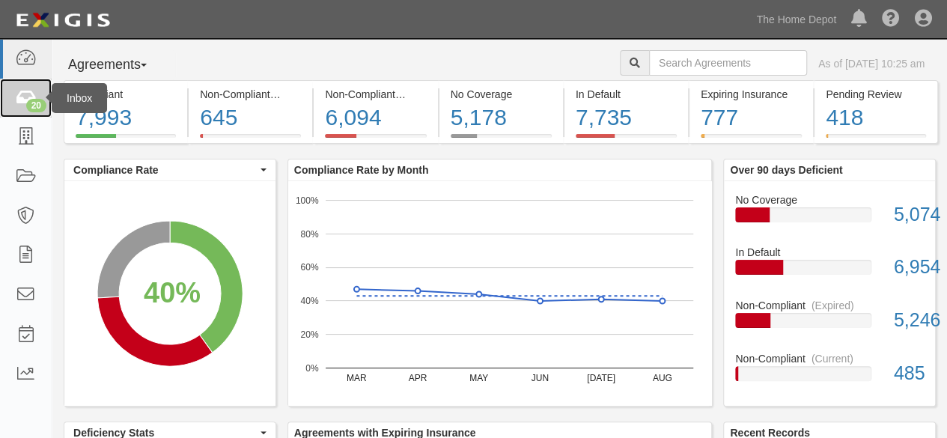
click at [40, 113] on link "20" at bounding box center [26, 99] width 52 height 40
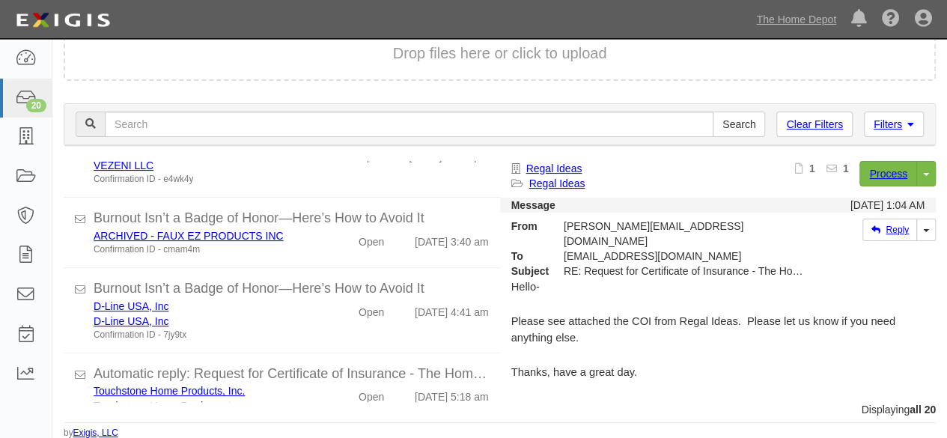
scroll to position [1313, 0]
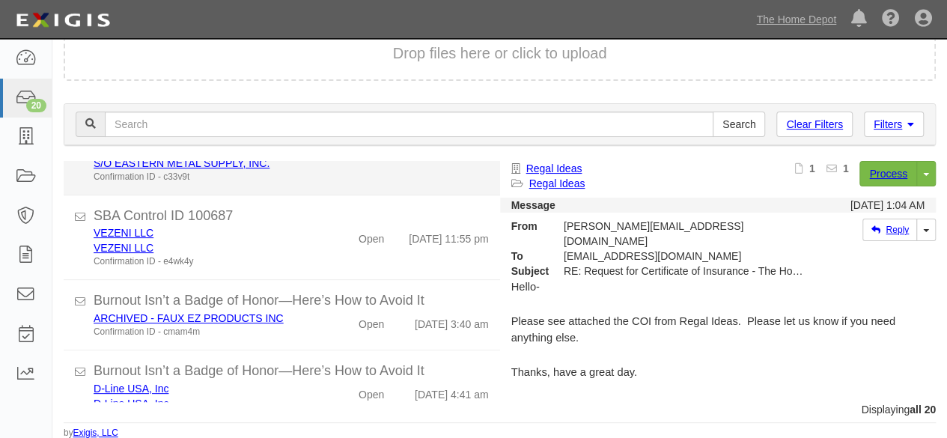
scroll to position [1313, 0]
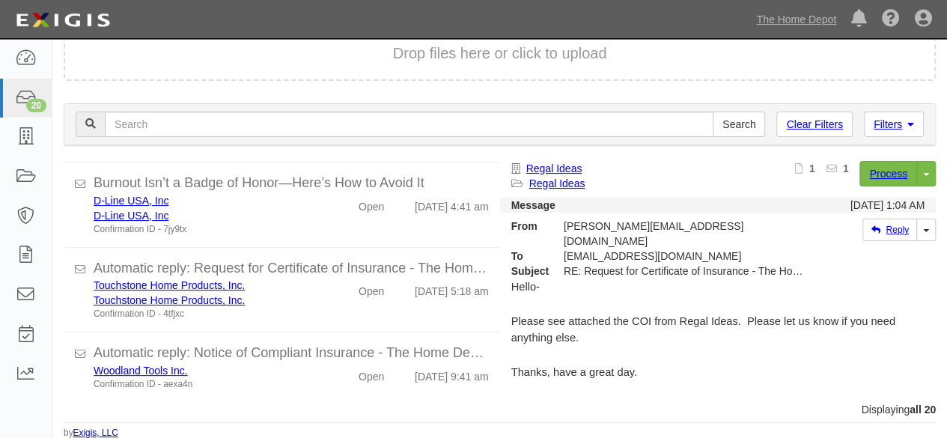
click at [436, 86] on div "Drop files here or click to upload" at bounding box center [499, 59] width 895 height 66
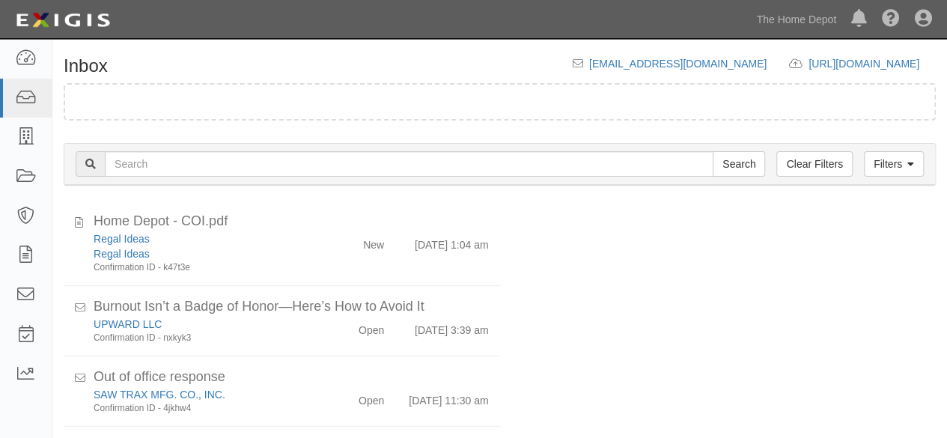
scroll to position [57, 0]
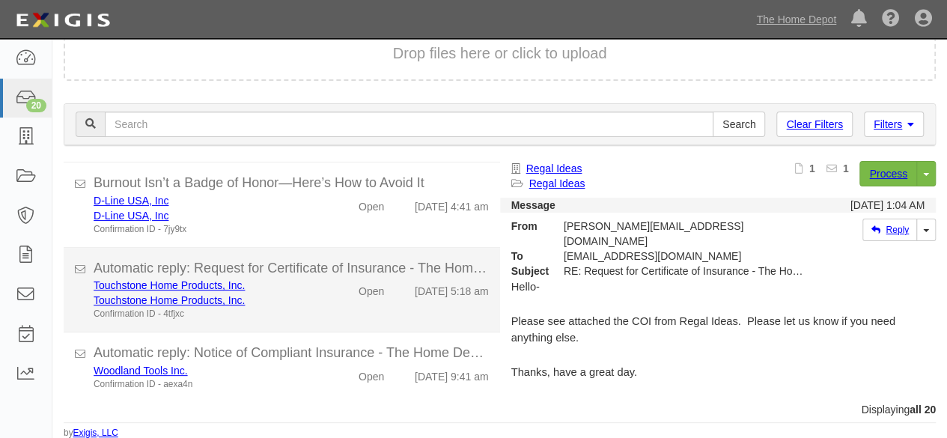
scroll to position [1313, 0]
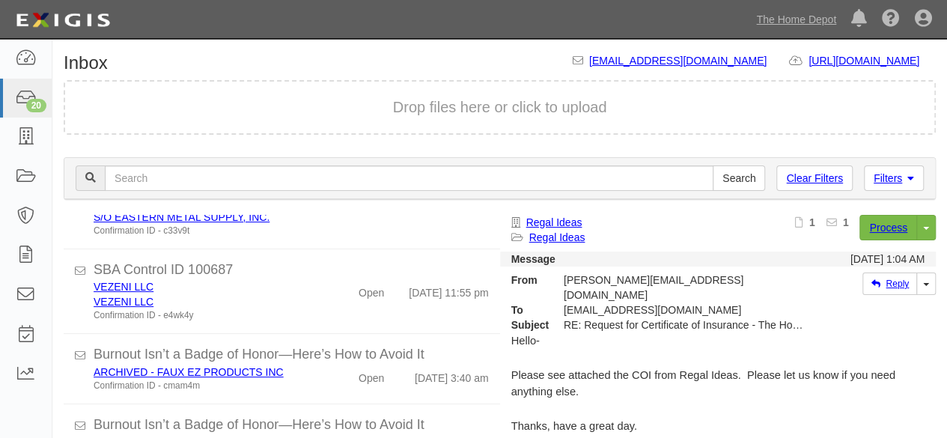
scroll to position [1313, 0]
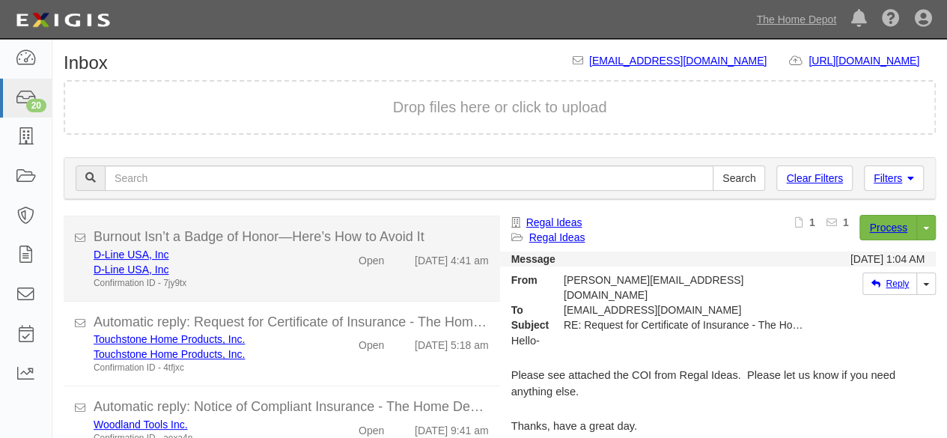
click at [271, 291] on li "Burnout Isn’t a Badge of Honor—Here’s How to Avoid It D-Line USA, Inc D-Line US…" at bounding box center [282, 258] width 436 height 85
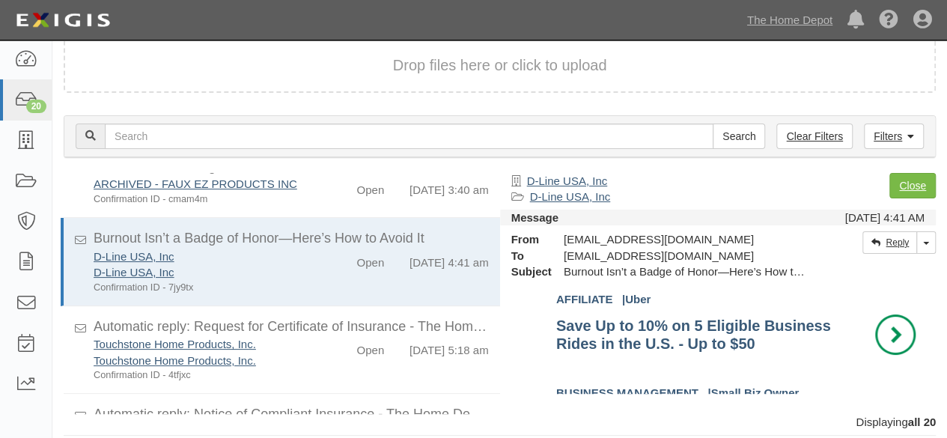
scroll to position [524, 0]
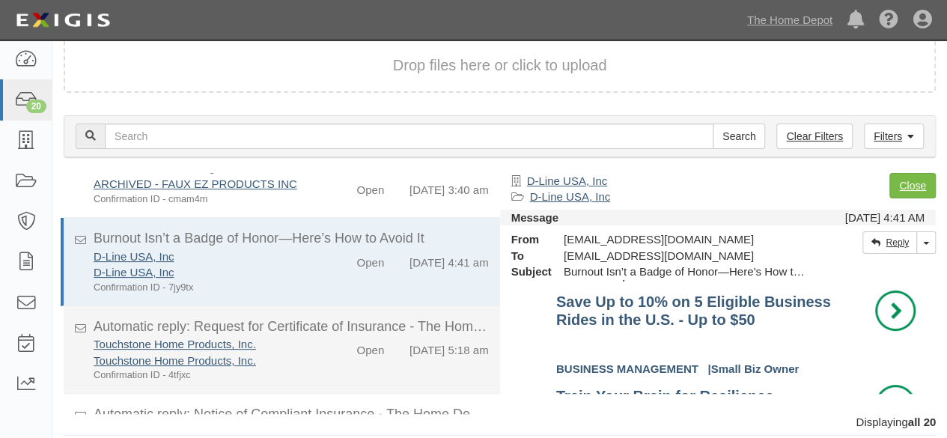
click at [308, 373] on div "Touchstone Home Products, Inc. Touchstone Home Products, Inc. Confirmation ID -…" at bounding box center [203, 359] width 243 height 46
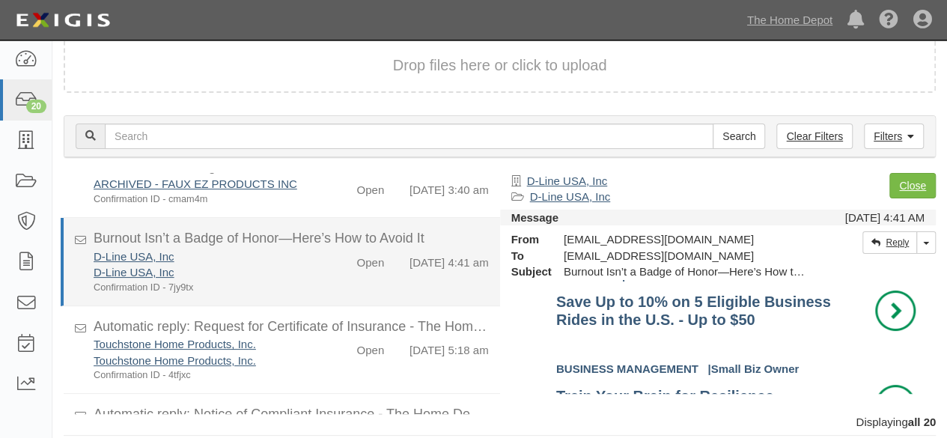
scroll to position [1252, 0]
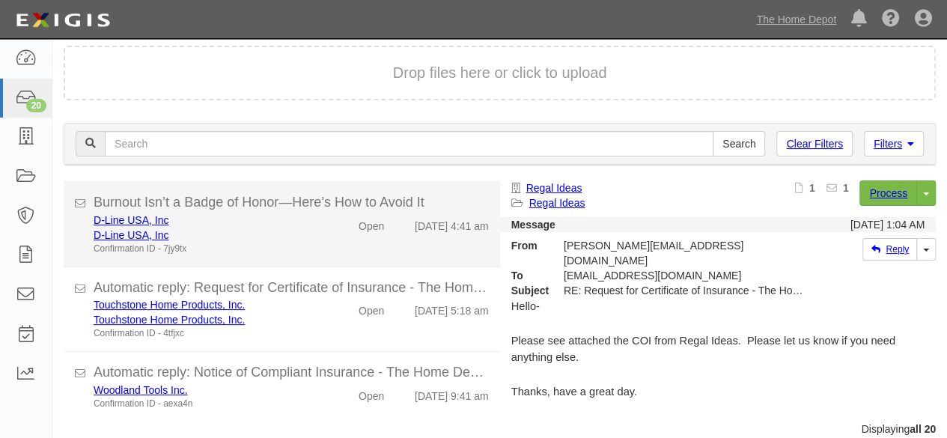
scroll to position [57, 0]
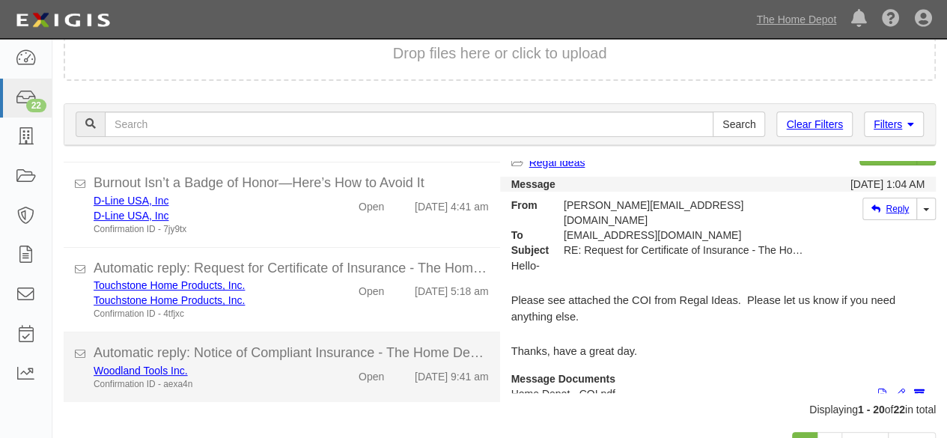
scroll to position [115, 0]
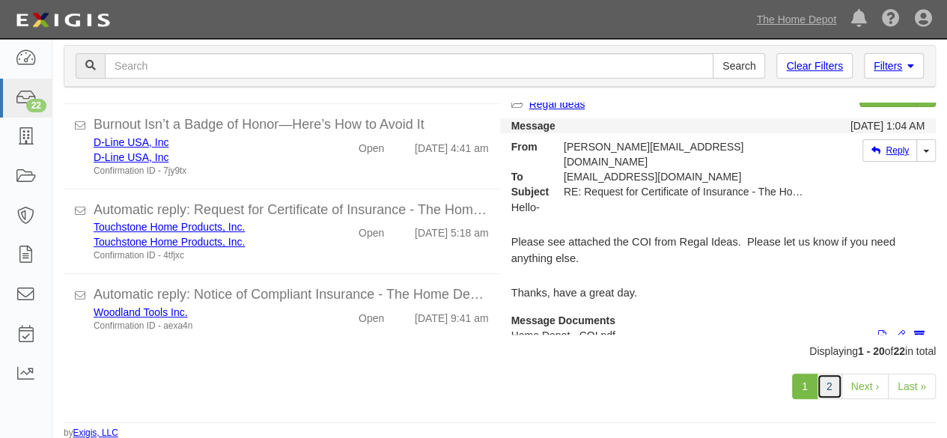
click at [834, 389] on link "2" at bounding box center [829, 386] width 25 height 25
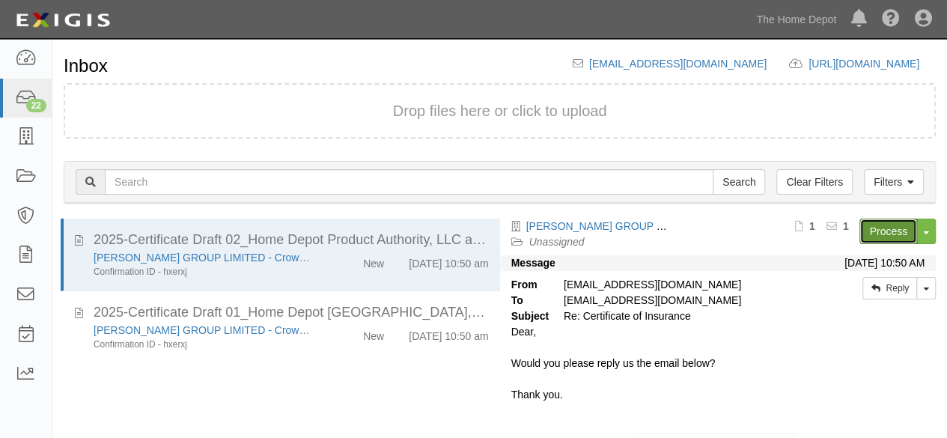
click at [862, 224] on link "Process" at bounding box center [888, 231] width 58 height 25
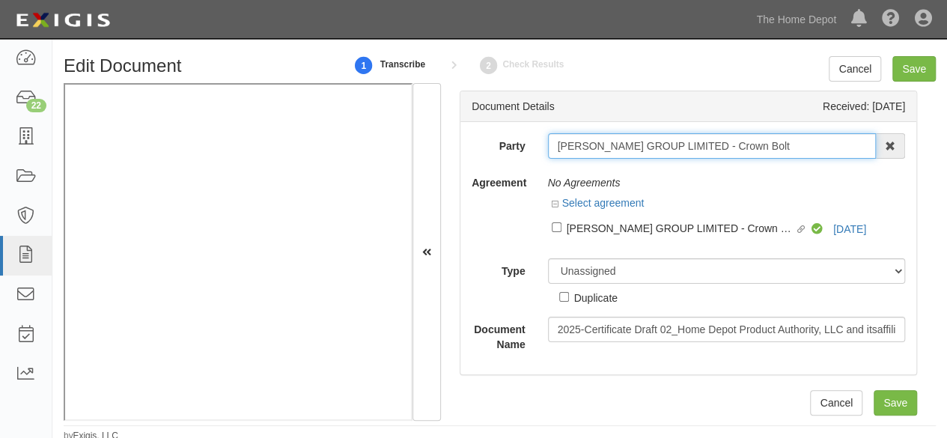
click at [743, 147] on input "[PERSON_NAME] GROUP LIMITED - Crown Bolt" at bounding box center [712, 145] width 329 height 25
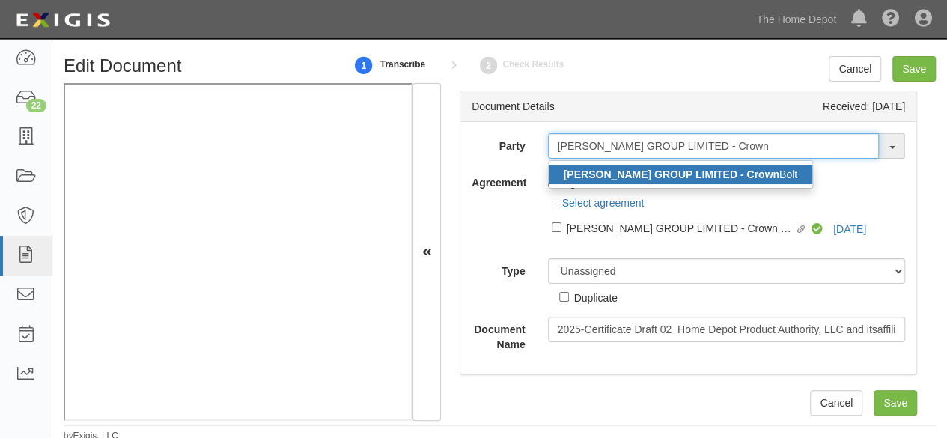
type input "ZI CHEN GROUP LIMITED - Crown"
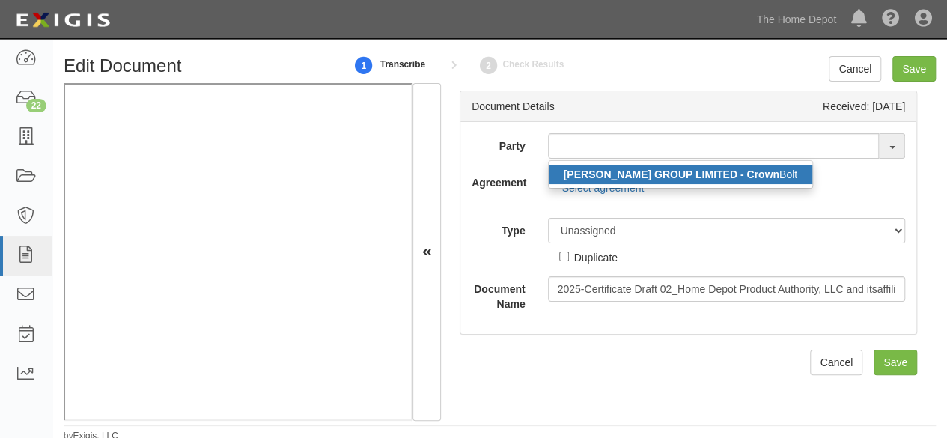
click at [705, 177] on strong "ZI CHEN GROUP LIMITED - Crown" at bounding box center [672, 174] width 216 height 12
type input "[PERSON_NAME] GROUP LIMITED - Crown Bolt"
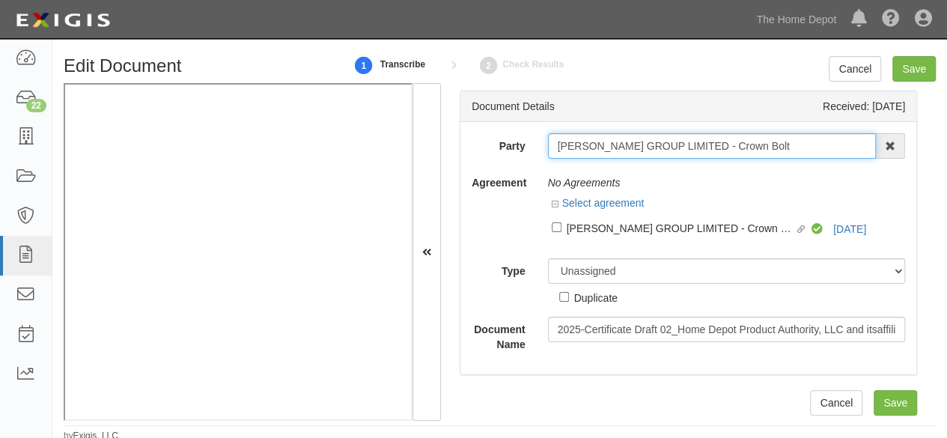
click at [624, 138] on input "[PERSON_NAME] GROUP LIMITED - Crown Bolt" at bounding box center [712, 145] width 329 height 25
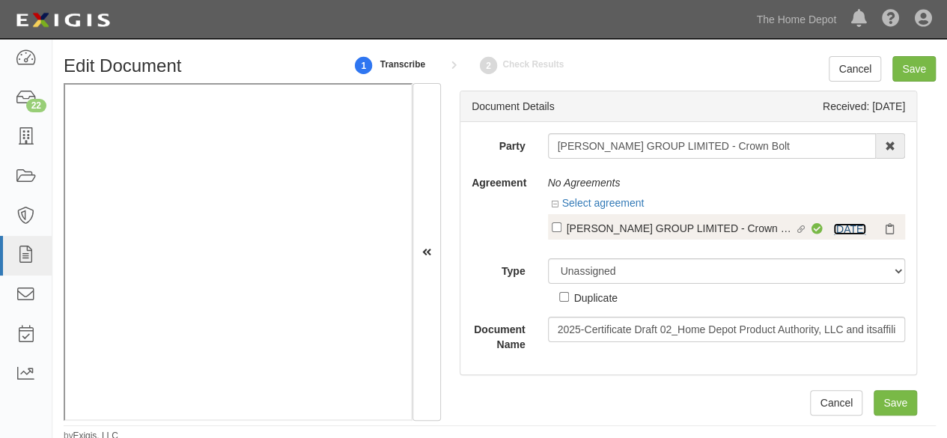
click at [834, 230] on link "1/14/26" at bounding box center [849, 229] width 33 height 12
click at [564, 237] on label "Linked agreement ZI CHEN GROUP LIMITED - Crown Bolt Linked agreement" at bounding box center [682, 229] width 261 height 20
click at [567, 227] on div "[PERSON_NAME] GROUP LIMITED - Crown Bolt" at bounding box center [681, 227] width 228 height 16
click at [561, 227] on input "Linked agreement ZI CHEN GROUP LIMITED - Crown Bolt Linked agreement" at bounding box center [557, 227] width 10 height 10
checkbox input "true"
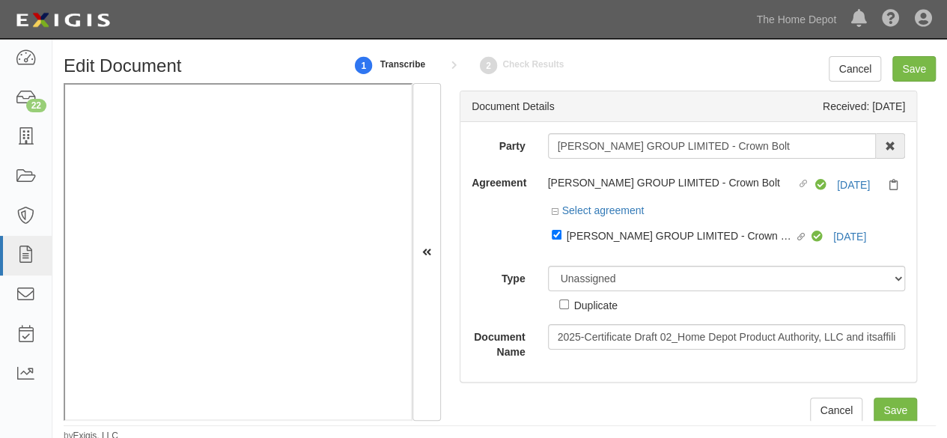
click at [569, 258] on div "Party ZI CHEN GROUP LIMITED - Crown Bolt ZI CHEN GROUP LIMITED - Crown Bolt 100…" at bounding box center [688, 246] width 433 height 226
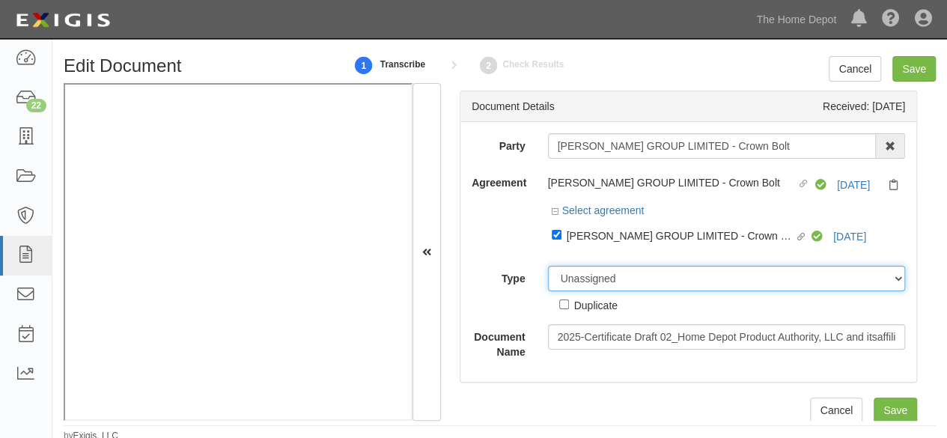
click at [561, 281] on select "Unassigned Binder Cancellation Notice Certificate Contract Endorsement Insuranc…" at bounding box center [727, 278] width 358 height 25
select select "CertificateDetail"
click at [548, 266] on select "Unassigned Binder Cancellation Notice Certificate Contract Endorsement Insuranc…" at bounding box center [727, 278] width 358 height 25
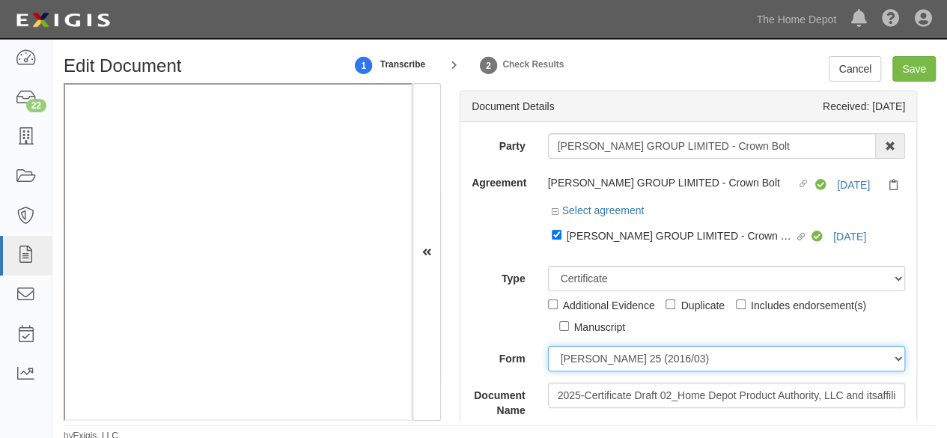
click at [580, 353] on select "ACORD 25 (2016/03) ACORD 101 ACORD 855 NY (2014/05) General" at bounding box center [727, 358] width 358 height 25
select select "GeneralFormDetail"
click at [548, 346] on select "ACORD 25 (2016/03) ACORD 101 ACORD 855 NY (2014/05) General" at bounding box center [727, 358] width 358 height 25
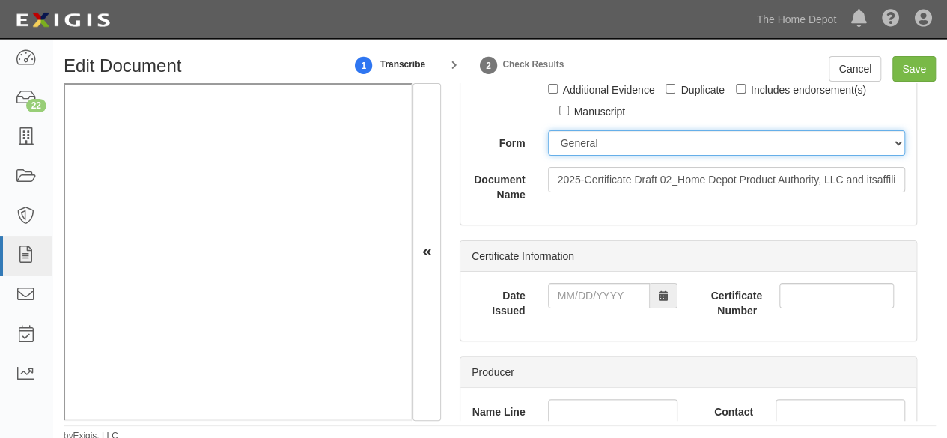
scroll to position [225, 0]
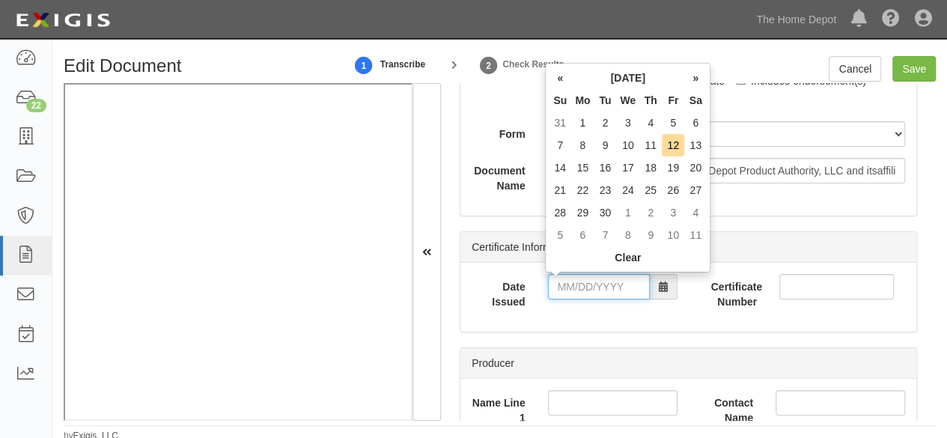
click at [601, 288] on input "Date Issued" at bounding box center [599, 286] width 102 height 25
drag, startPoint x: 560, startPoint y: 73, endPoint x: 564, endPoint y: 79, distance: 7.7
click at [560, 73] on th "«" at bounding box center [560, 78] width 22 height 22
click at [647, 146] on td "7" at bounding box center [650, 145] width 22 height 22
type input "08/07/2025"
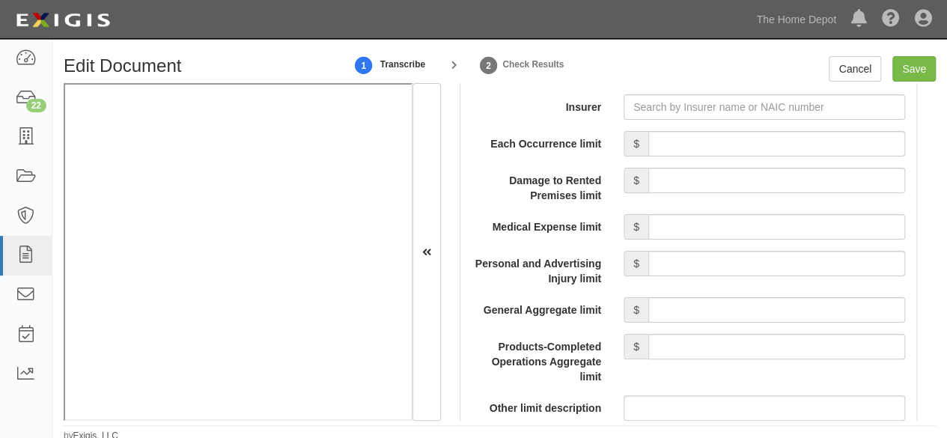
scroll to position [1273, 0]
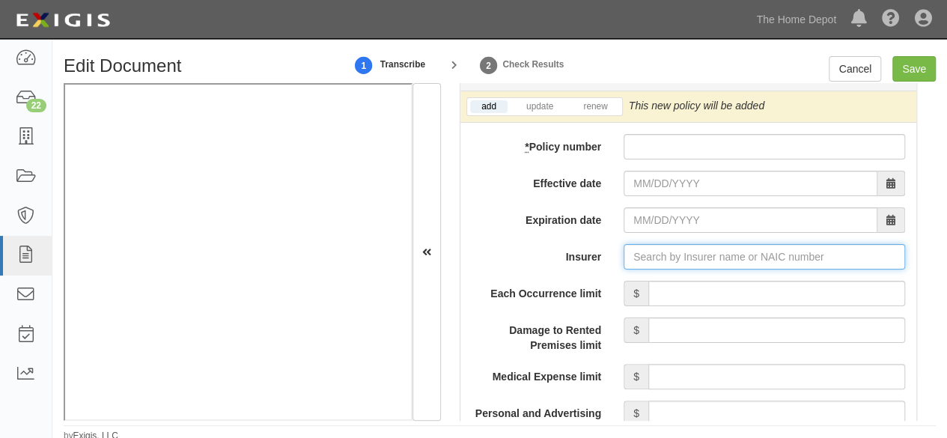
click at [635, 258] on input "Insurer" at bounding box center [764, 256] width 281 height 25
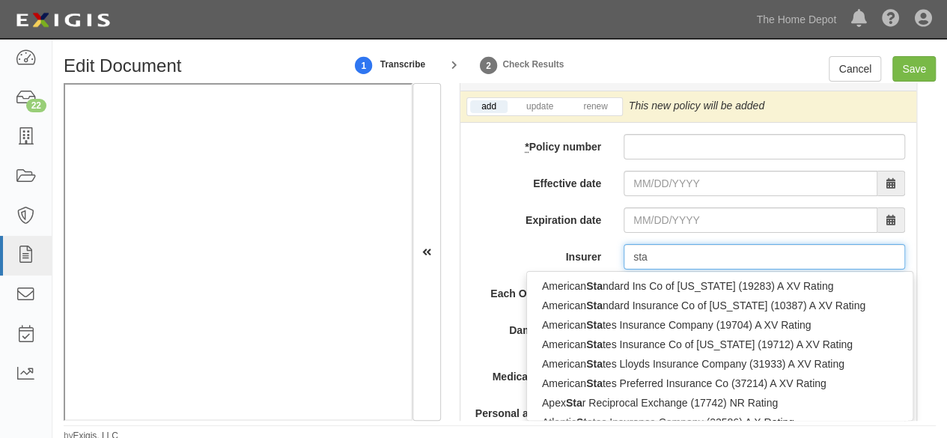
type input "star"
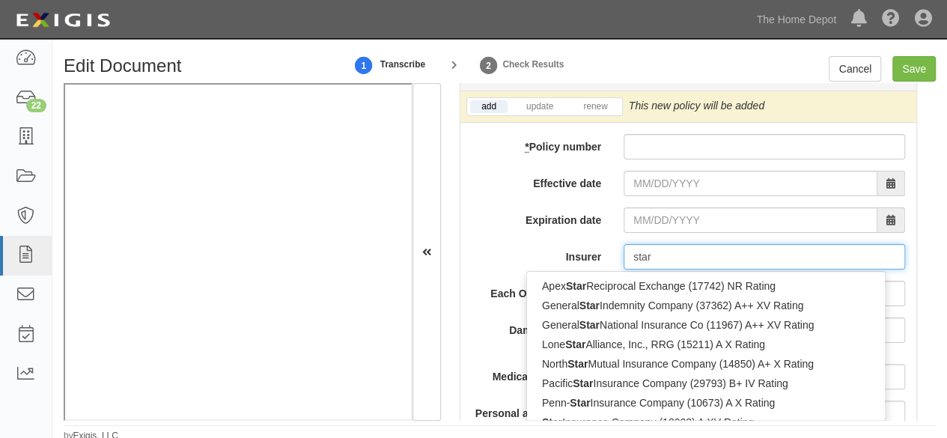
type input "starr Europe Insurance Limited (0) A XV Rating"
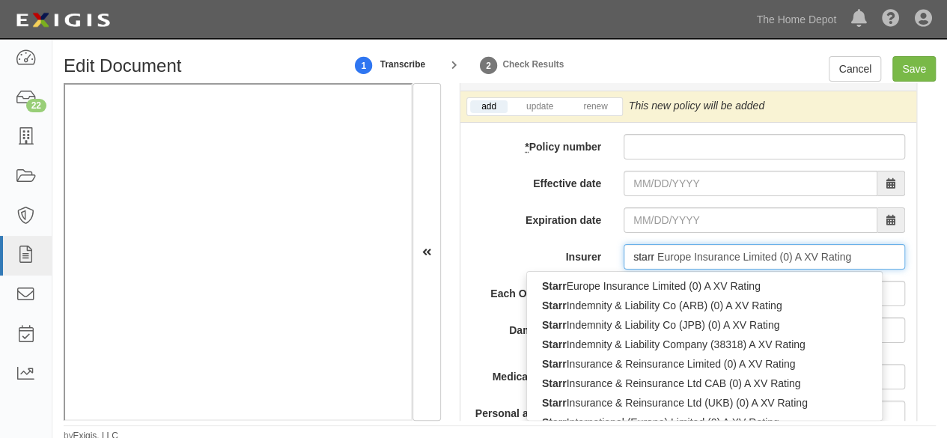
type input "starr"
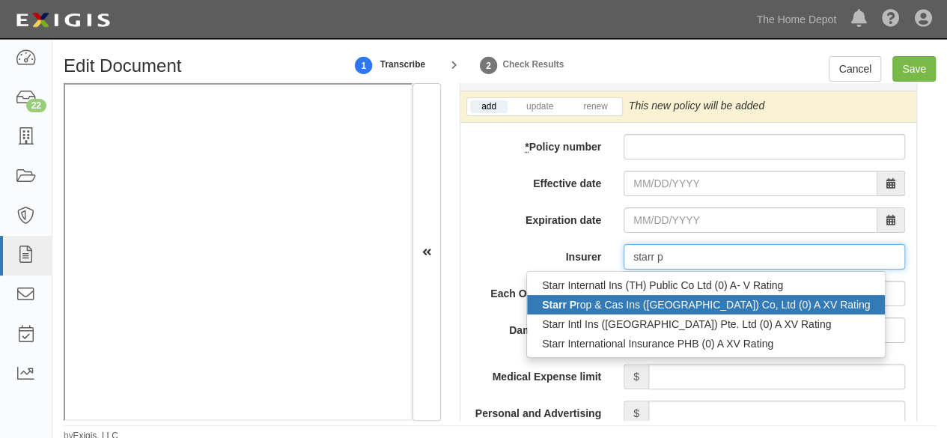
click at [674, 300] on div "Starr P rop & Cas Ins (China) Co, Ltd (0) A XV Rating" at bounding box center [706, 304] width 358 height 19
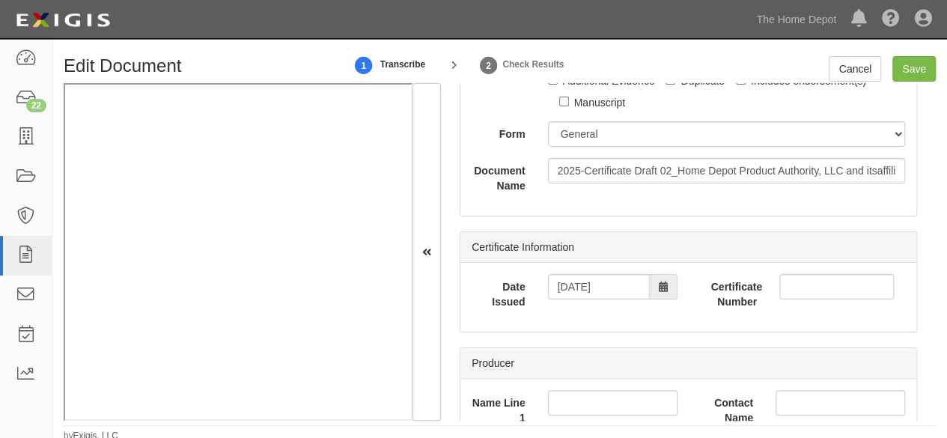
scroll to position [0, 0]
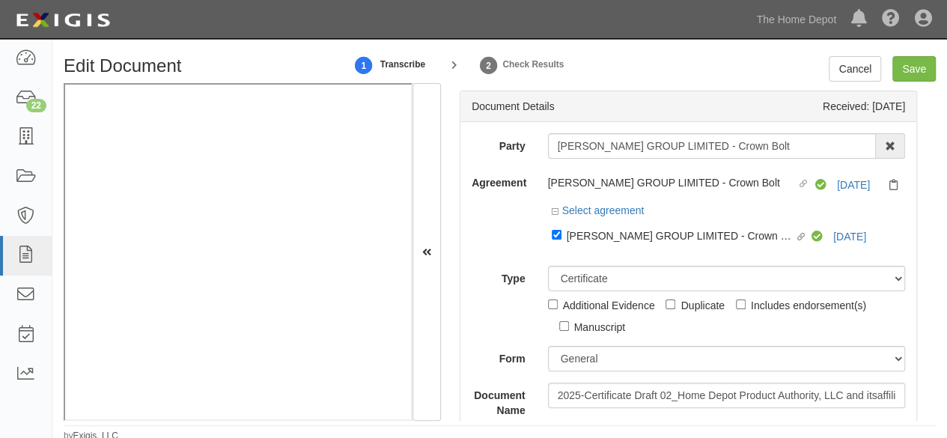
type input "Starr Prop & Cas Ins (China) Co, Ltd (0) A XV Rating"
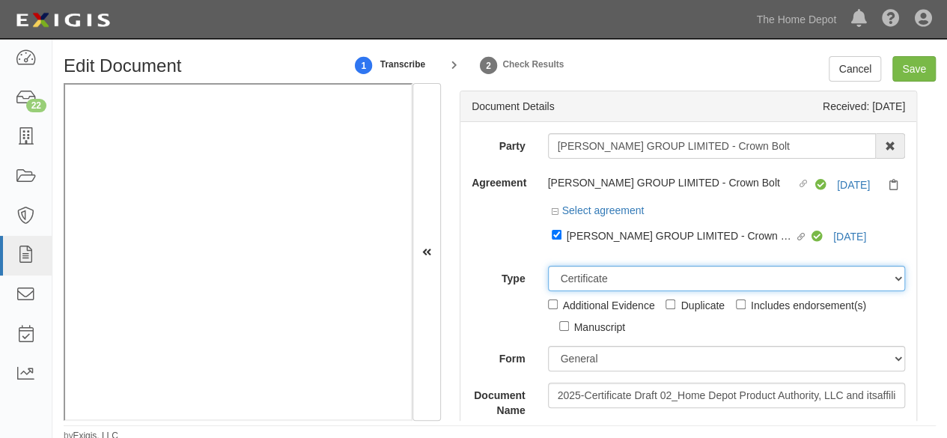
click at [594, 280] on select "Unassigned Binder Cancellation Notice Certificate Contract Endorsement Insuranc…" at bounding box center [727, 278] width 358 height 25
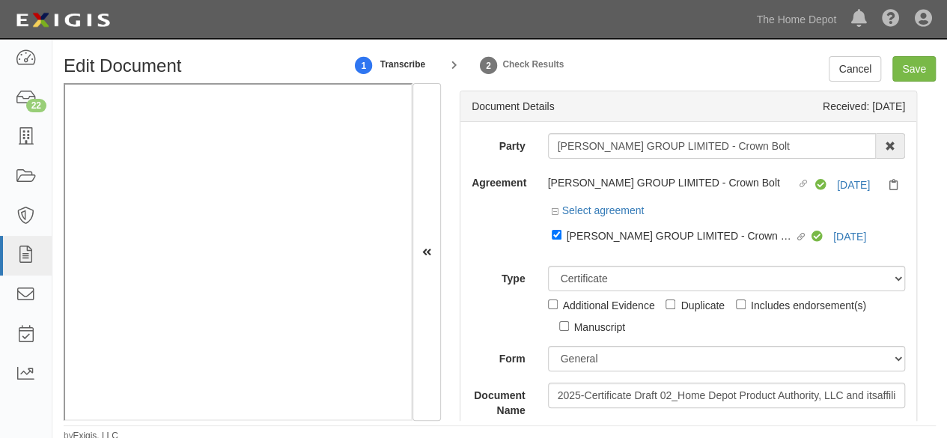
click at [520, 234] on div "Agreement ZI CHEN GROUP LIMITED - Crown Bolt Linked agreement Compliant 1/14/26…" at bounding box center [688, 212] width 456 height 85
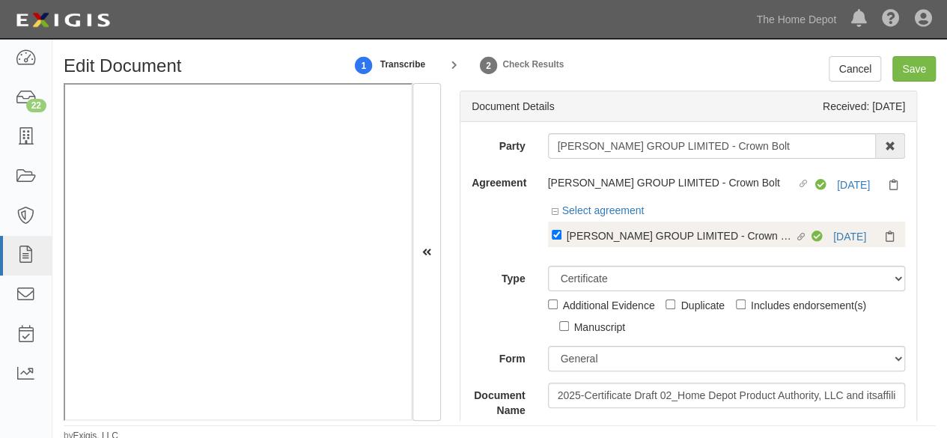
click at [567, 236] on div "ZI CHEN GROUP LIMITED - Crown Bolt" at bounding box center [681, 235] width 228 height 16
click at [561, 236] on input "Linked agreement ZI CHEN GROUP LIMITED - Crown Bolt Linked agreement" at bounding box center [557, 235] width 10 height 10
checkbox input "false"
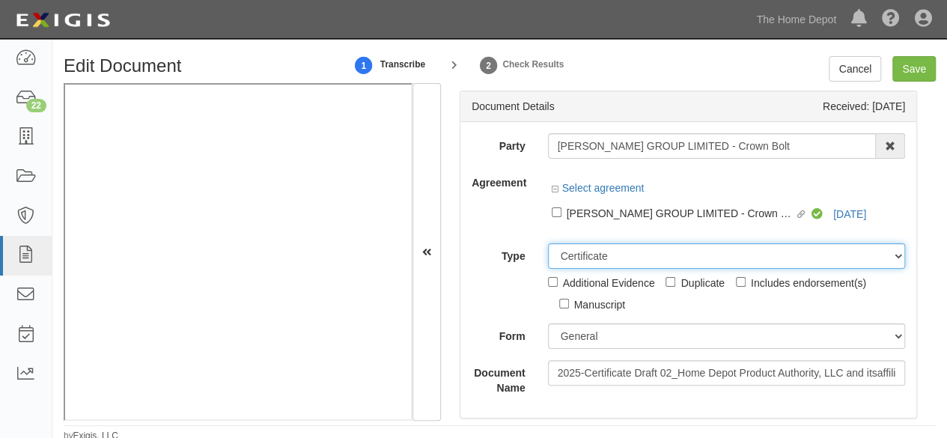
click at [594, 267] on select "Unassigned Binder Cancellation Notice Certificate Contract Endorsement Insuranc…" at bounding box center [727, 255] width 358 height 25
select select "OtherDetail"
click at [548, 243] on select "Unassigned Binder Cancellation Notice Certificate Contract Endorsement Insuranc…" at bounding box center [727, 255] width 358 height 25
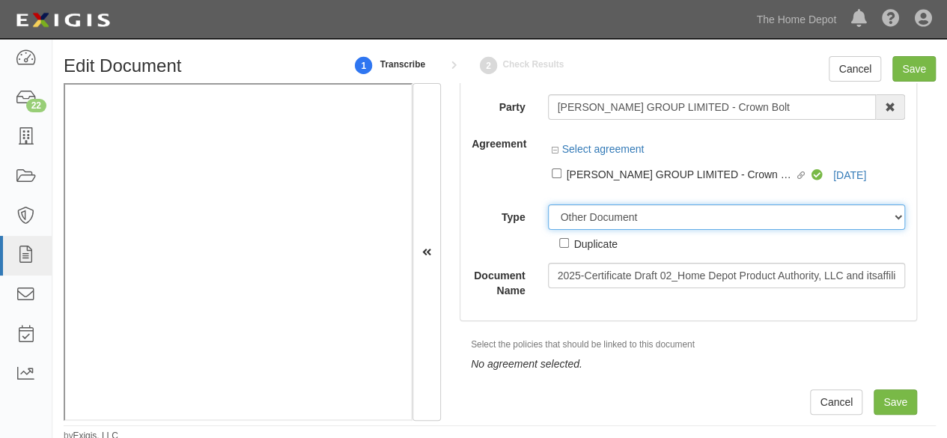
scroll to position [4, 0]
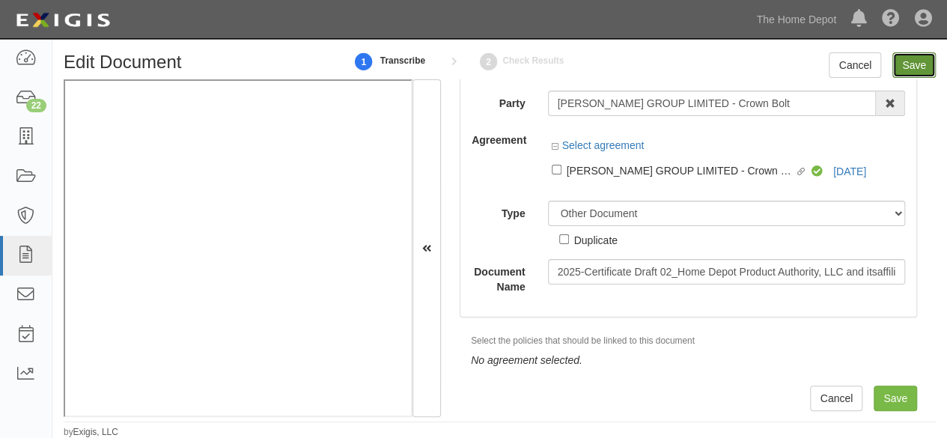
click at [909, 63] on input "Save" at bounding box center [913, 64] width 43 height 25
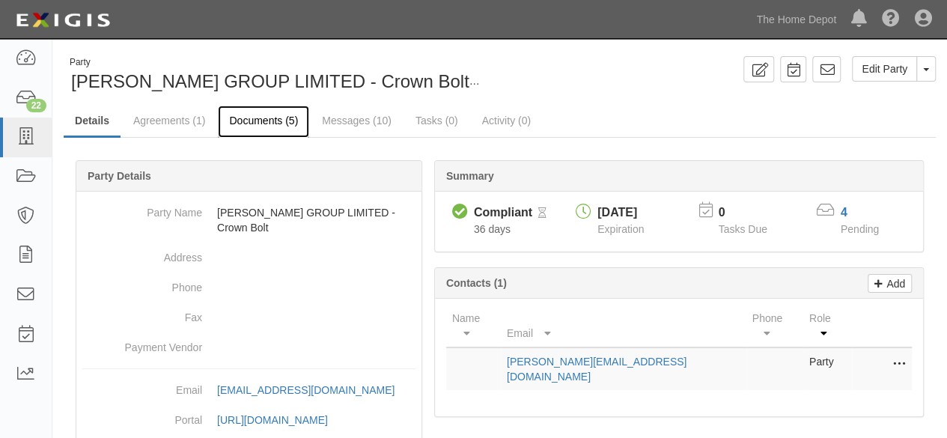
click at [251, 119] on link "Documents (5)" at bounding box center [263, 122] width 91 height 32
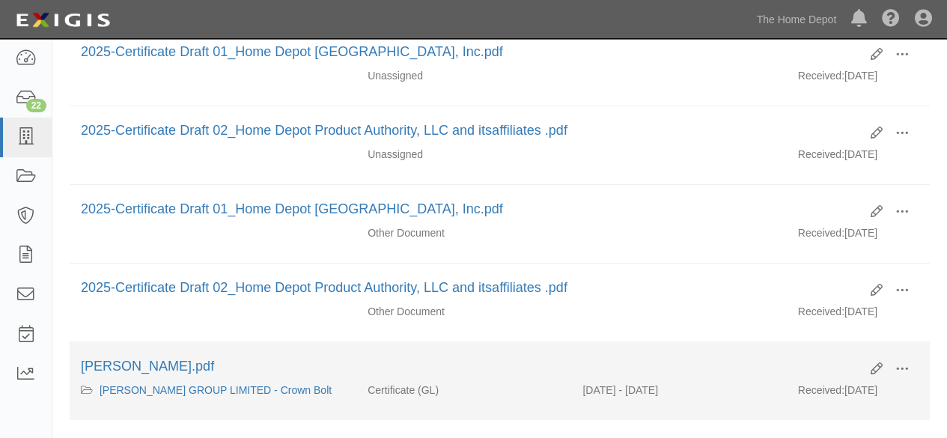
scroll to position [299, 0]
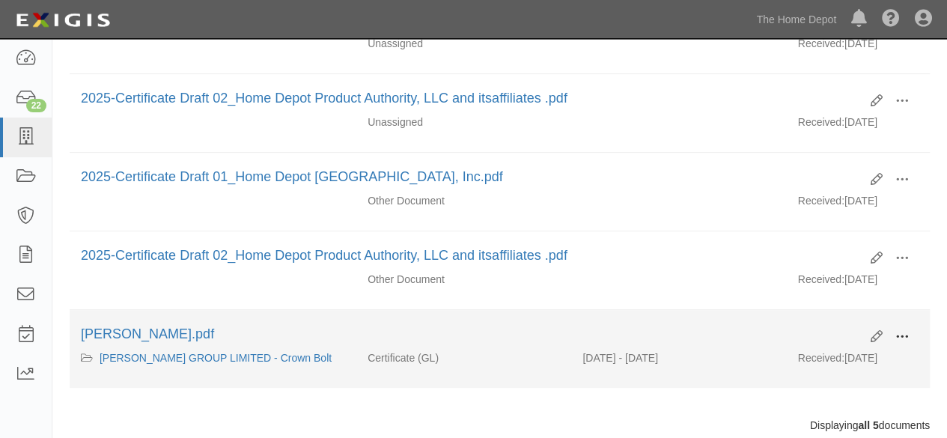
click at [901, 330] on span at bounding box center [901, 336] width 13 height 13
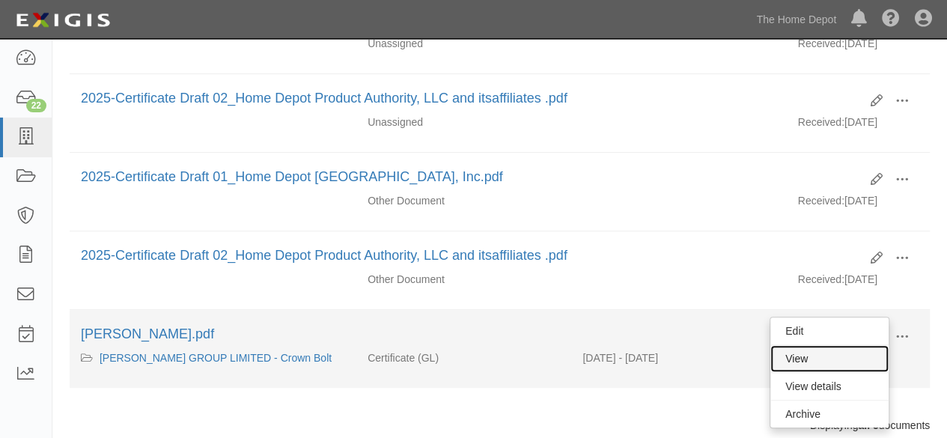
click at [822, 355] on link "View" at bounding box center [829, 358] width 118 height 27
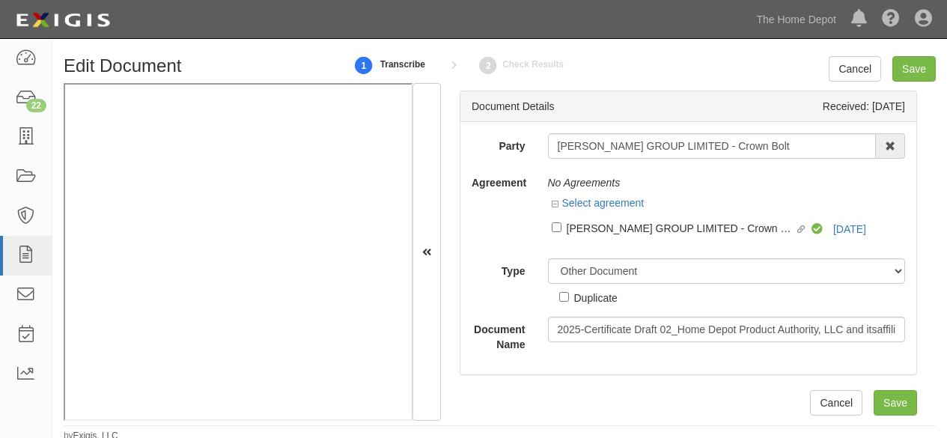
select select "OtherDetail"
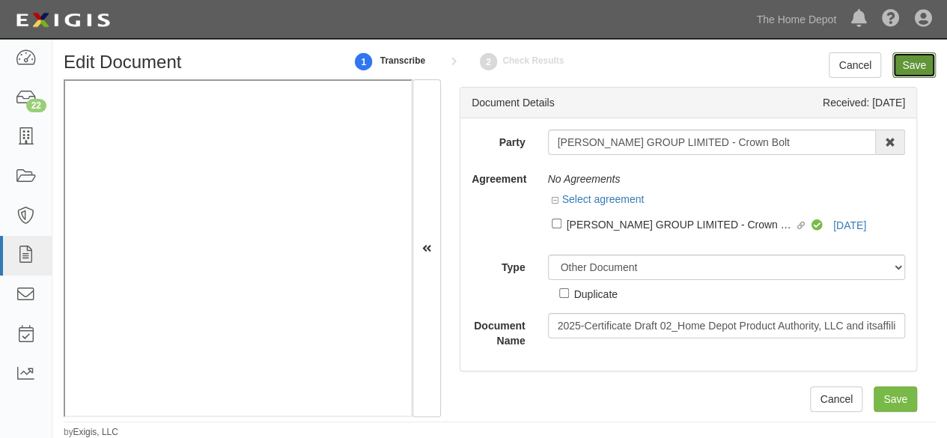
click at [909, 64] on input "Save" at bounding box center [913, 64] width 43 height 25
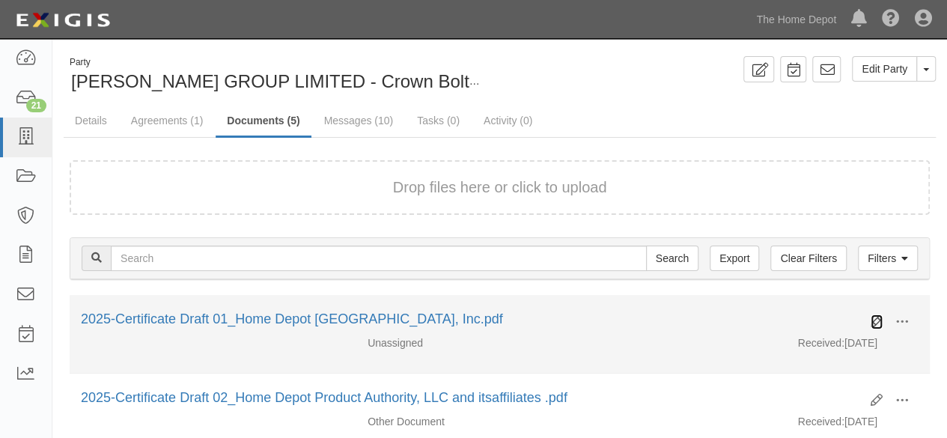
click at [874, 321] on icon at bounding box center [877, 322] width 12 height 12
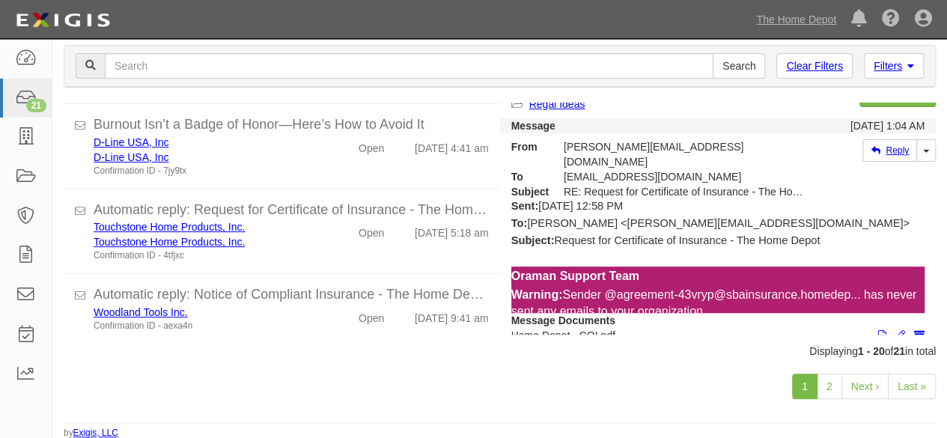
scroll to position [449, 0]
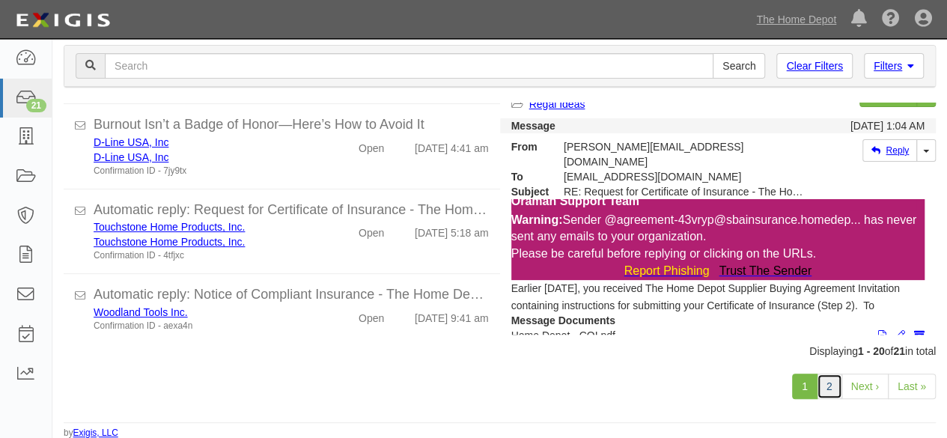
click at [833, 391] on link "2" at bounding box center [829, 386] width 25 height 25
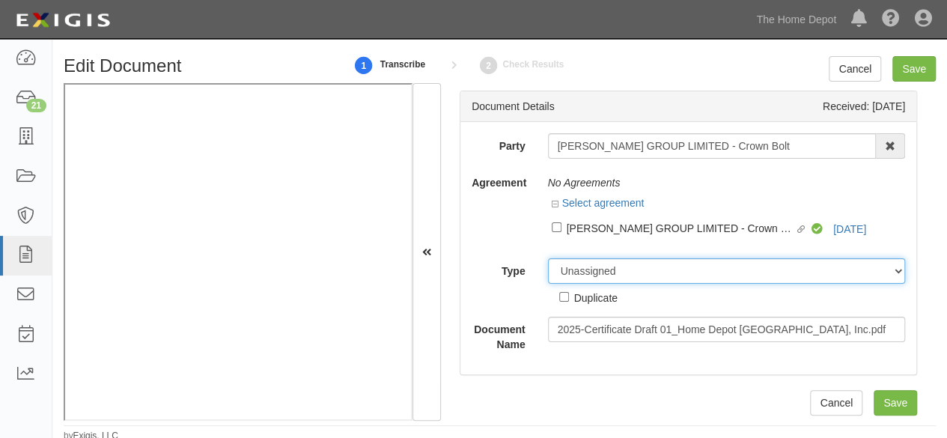
drag, startPoint x: 576, startPoint y: 276, endPoint x: 581, endPoint y: 264, distance: 12.8
click at [576, 276] on select "Unassigned Binder Cancellation Notice Certificate Contract Endorsement Insuranc…" at bounding box center [727, 270] width 358 height 25
select select "OtherDetail"
click at [548, 258] on select "Unassigned Binder Cancellation Notice Certificate Contract Endorsement Insuranc…" at bounding box center [727, 270] width 358 height 25
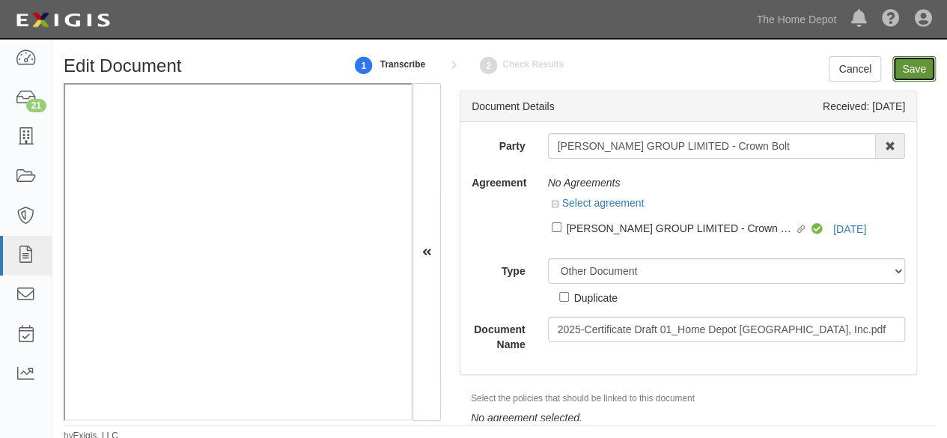
click at [903, 74] on input "Save" at bounding box center [913, 68] width 43 height 25
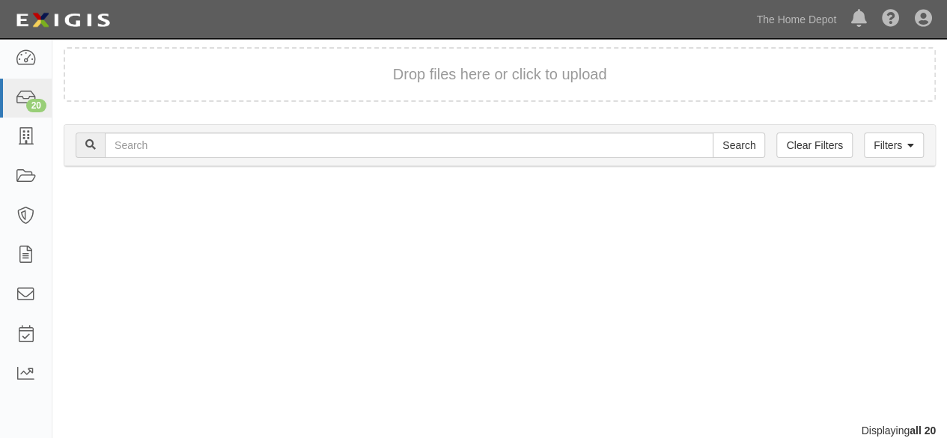
scroll to position [57, 0]
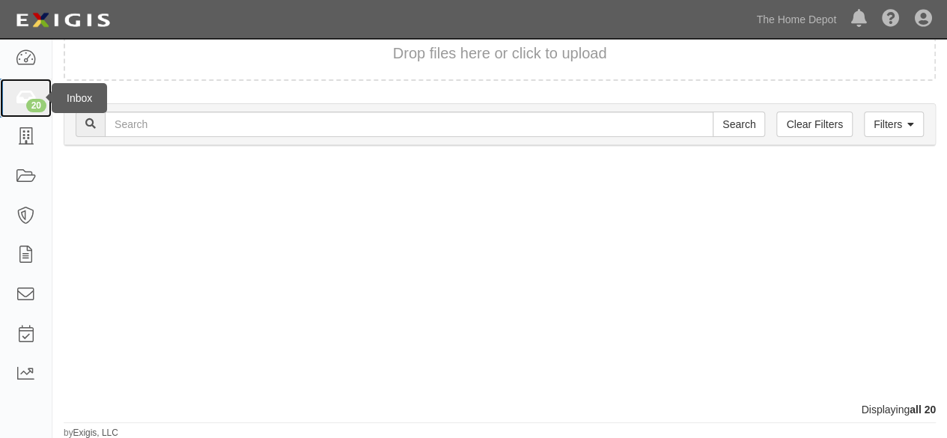
click at [23, 97] on icon at bounding box center [25, 98] width 21 height 17
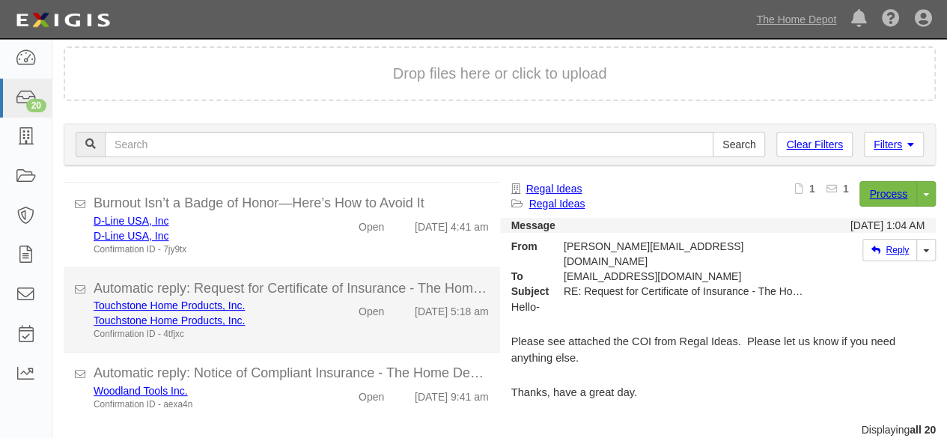
scroll to position [57, 0]
